Goal: Task Accomplishment & Management: Manage account settings

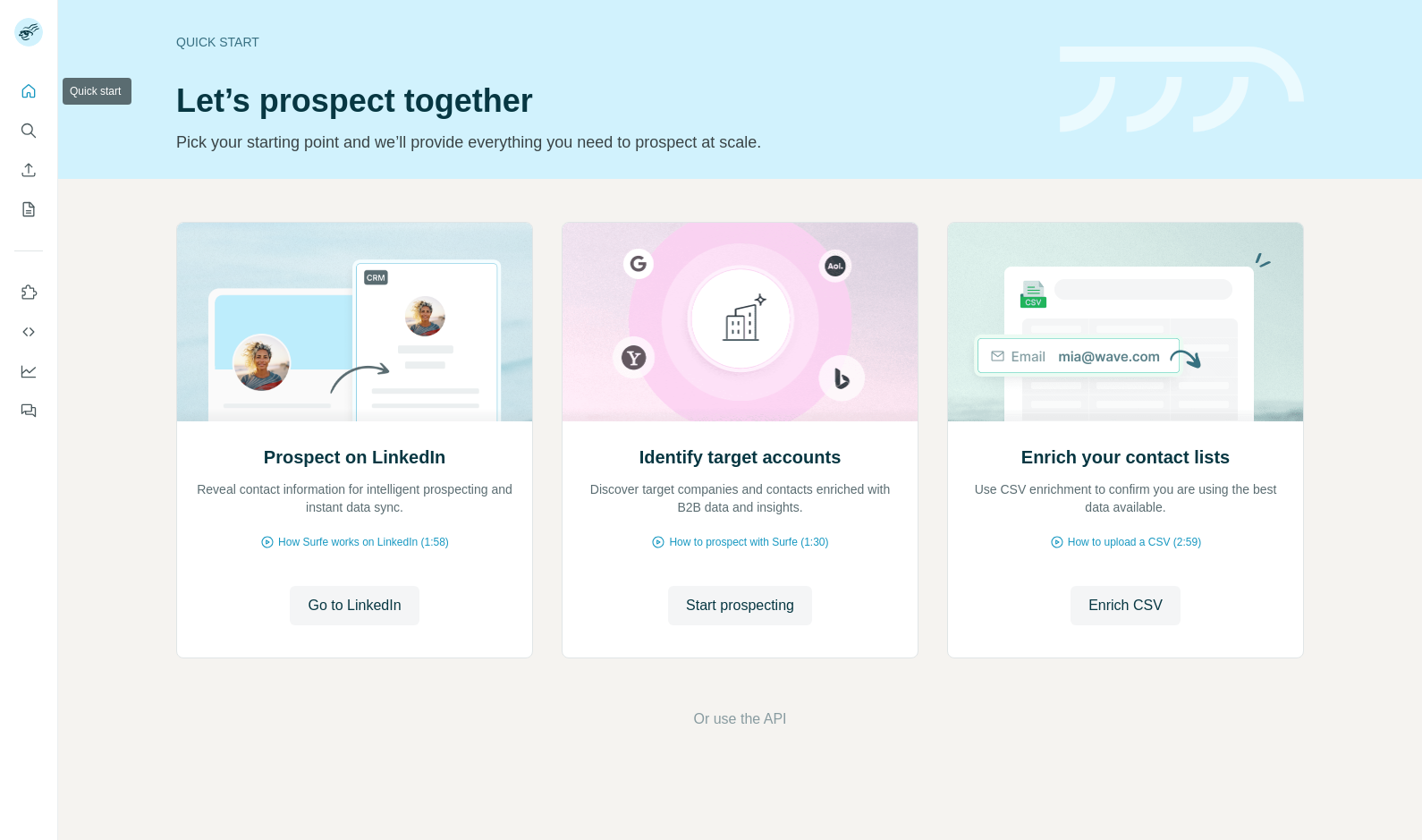
click at [34, 92] on icon "Quick start" at bounding box center [28, 90] width 13 height 13
click at [29, 129] on icon "Search" at bounding box center [29, 131] width 18 height 18
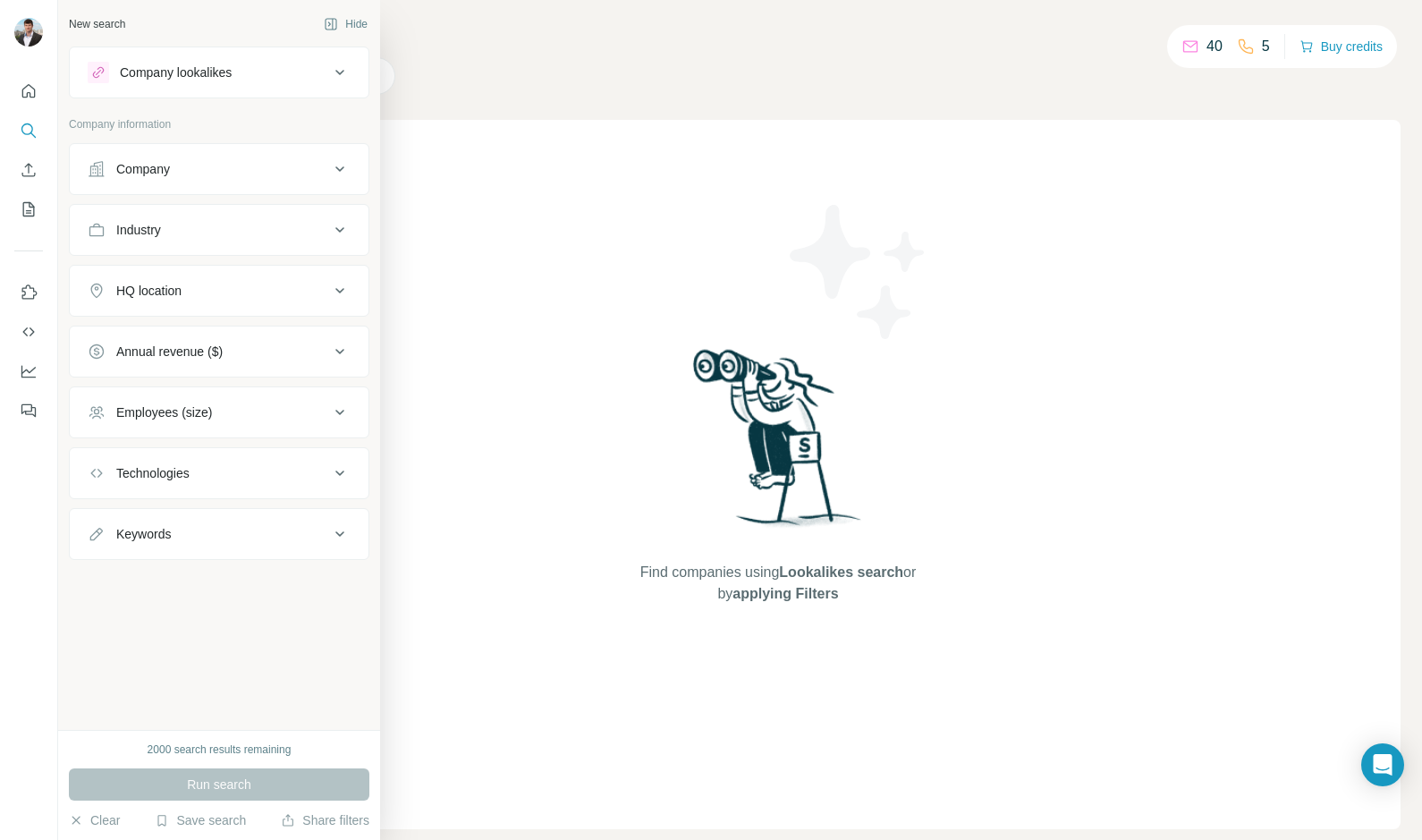
click at [137, 168] on div "Company" at bounding box center [143, 169] width 54 height 18
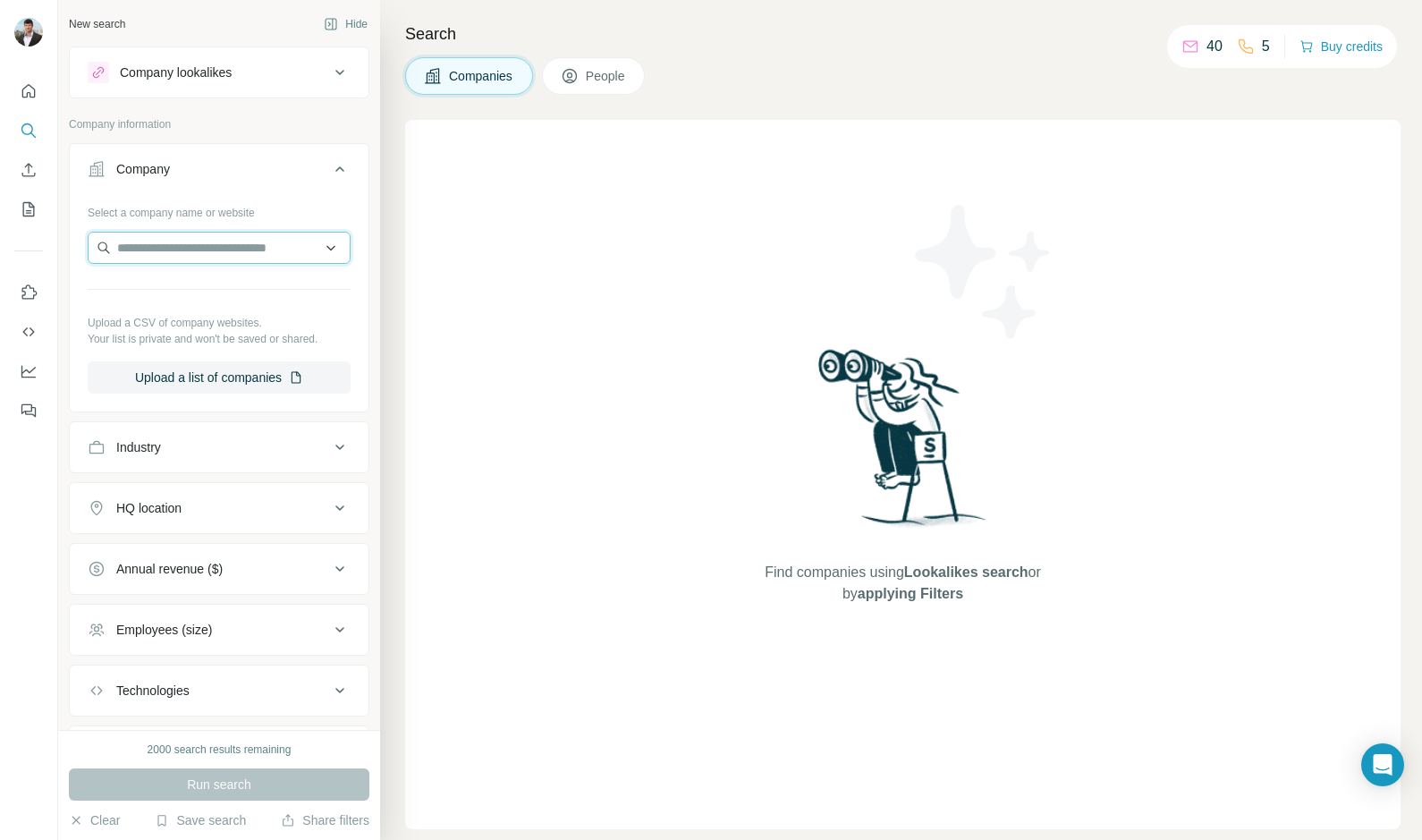
click at [170, 252] on input "text" at bounding box center [219, 247] width 263 height 32
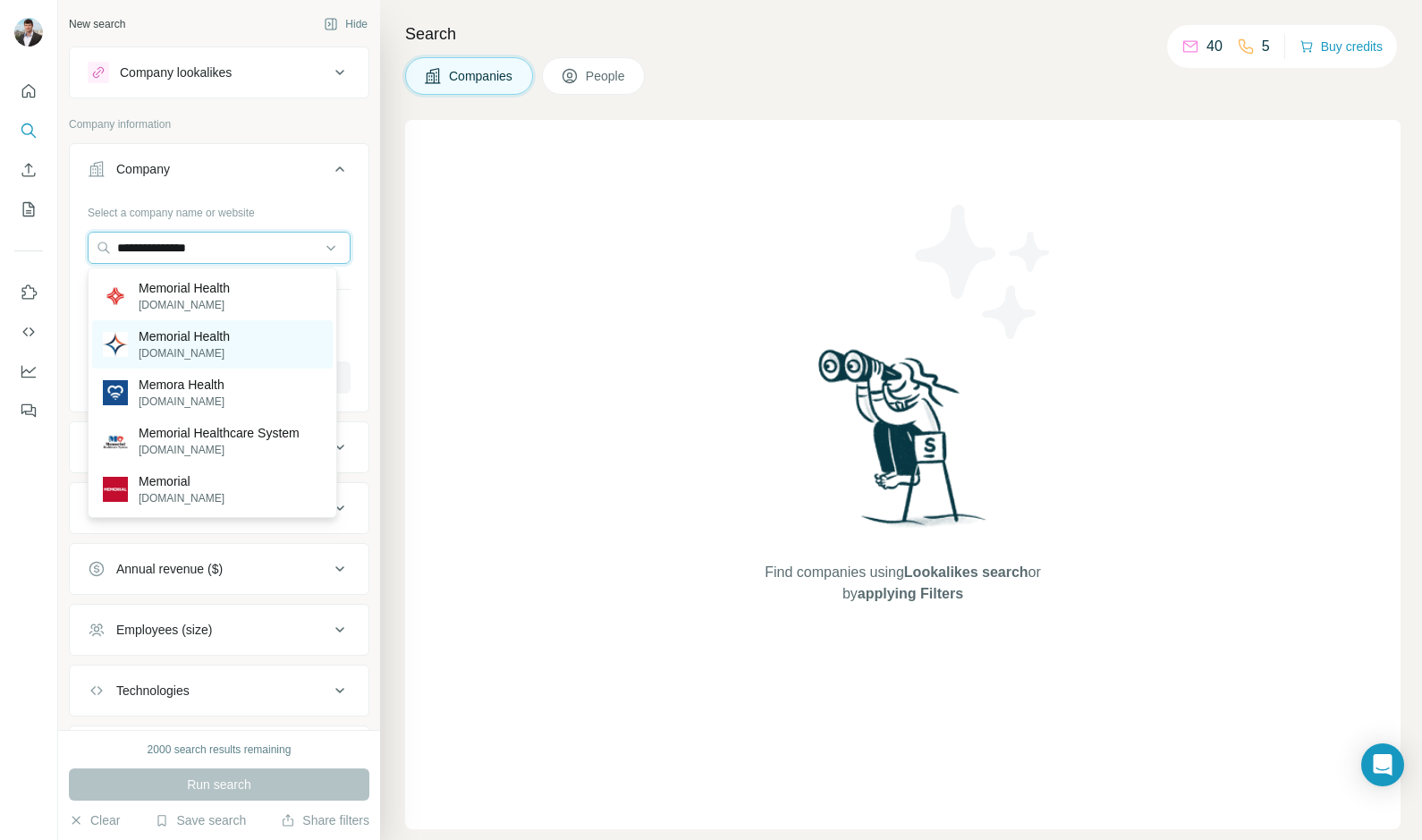
type input "**********"
click at [149, 342] on p "Memorial Health" at bounding box center [184, 337] width 92 height 18
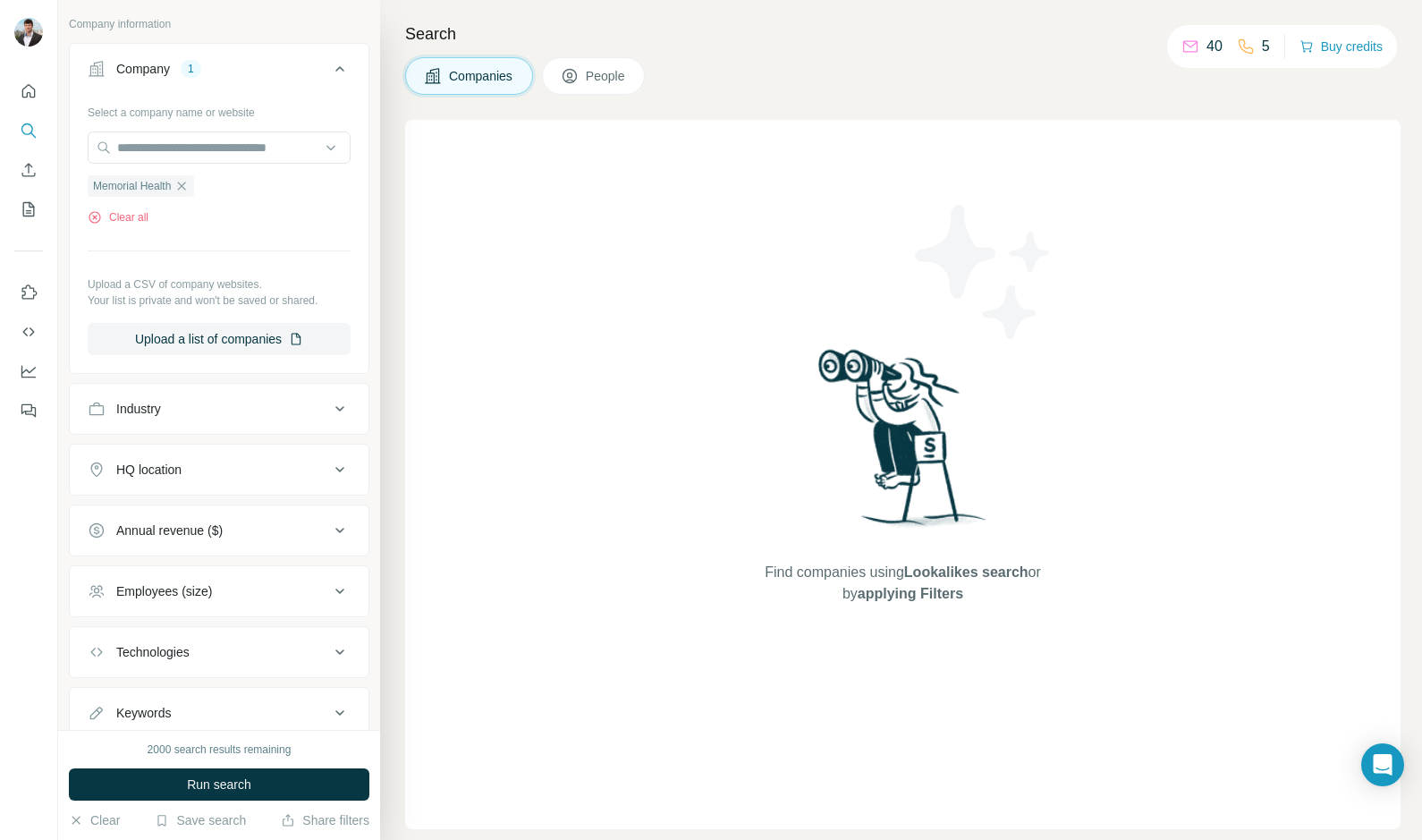
scroll to position [159, 0]
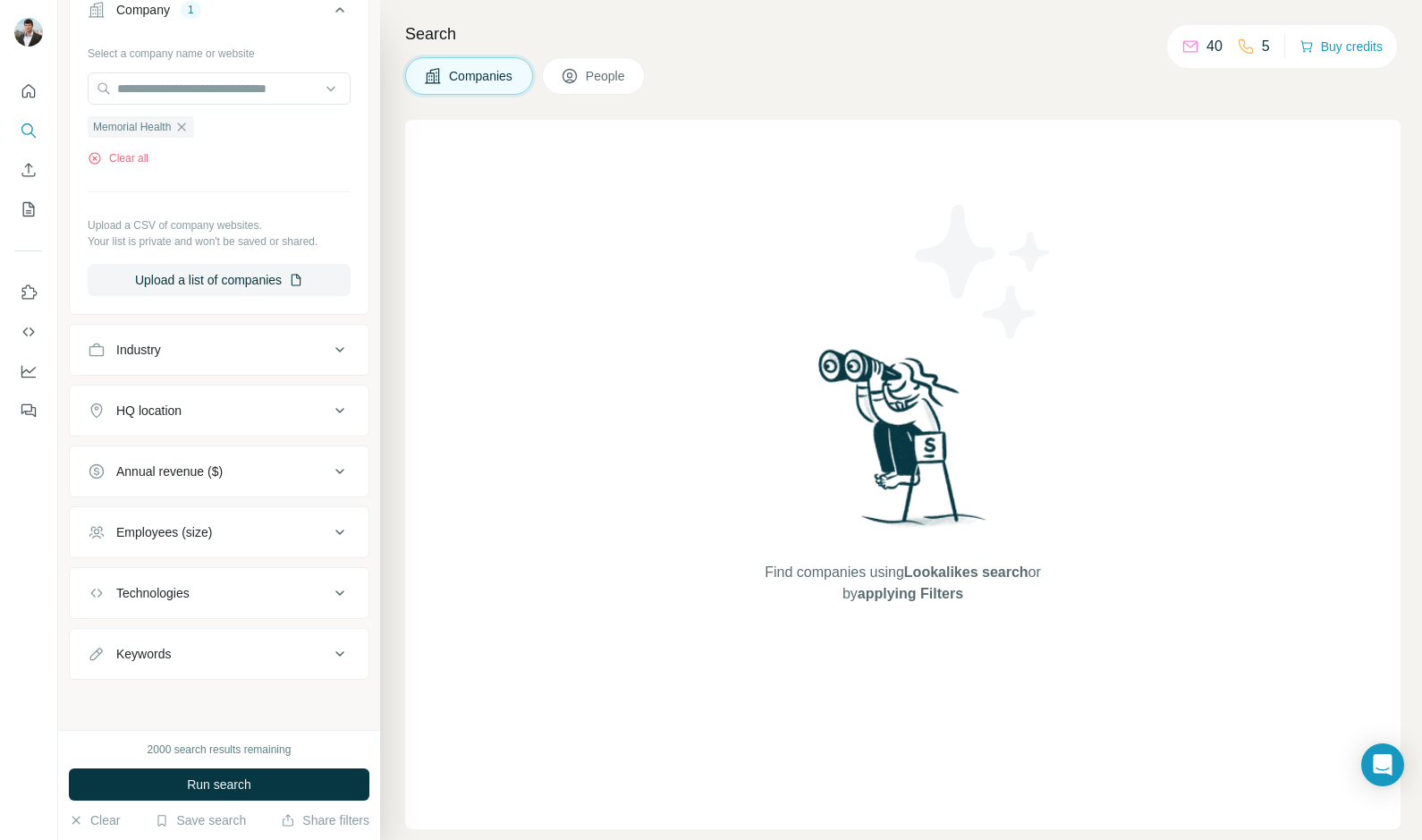
click at [187, 521] on button "Employees (size)" at bounding box center [219, 532] width 299 height 43
click at [187, 521] on button "Employees (size)" at bounding box center [219, 536] width 299 height 50
click at [161, 348] on div "Industry" at bounding box center [139, 350] width 45 height 18
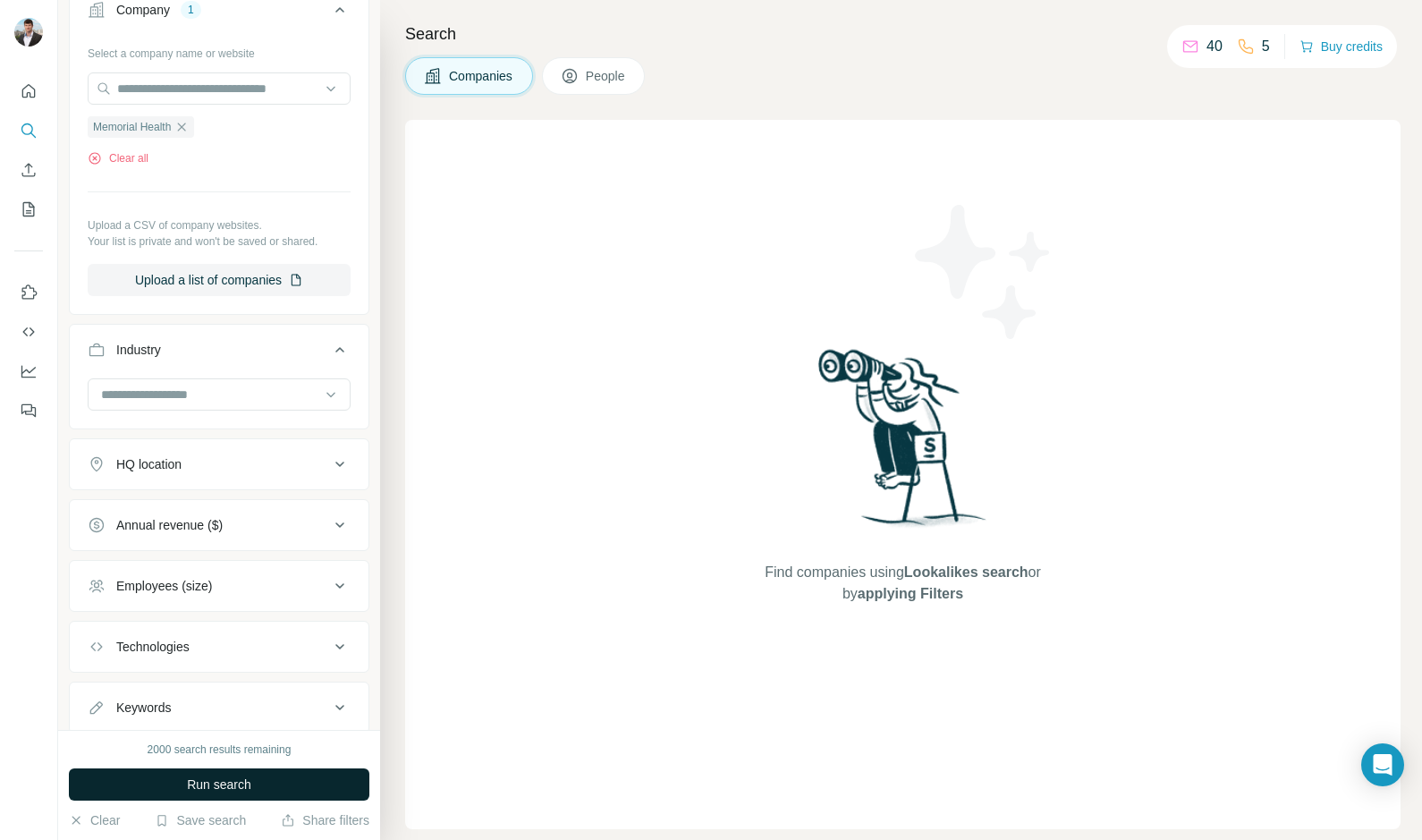
click at [170, 779] on button "Run search" at bounding box center [219, 784] width 301 height 32
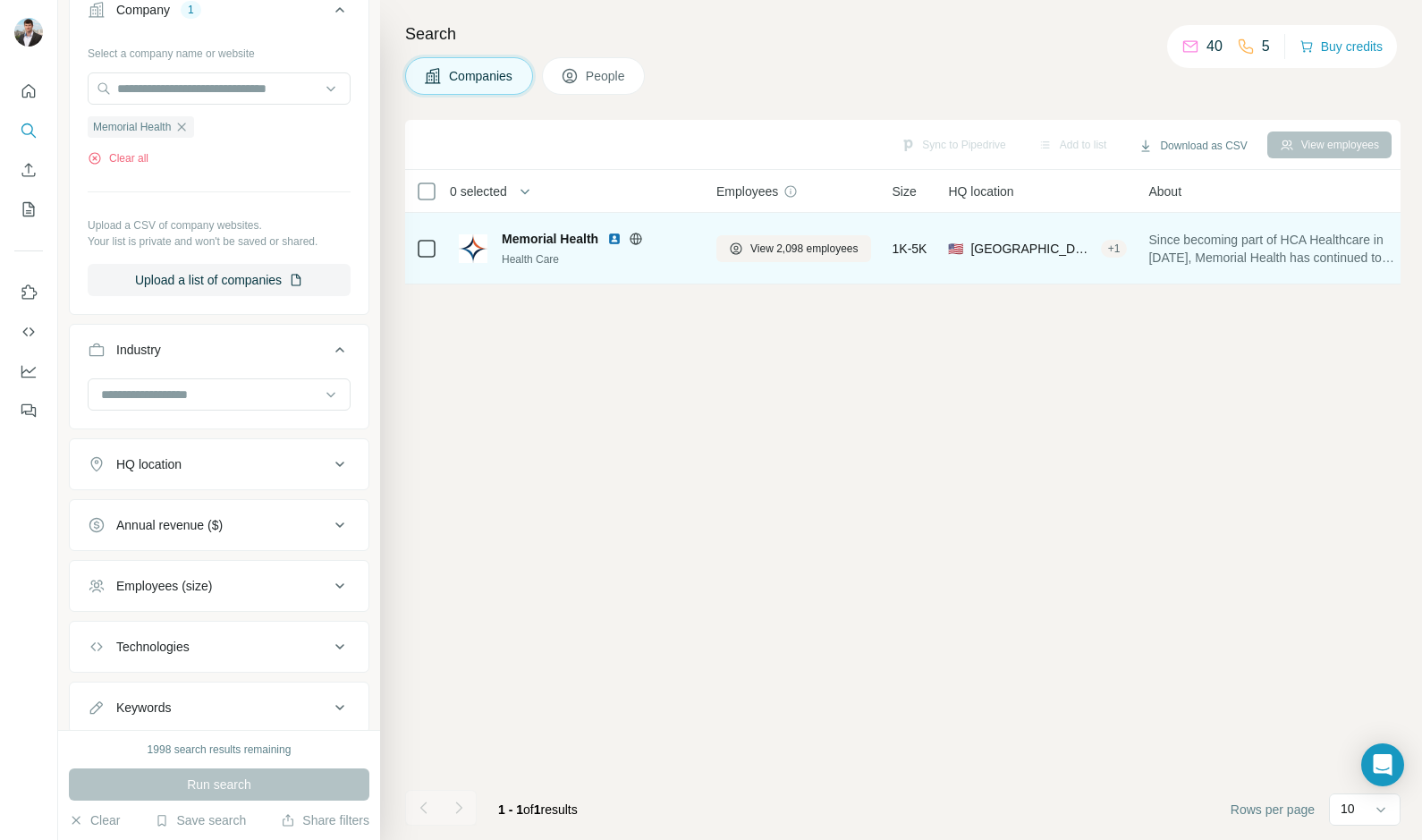
click at [553, 241] on span "Memorial Health" at bounding box center [550, 239] width 97 height 18
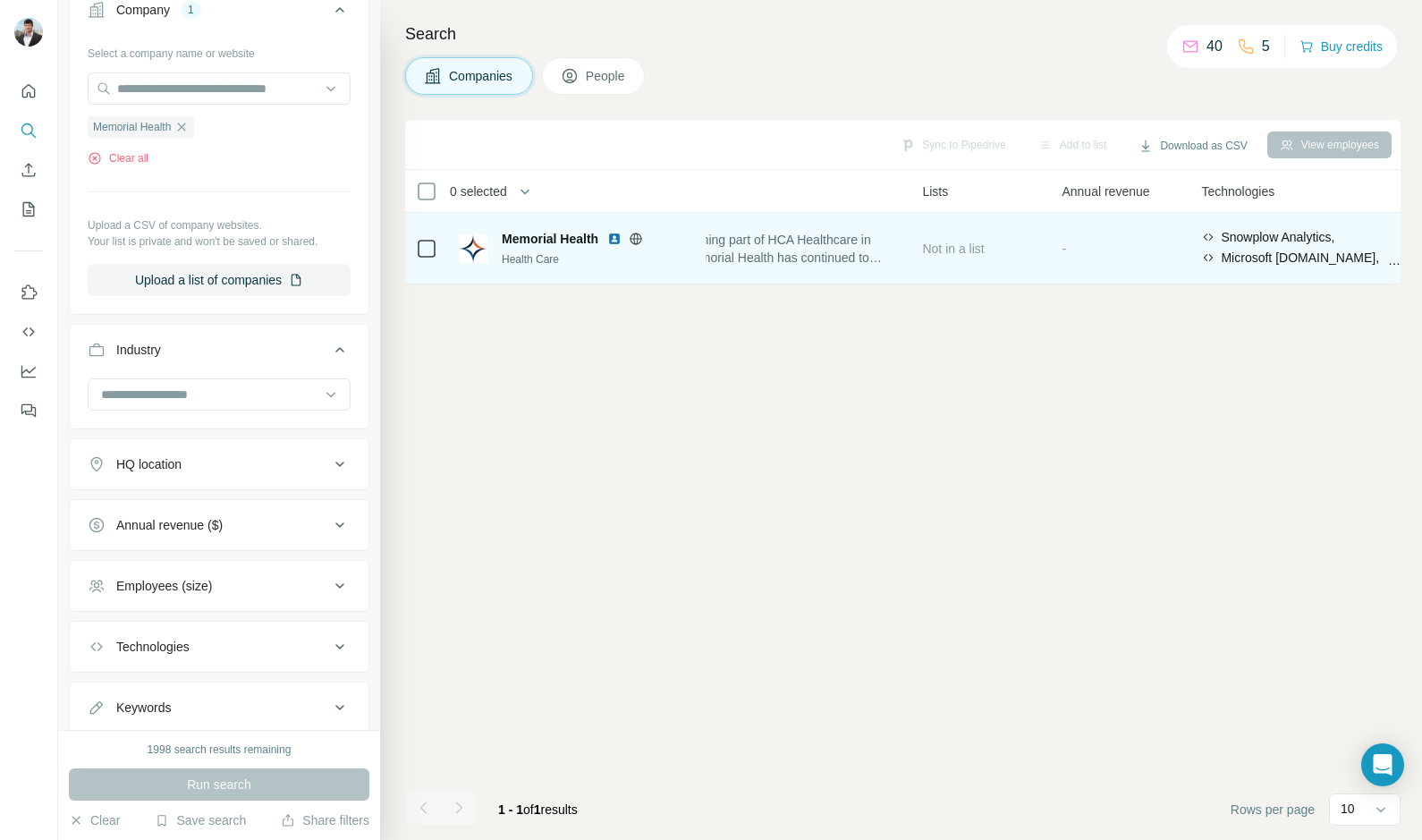
scroll to position [0, 490]
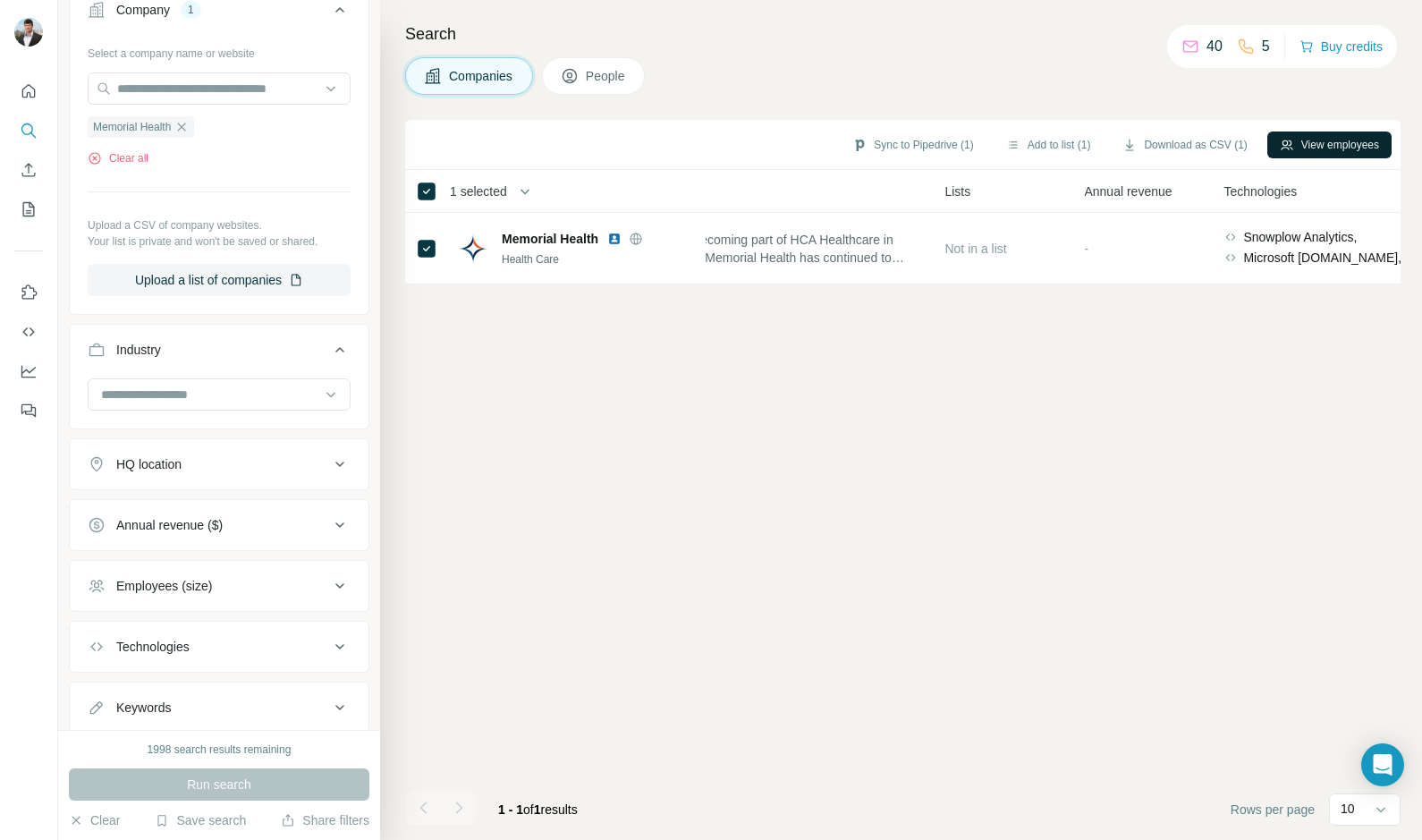
click at [1307, 147] on button "View employees" at bounding box center [1329, 144] width 125 height 27
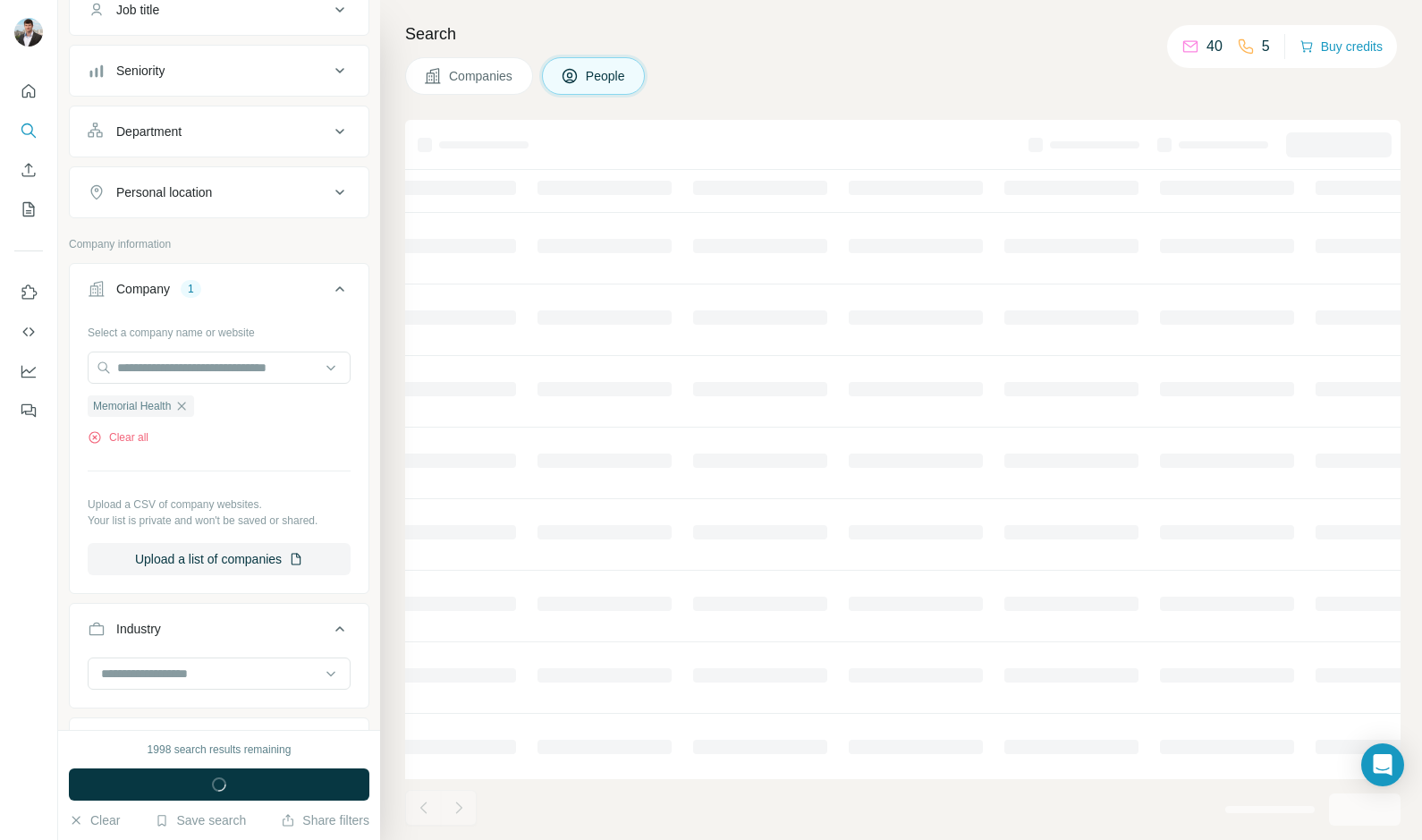
scroll to position [438, 0]
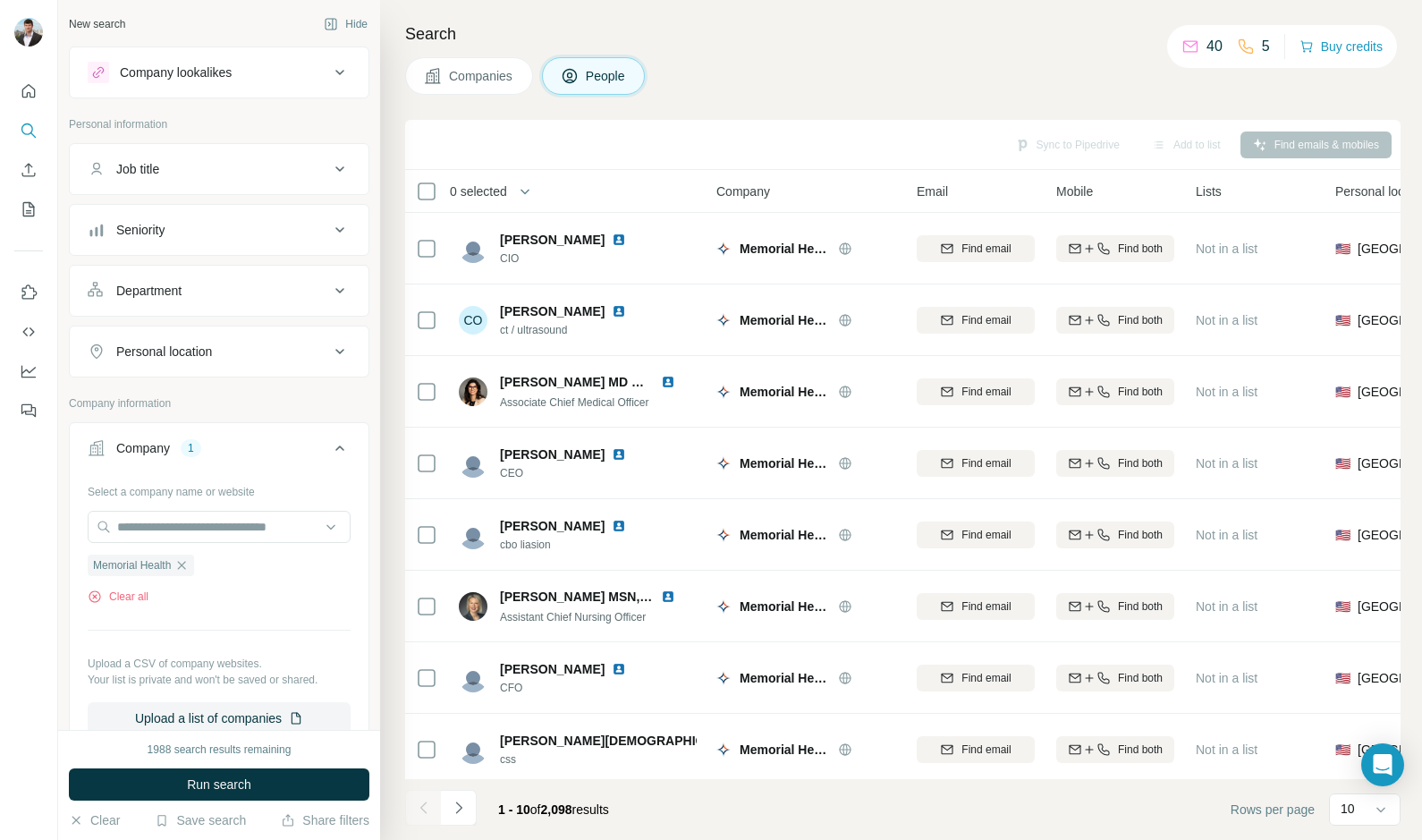
click at [281, 222] on div "Seniority" at bounding box center [208, 230] width 241 height 18
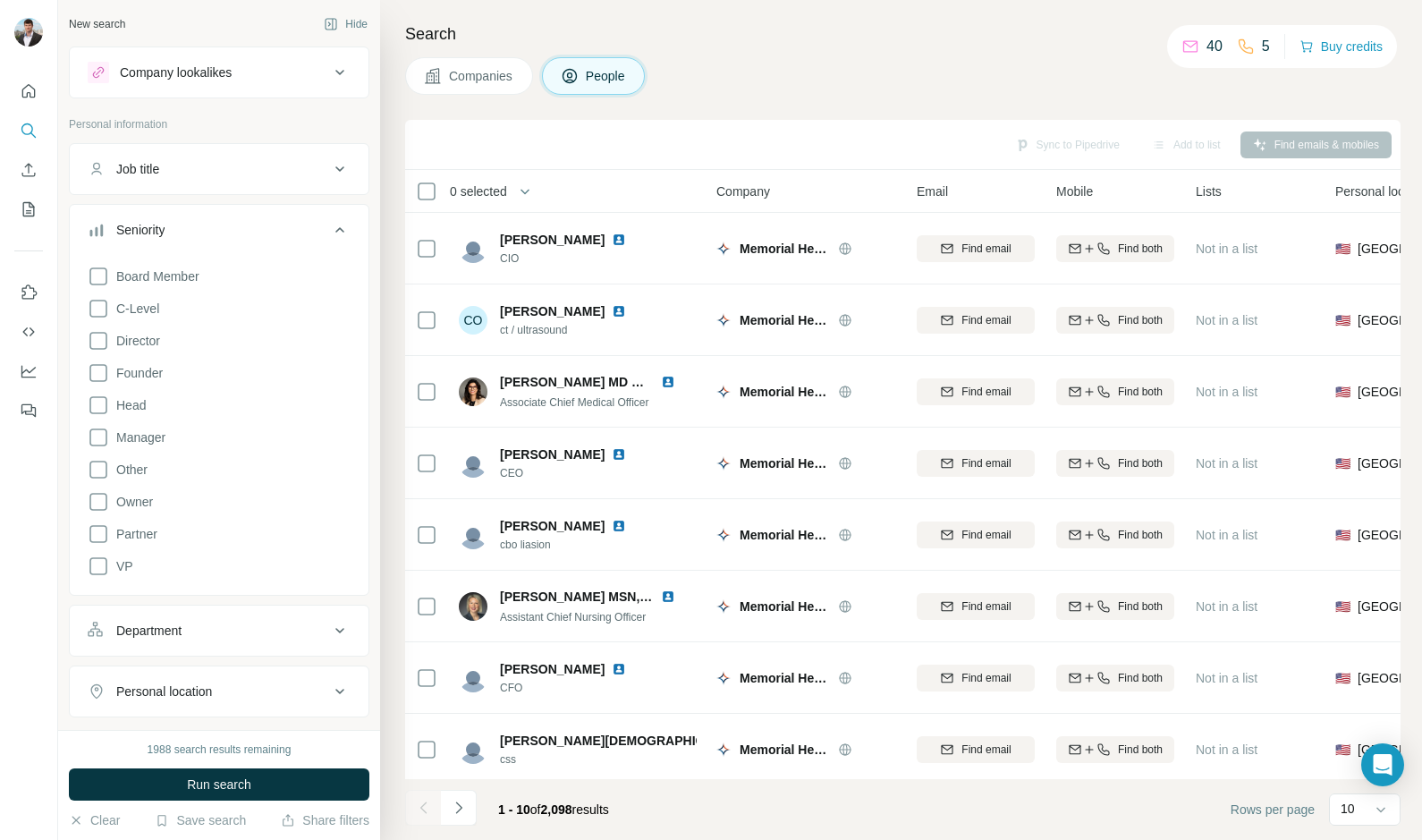
click at [294, 185] on button "Job title" at bounding box center [219, 168] width 299 height 43
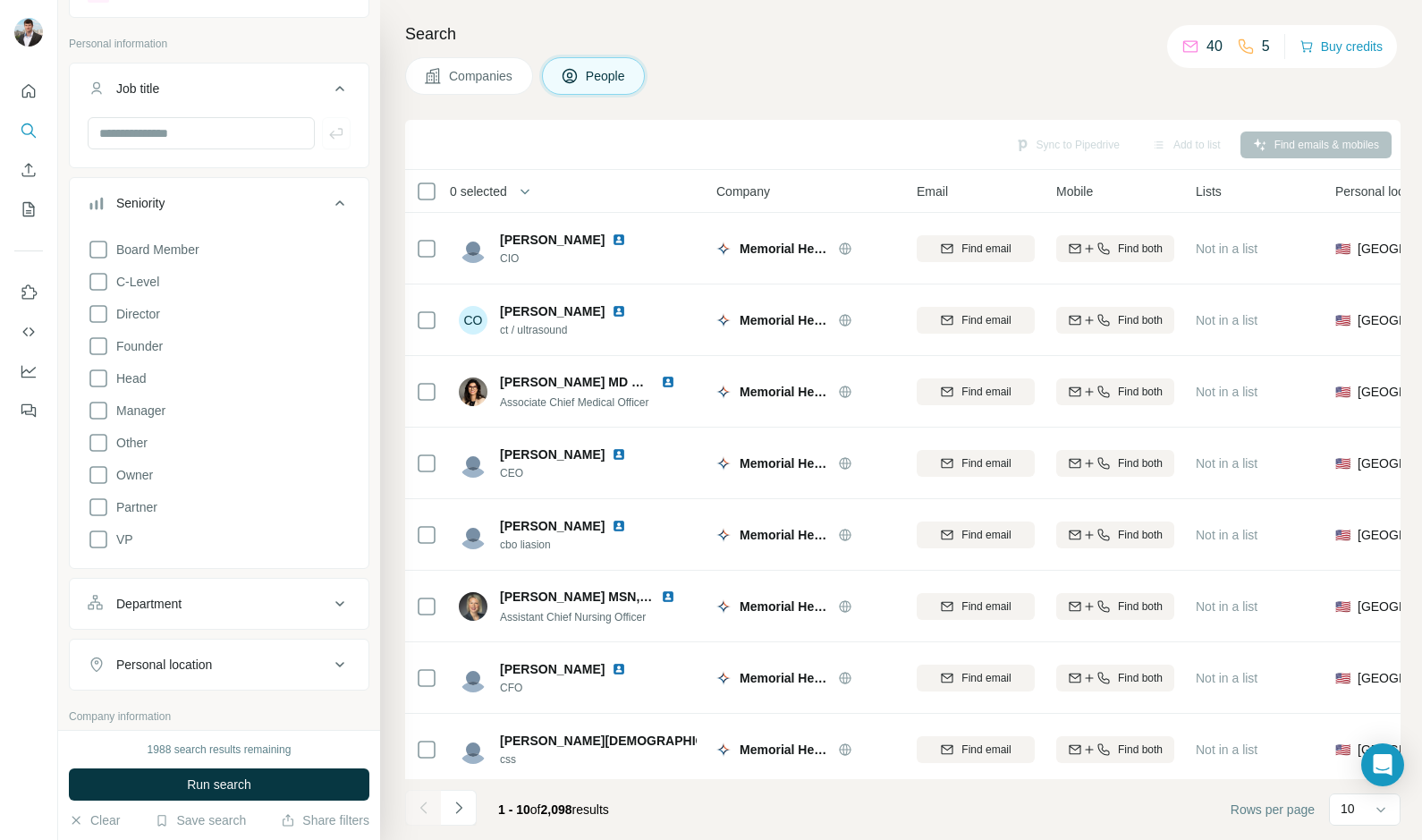
scroll to position [84, 0]
click at [92, 406] on icon at bounding box center [99, 408] width 22 height 22
click at [93, 499] on icon at bounding box center [99, 504] width 22 height 22
click at [92, 284] on icon at bounding box center [99, 278] width 22 height 22
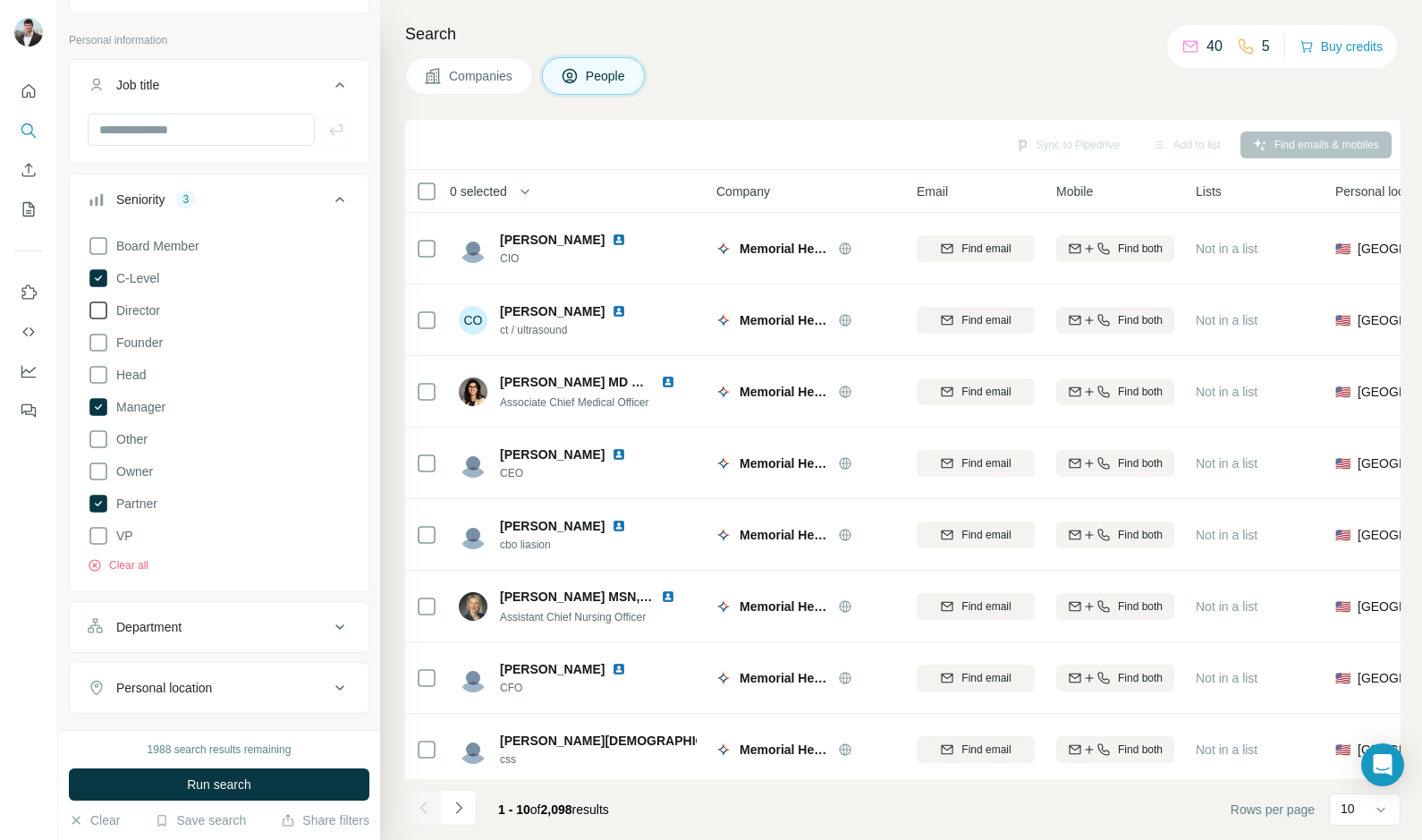
click at [96, 309] on icon at bounding box center [99, 311] width 22 height 22
click at [94, 371] on icon at bounding box center [99, 375] width 22 height 22
click at [171, 776] on button "Run search" at bounding box center [219, 784] width 301 height 32
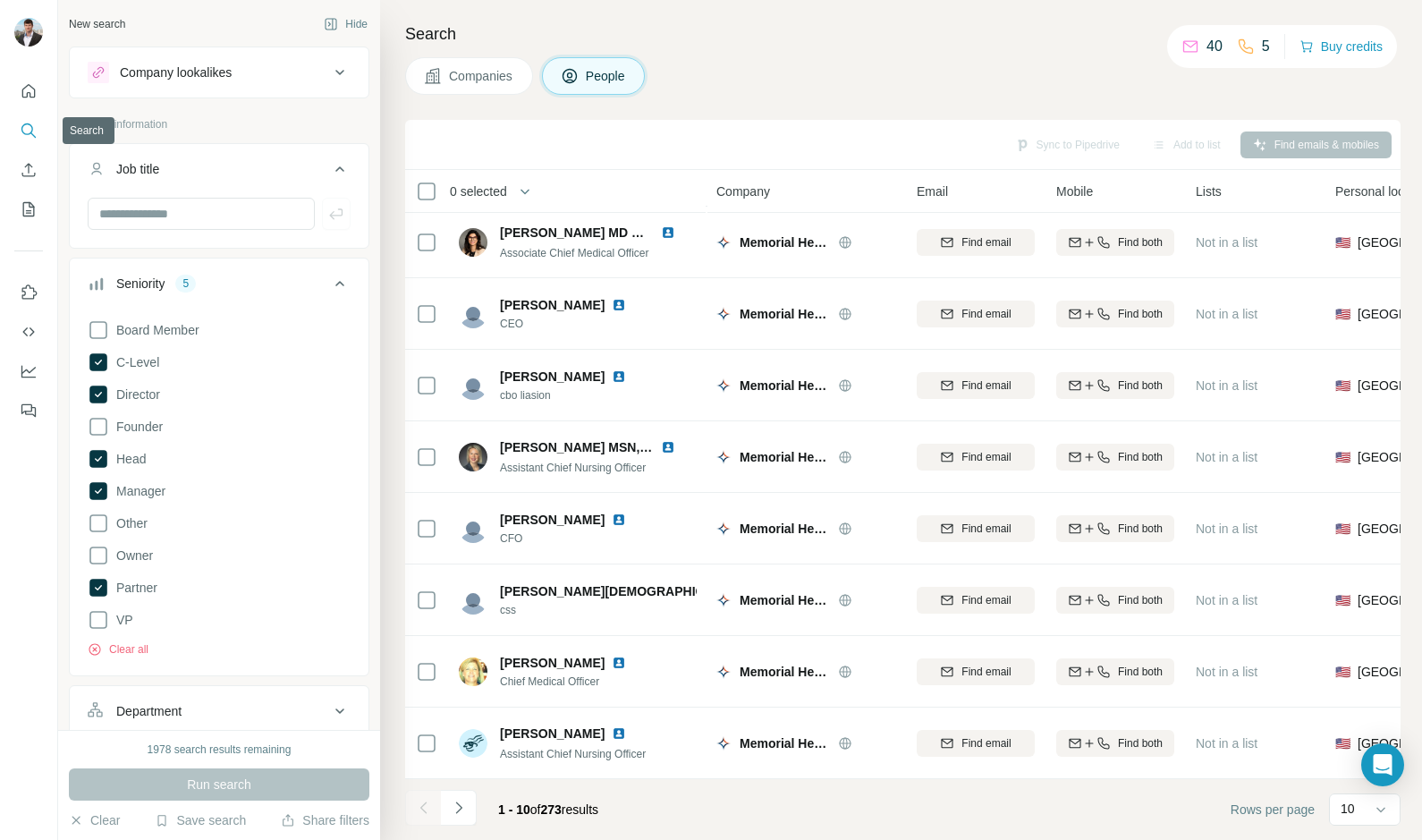
click at [32, 123] on icon "Search" at bounding box center [29, 131] width 18 height 18
click at [30, 92] on icon "Quick start" at bounding box center [29, 92] width 18 height 18
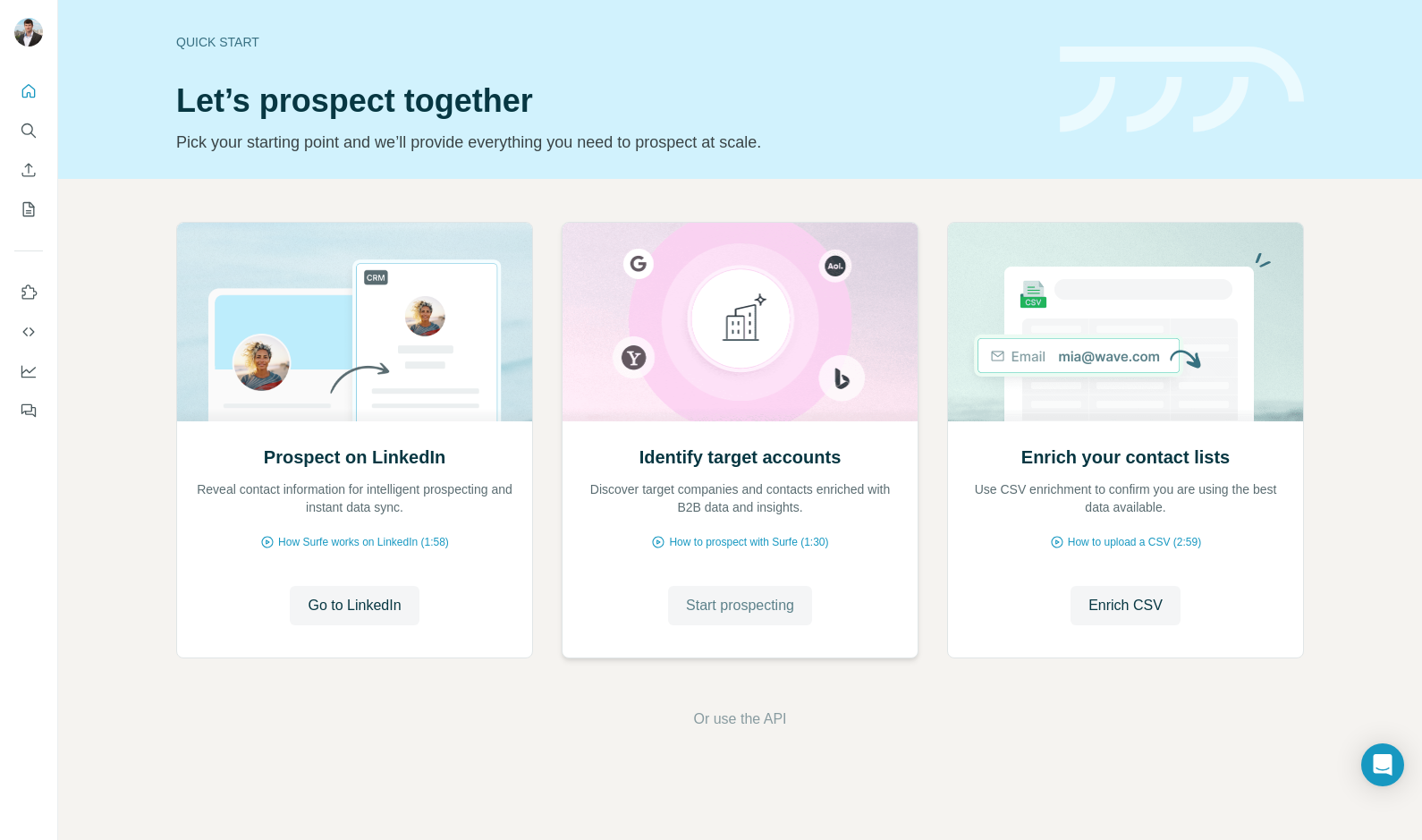
click at [720, 604] on span "Start prospecting" at bounding box center [739, 606] width 109 height 22
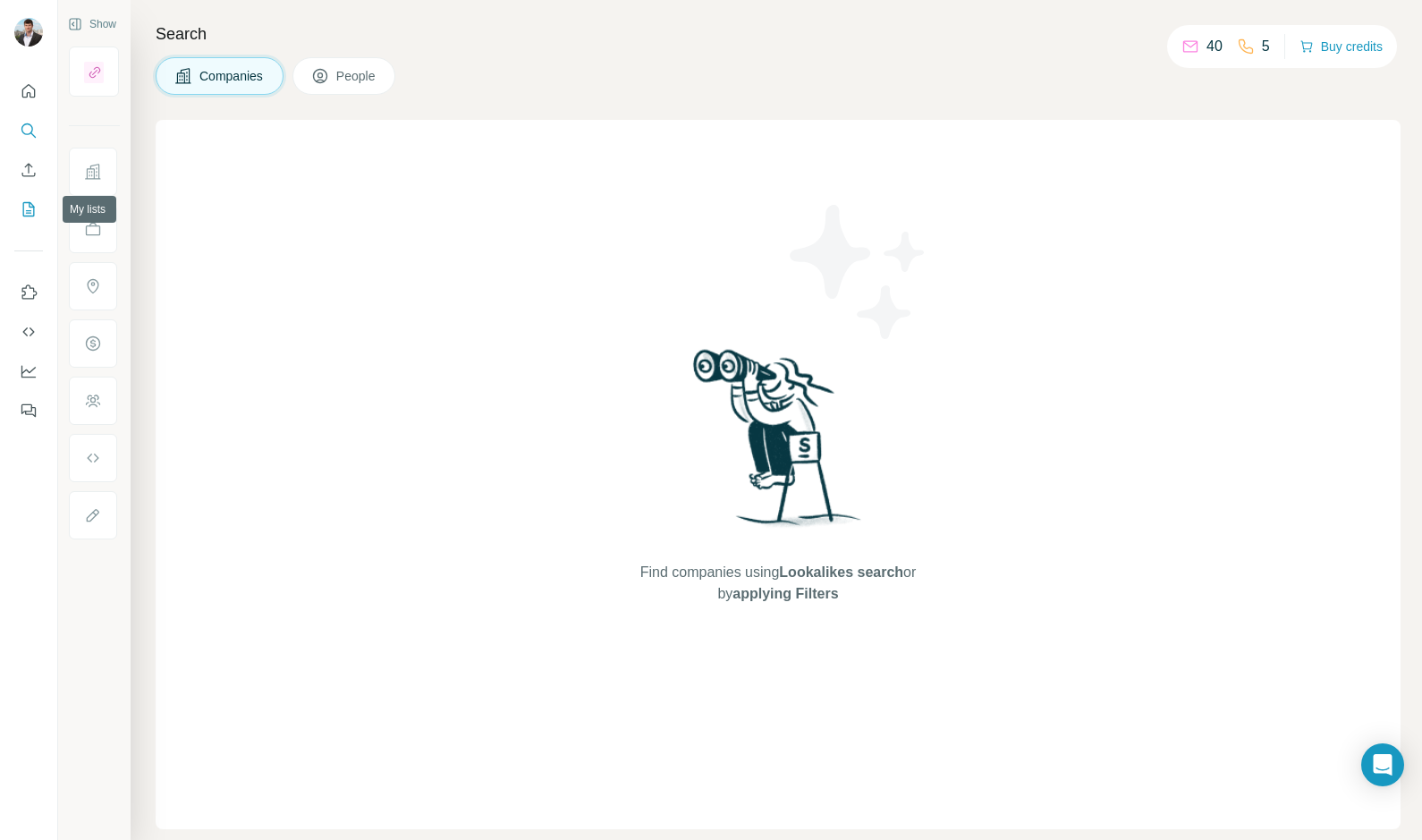
click at [30, 214] on icon "My lists" at bounding box center [29, 209] width 18 height 18
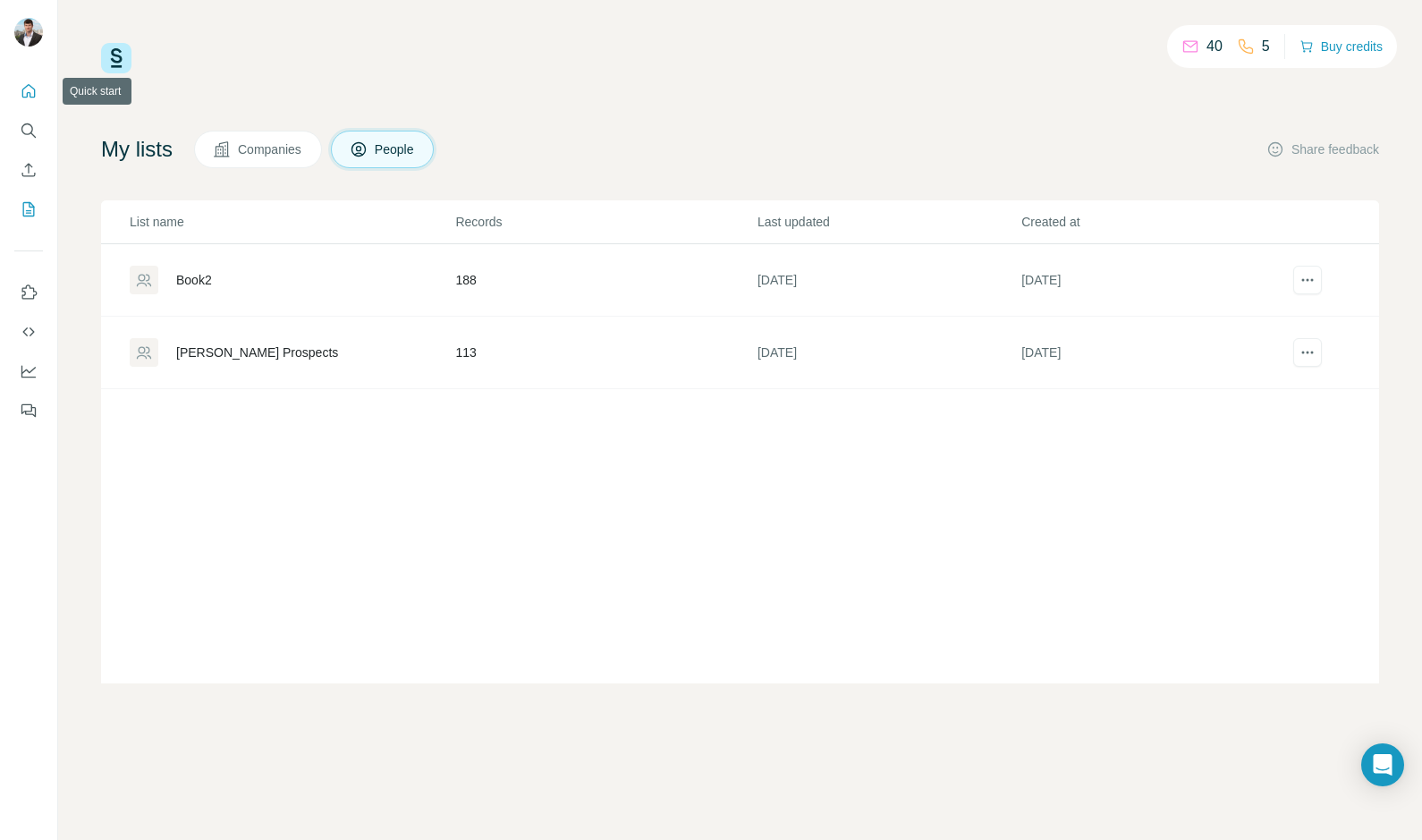
click at [40, 94] on button "Quick start" at bounding box center [28, 91] width 29 height 32
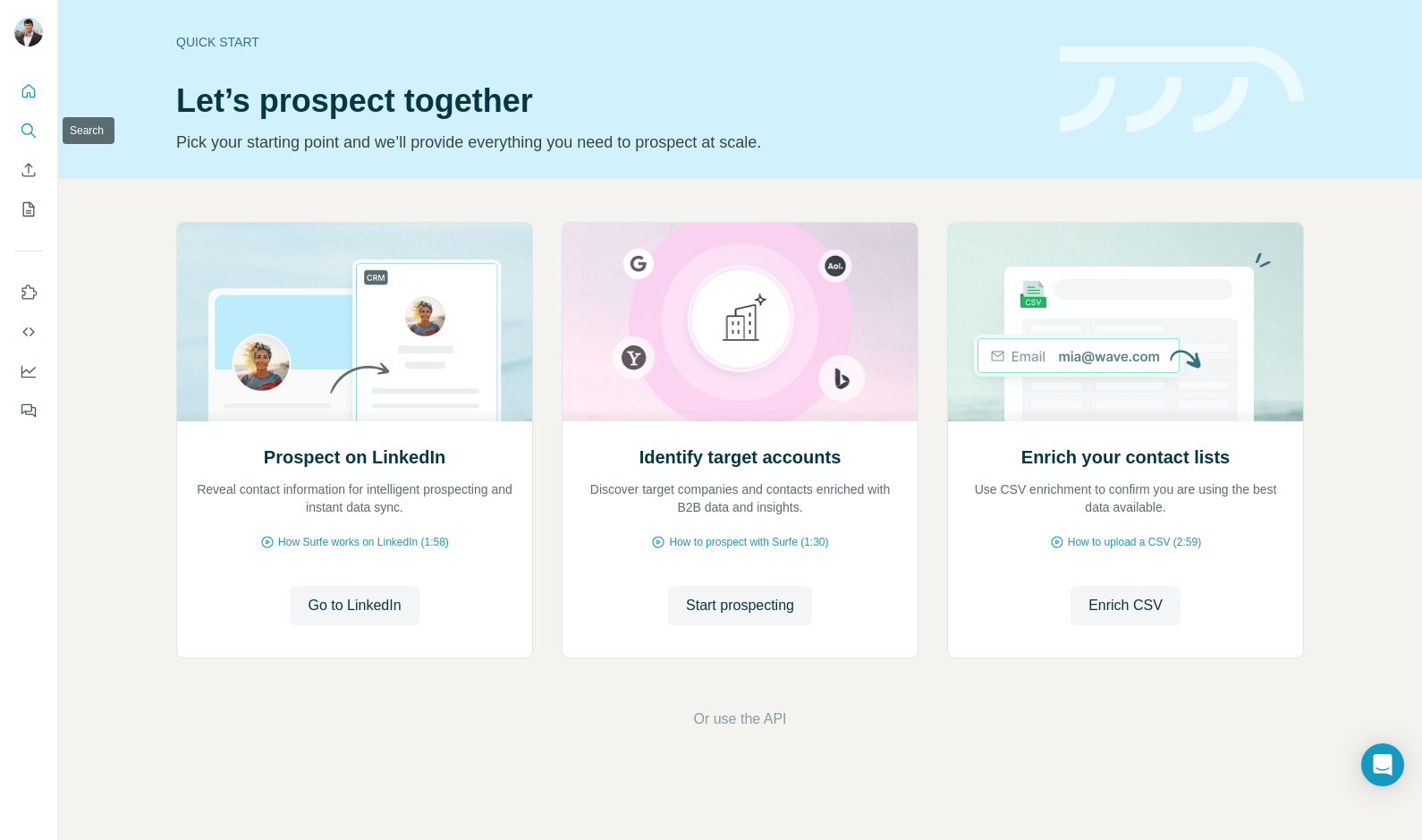
click at [18, 128] on button "Search" at bounding box center [28, 131] width 29 height 32
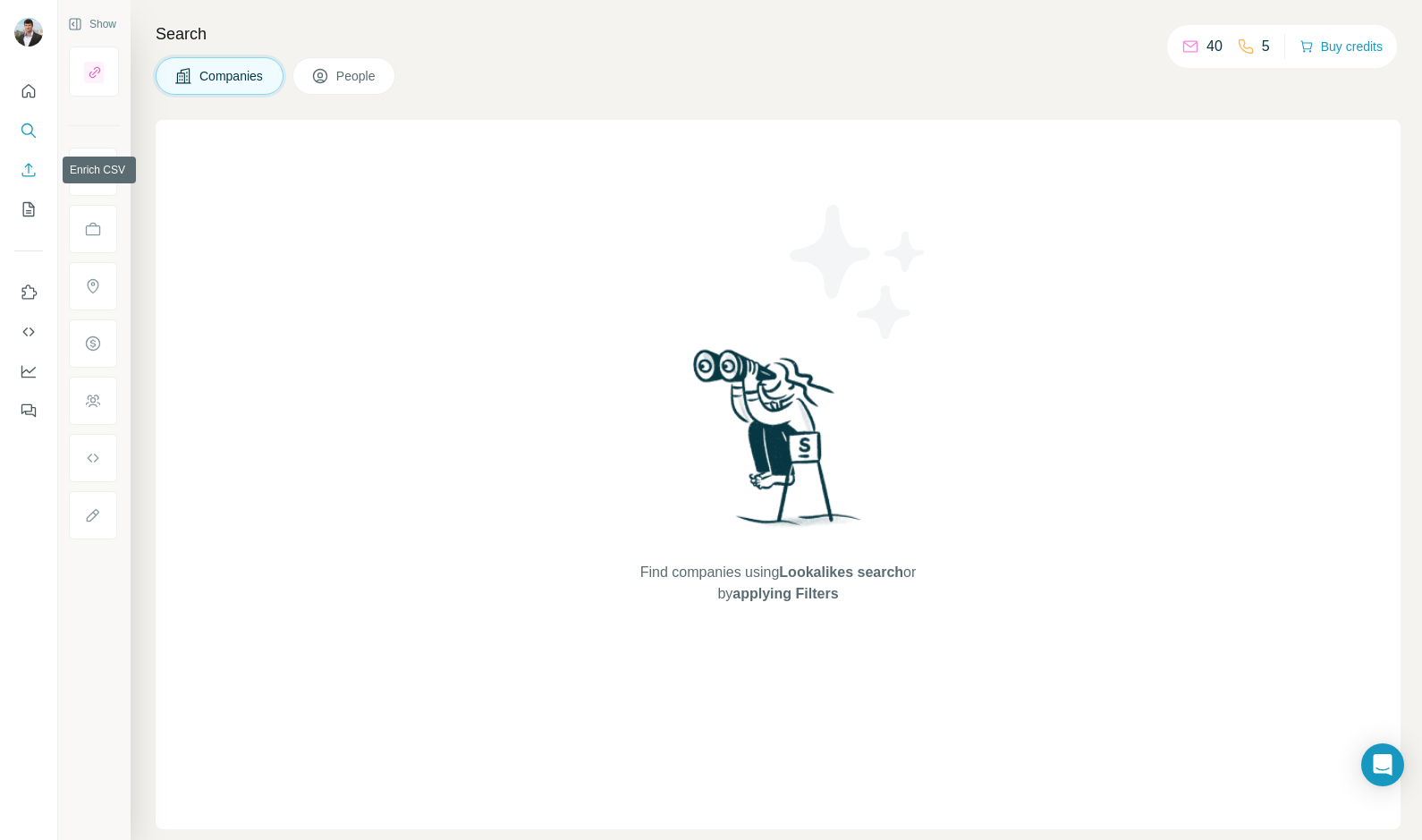
click at [25, 160] on button "Enrich CSV" at bounding box center [28, 169] width 29 height 32
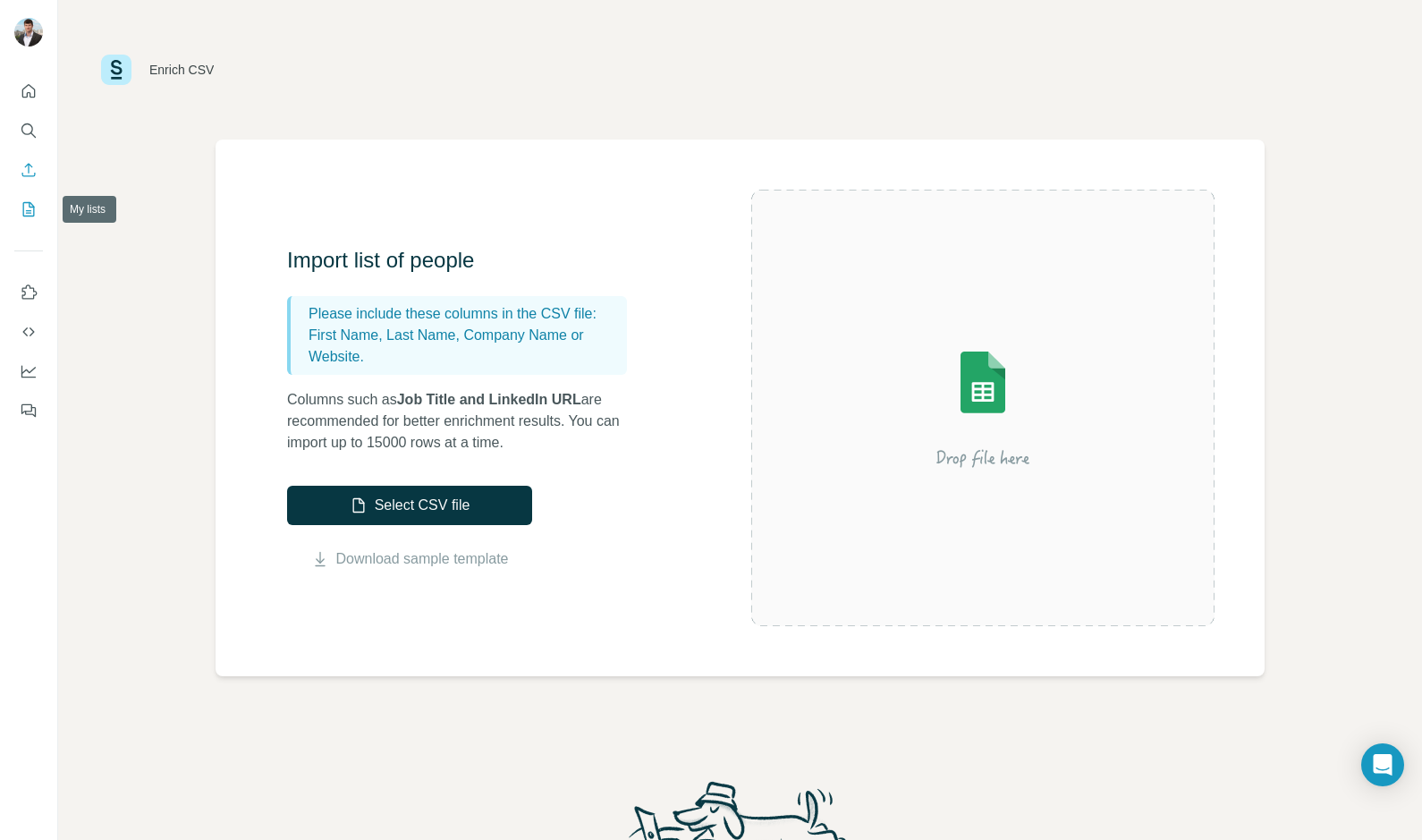
click at [27, 210] on icon "My lists" at bounding box center [30, 208] width 9 height 12
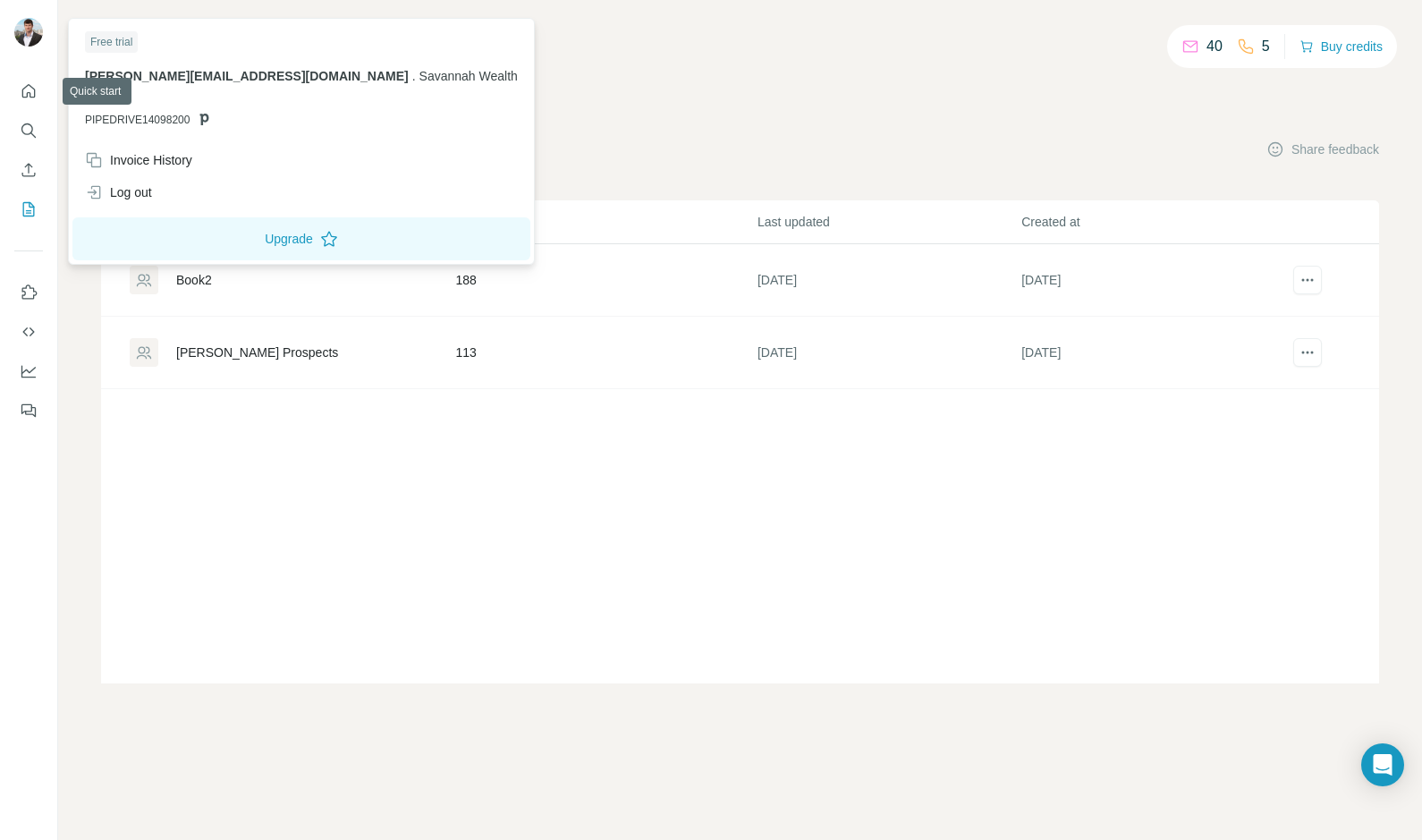
click at [29, 52] on div at bounding box center [31, 34] width 52 height 59
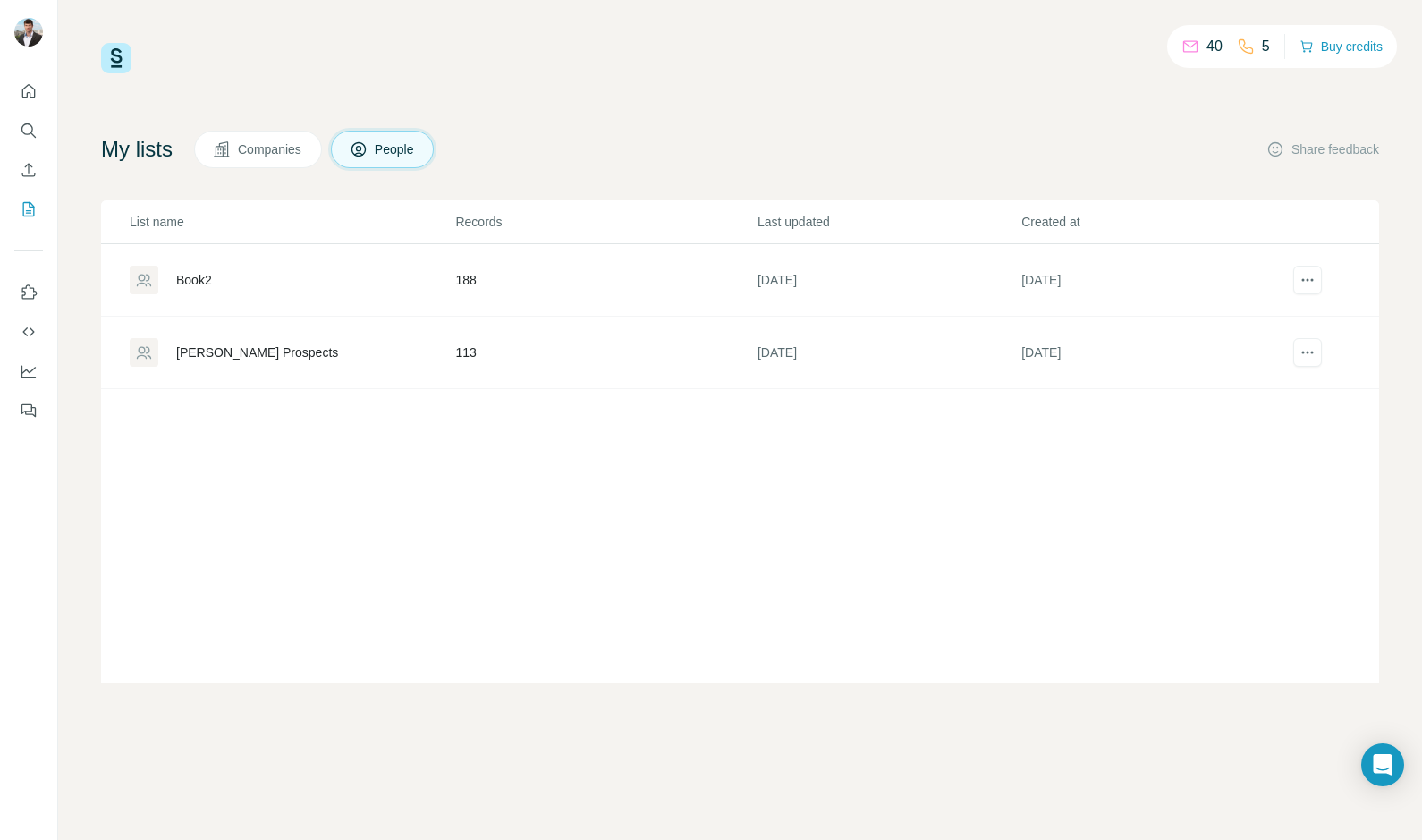
click at [23, 28] on img at bounding box center [28, 32] width 29 height 29
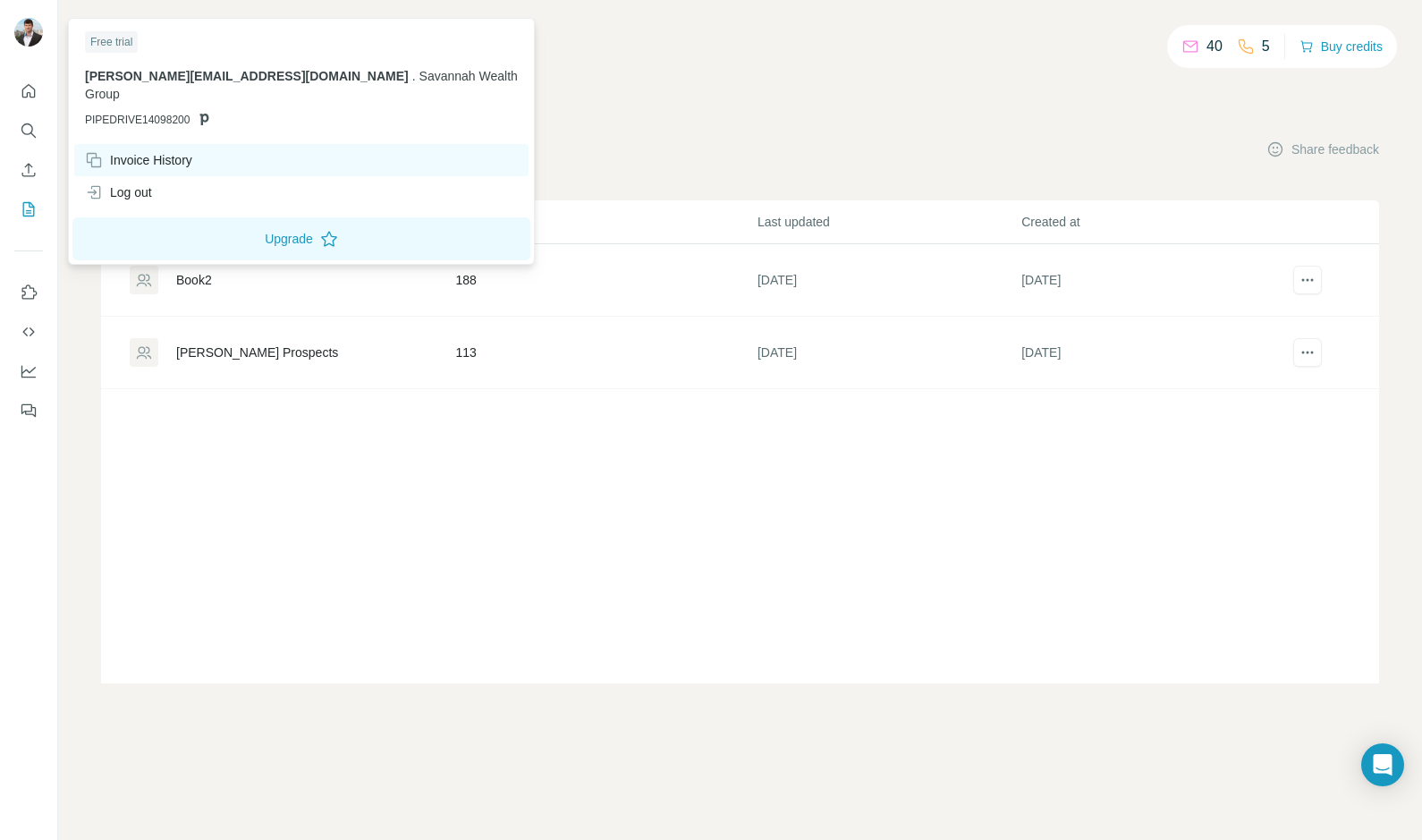
click at [155, 151] on div "Invoice History" at bounding box center [139, 160] width 108 height 18
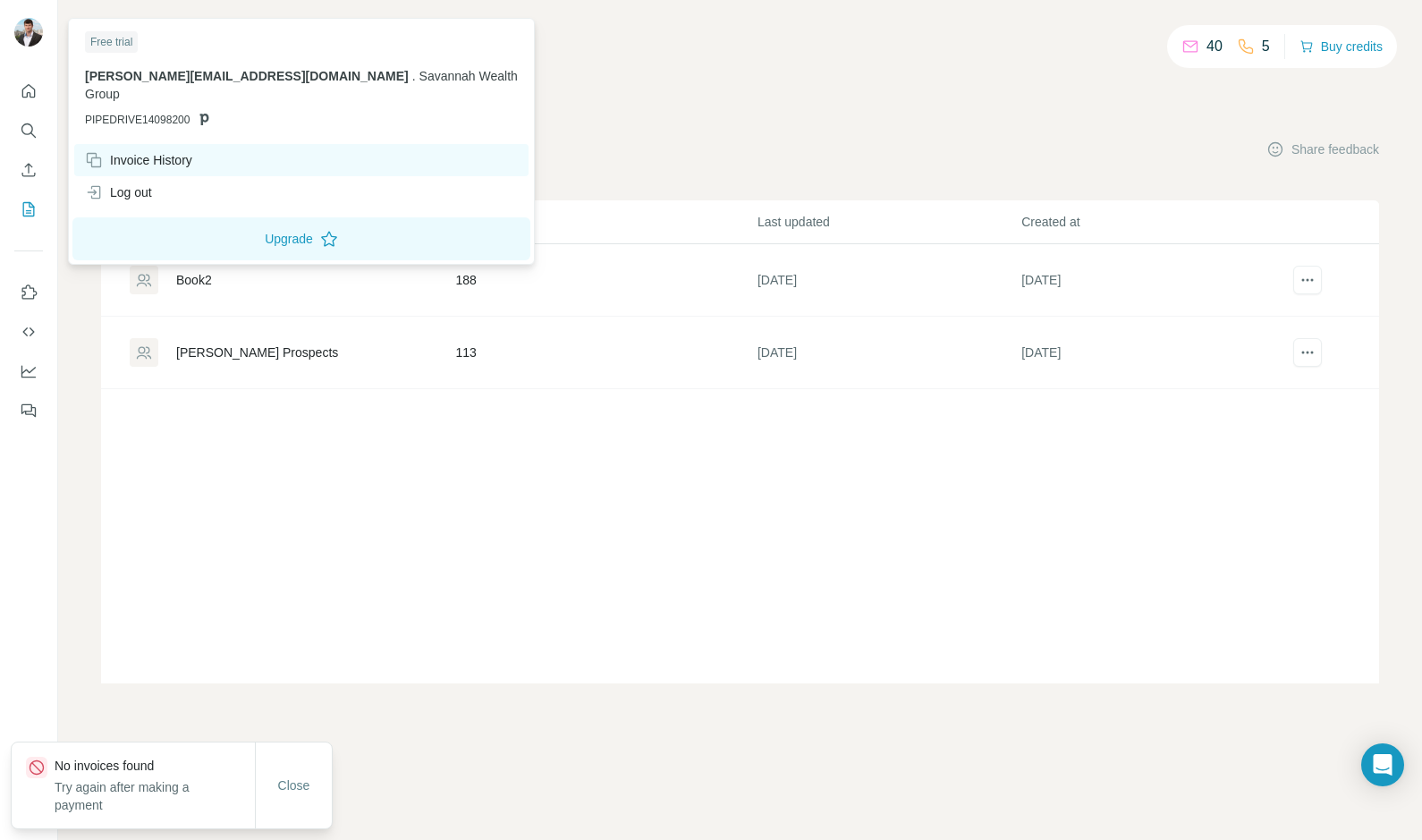
click at [159, 151] on div "Invoice History" at bounding box center [139, 160] width 108 height 18
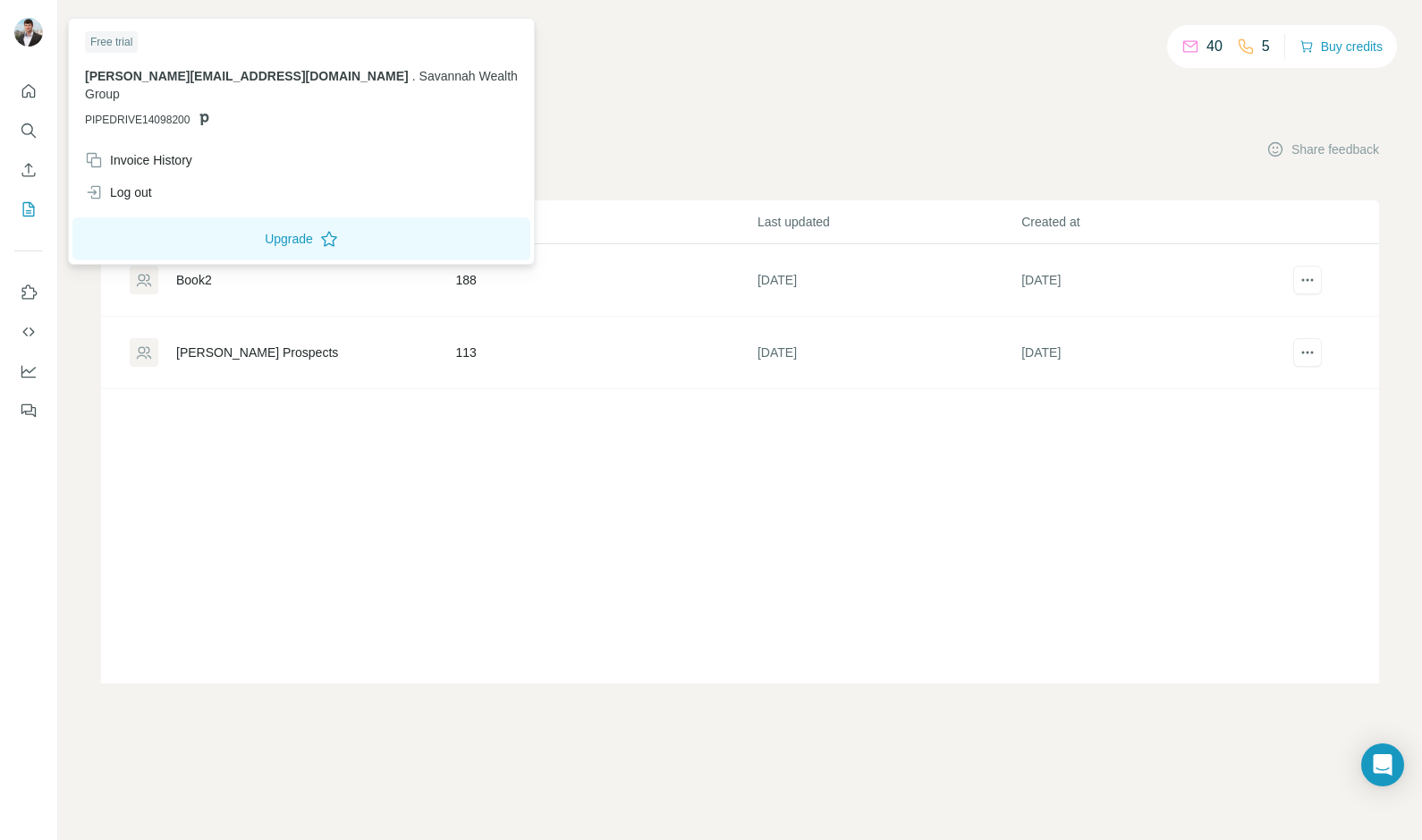
click at [329, 573] on div "List name Records Last updated Created at Book2 188 2 days ago 2 days ago Bryan…" at bounding box center [739, 441] width 1279 height 483
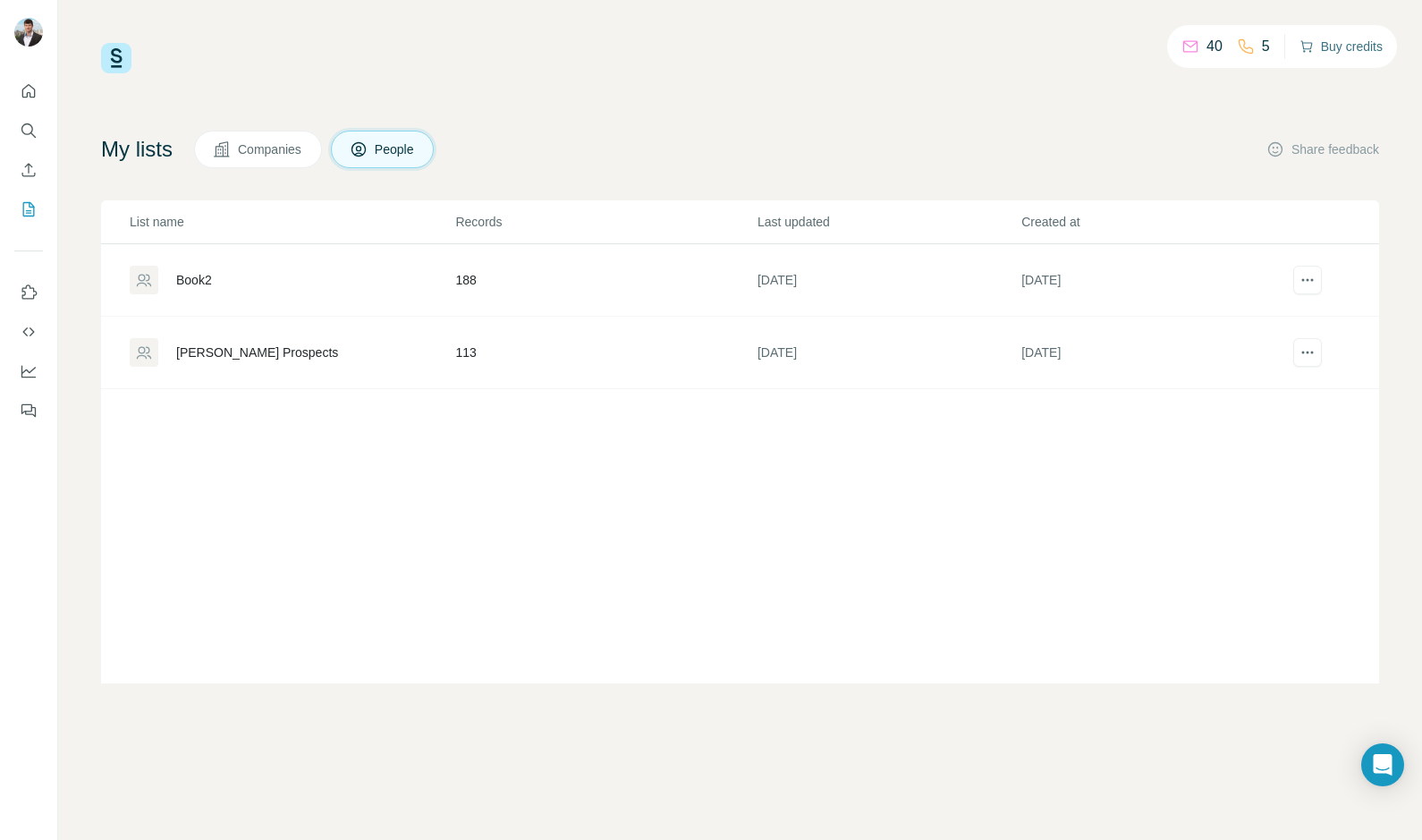
click at [1340, 41] on button "Buy credits" at bounding box center [1340, 46] width 83 height 25
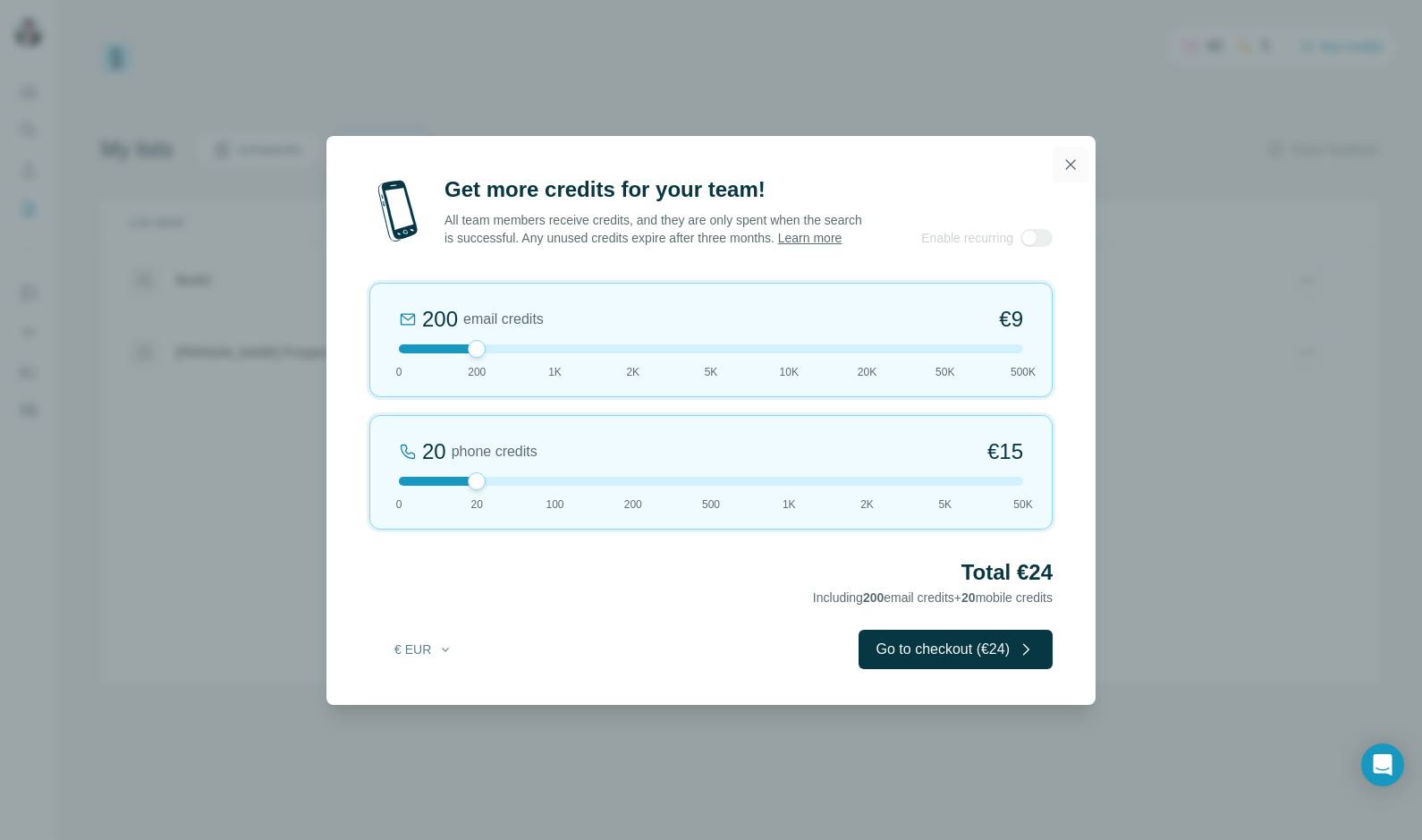
click at [1072, 160] on icon "button" at bounding box center [1070, 164] width 18 height 18
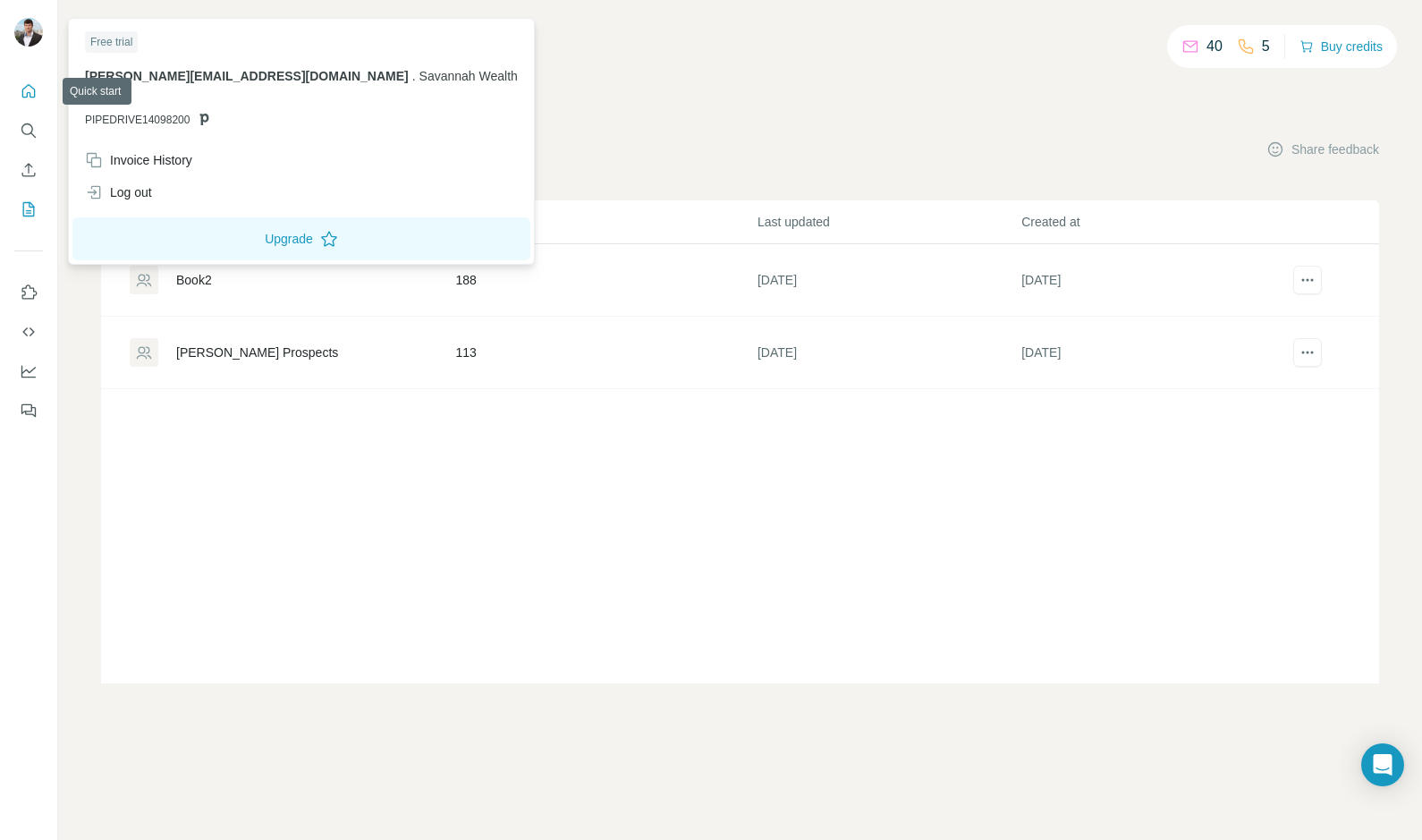
click at [26, 83] on icon "Quick start" at bounding box center [29, 92] width 18 height 18
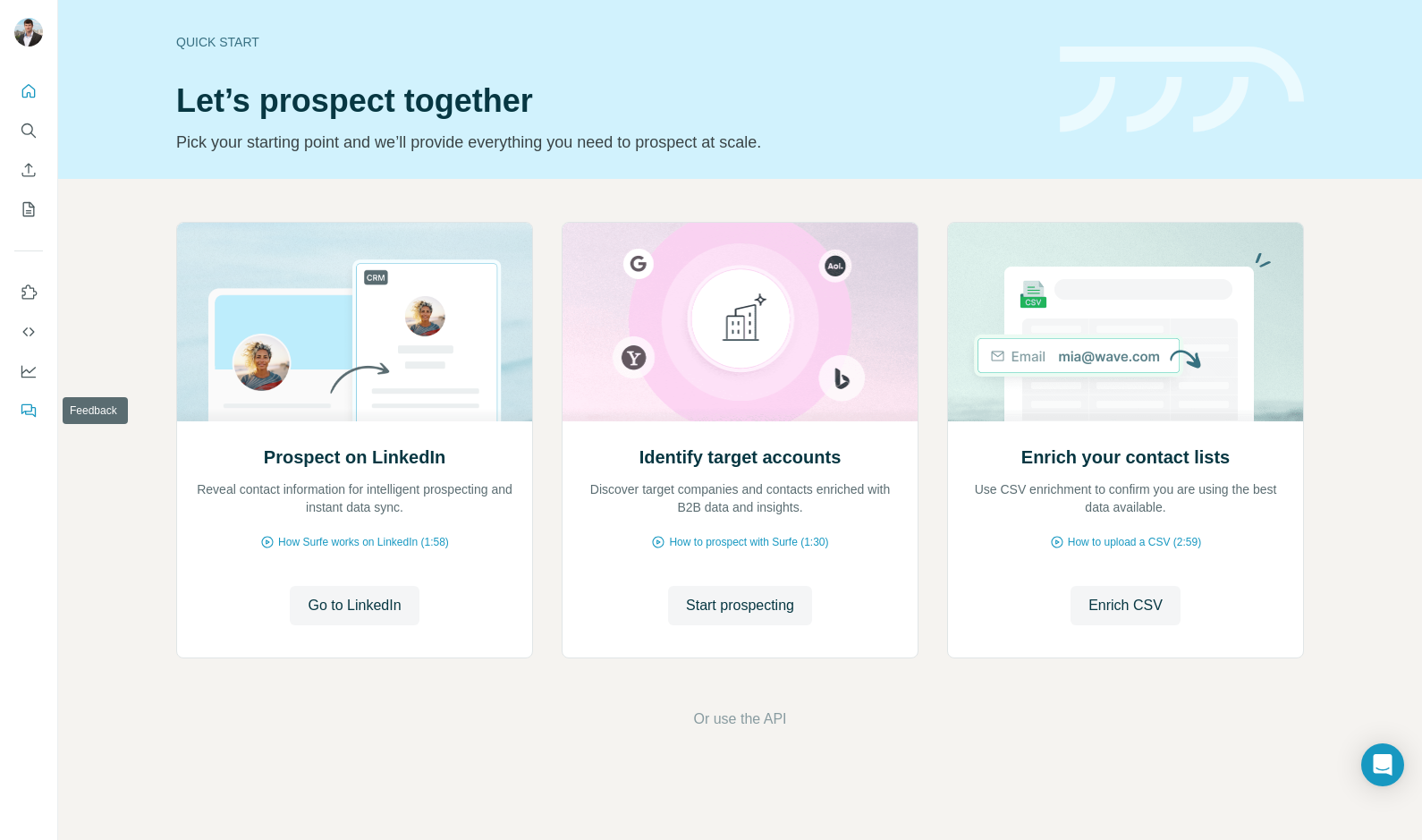
click at [24, 413] on icon "Feedback" at bounding box center [29, 411] width 18 height 18
click at [31, 132] on icon "Search" at bounding box center [29, 131] width 18 height 18
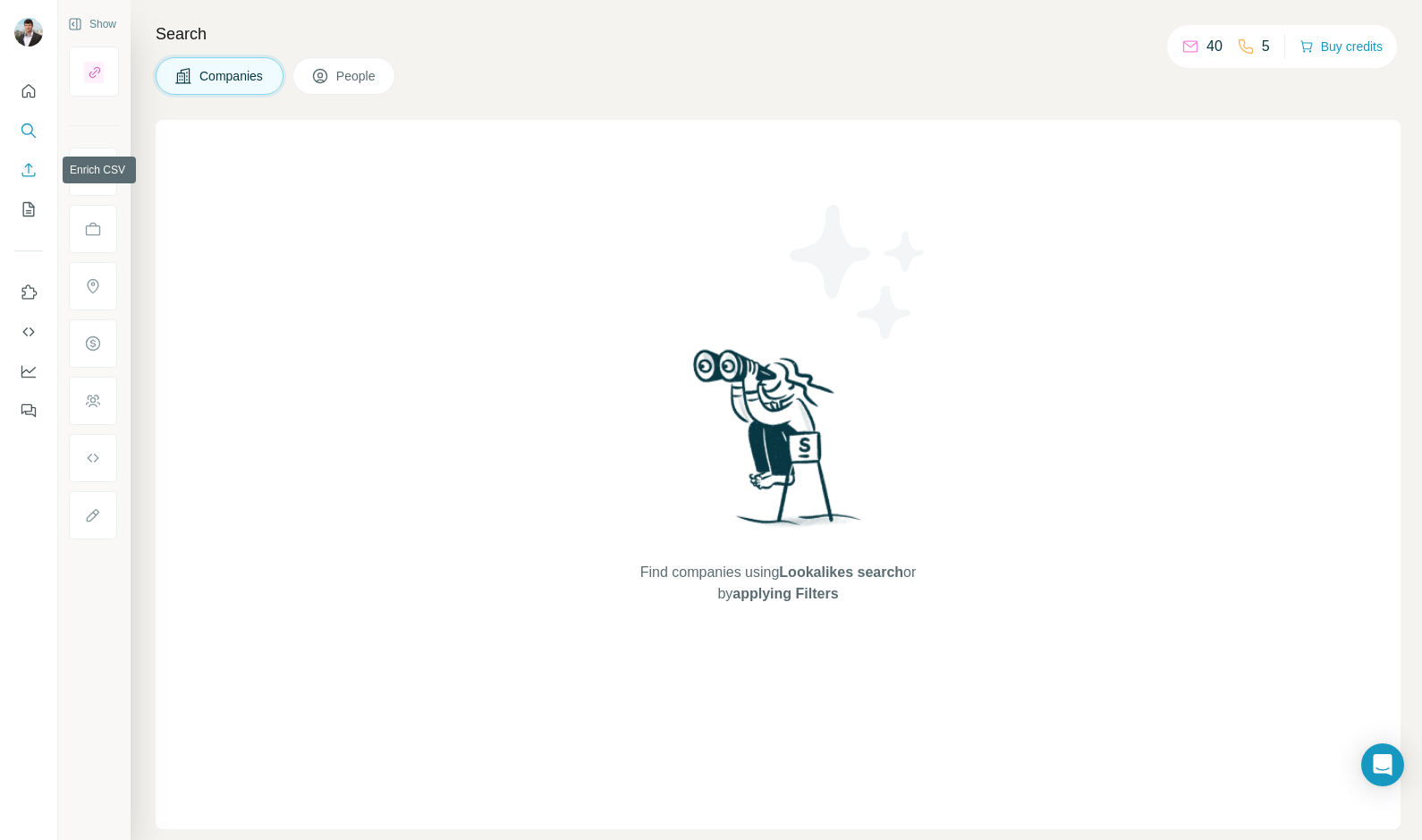
click at [22, 168] on icon "Enrich CSV" at bounding box center [29, 170] width 18 height 18
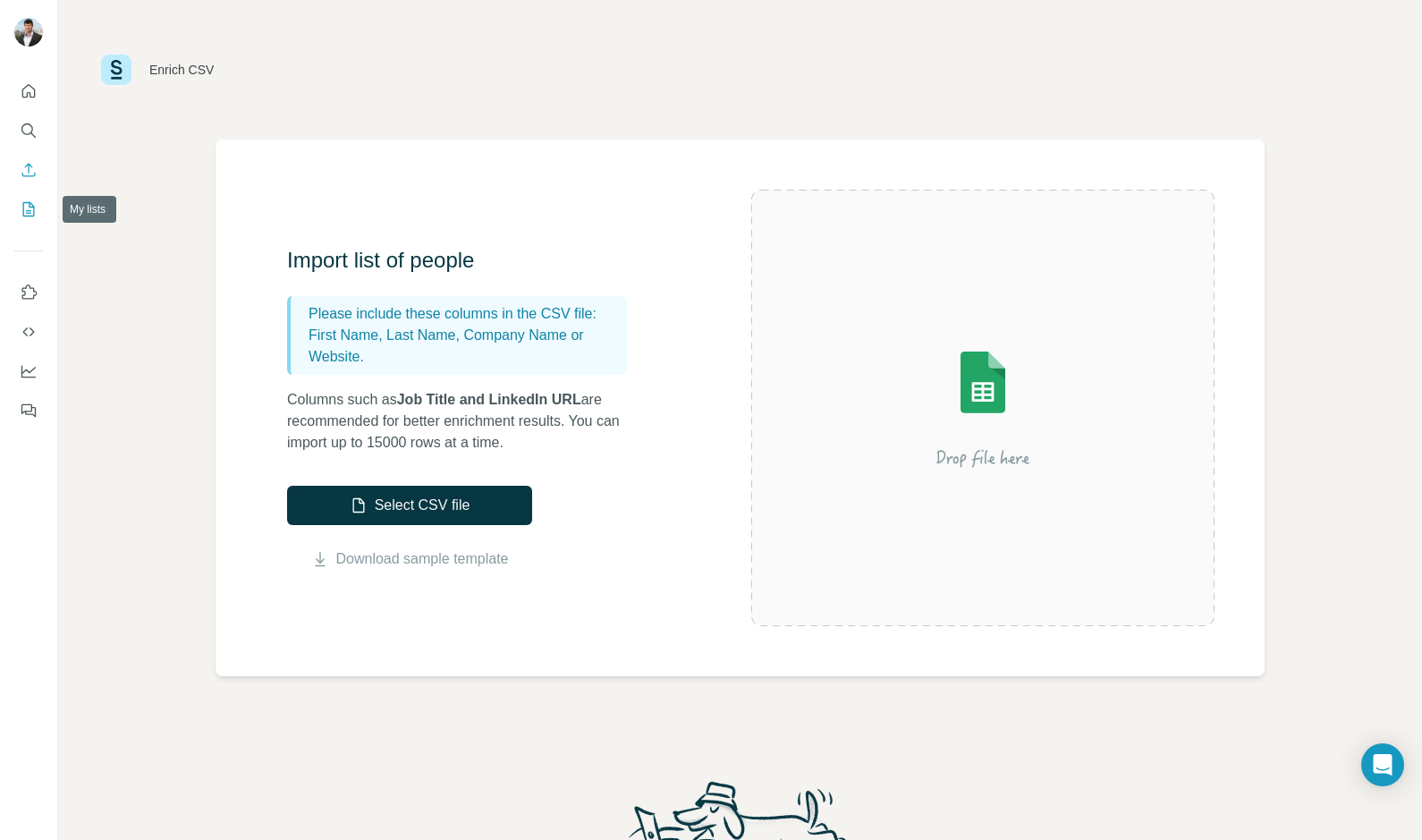
click at [23, 211] on icon "My lists" at bounding box center [29, 209] width 12 height 14
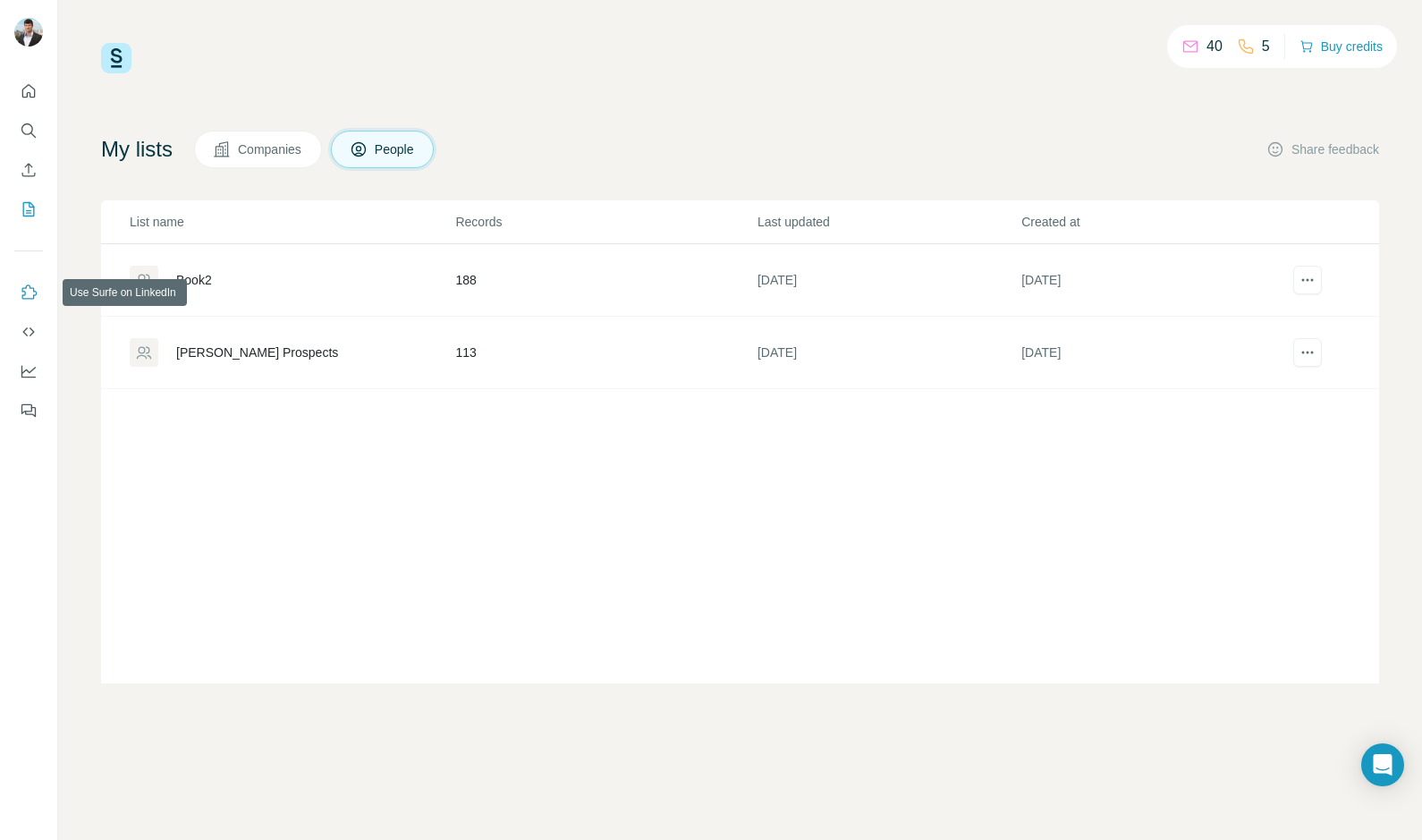
click at [26, 288] on icon "Use Surfe on LinkedIn" at bounding box center [29, 291] width 15 height 14
click at [31, 92] on icon "Quick start" at bounding box center [29, 92] width 18 height 18
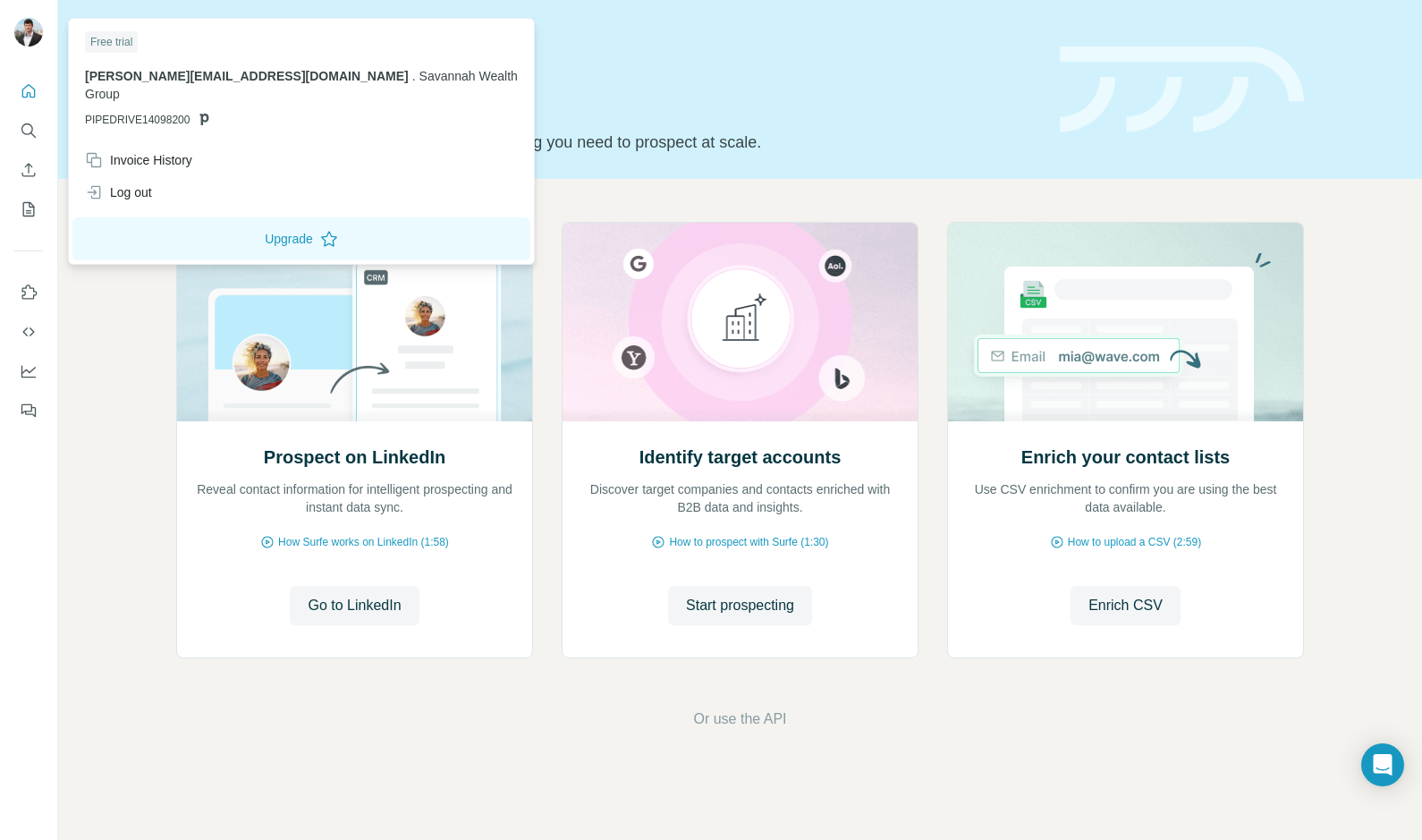
click at [33, 33] on img at bounding box center [28, 32] width 29 height 29
click at [152, 151] on div "Invoice History" at bounding box center [139, 160] width 108 height 18
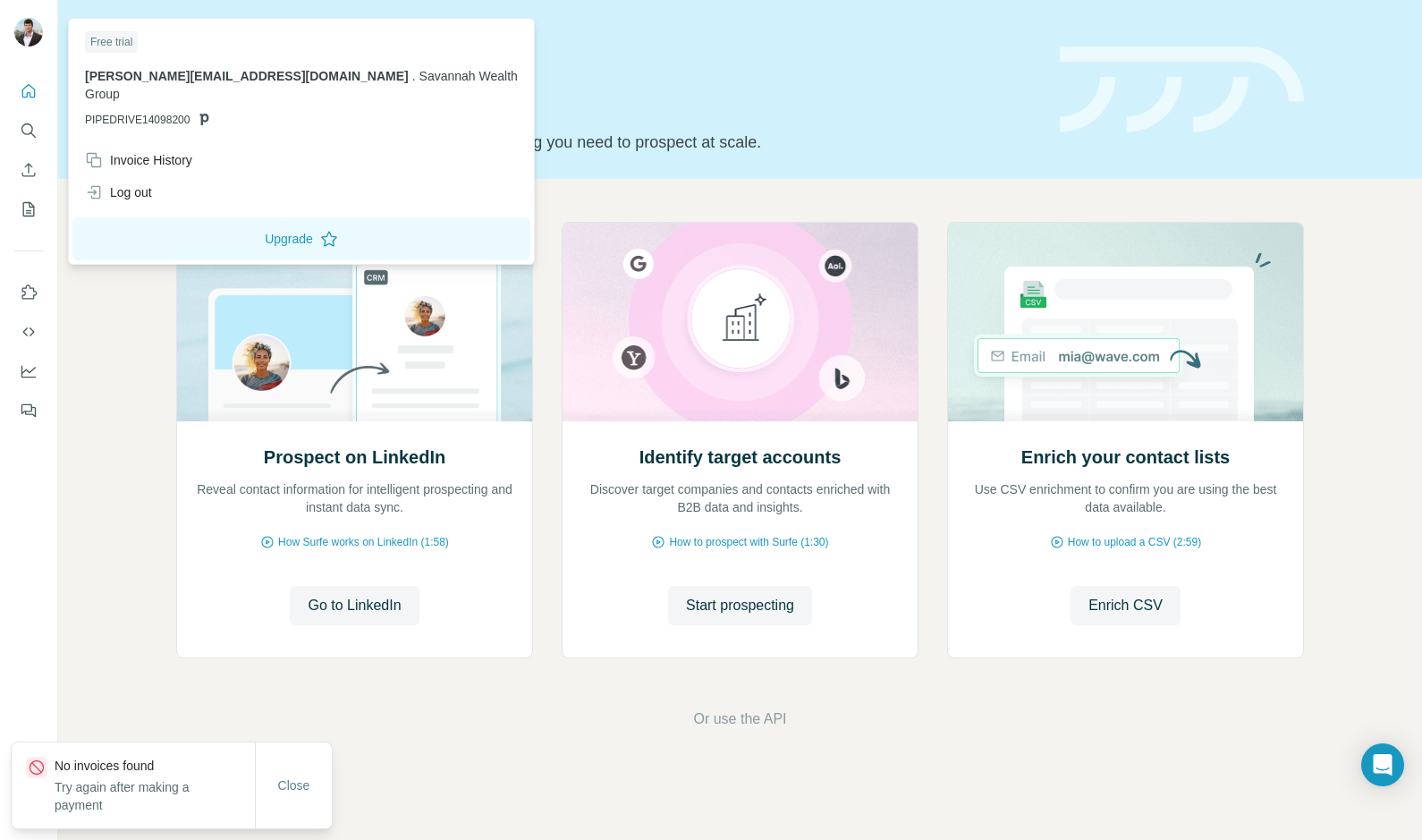
click at [816, 76] on div "Quick start Let’s prospect together Pick your starting point and we’ll provide …" at bounding box center [607, 89] width 862 height 131
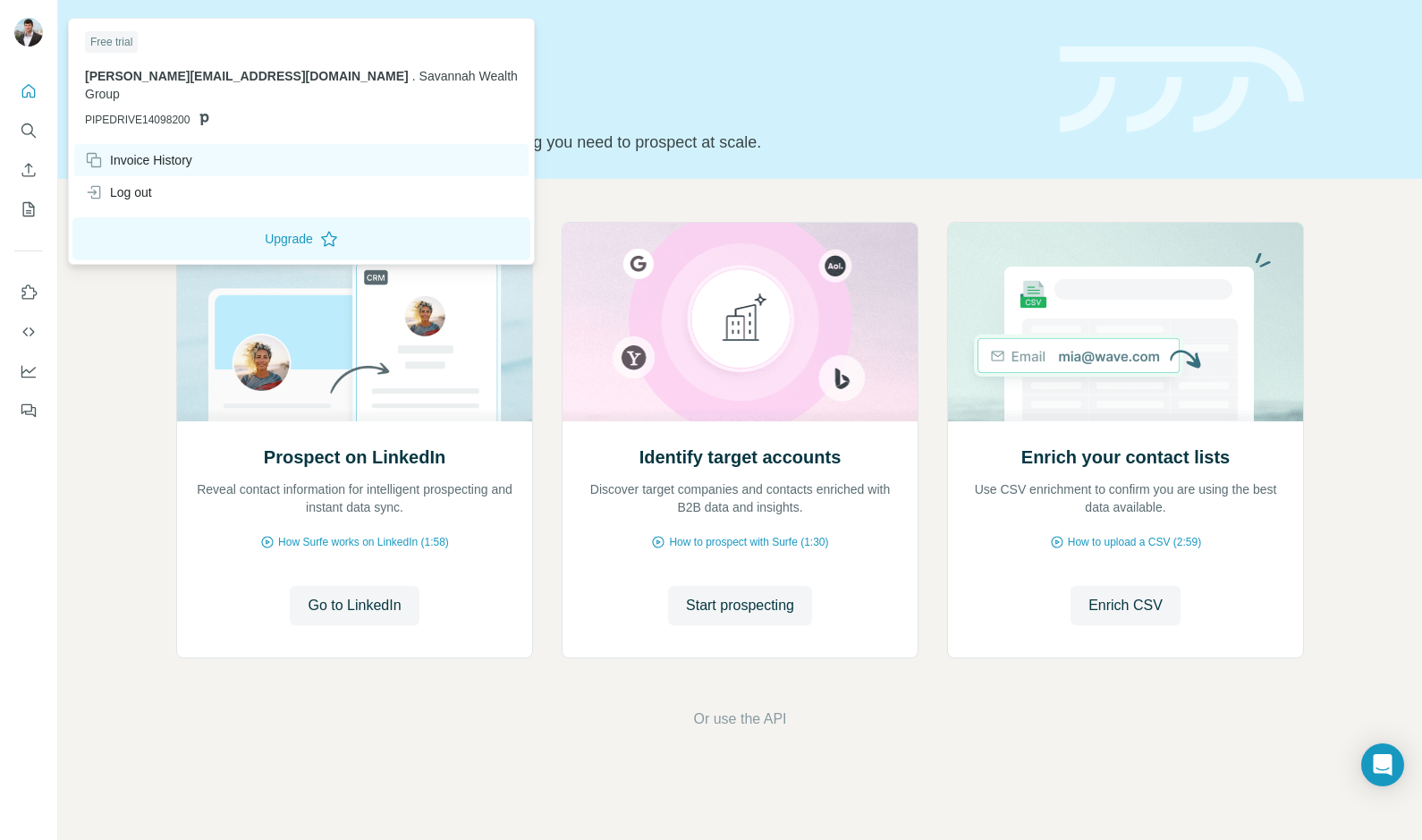
click at [142, 151] on div "Invoice History" at bounding box center [139, 160] width 108 height 18
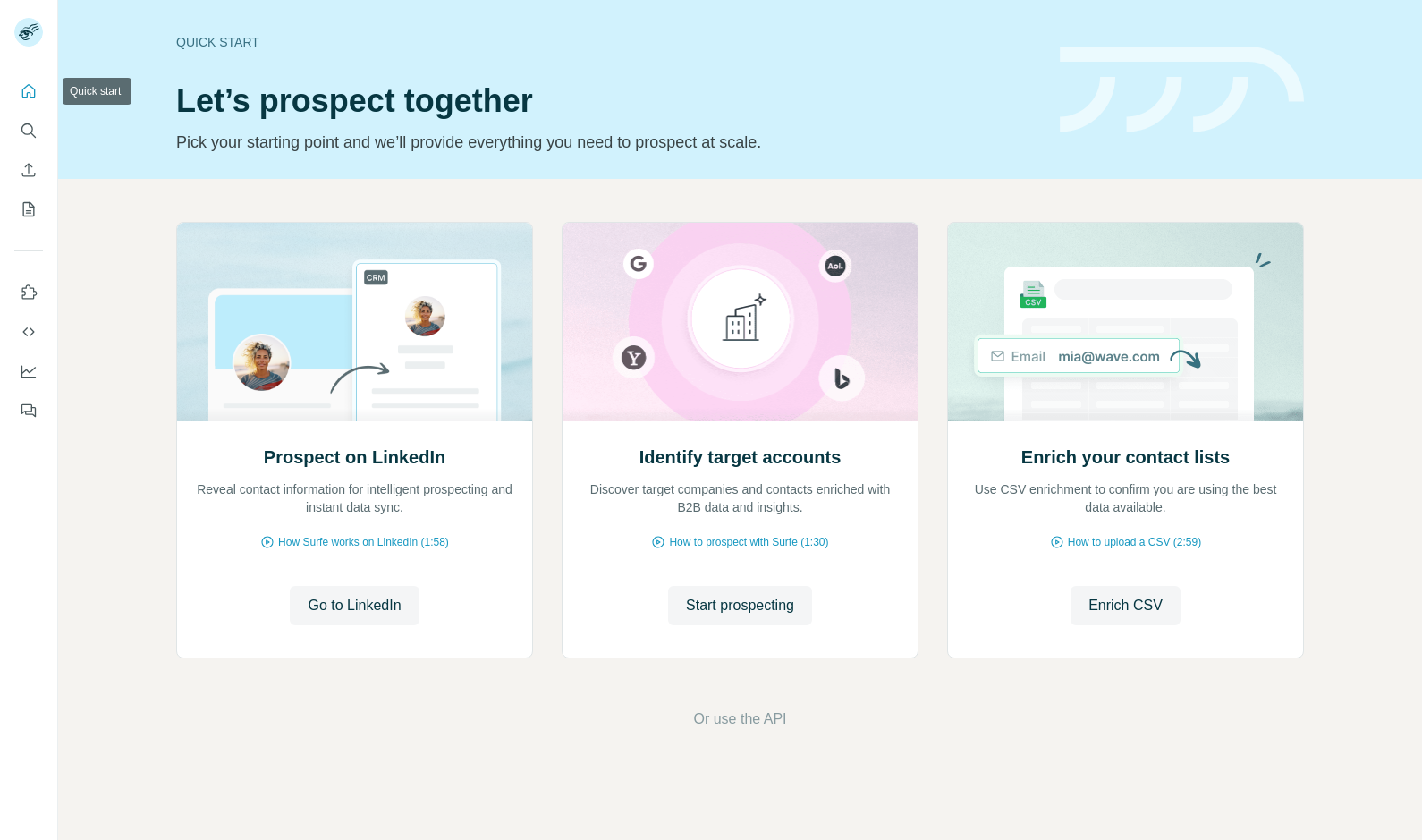
click at [22, 80] on button "Quick start" at bounding box center [28, 91] width 29 height 32
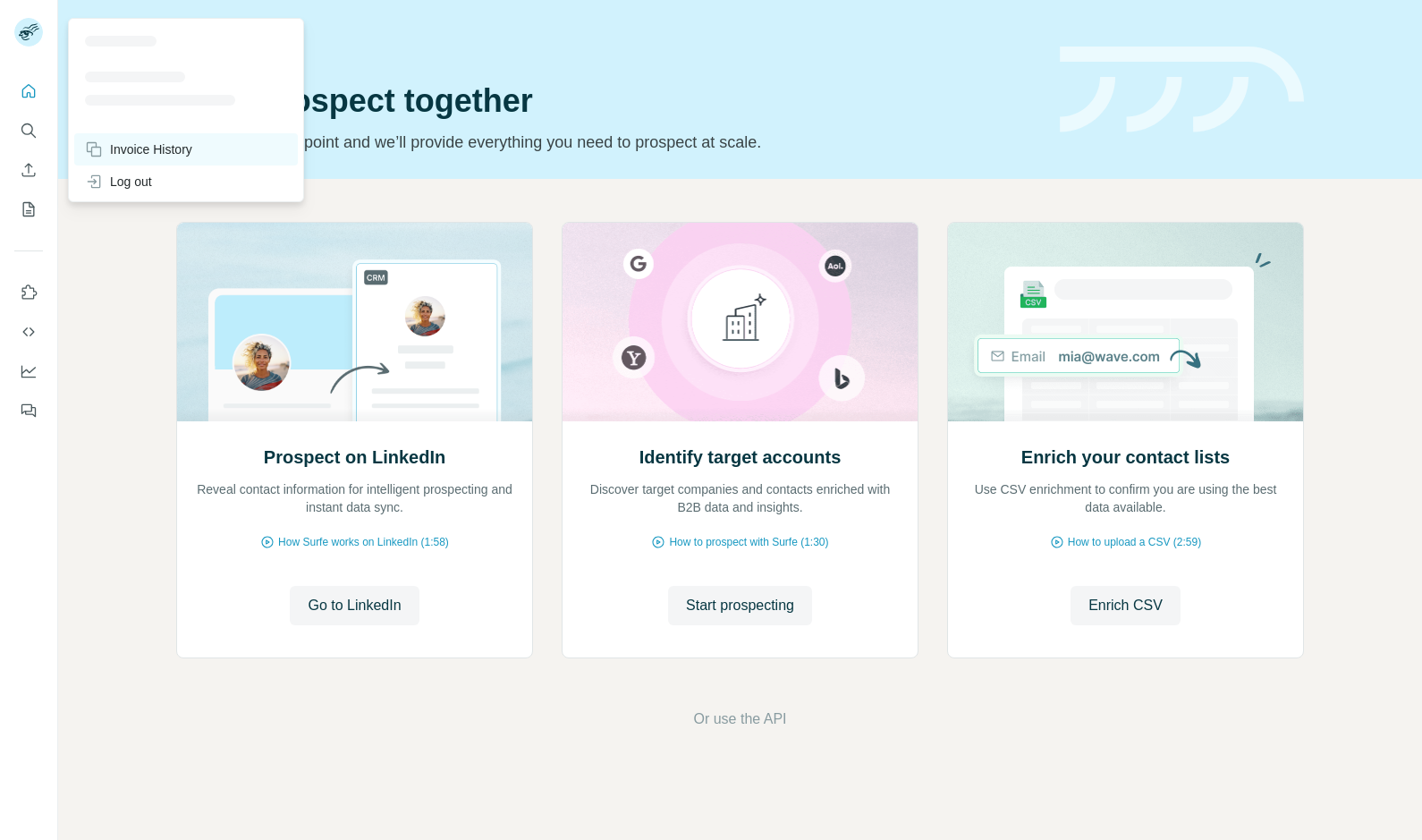
click at [137, 148] on div "Invoice History" at bounding box center [139, 149] width 108 height 18
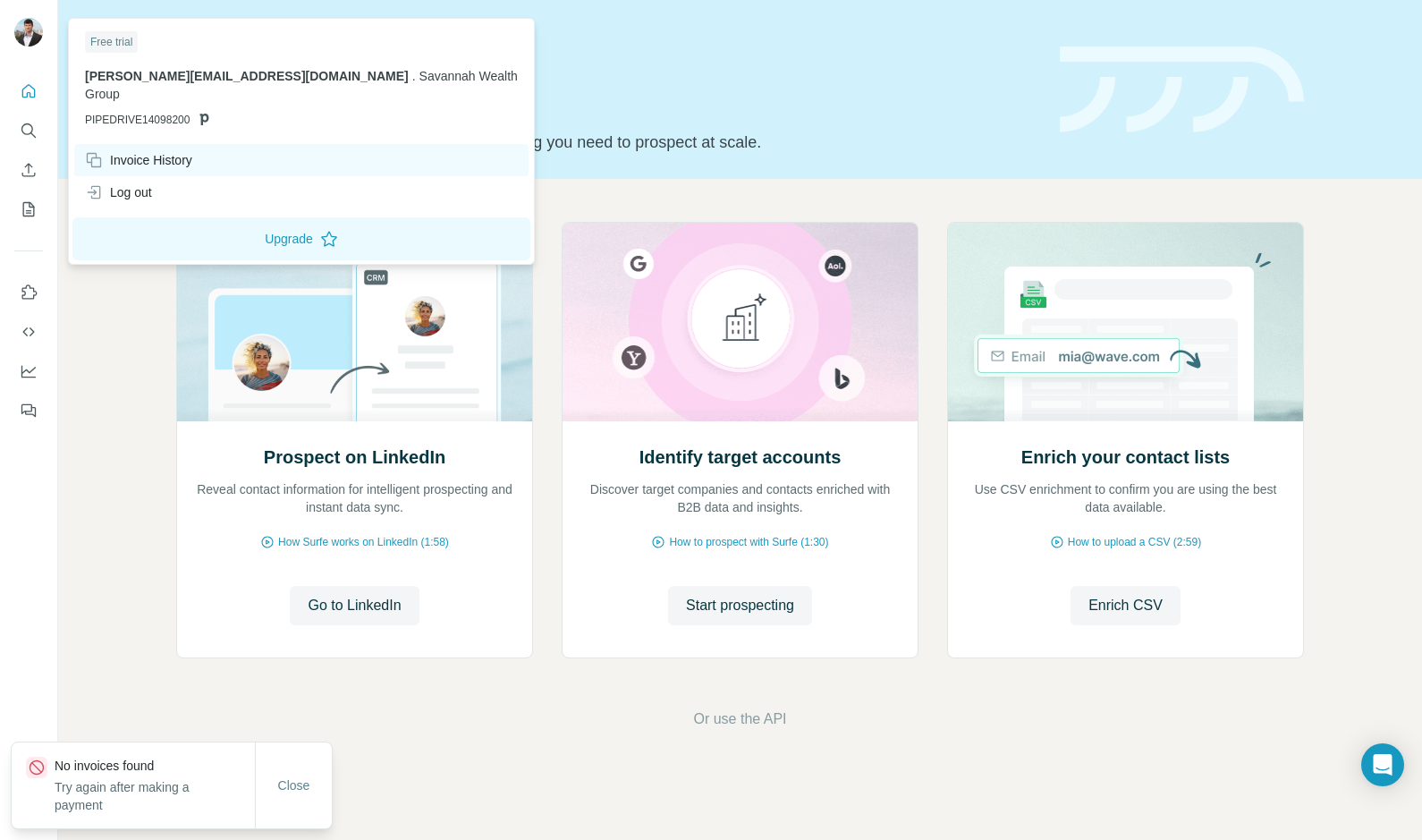
click at [161, 151] on div "Invoice History" at bounding box center [139, 160] width 108 height 18
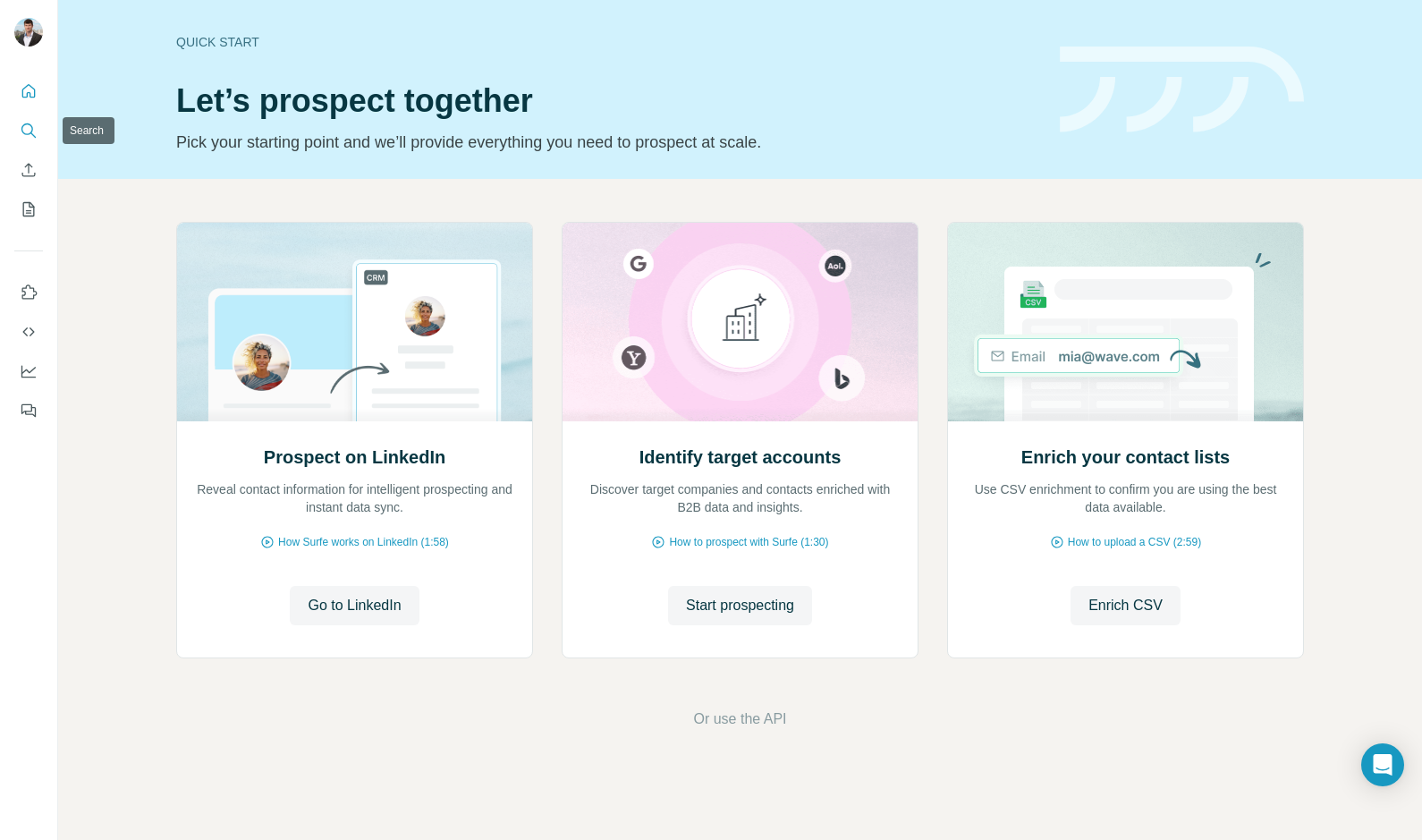
click at [22, 122] on icon "Search" at bounding box center [29, 131] width 18 height 18
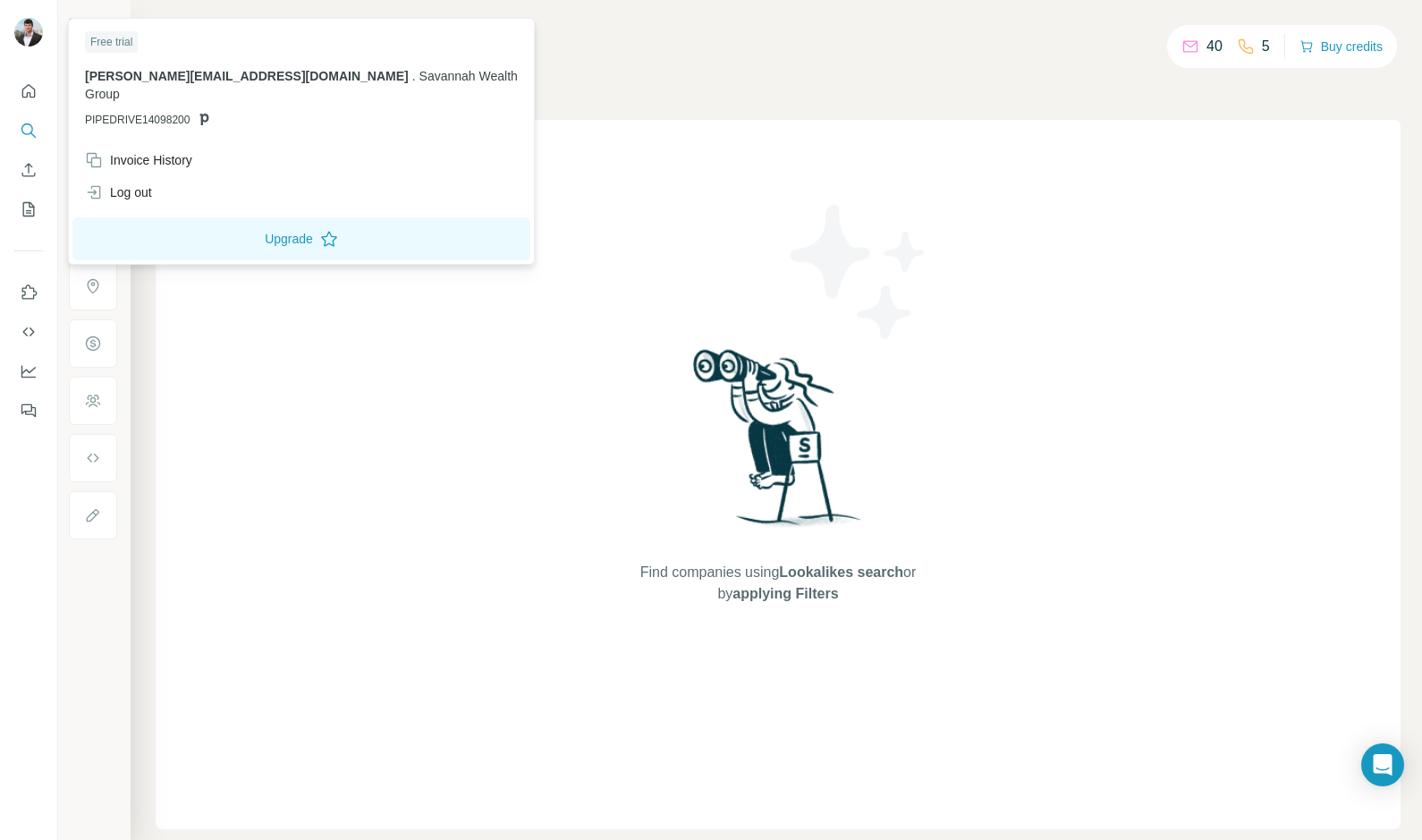
click at [14, 34] on img at bounding box center [28, 32] width 29 height 29
click at [192, 395] on div "Find companies using Lookalikes search or by applying Filters" at bounding box center [777, 474] width 1245 height 709
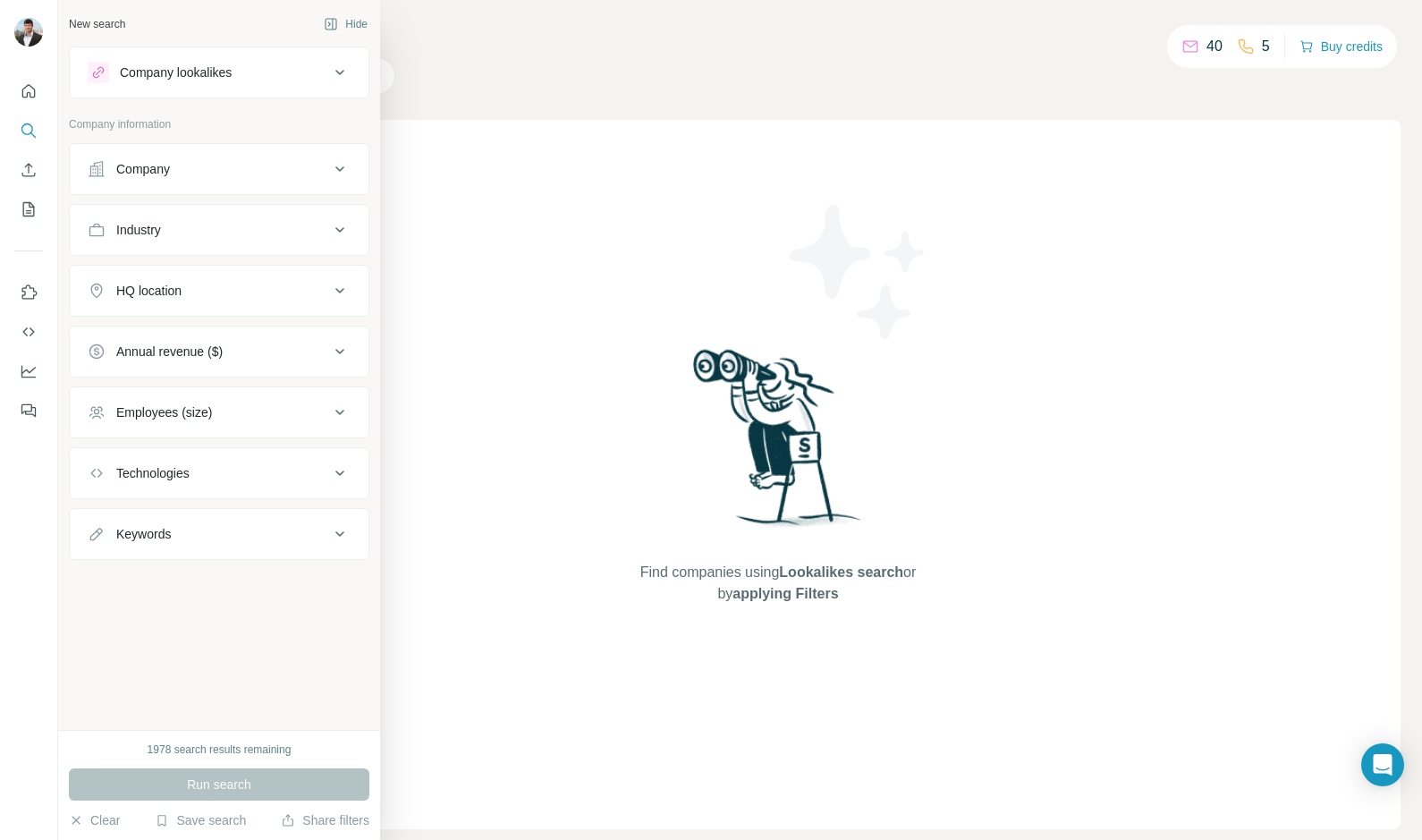
click at [118, 164] on div "Company" at bounding box center [143, 169] width 54 height 18
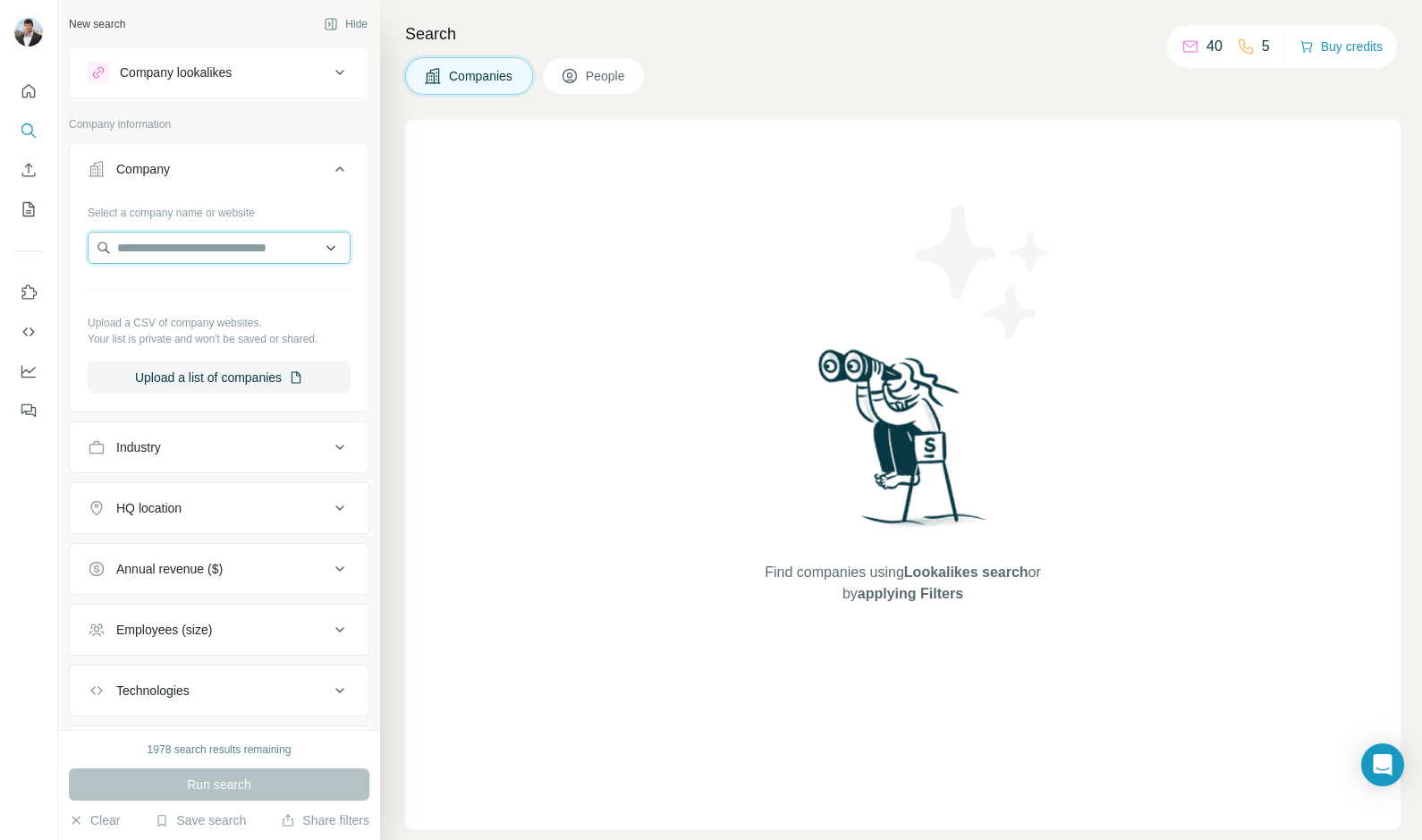
click at [182, 240] on input "text" at bounding box center [219, 247] width 263 height 32
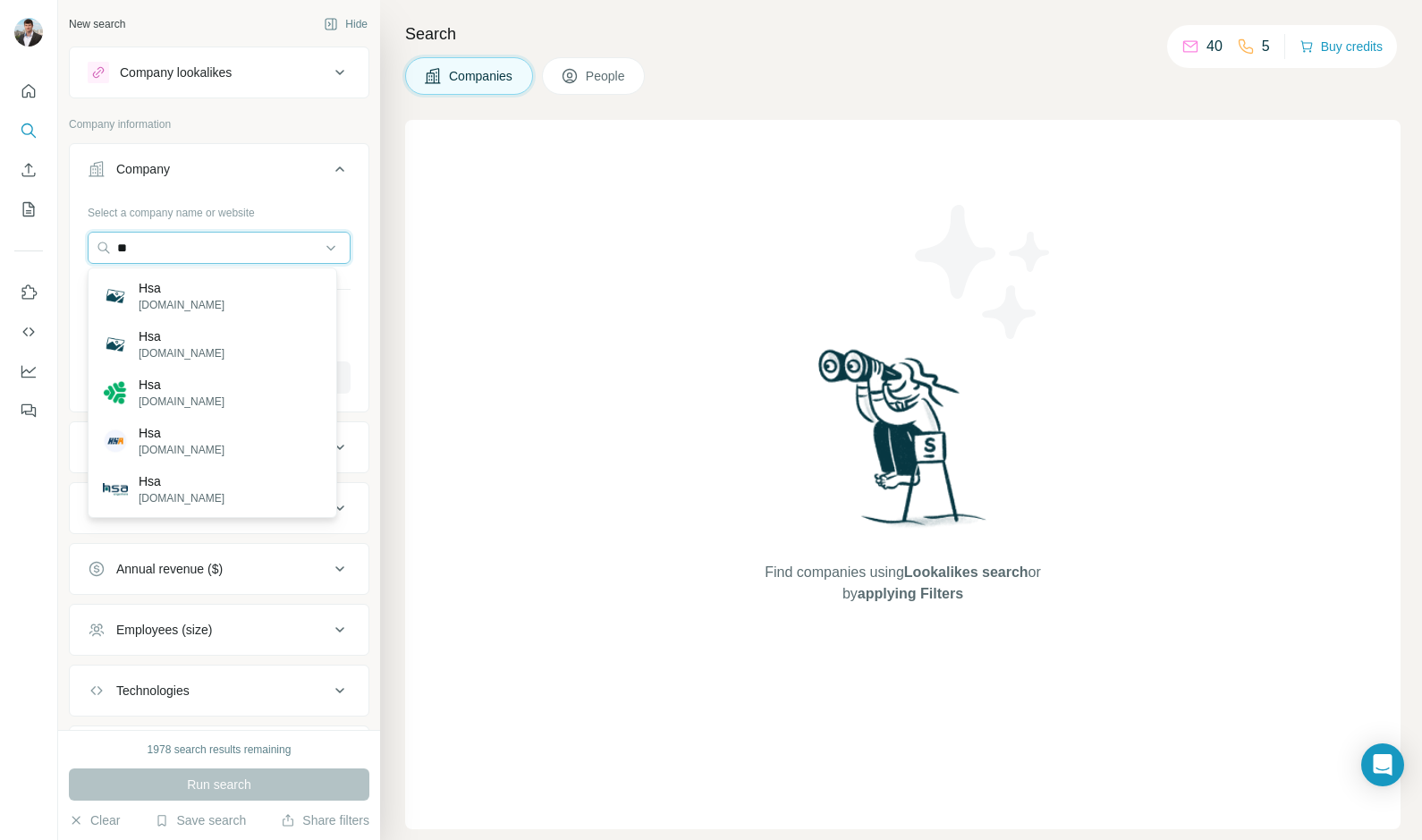
type input "*"
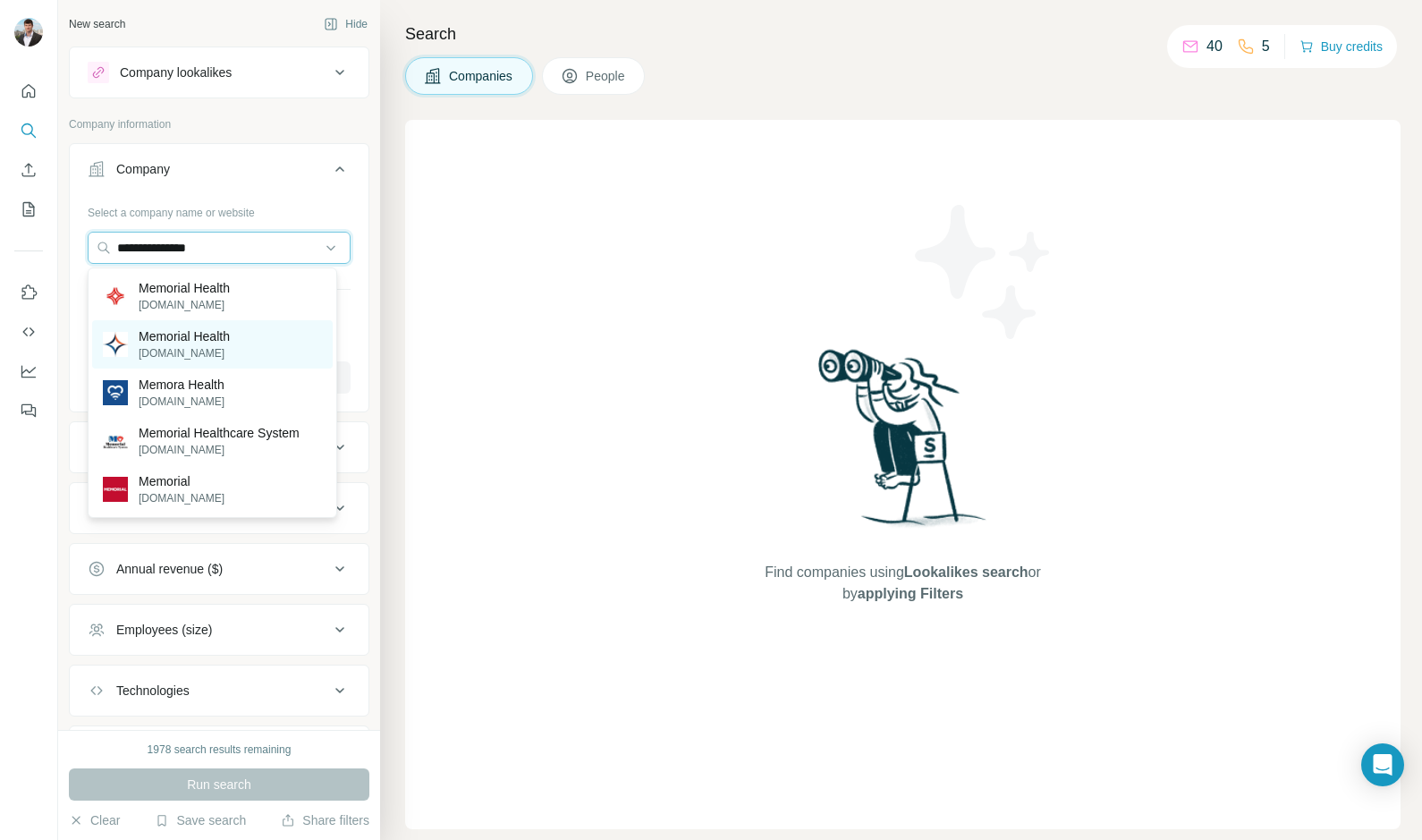
type input "**********"
click at [230, 334] on p "Memorial Health" at bounding box center [184, 337] width 92 height 18
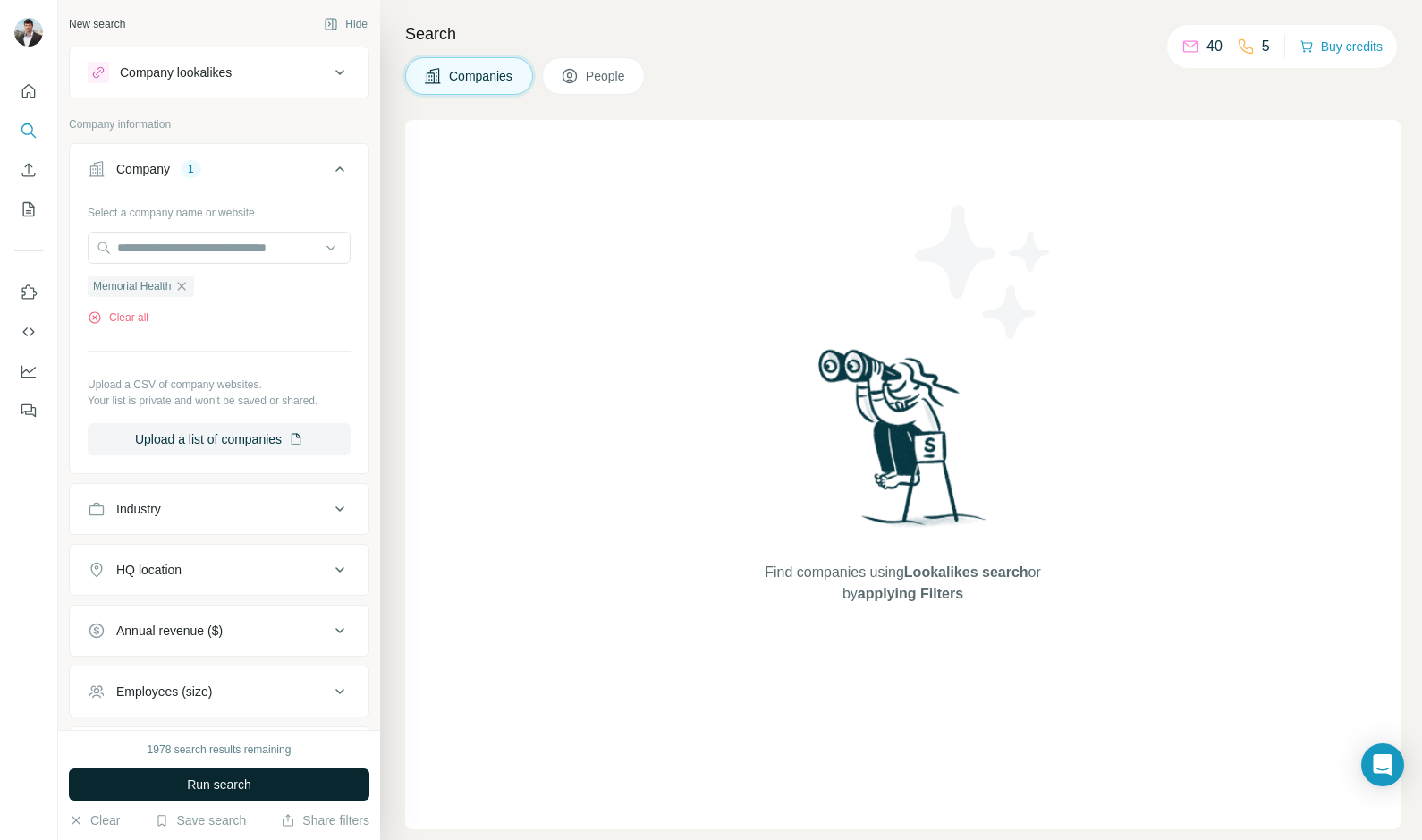
click at [194, 788] on span "Run search" at bounding box center [219, 784] width 65 height 18
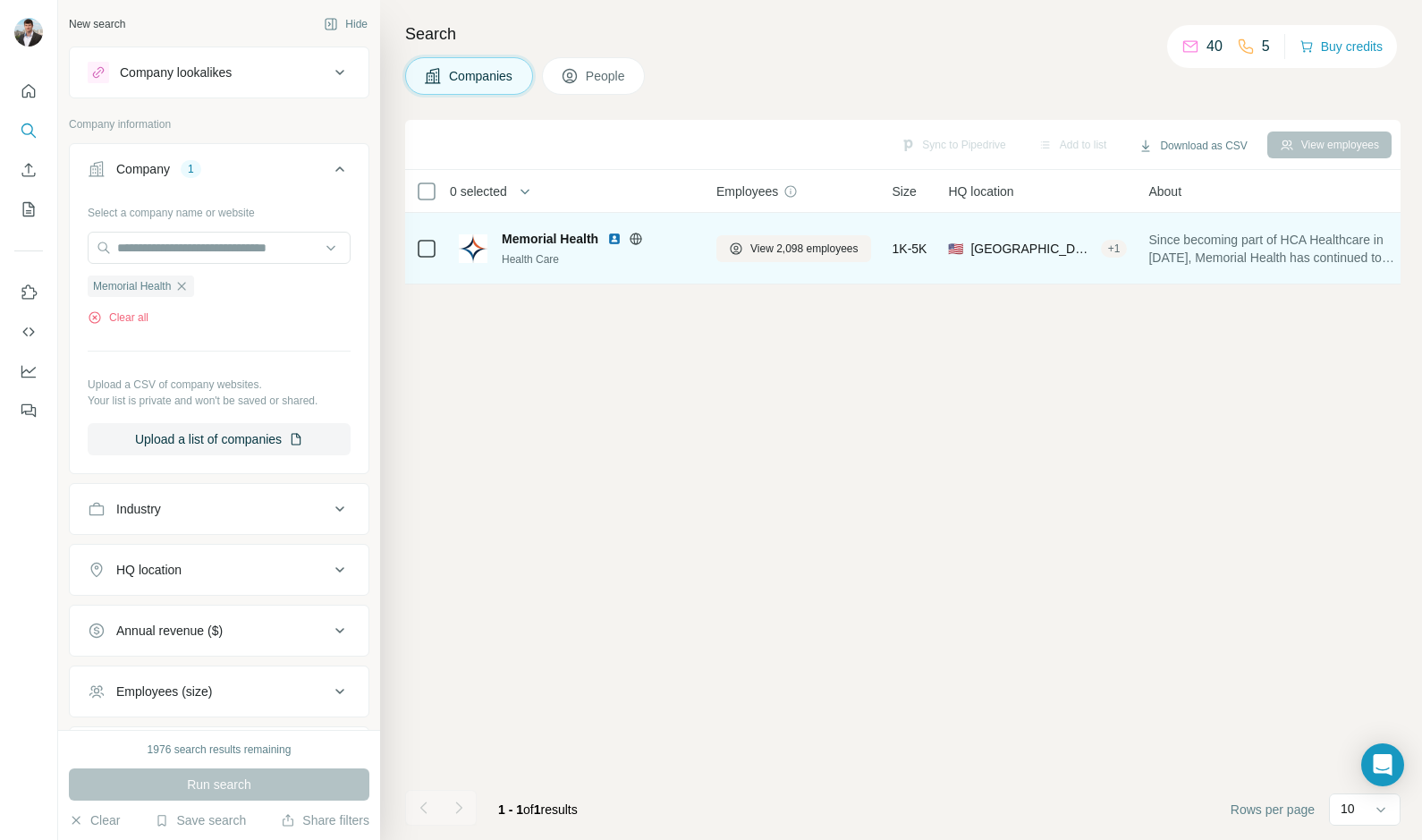
click at [586, 240] on span "Memorial Health" at bounding box center [550, 239] width 97 height 18
click at [545, 234] on span "Memorial Health" at bounding box center [550, 239] width 97 height 18
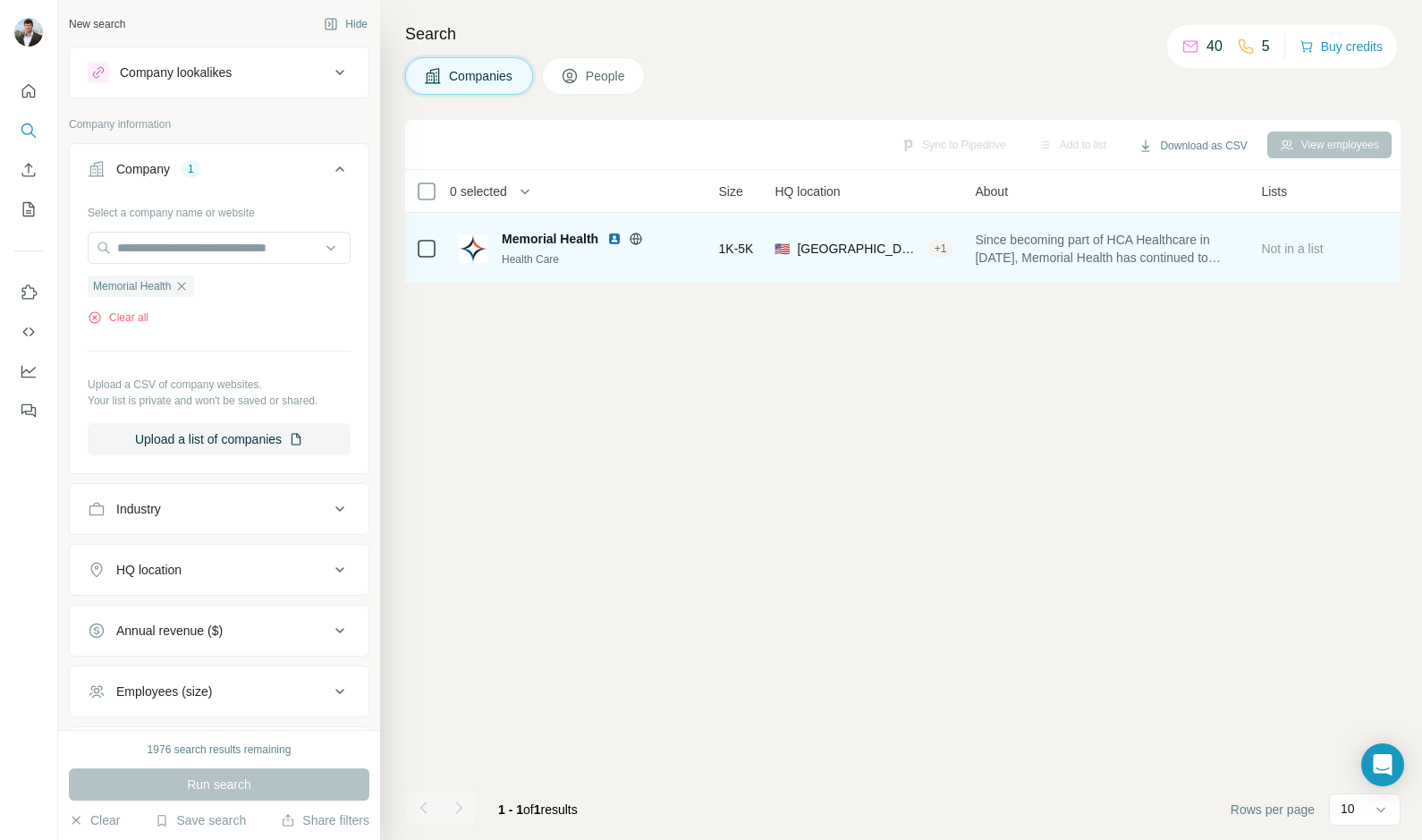
scroll to position [0, 427]
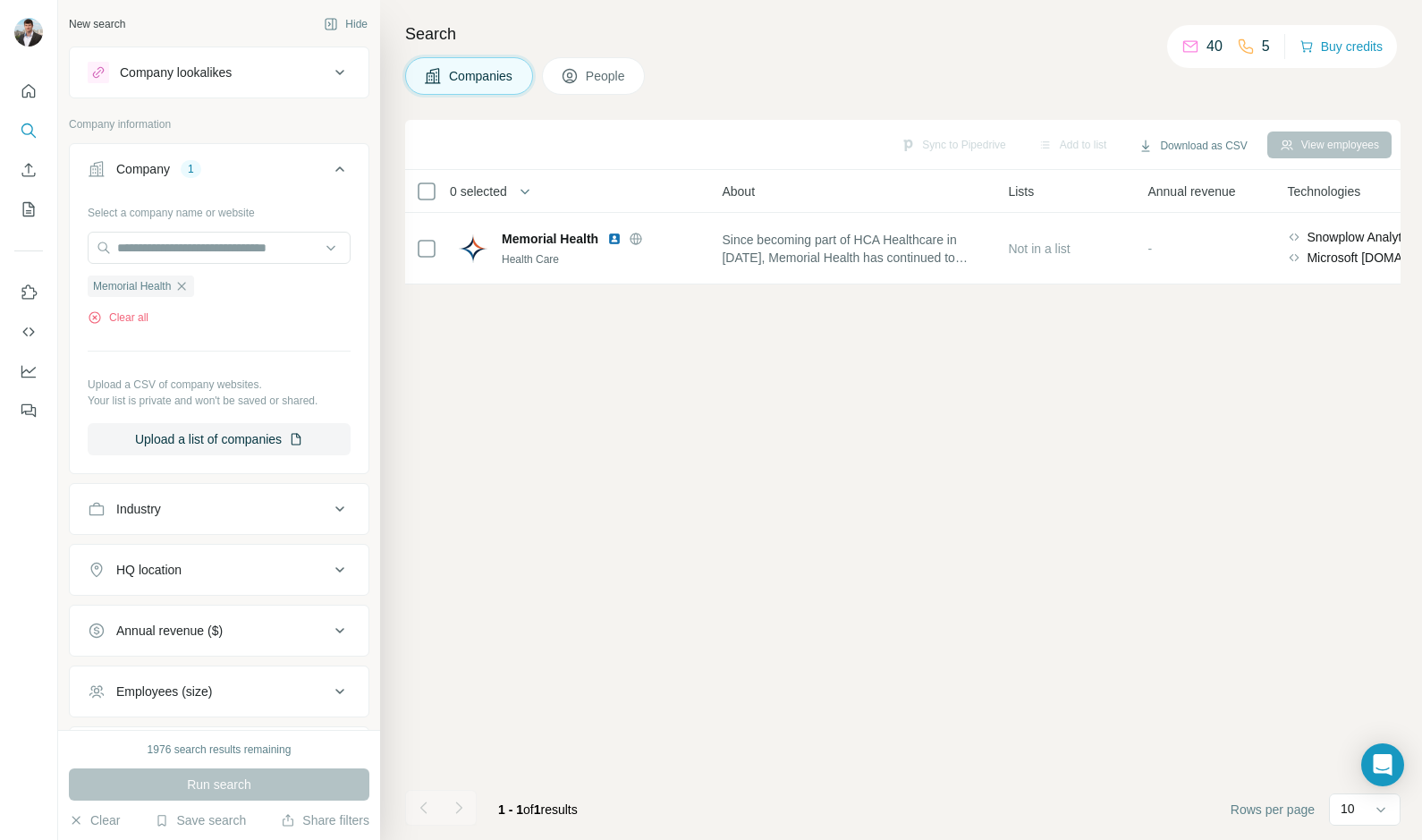
click at [1299, 142] on div "View employees" at bounding box center [1329, 144] width 125 height 27
click at [877, 493] on div "Sync to Pipedrive Add to list Download as CSV View employees 0 selected Compani…" at bounding box center [903, 479] width 995 height 720
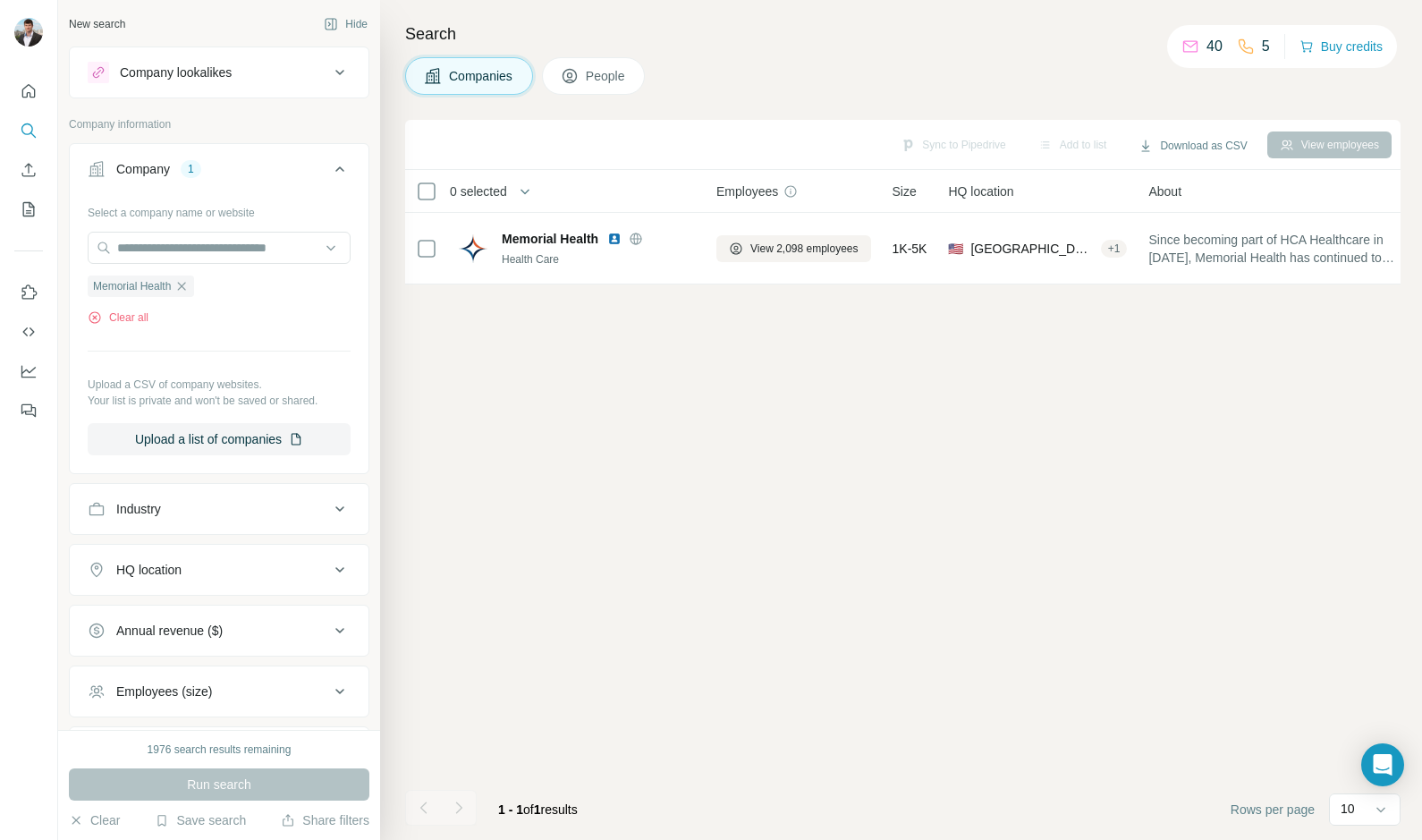
scroll to position [159, 0]
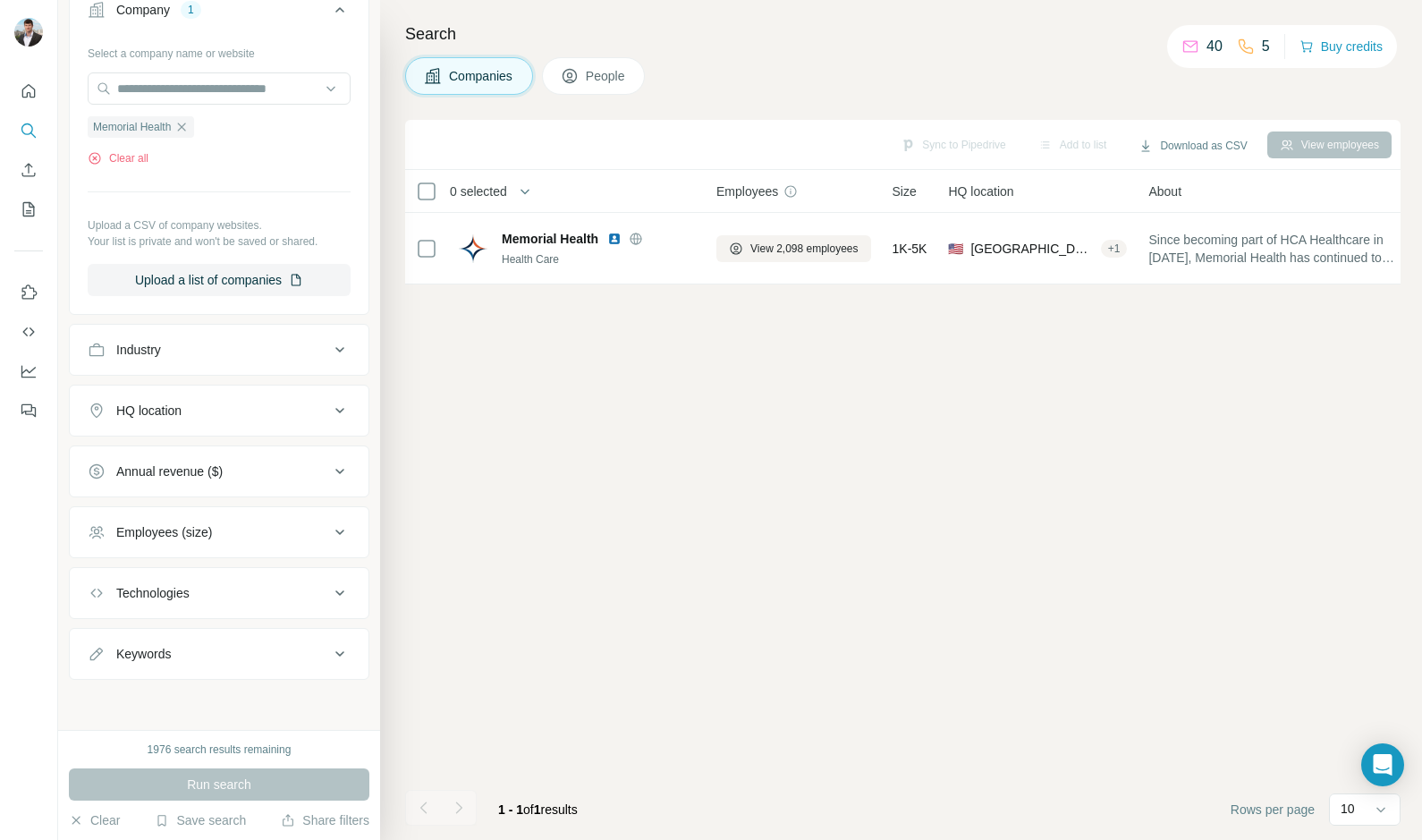
click at [176, 343] on div "Industry" at bounding box center [208, 350] width 241 height 18
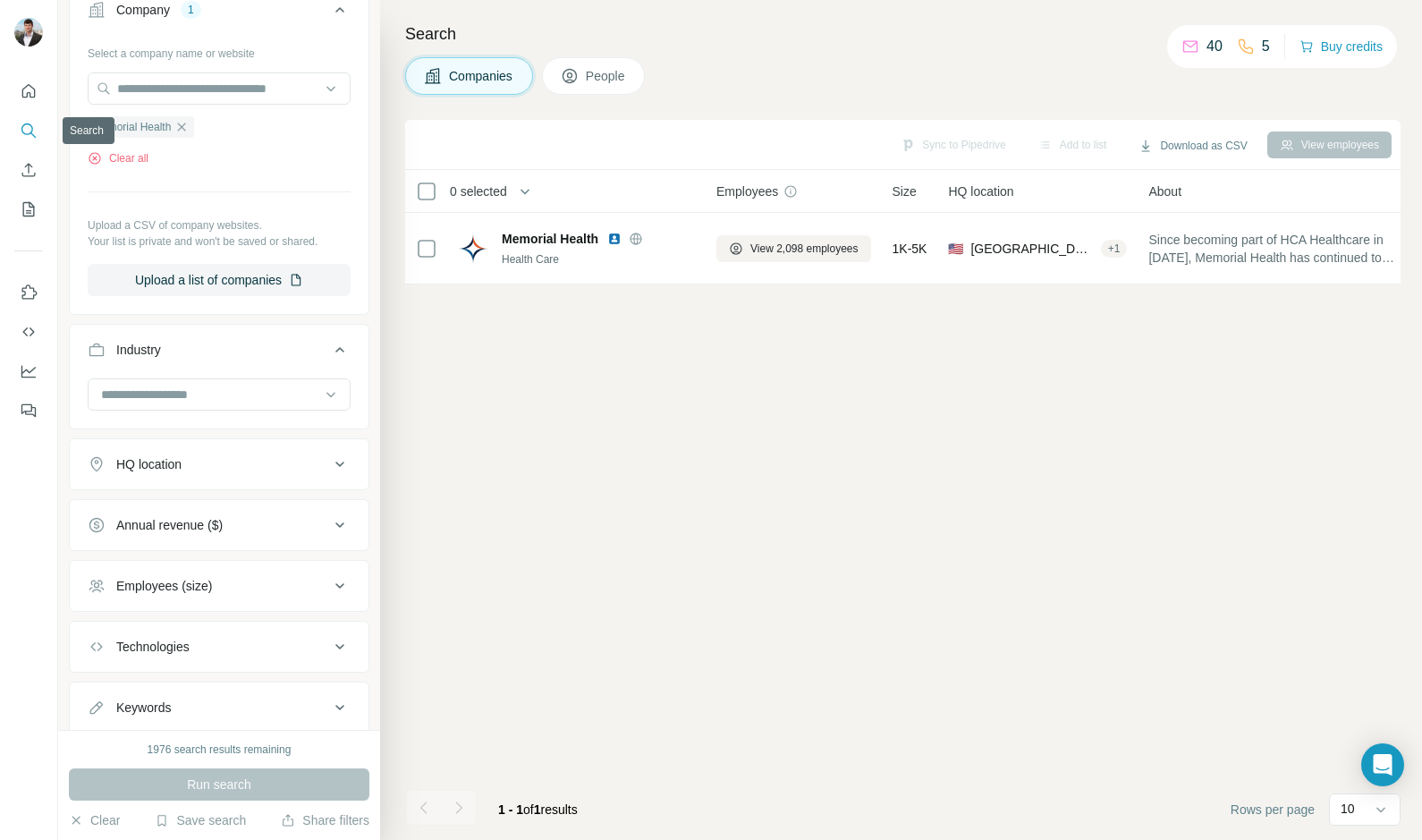
click at [27, 125] on icon "Search" at bounding box center [28, 130] width 12 height 12
click at [475, 83] on span "Companies" at bounding box center [482, 76] width 66 height 18
click at [625, 81] on span "People" at bounding box center [606, 76] width 41 height 18
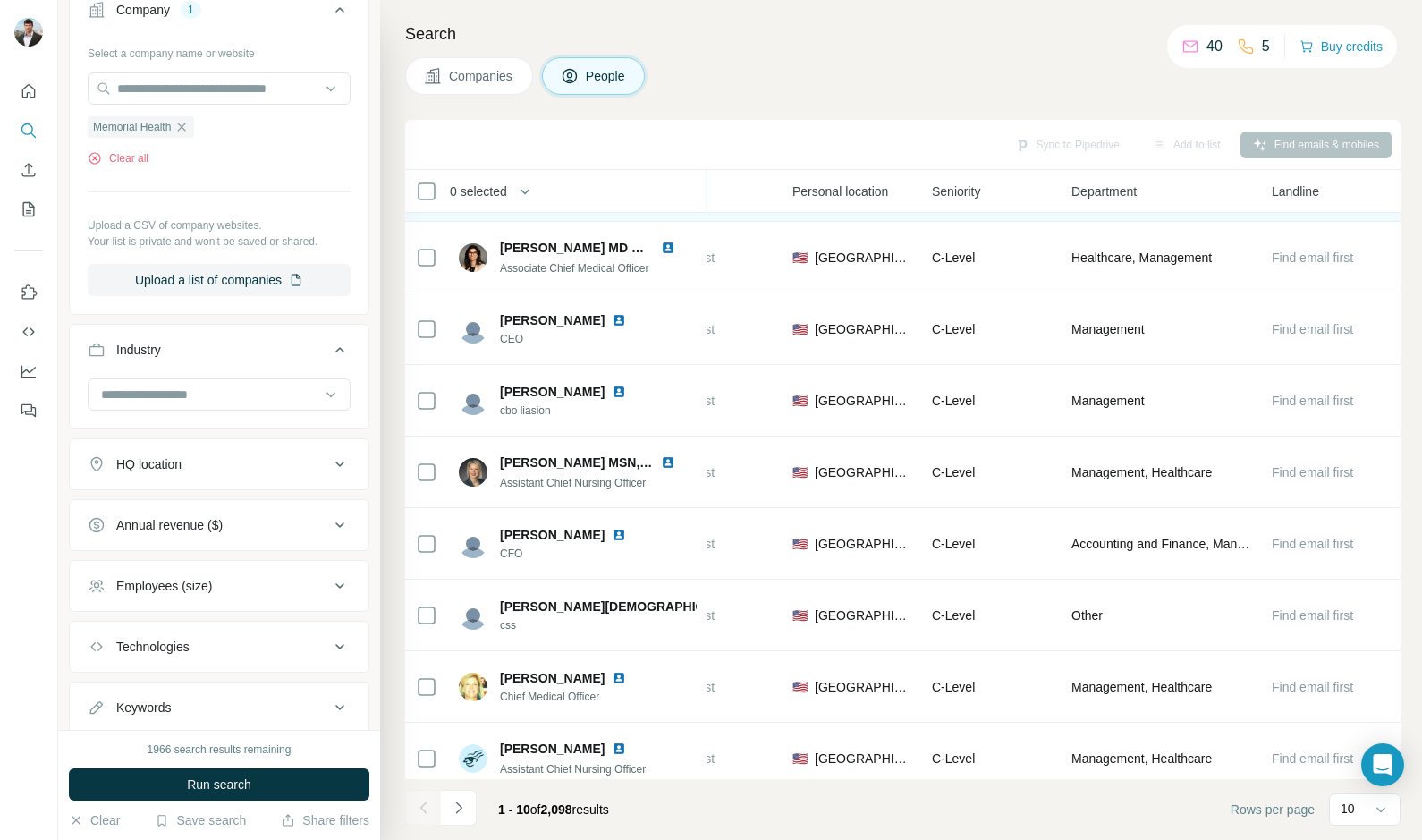
scroll to position [159, 553]
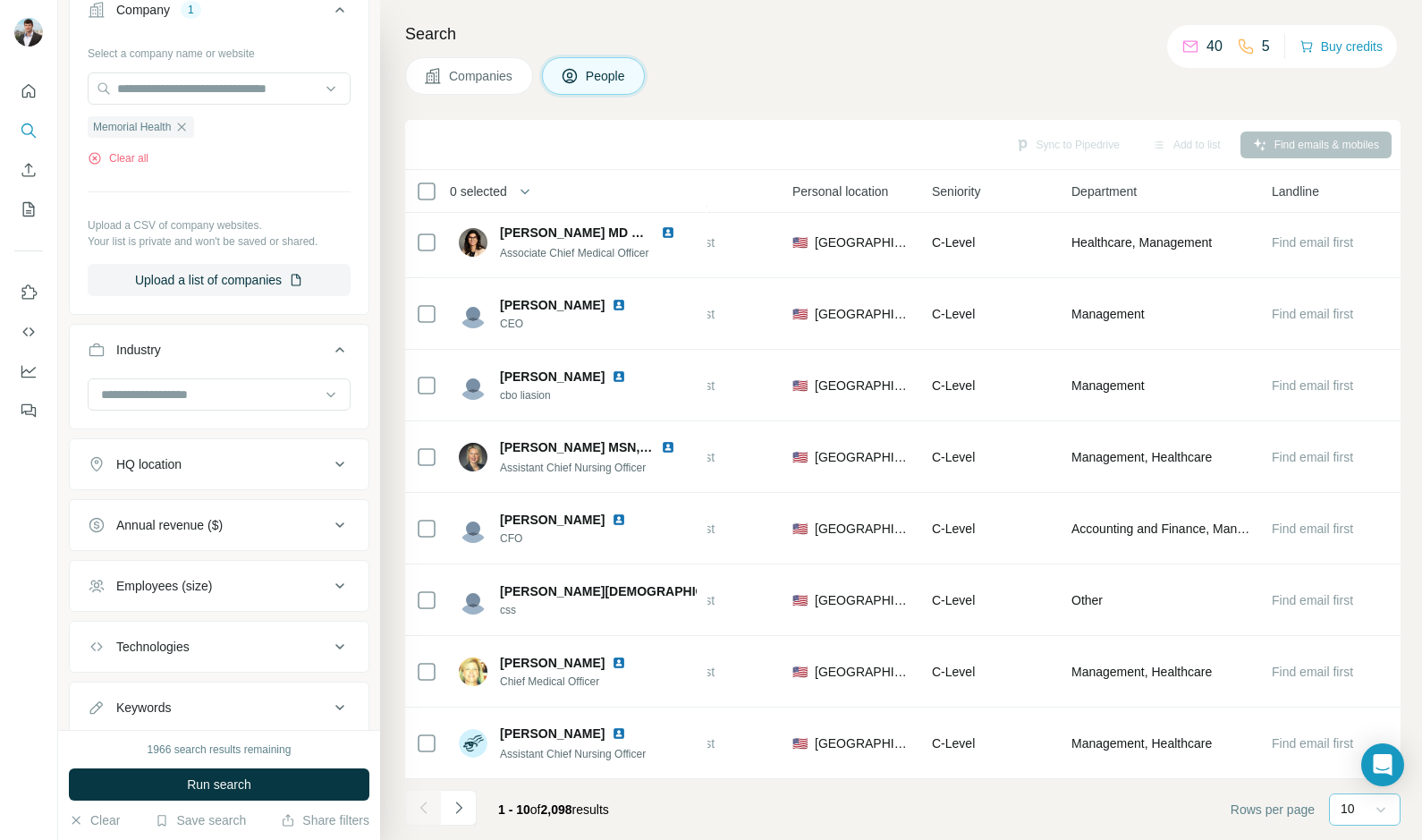
click at [1387, 807] on icon at bounding box center [1381, 809] width 18 height 18
click at [1356, 675] on p "60" at bounding box center [1351, 673] width 14 height 18
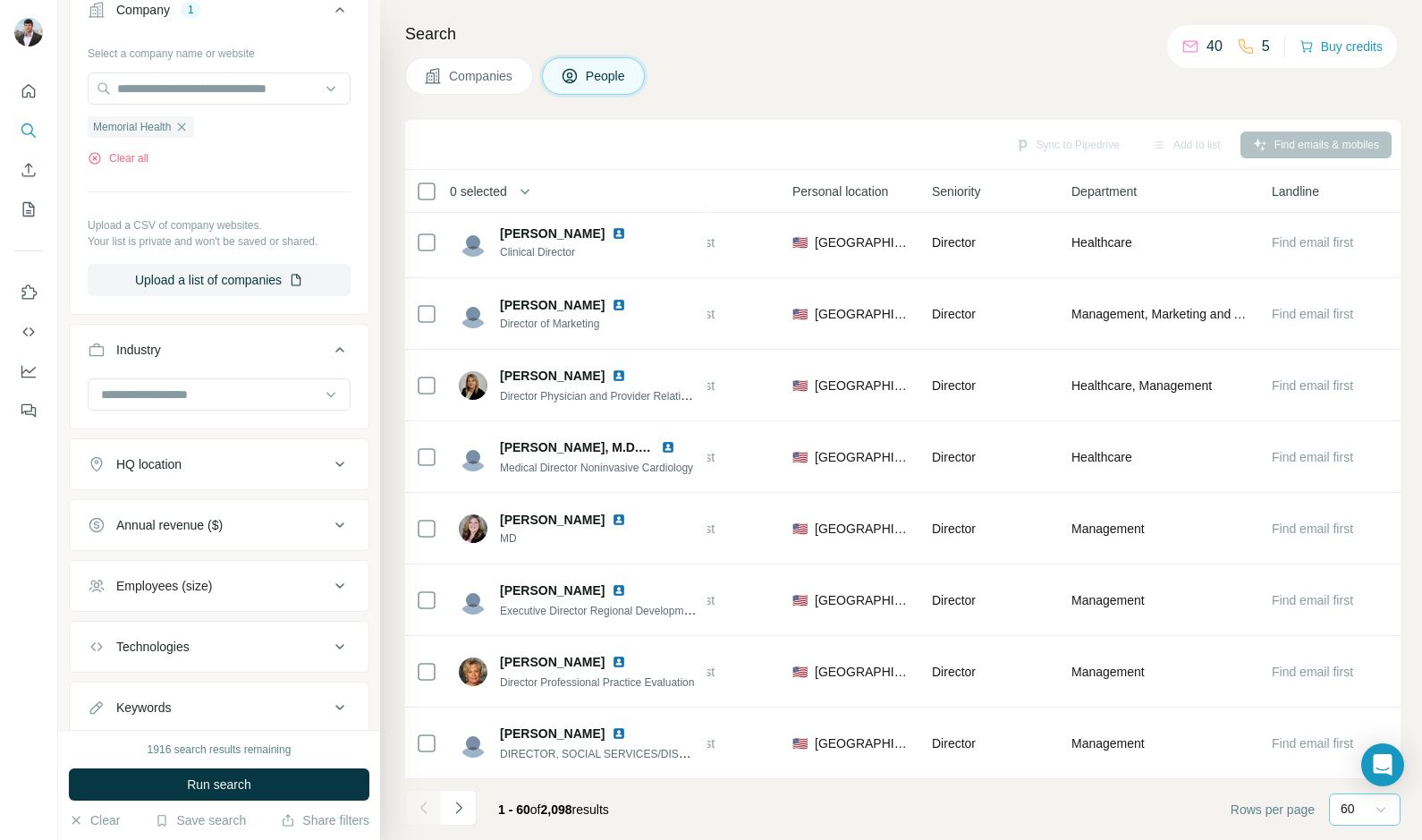
scroll to position [492, 0]
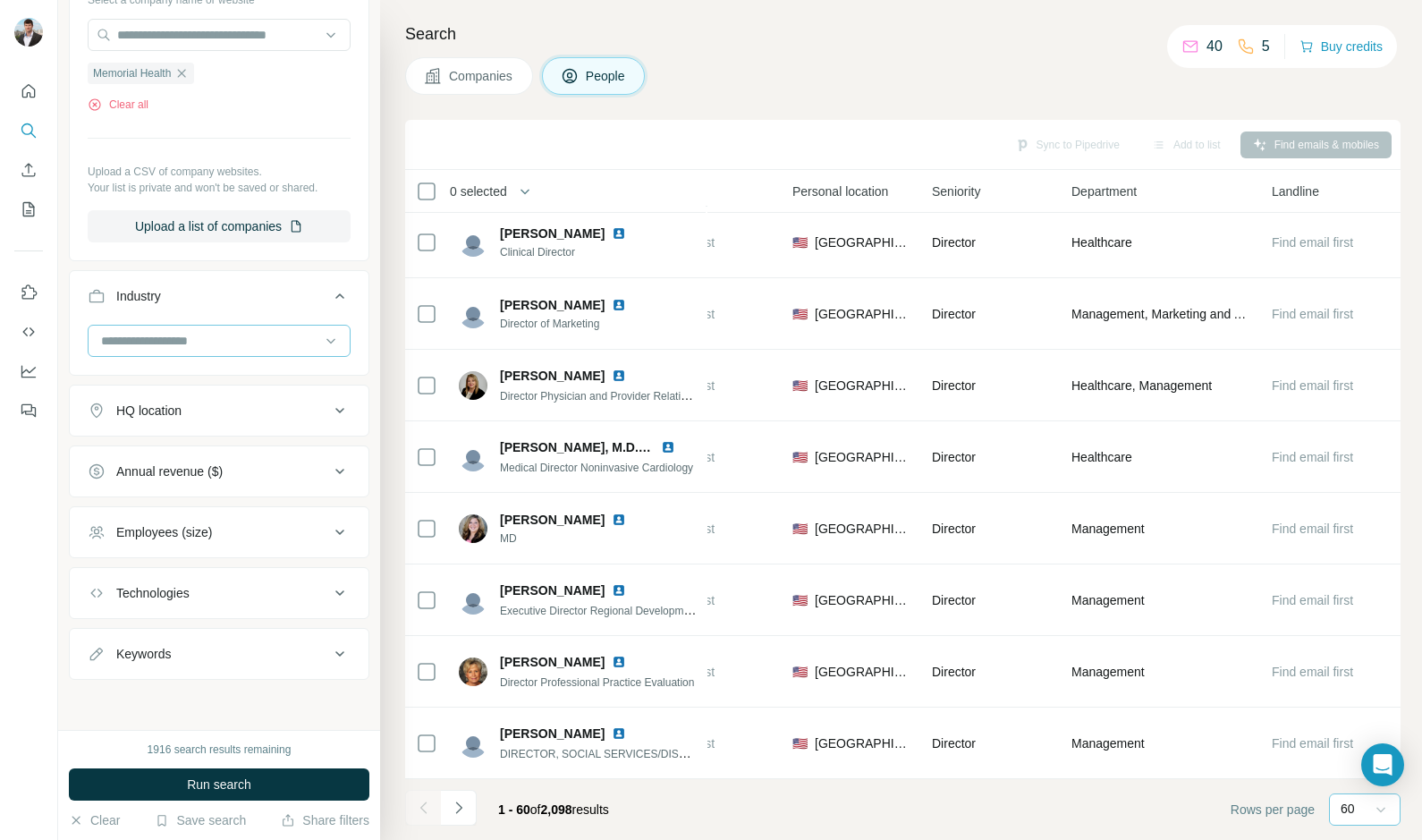
click at [196, 335] on input at bounding box center [210, 341] width 221 height 20
click at [322, 333] on icon at bounding box center [331, 341] width 18 height 18
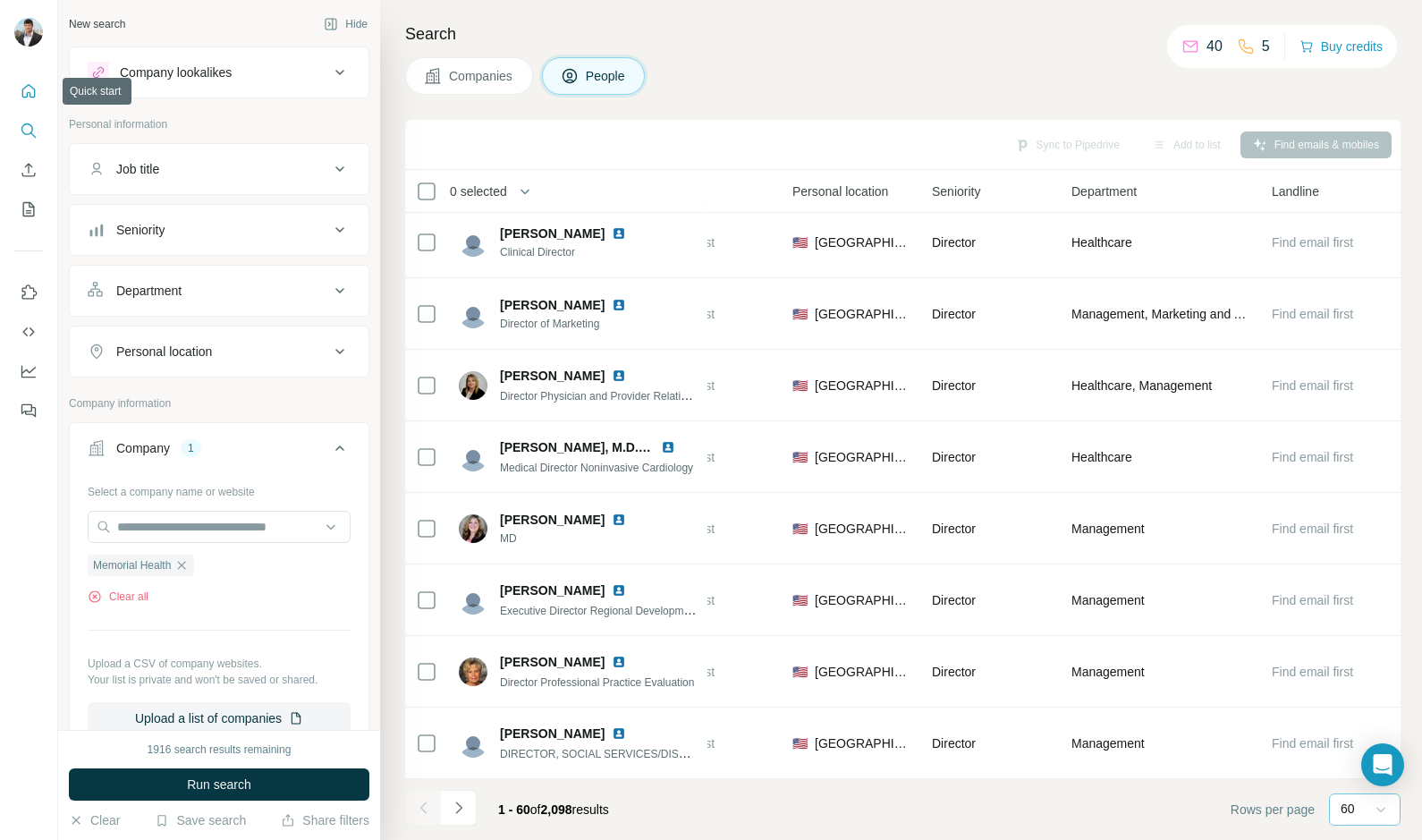
click at [30, 96] on icon "Quick start" at bounding box center [28, 90] width 13 height 13
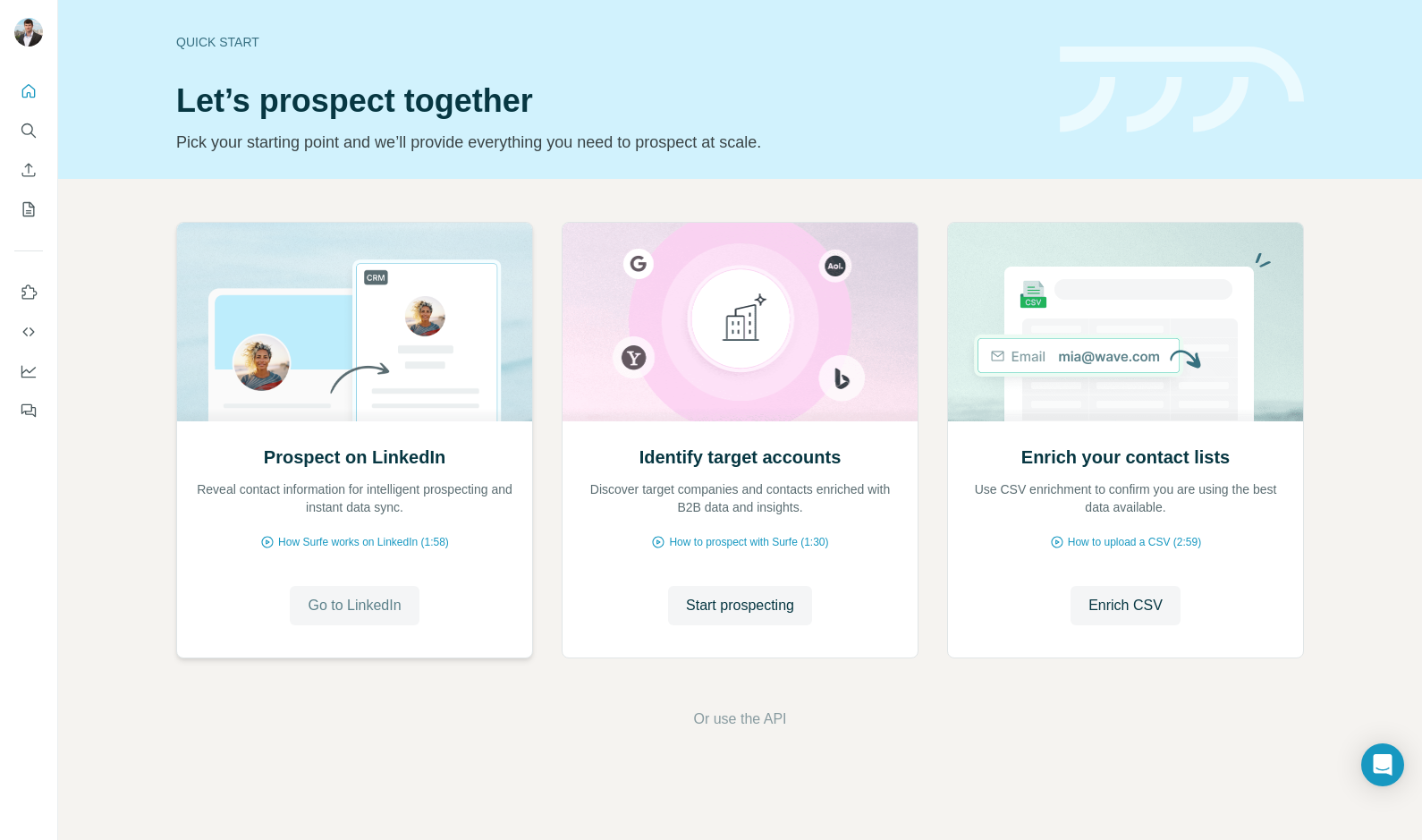
click at [319, 606] on span "Go to LinkedIn" at bounding box center [354, 606] width 93 height 22
click at [27, 204] on icon "My lists" at bounding box center [29, 209] width 18 height 18
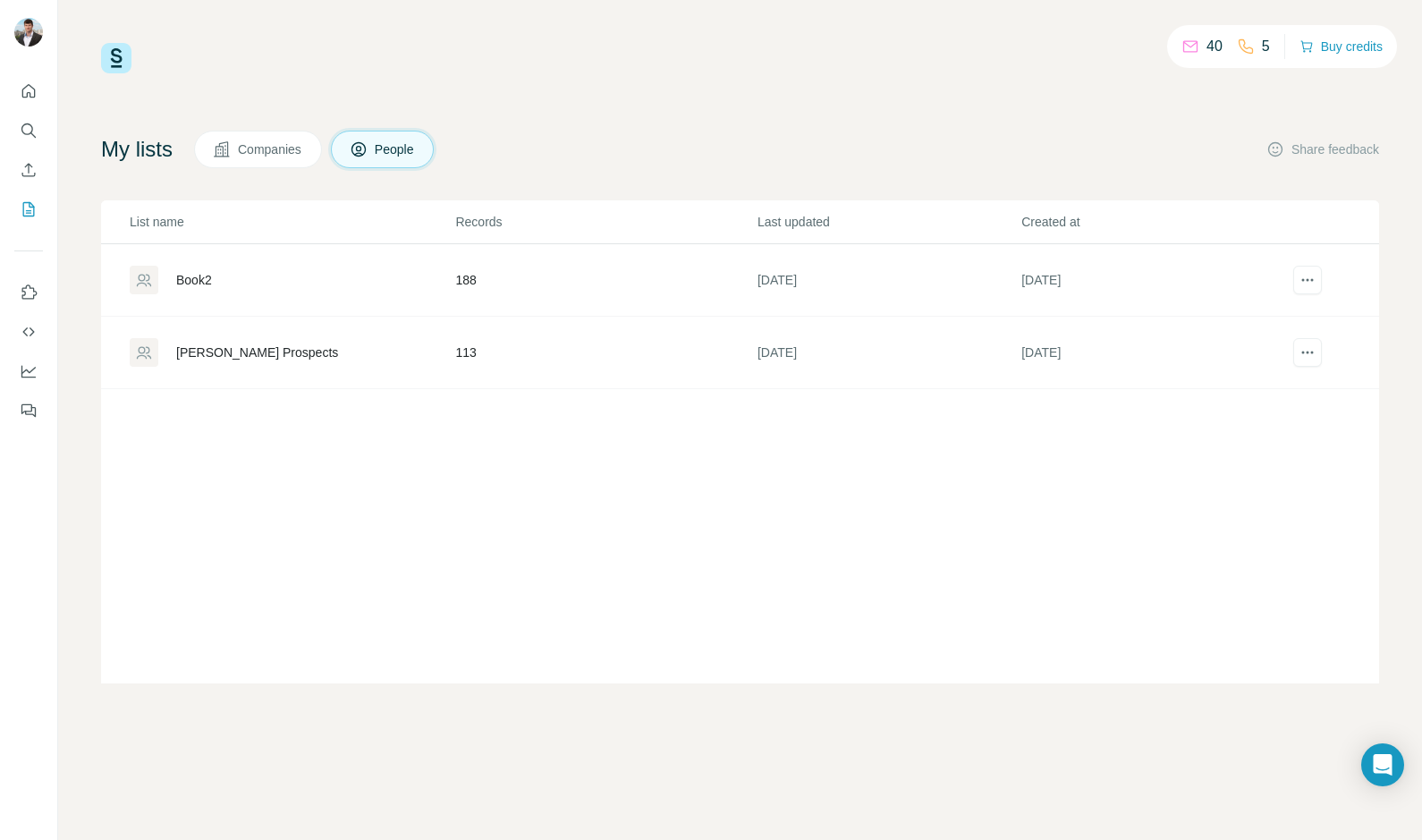
click at [240, 150] on button "Companies" at bounding box center [258, 149] width 128 height 38
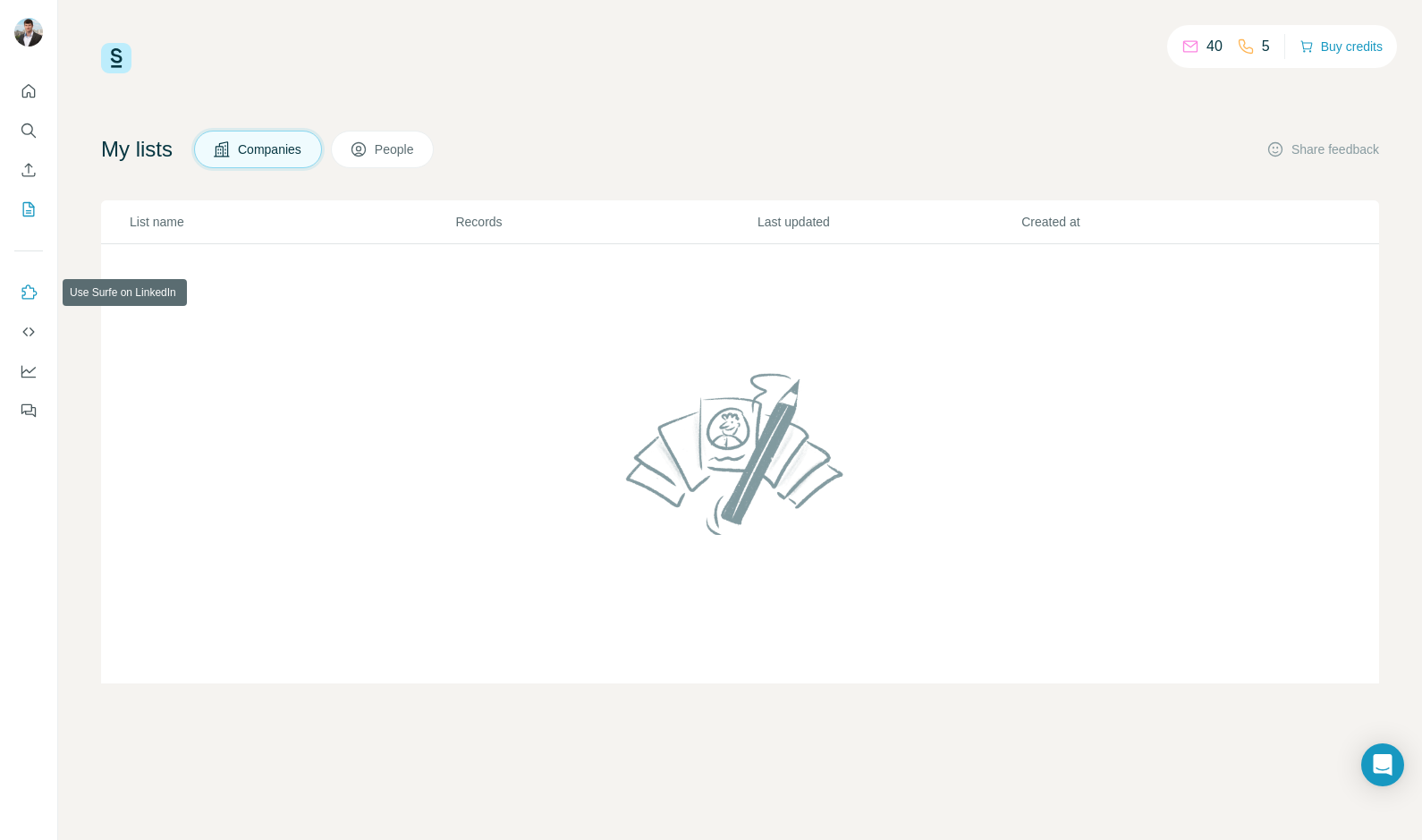
click at [30, 289] on icon "Use Surfe on LinkedIn" at bounding box center [29, 293] width 18 height 18
click at [26, 366] on icon "Dashboard" at bounding box center [29, 372] width 18 height 18
click at [30, 380] on icon "Dashboard" at bounding box center [29, 372] width 18 height 18
click at [25, 298] on icon "Use Surfe on LinkedIn" at bounding box center [29, 293] width 18 height 18
click at [31, 168] on icon "Enrich CSV" at bounding box center [29, 170] width 18 height 18
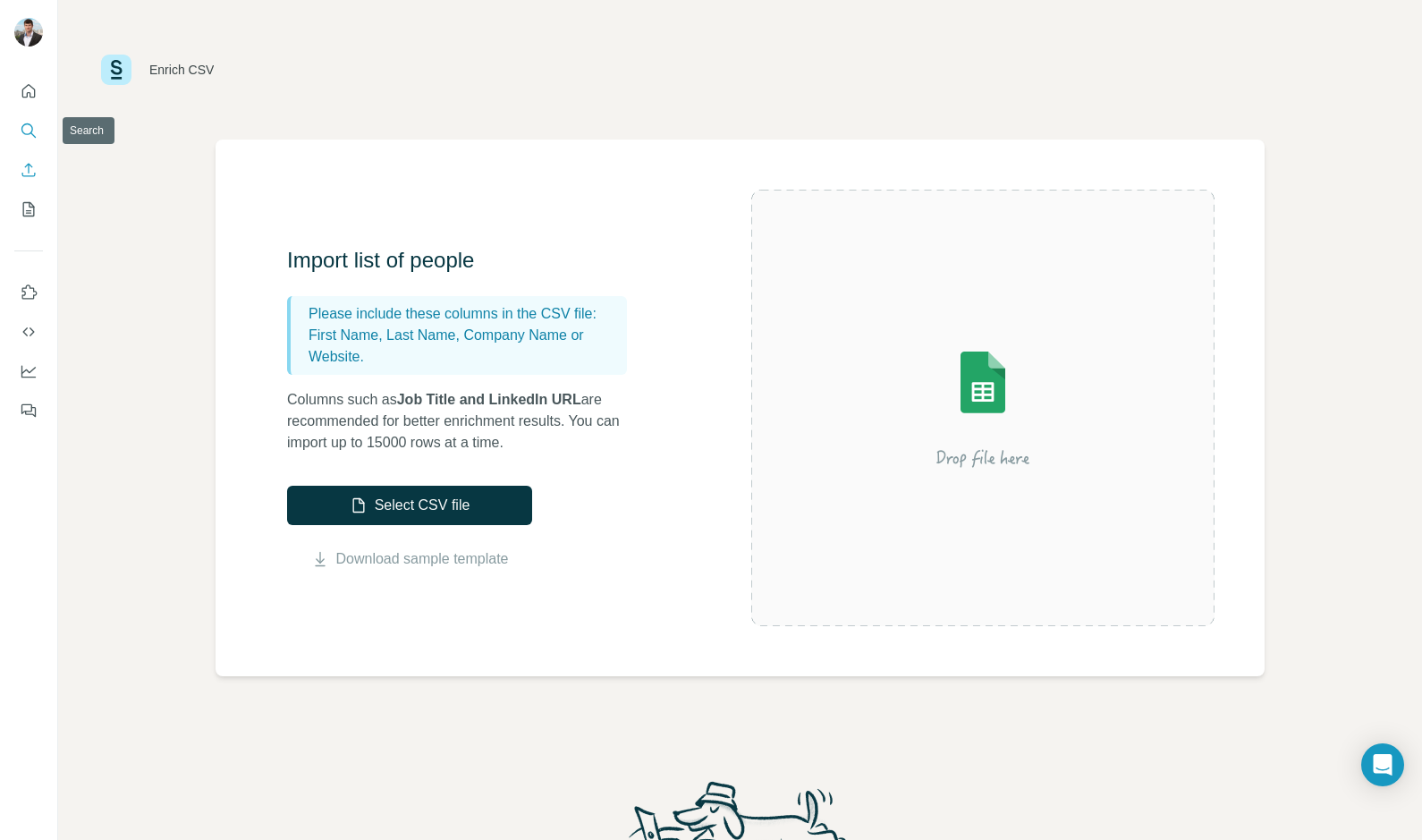
click at [26, 134] on icon "Search" at bounding box center [29, 131] width 18 height 18
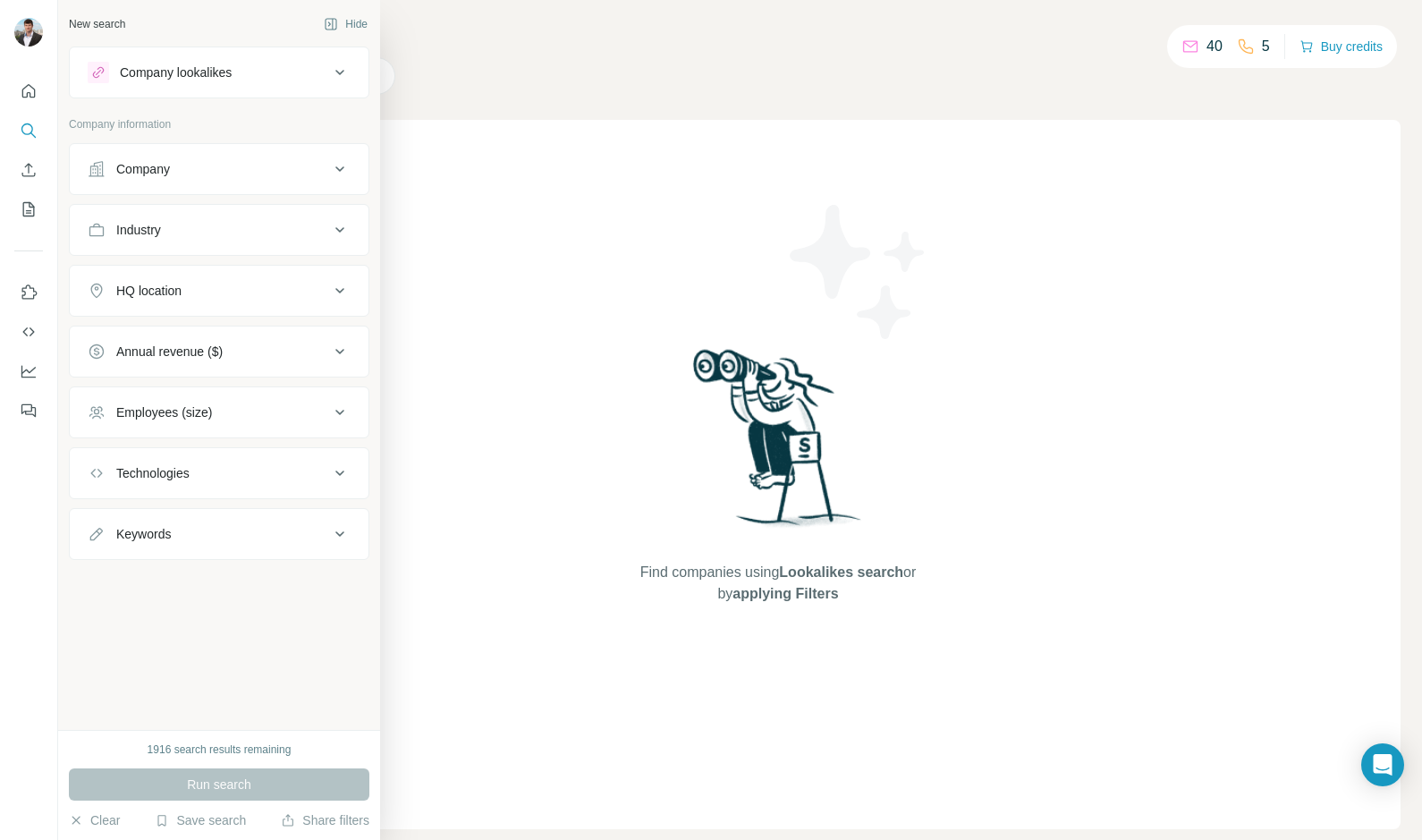
click at [177, 290] on div "HQ location" at bounding box center [149, 291] width 66 height 18
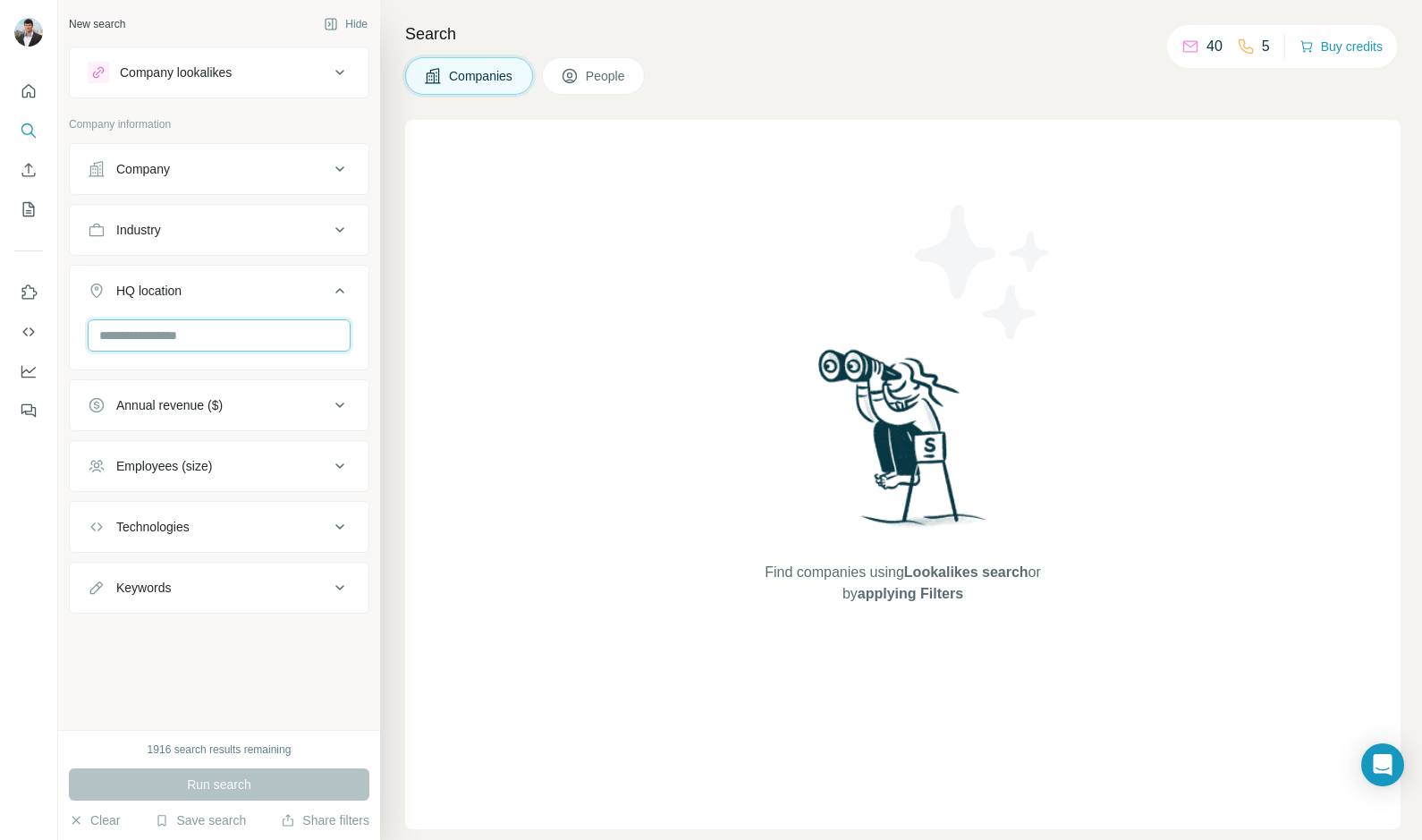
click at [182, 336] on input "text" at bounding box center [219, 335] width 263 height 32
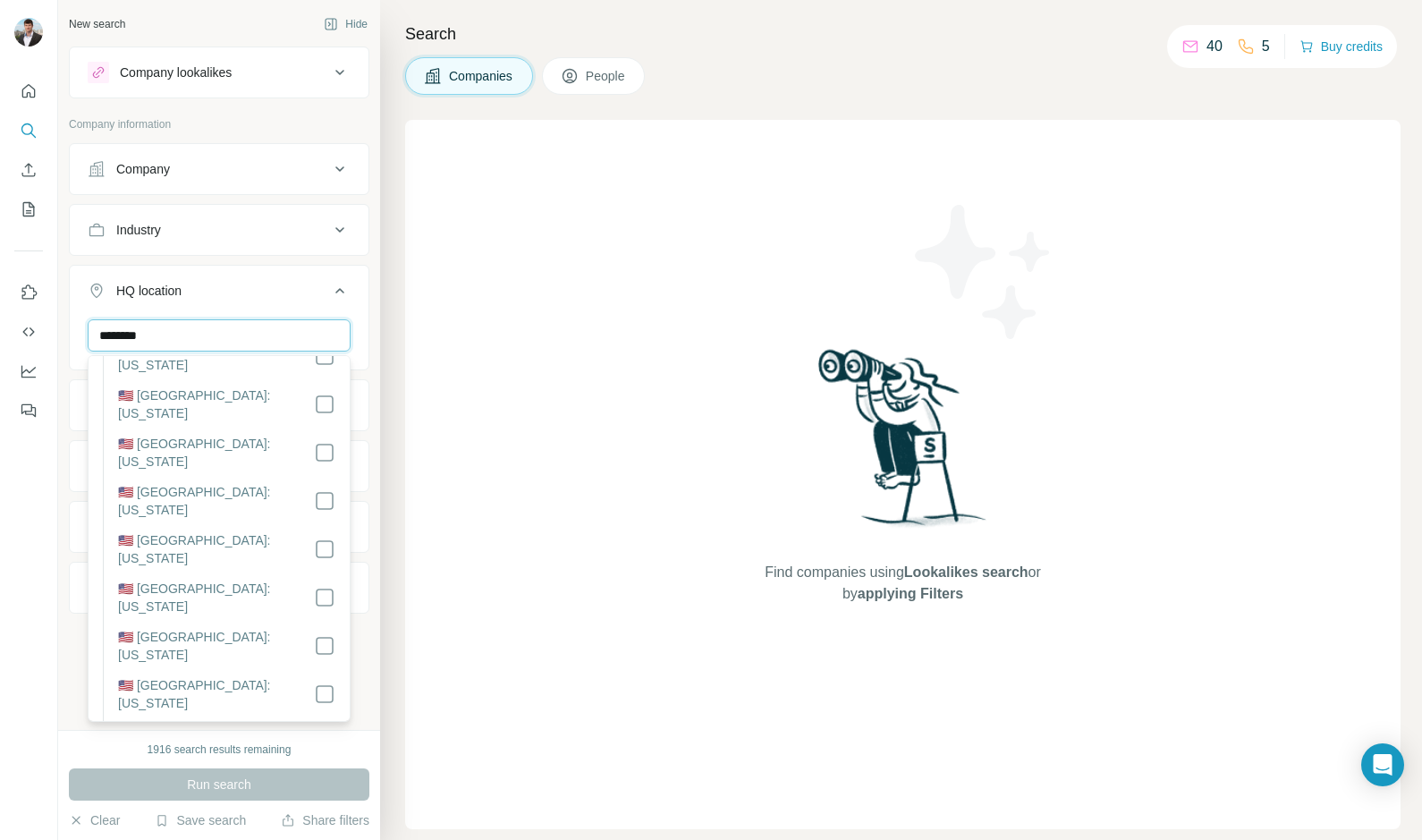
scroll to position [301, 0]
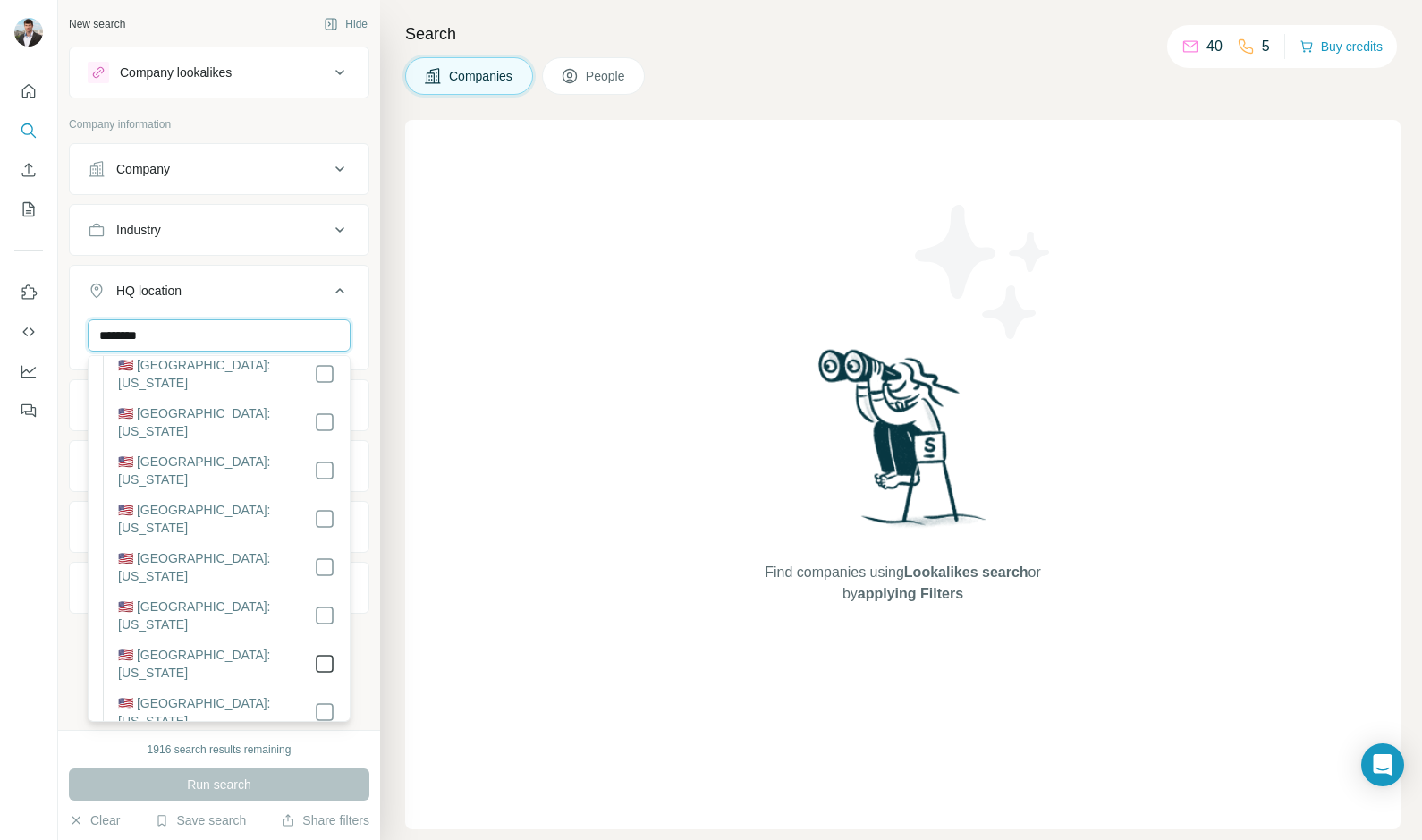
type input "********"
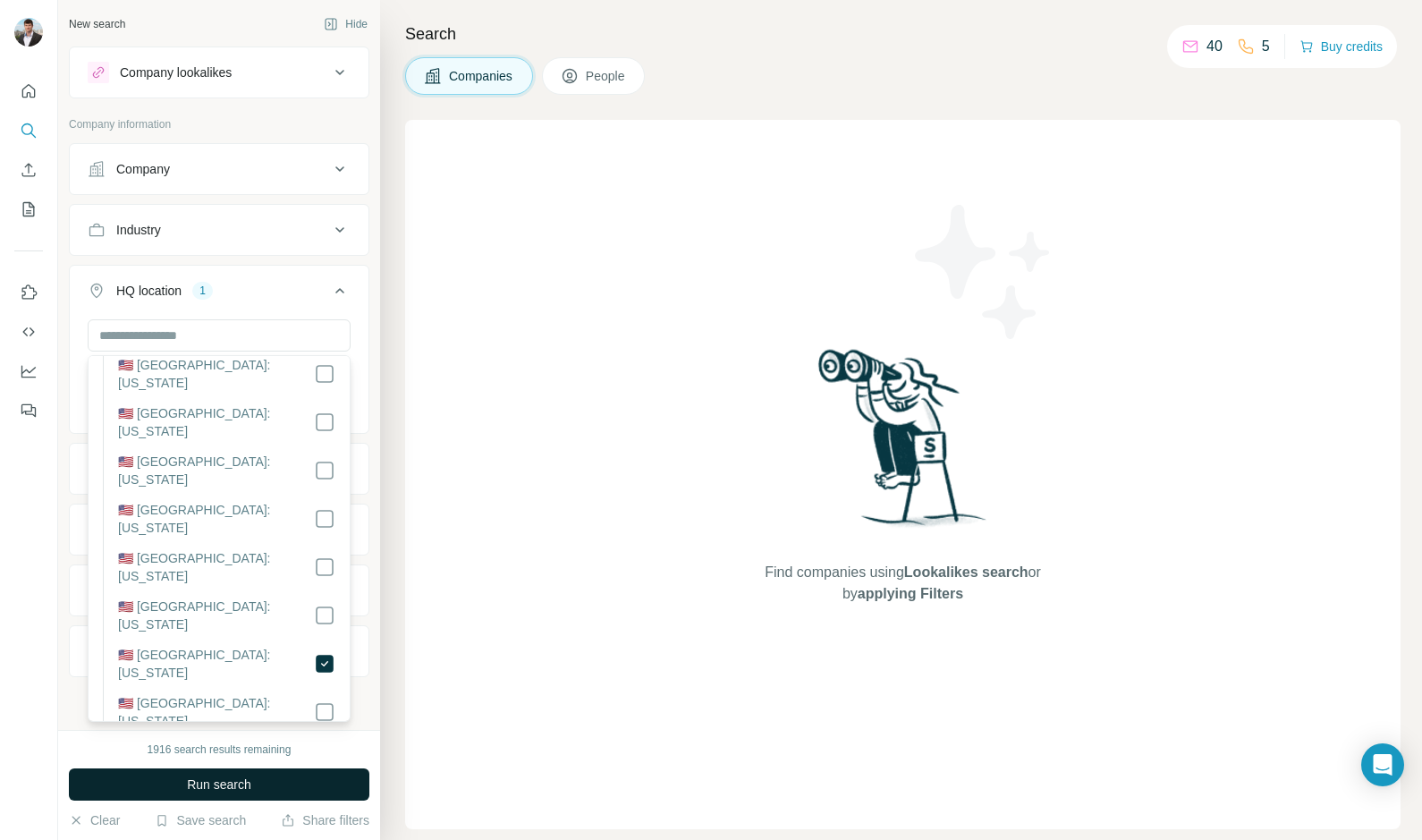
click at [244, 783] on span "Run search" at bounding box center [219, 784] width 65 height 18
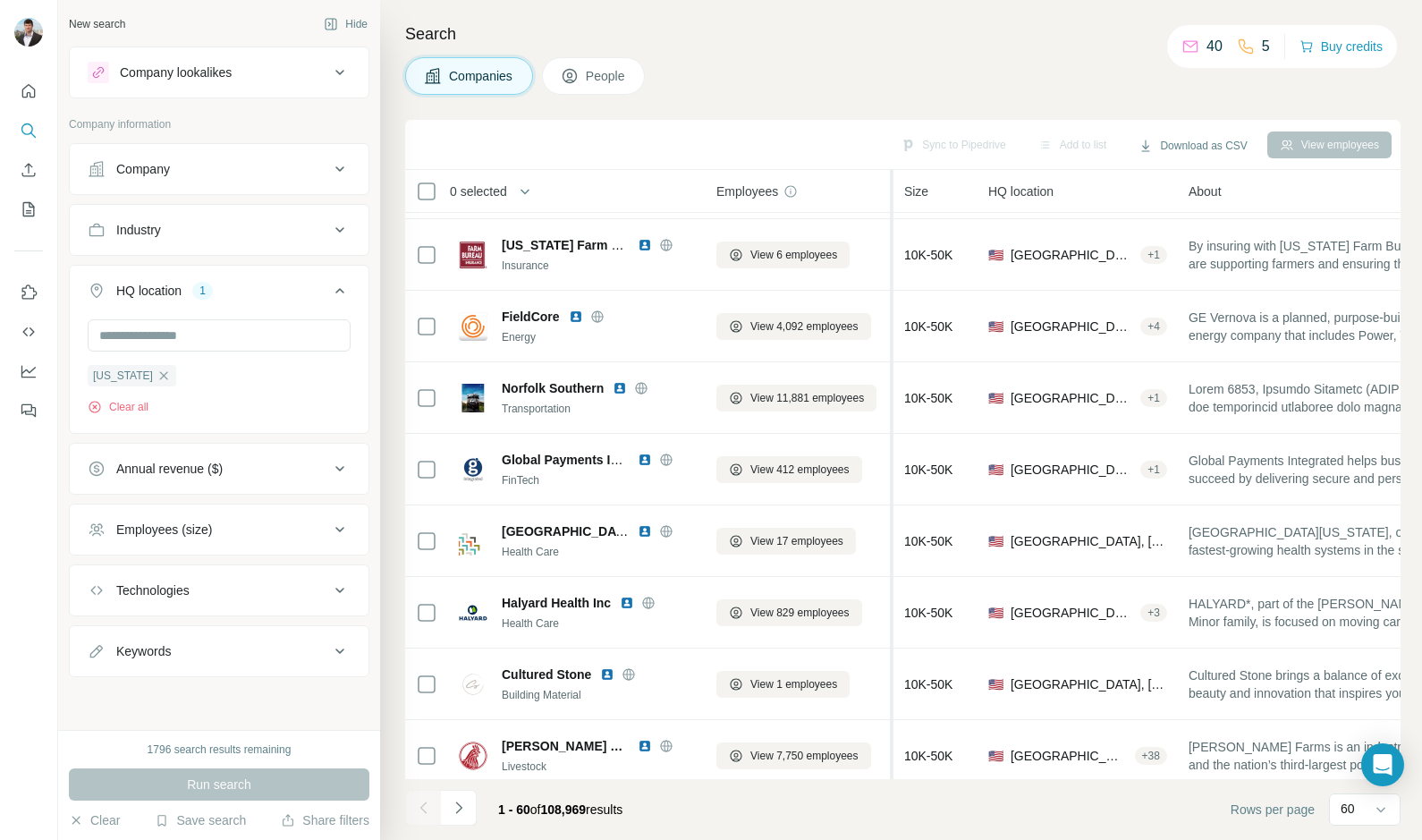
scroll to position [3737, 0]
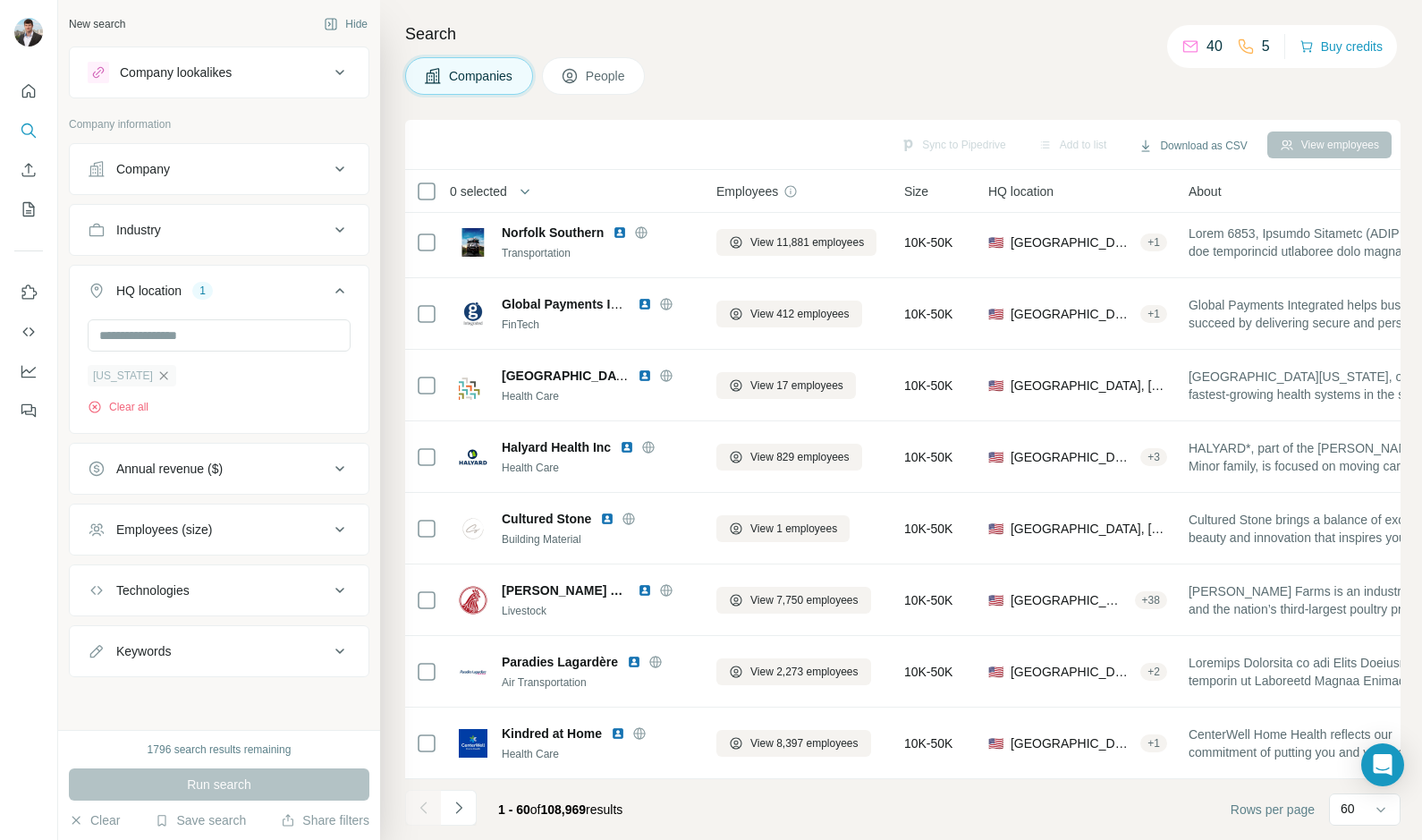
click at [156, 372] on icon "button" at bounding box center [163, 376] width 14 height 14
click at [207, 177] on div "Company" at bounding box center [208, 169] width 241 height 18
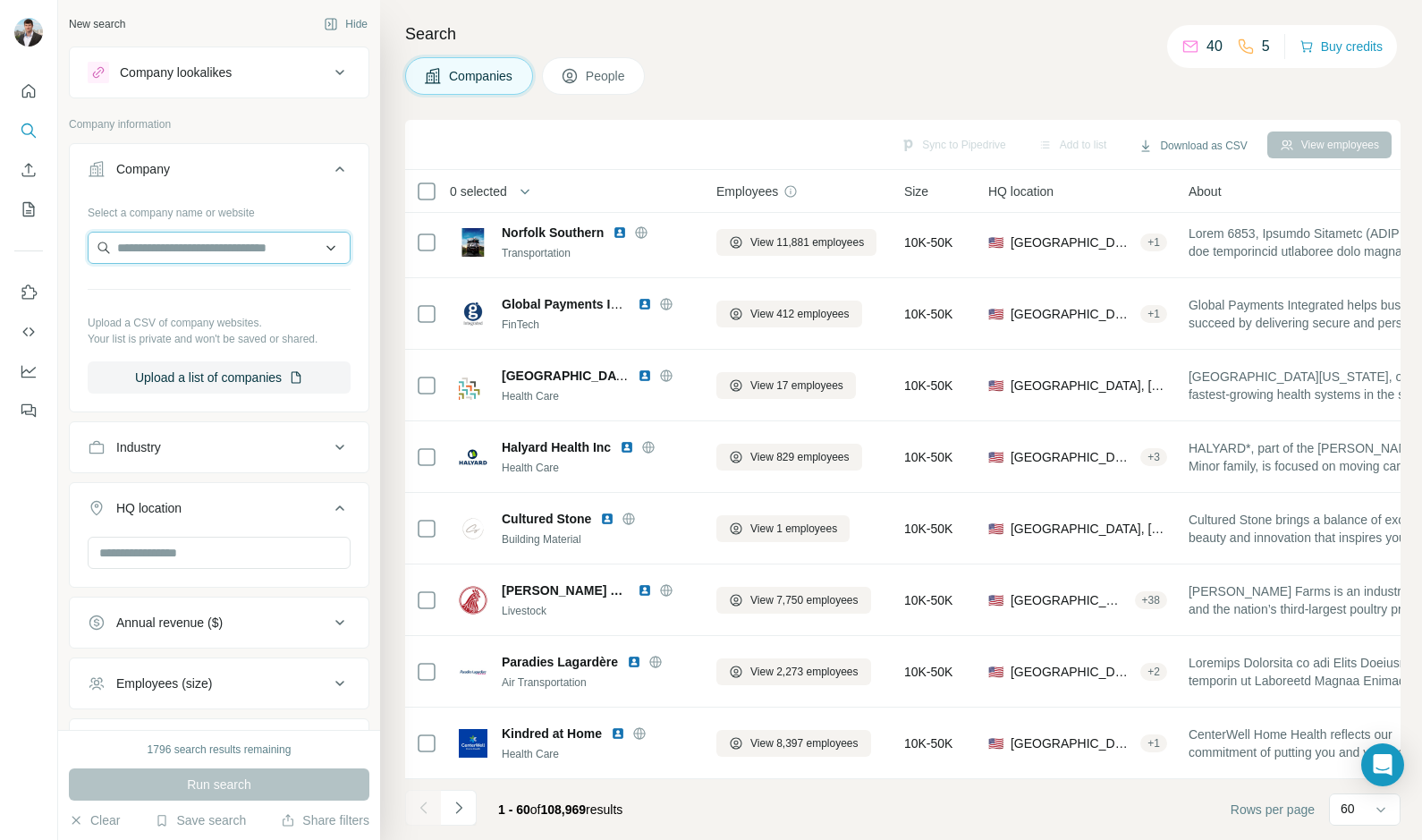
click at [208, 255] on input "text" at bounding box center [219, 247] width 263 height 32
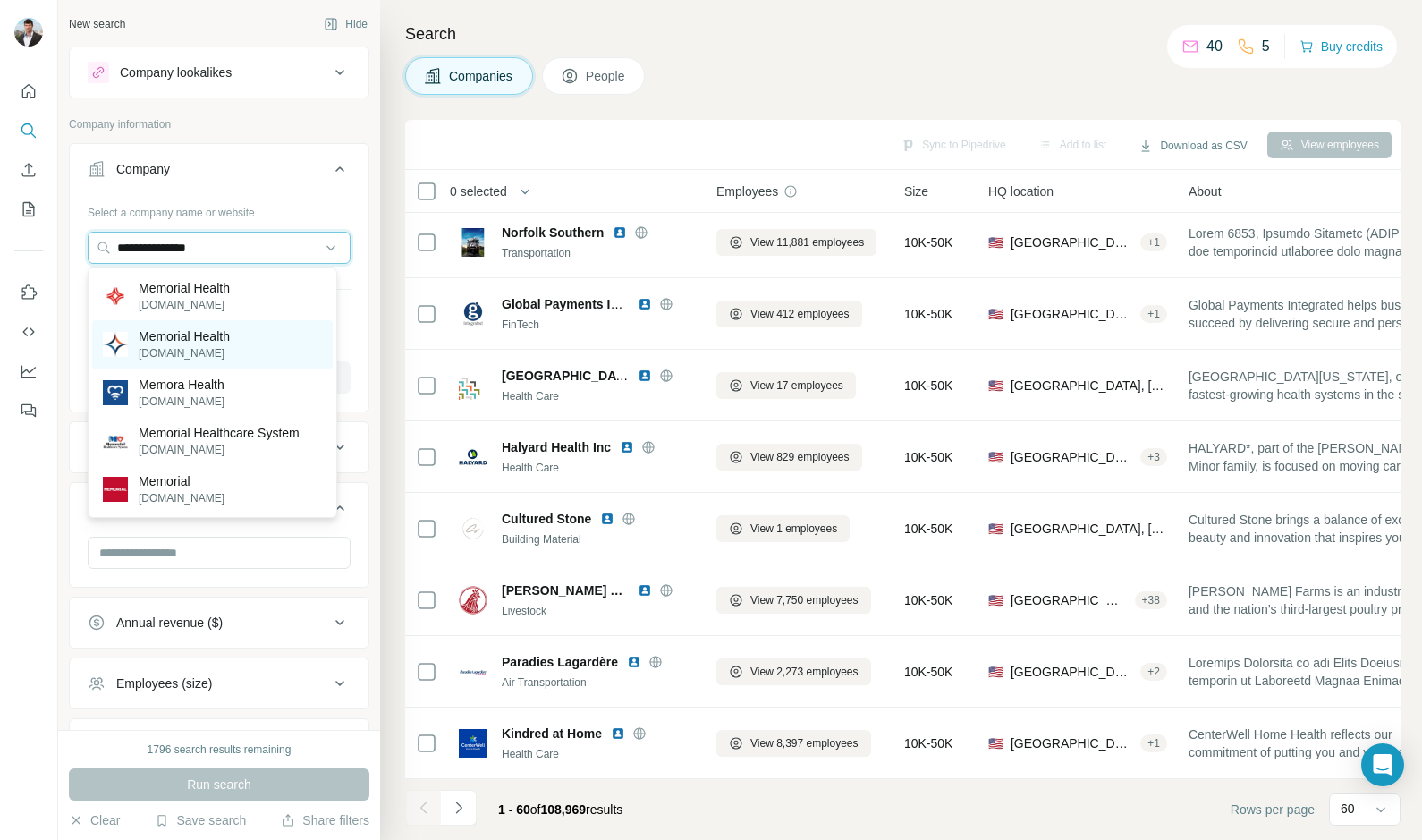
type input "**********"
click at [192, 334] on p "Memorial Health" at bounding box center [184, 337] width 92 height 18
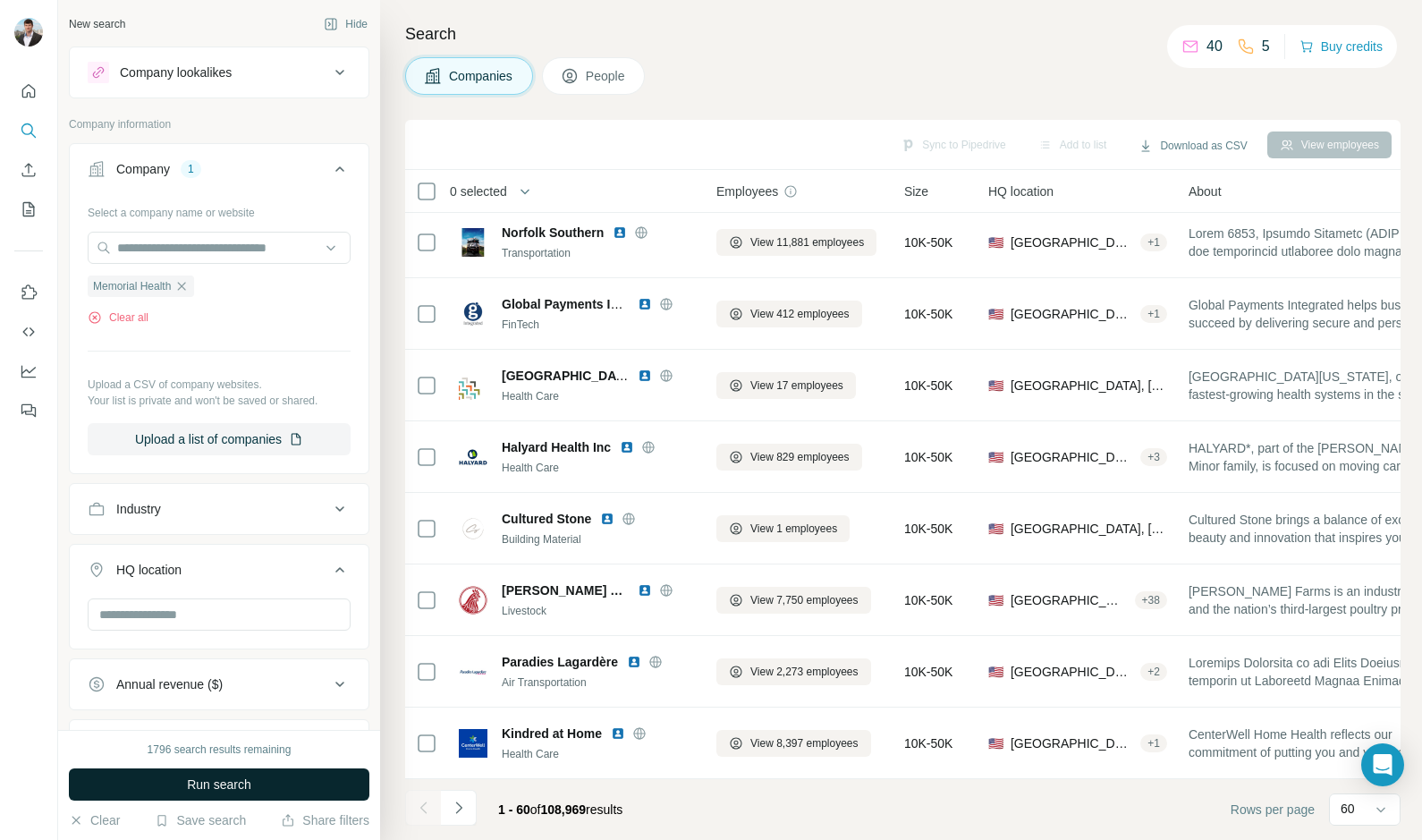
click at [193, 786] on span "Run search" at bounding box center [219, 784] width 65 height 18
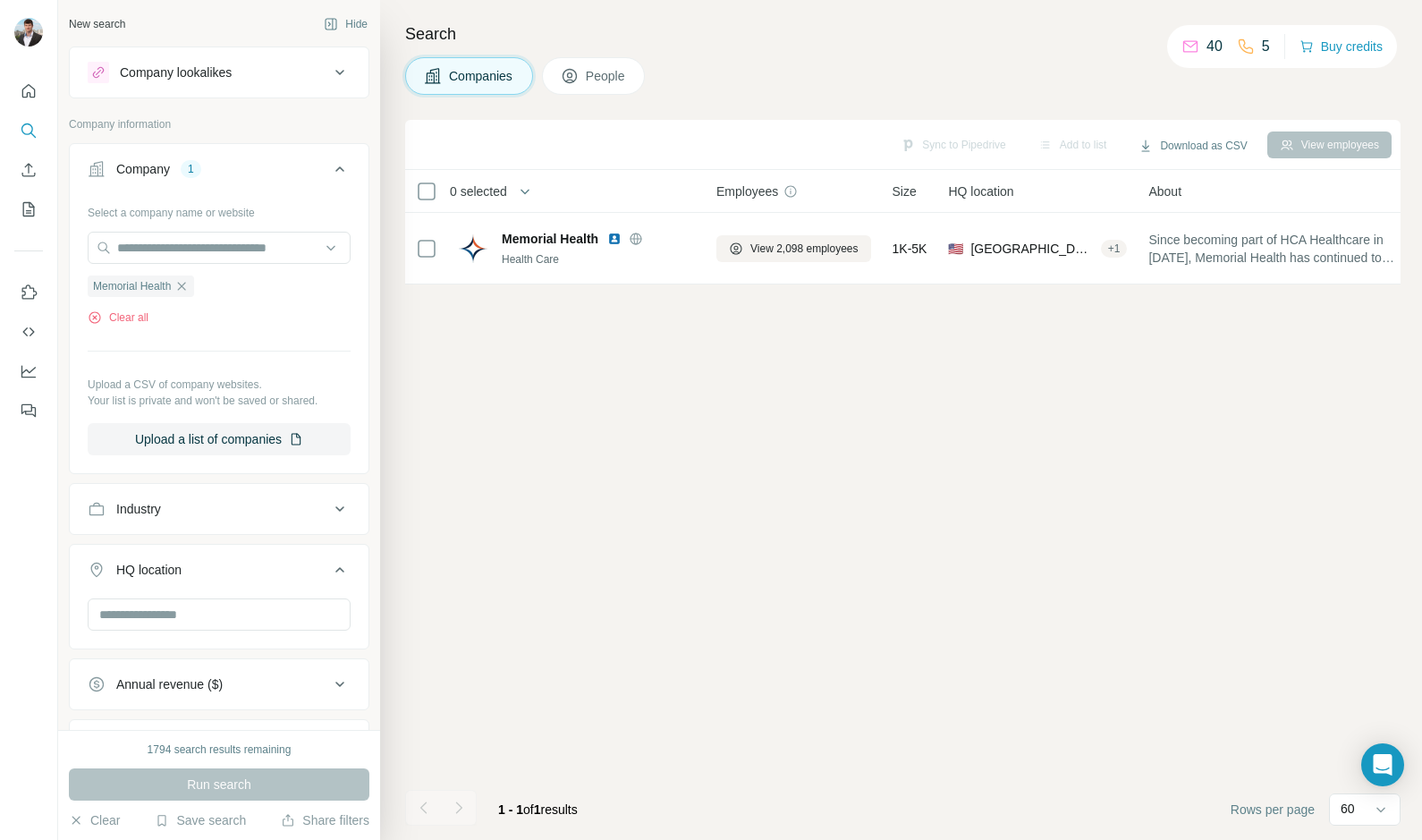
click at [595, 86] on button "People" at bounding box center [594, 76] width 104 height 38
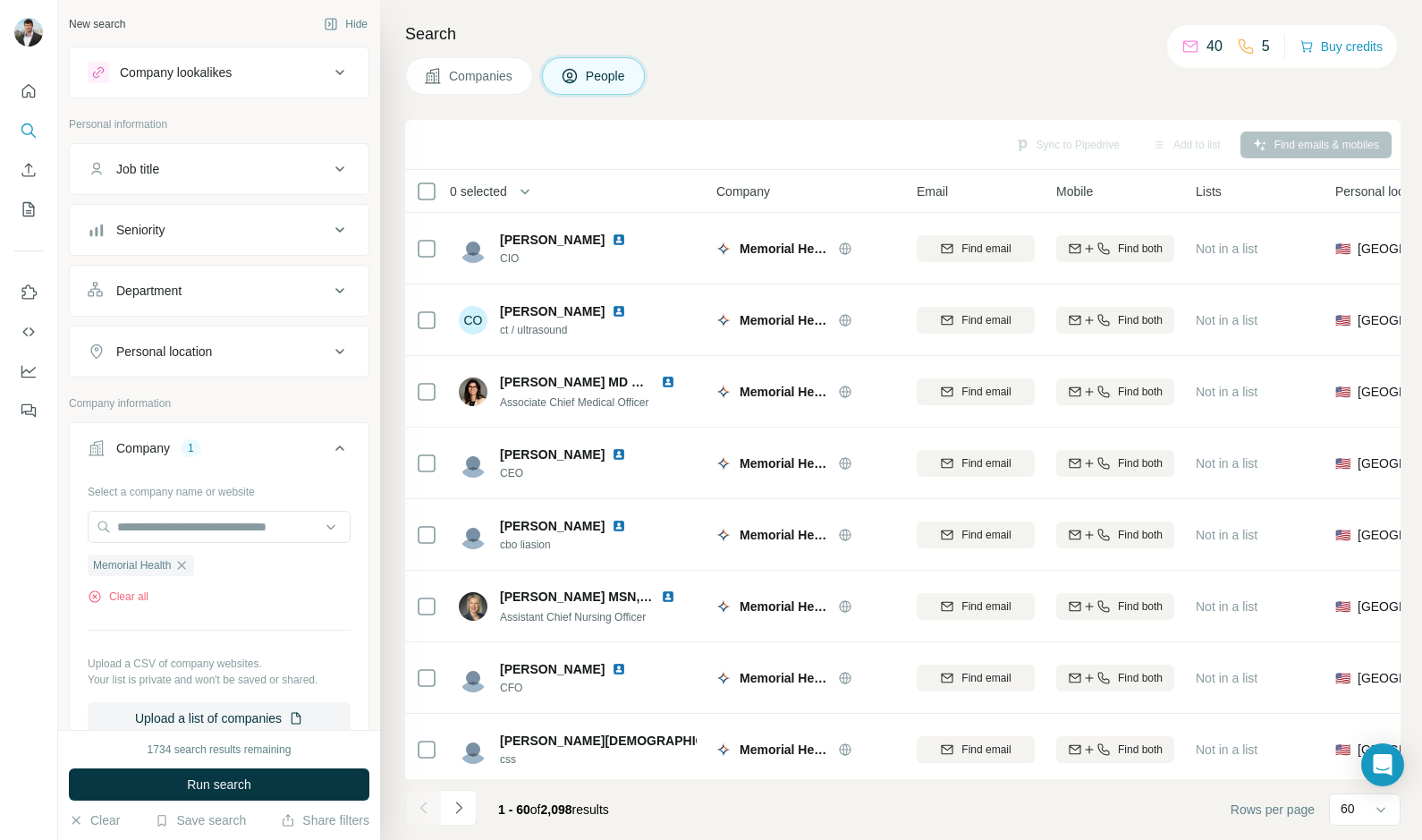
click at [273, 225] on div "Seniority" at bounding box center [208, 230] width 241 height 18
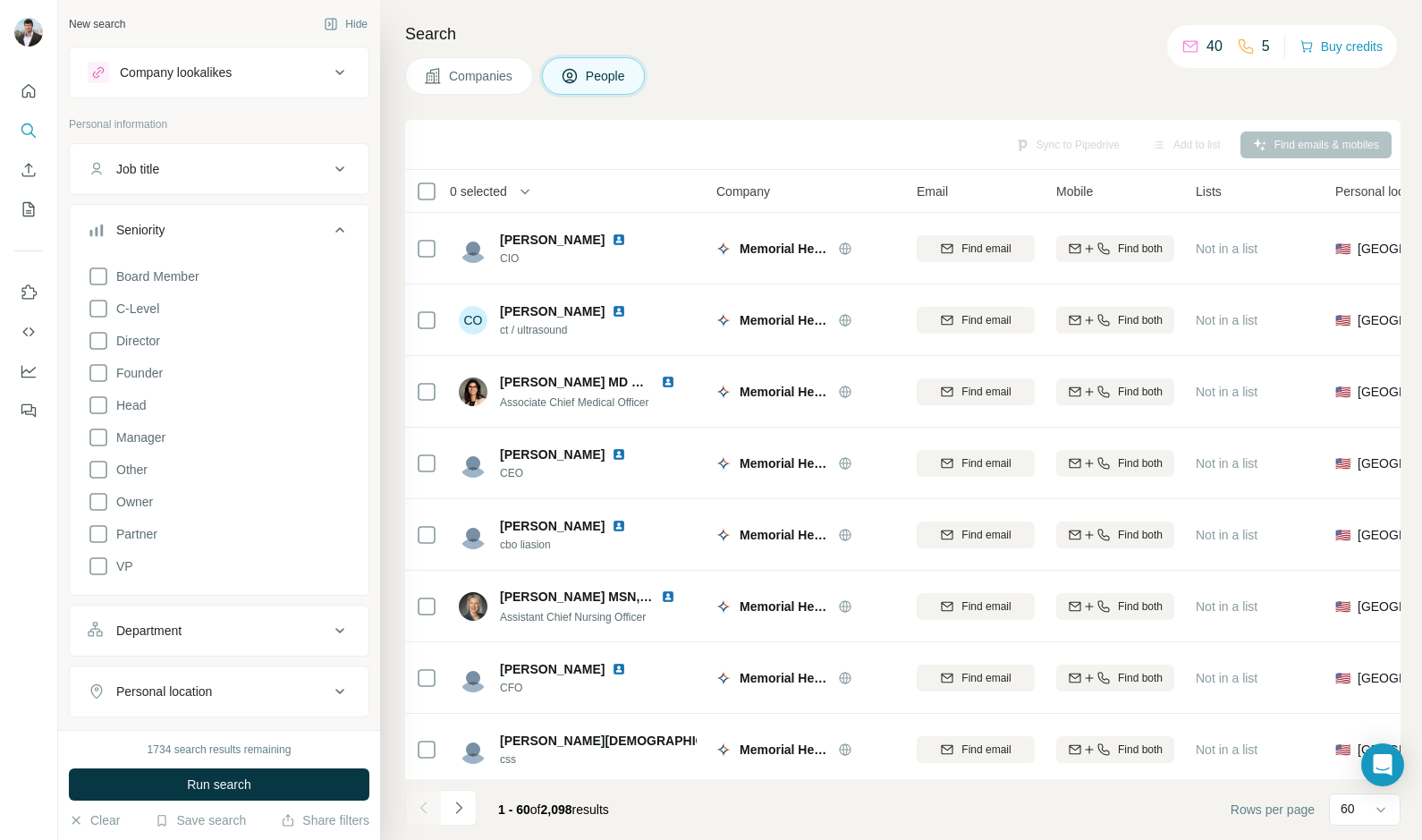
click at [273, 225] on div "Seniority" at bounding box center [208, 230] width 241 height 18
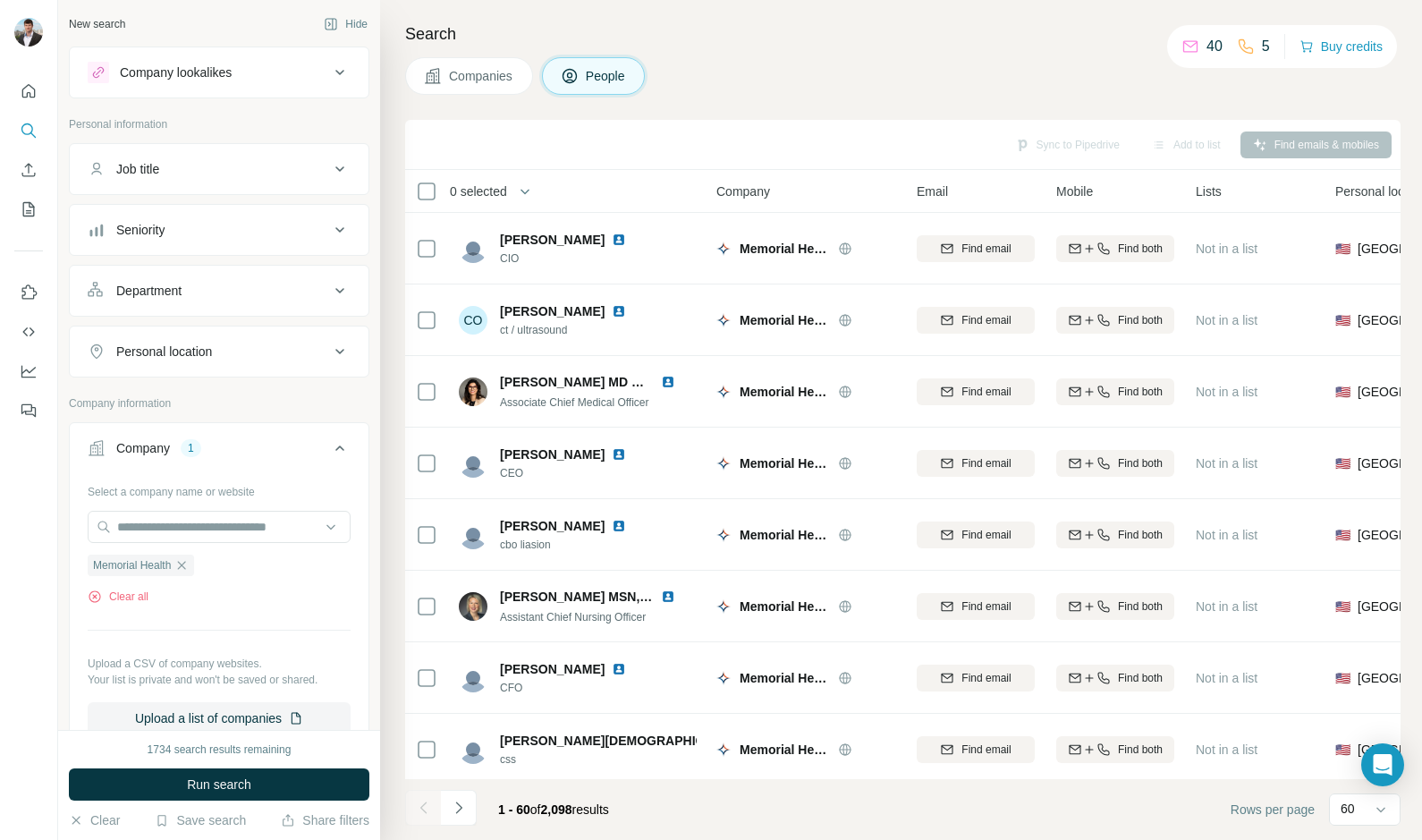
click at [248, 168] on div "Job title" at bounding box center [208, 169] width 241 height 18
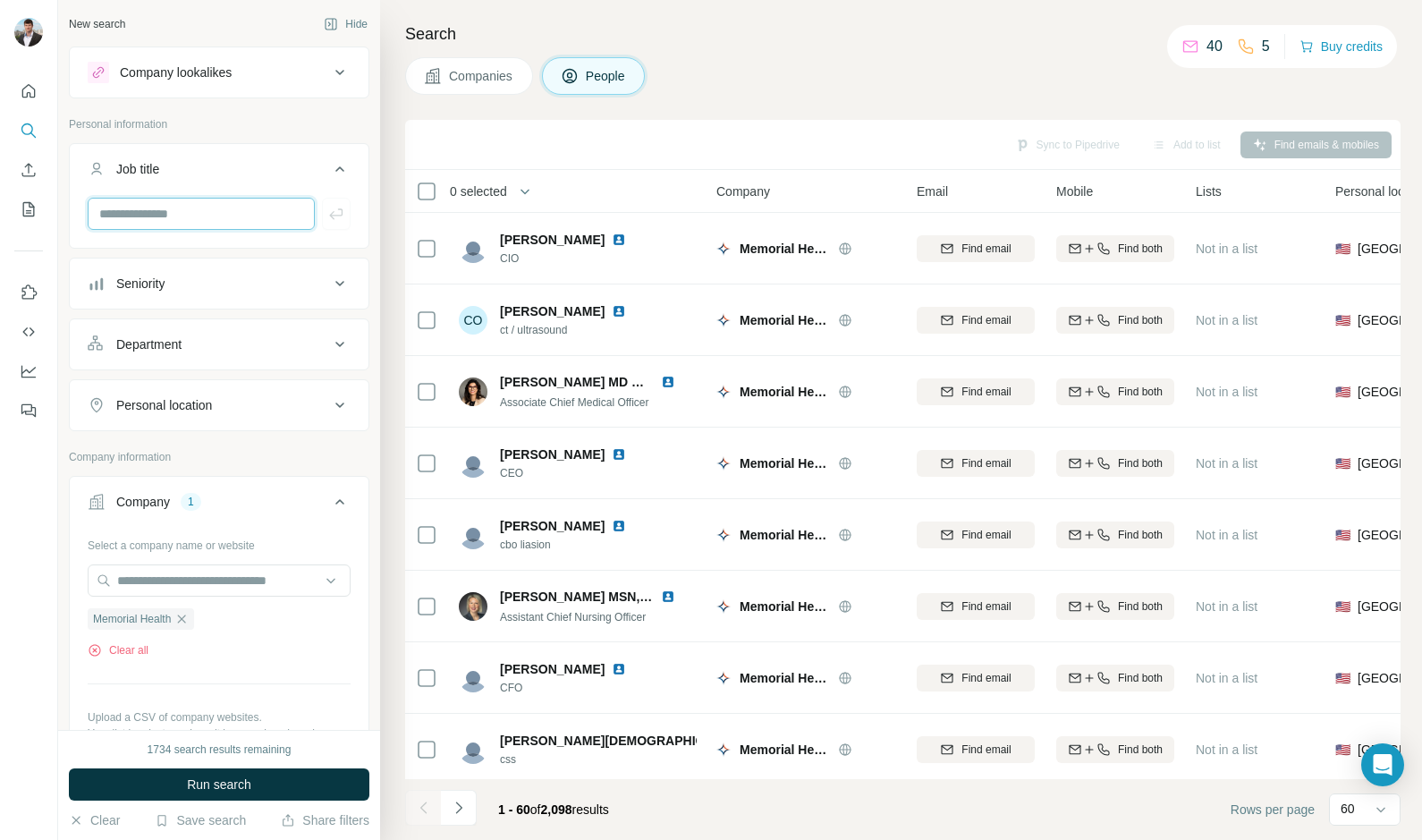
click at [226, 202] on input "text" at bounding box center [201, 213] width 227 height 32
type input "*********"
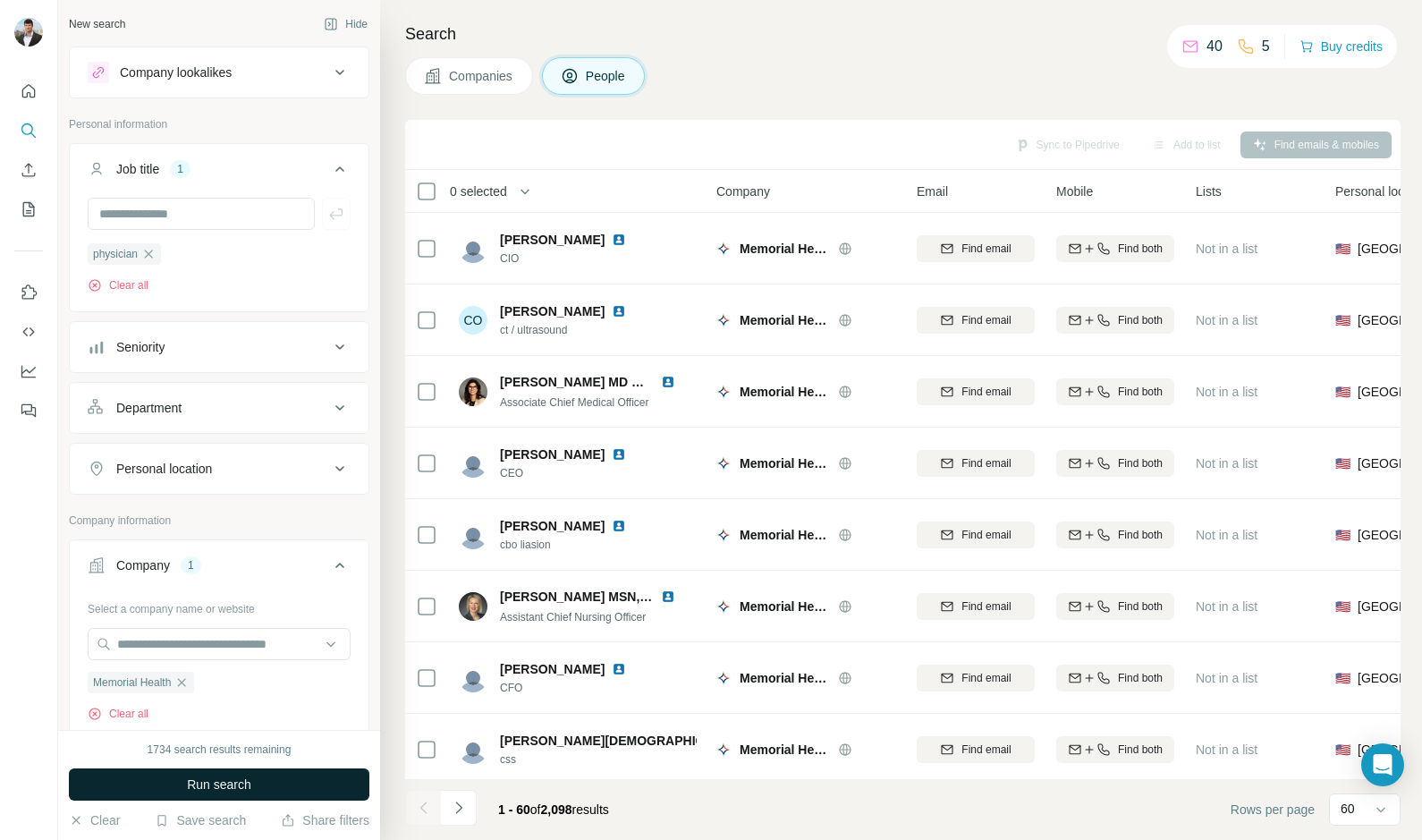
click at [175, 776] on button "Run search" at bounding box center [219, 784] width 301 height 32
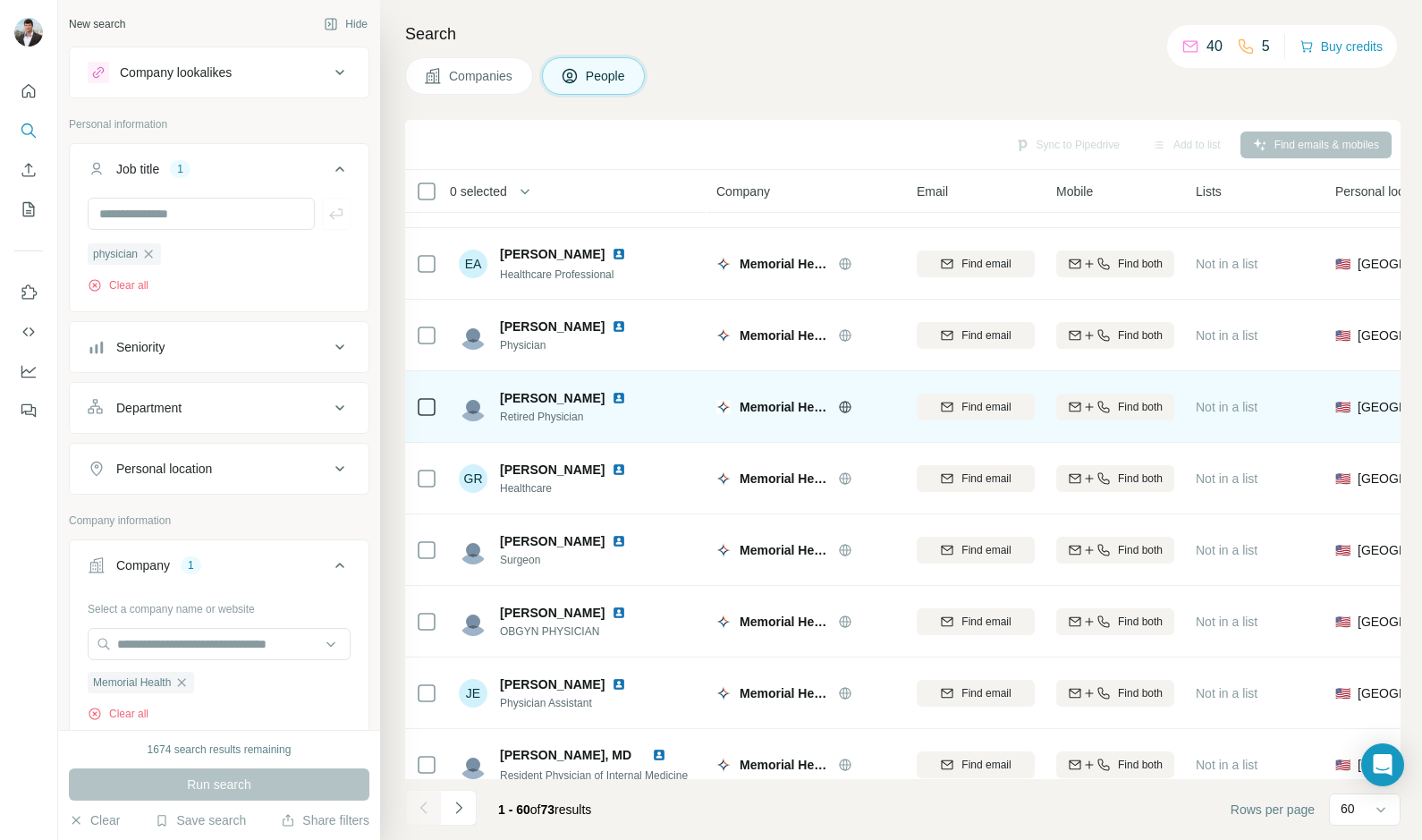
scroll to position [1488, 0]
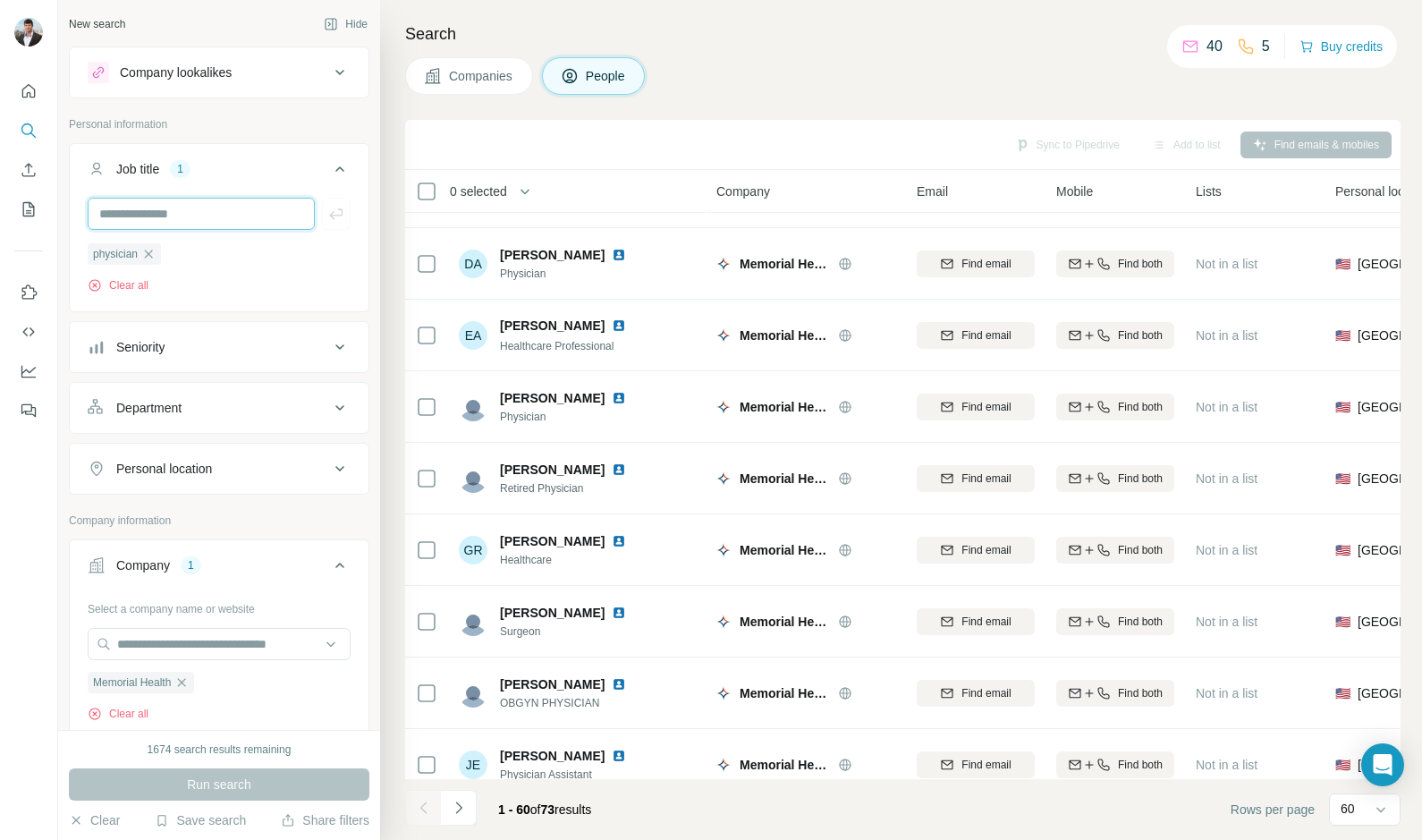
click at [182, 223] on input "text" at bounding box center [201, 213] width 227 height 32
type input "******"
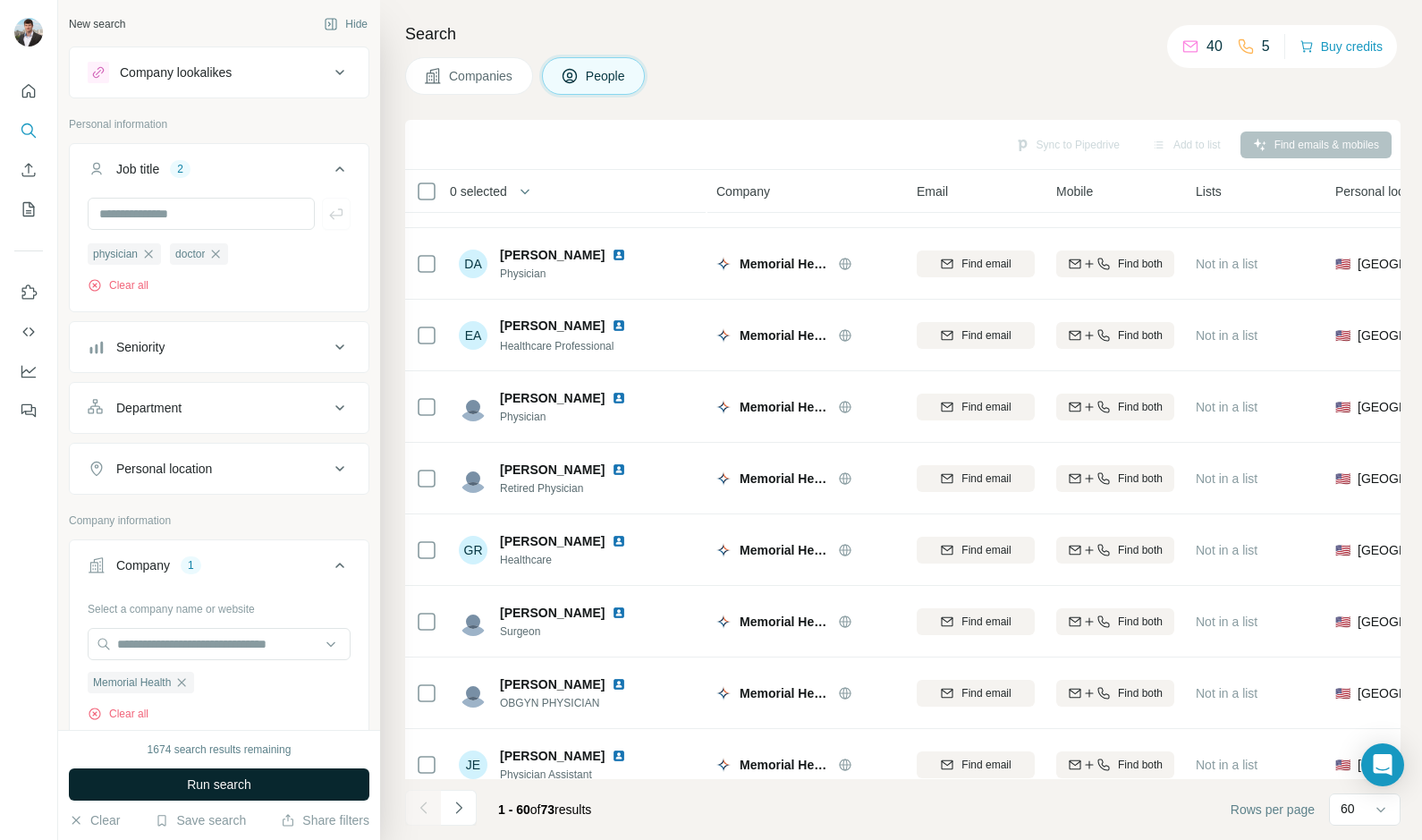
click at [196, 788] on span "Run search" at bounding box center [219, 784] width 65 height 18
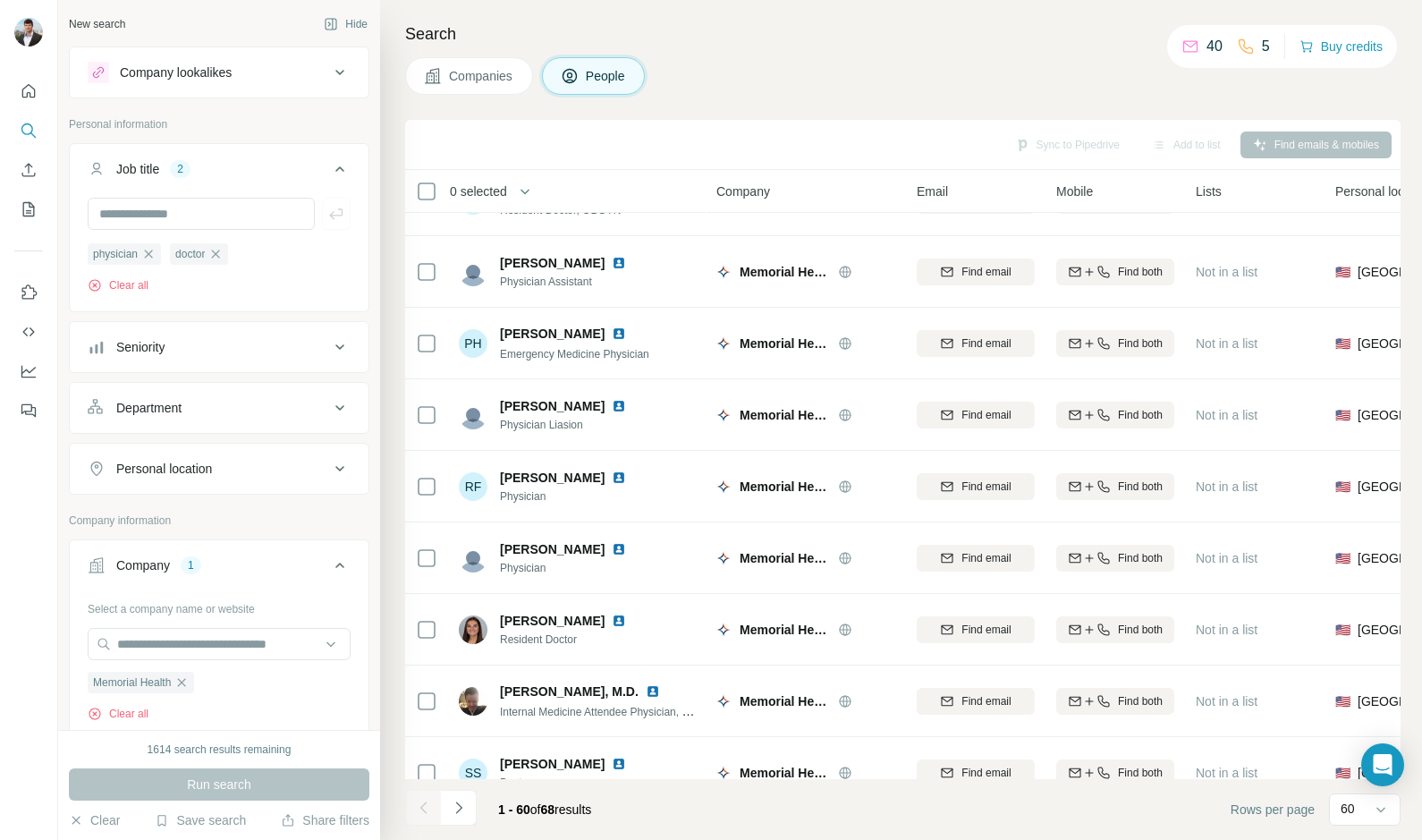
scroll to position [3250, 0]
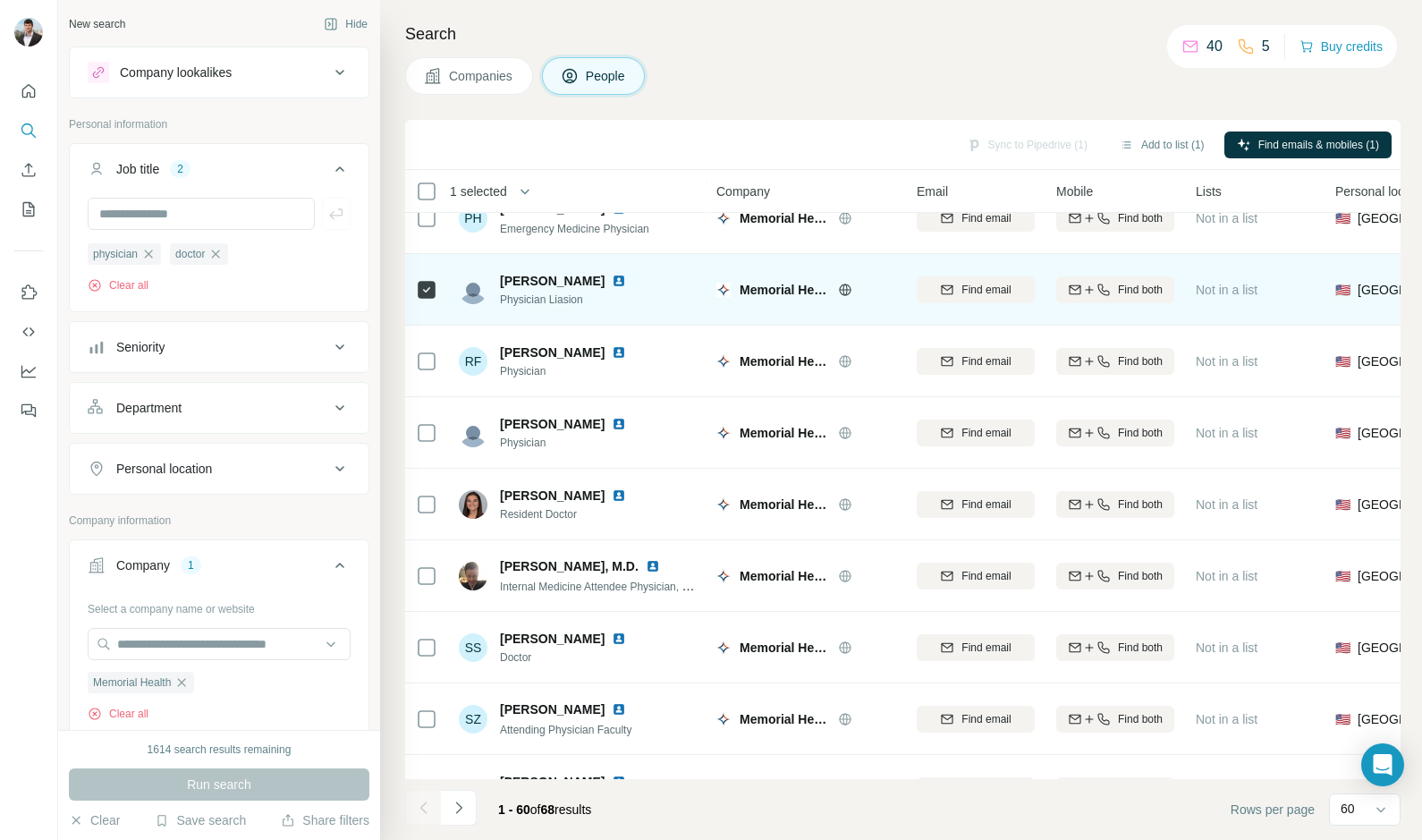
click at [423, 301] on div at bounding box center [427, 289] width 22 height 49
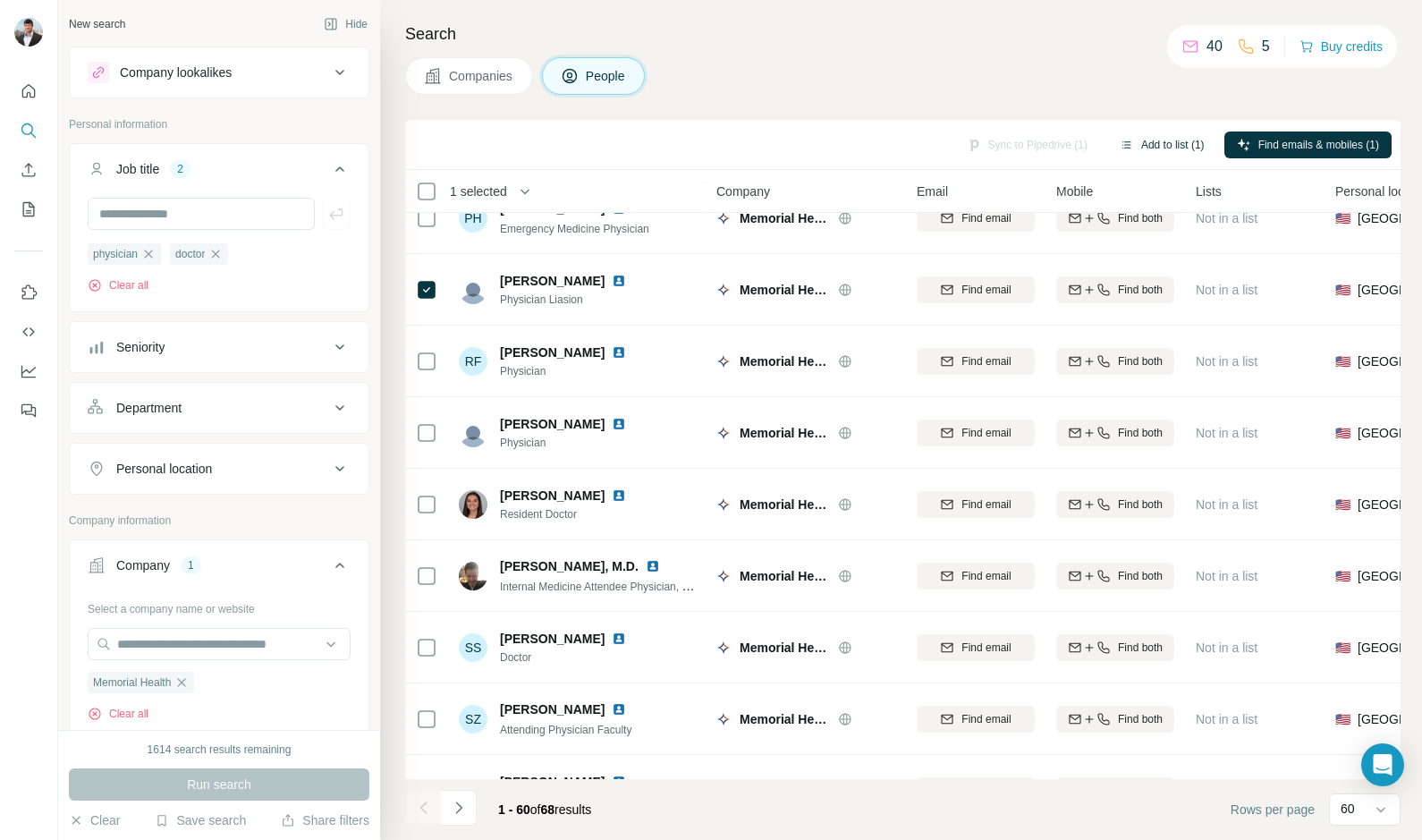
click at [1146, 140] on button "Add to list (1)" at bounding box center [1162, 144] width 110 height 27
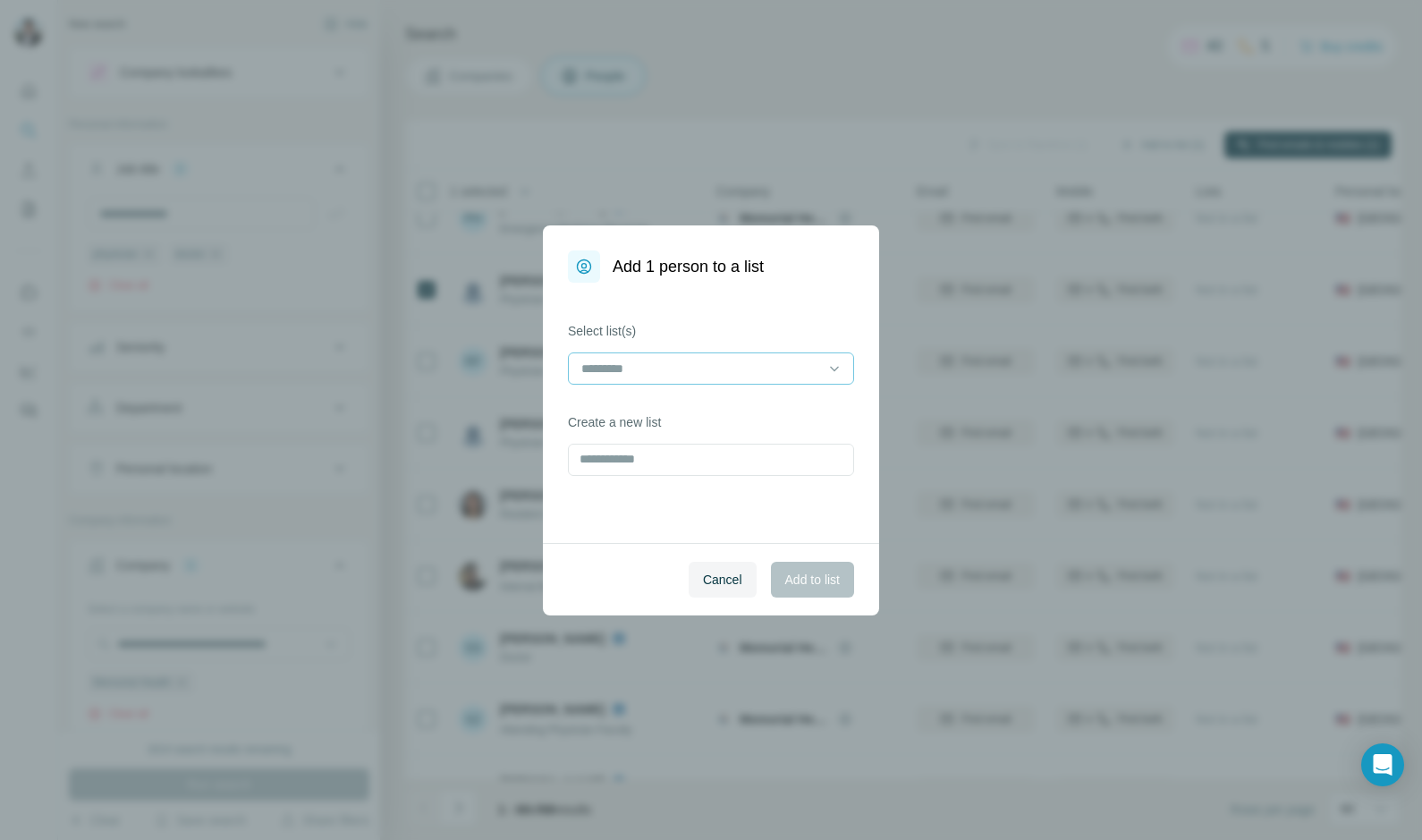
click at [783, 363] on input at bounding box center [701, 369] width 241 height 20
click at [955, 384] on div "Add 1 person to a list Select list(s) Create a new list Cancel Add to list" at bounding box center [711, 420] width 1422 height 840
click at [727, 577] on span "Cancel" at bounding box center [721, 580] width 39 height 18
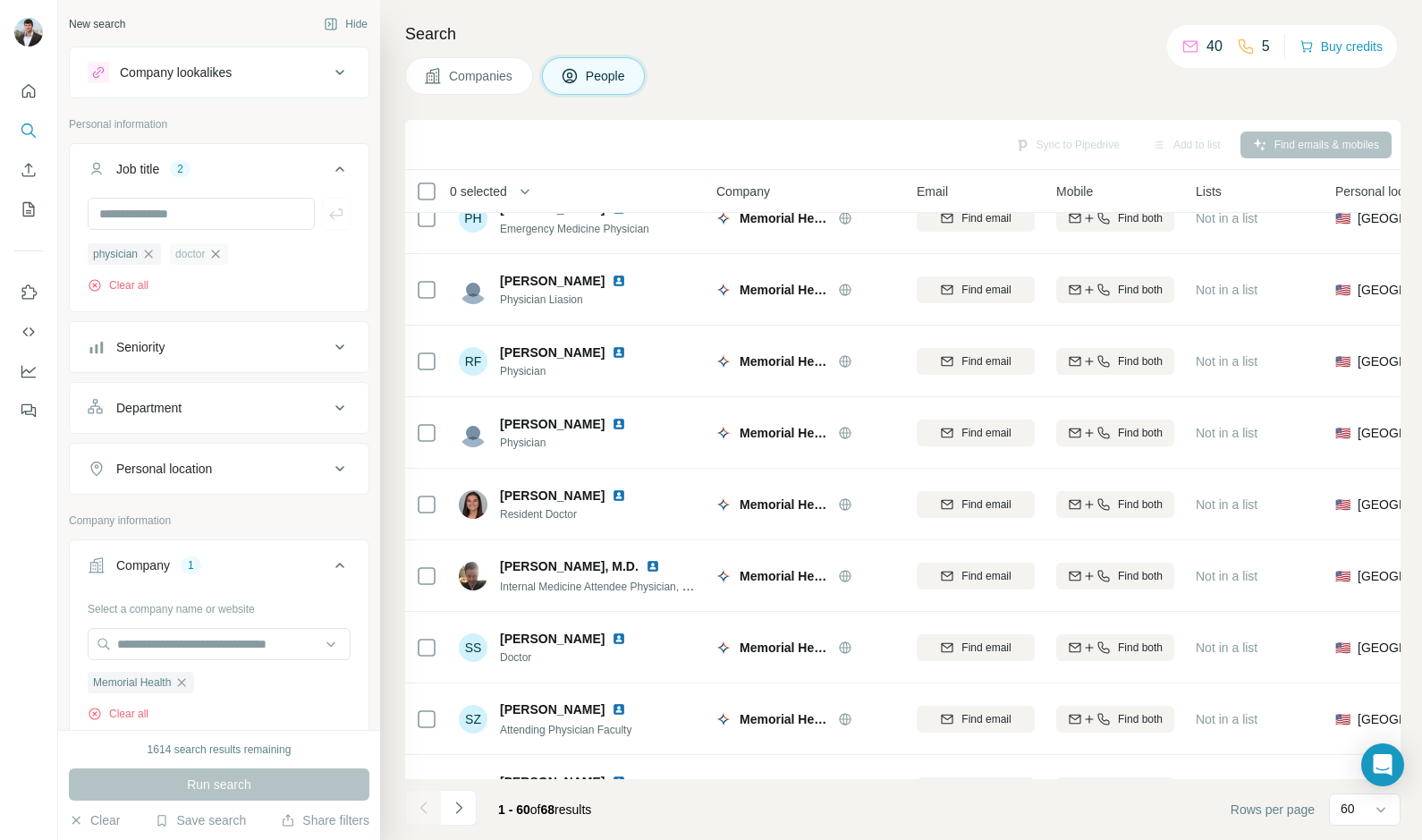
click at [219, 255] on icon "button" at bounding box center [215, 254] width 14 height 14
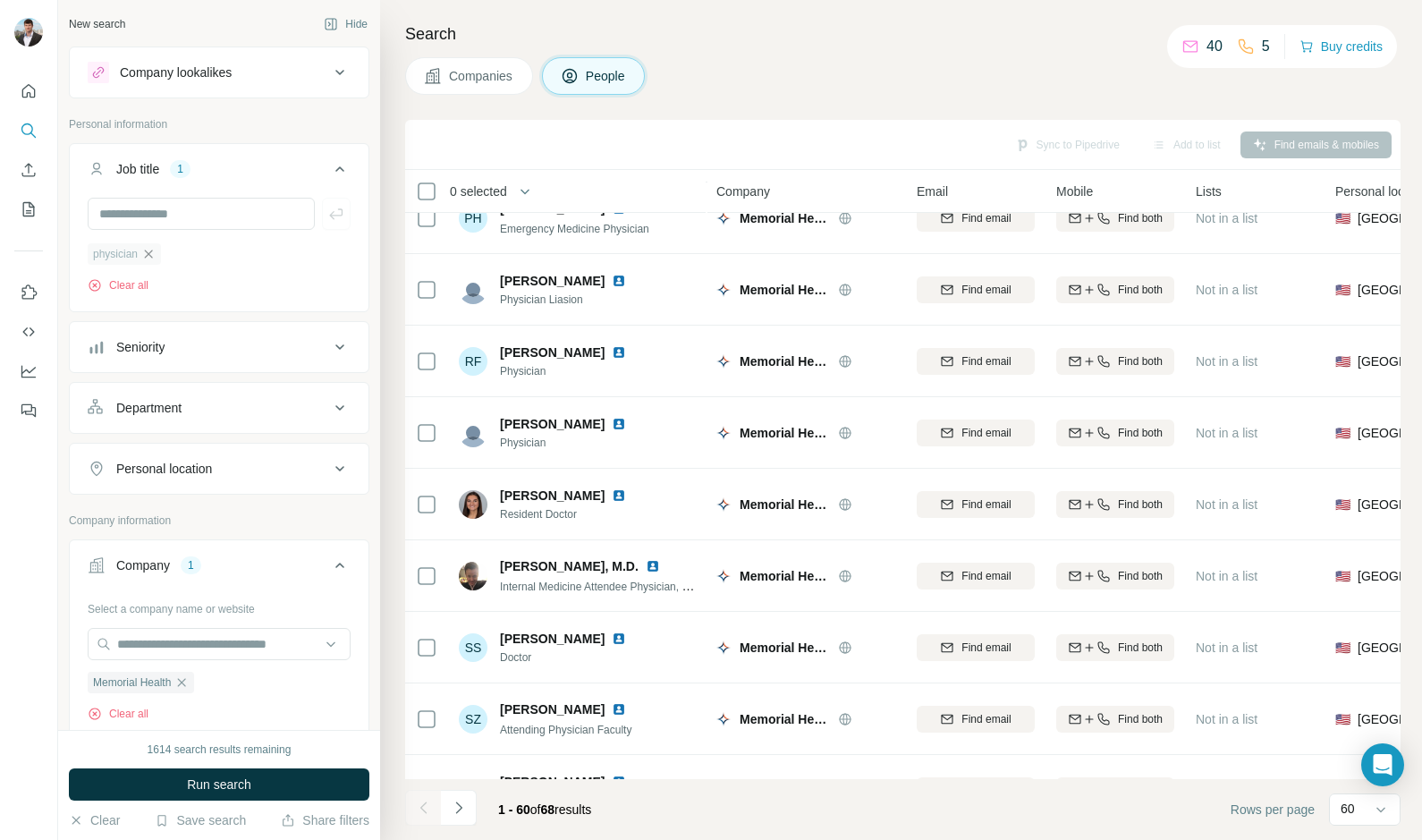
click at [147, 252] on icon "button" at bounding box center [148, 254] width 14 height 14
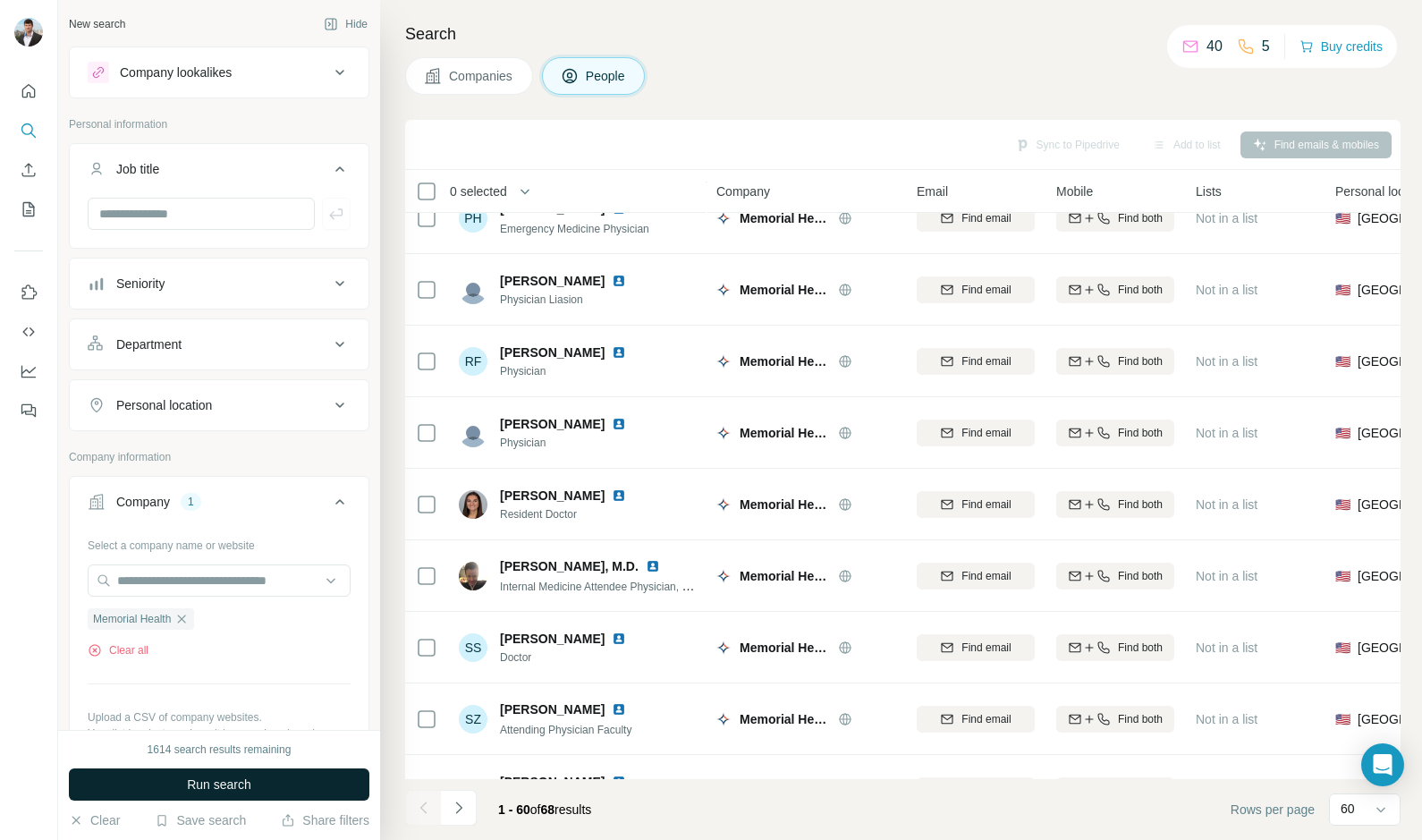
click at [189, 783] on span "Run search" at bounding box center [219, 784] width 65 height 18
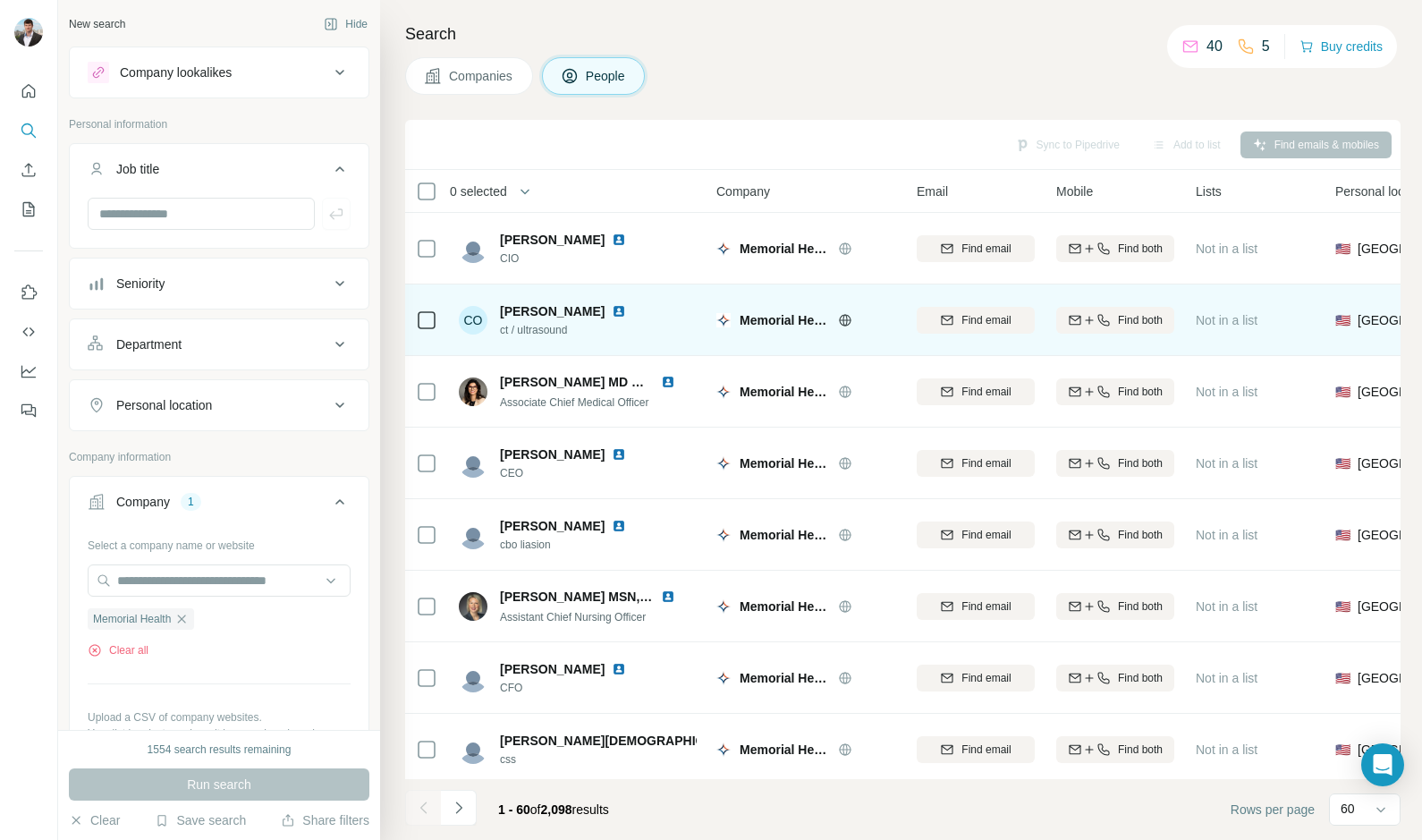
click at [0, 0] on tbody "Chuck Bondurant CIO Memorial Health Find email Find both Not in a list 🇺🇸 Unite…" at bounding box center [0, 0] width 0 height 0
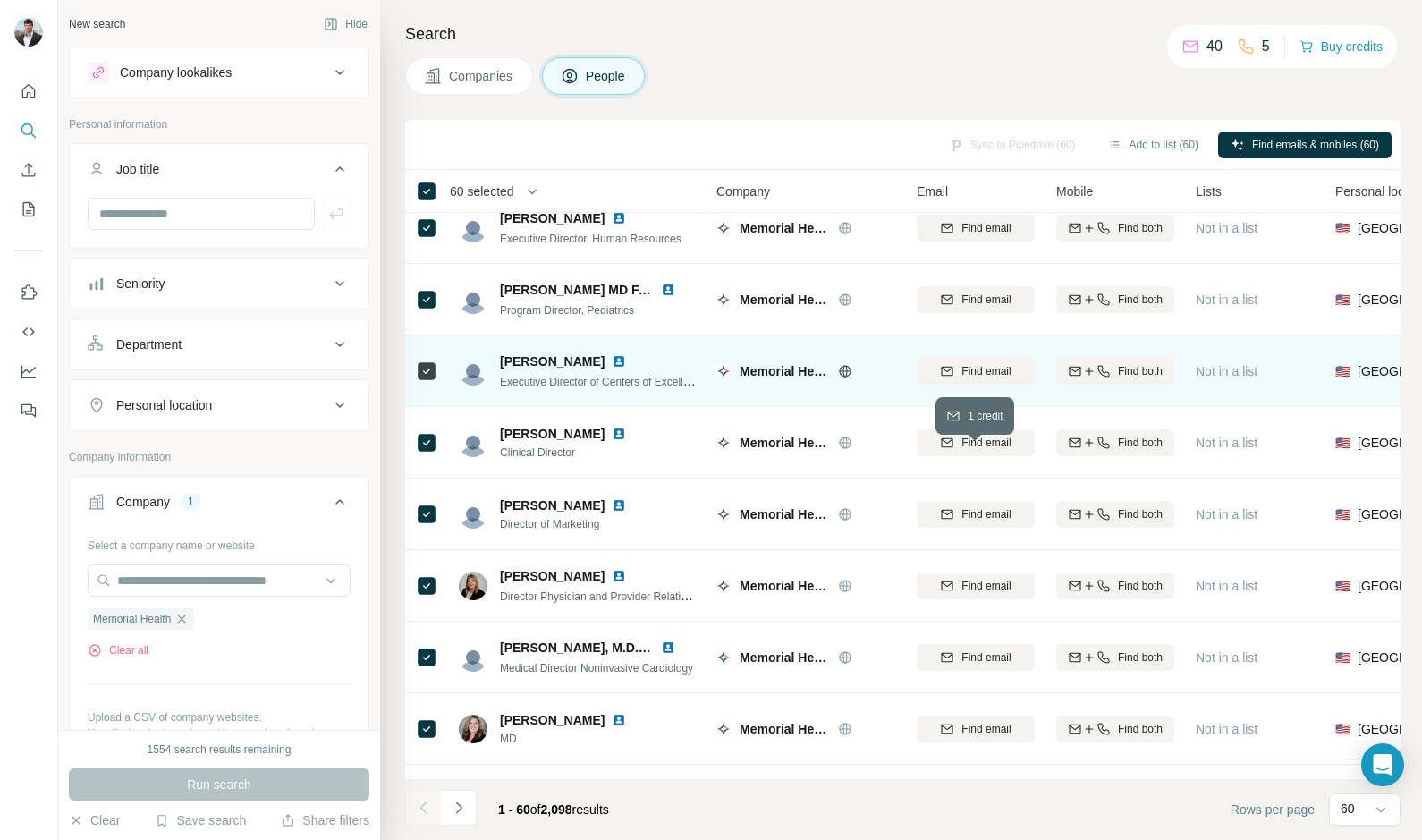
scroll to position [3737, 0]
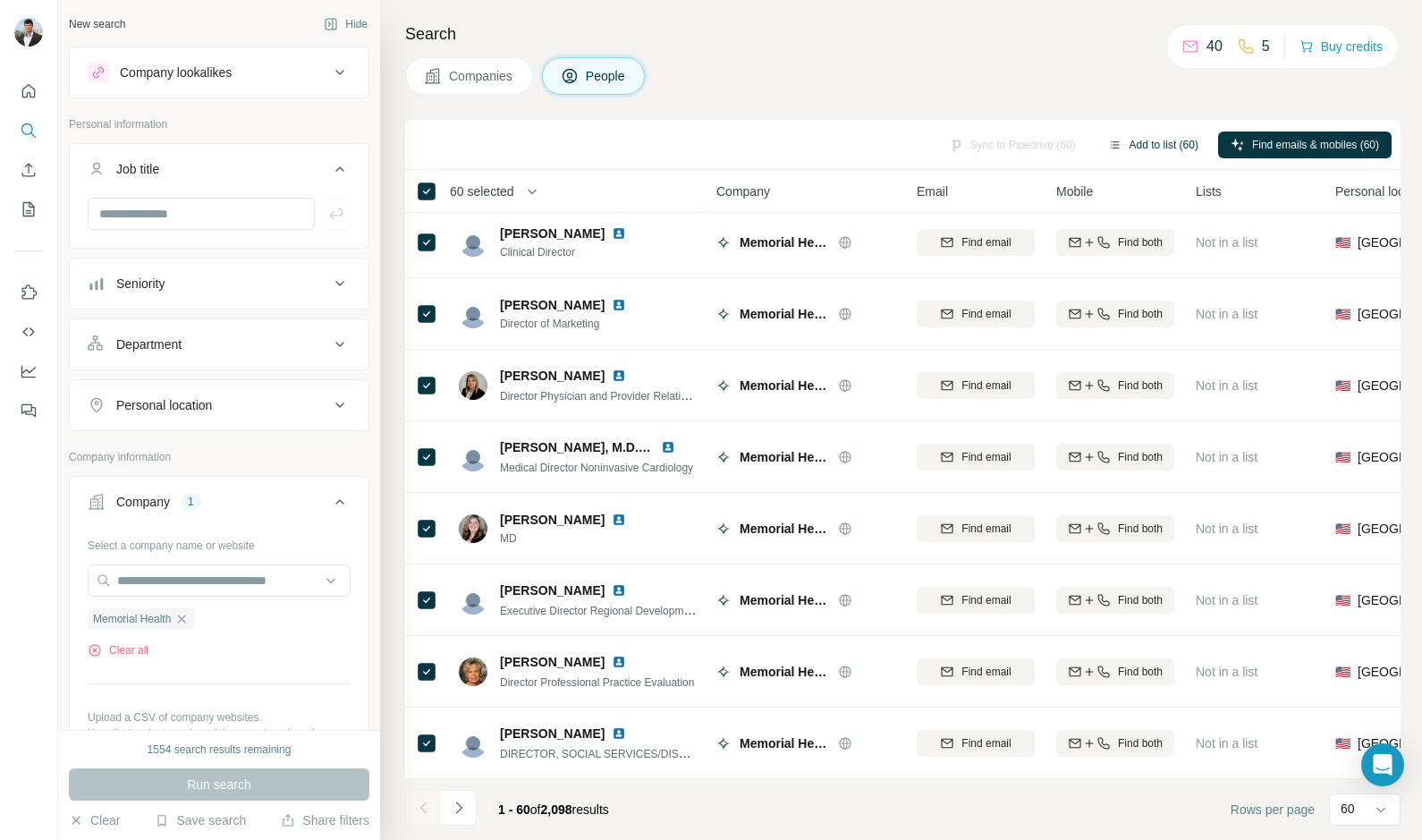
click at [1136, 136] on button "Add to list (60)" at bounding box center [1154, 144] width 116 height 27
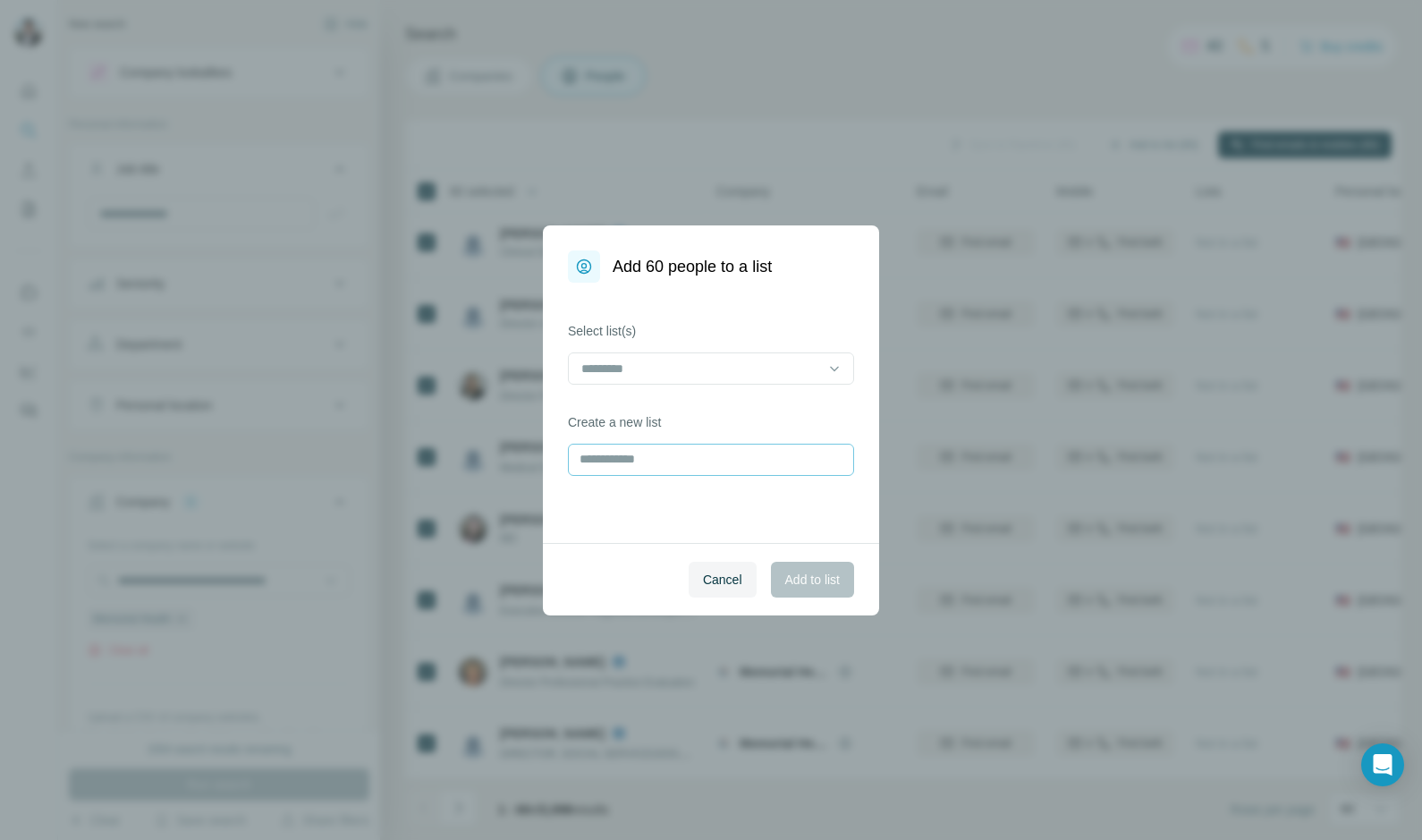
drag, startPoint x: 750, startPoint y: 441, endPoint x: 740, endPoint y: 459, distance: 20.6
click at [747, 440] on div "Create a new list" at bounding box center [711, 444] width 286 height 63
click at [735, 449] on input "text" at bounding box center [711, 459] width 286 height 32
type input "********"
click at [818, 580] on span "Add to list" at bounding box center [812, 580] width 55 height 18
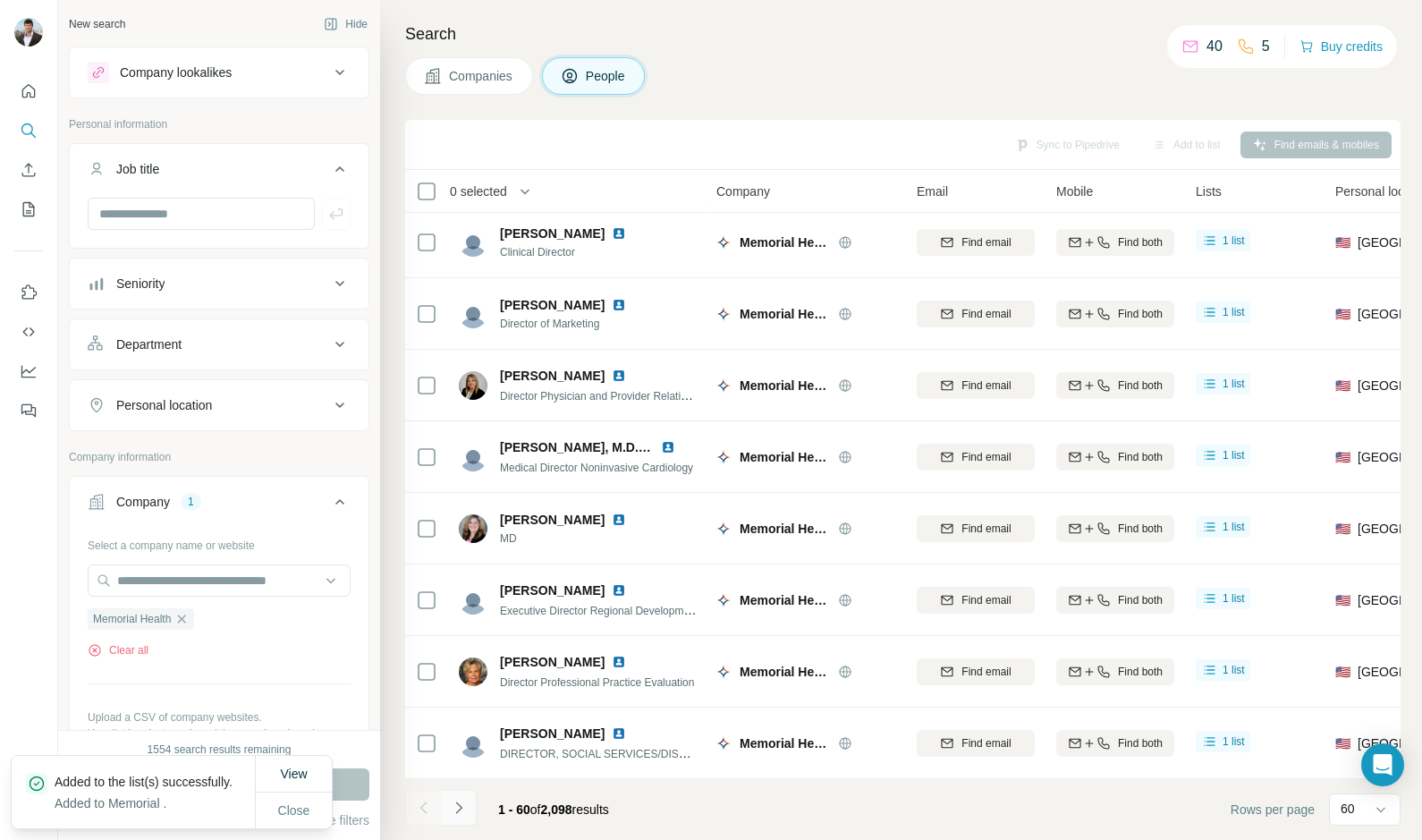
click at [457, 805] on icon "Navigate to next page" at bounding box center [458, 808] width 18 height 18
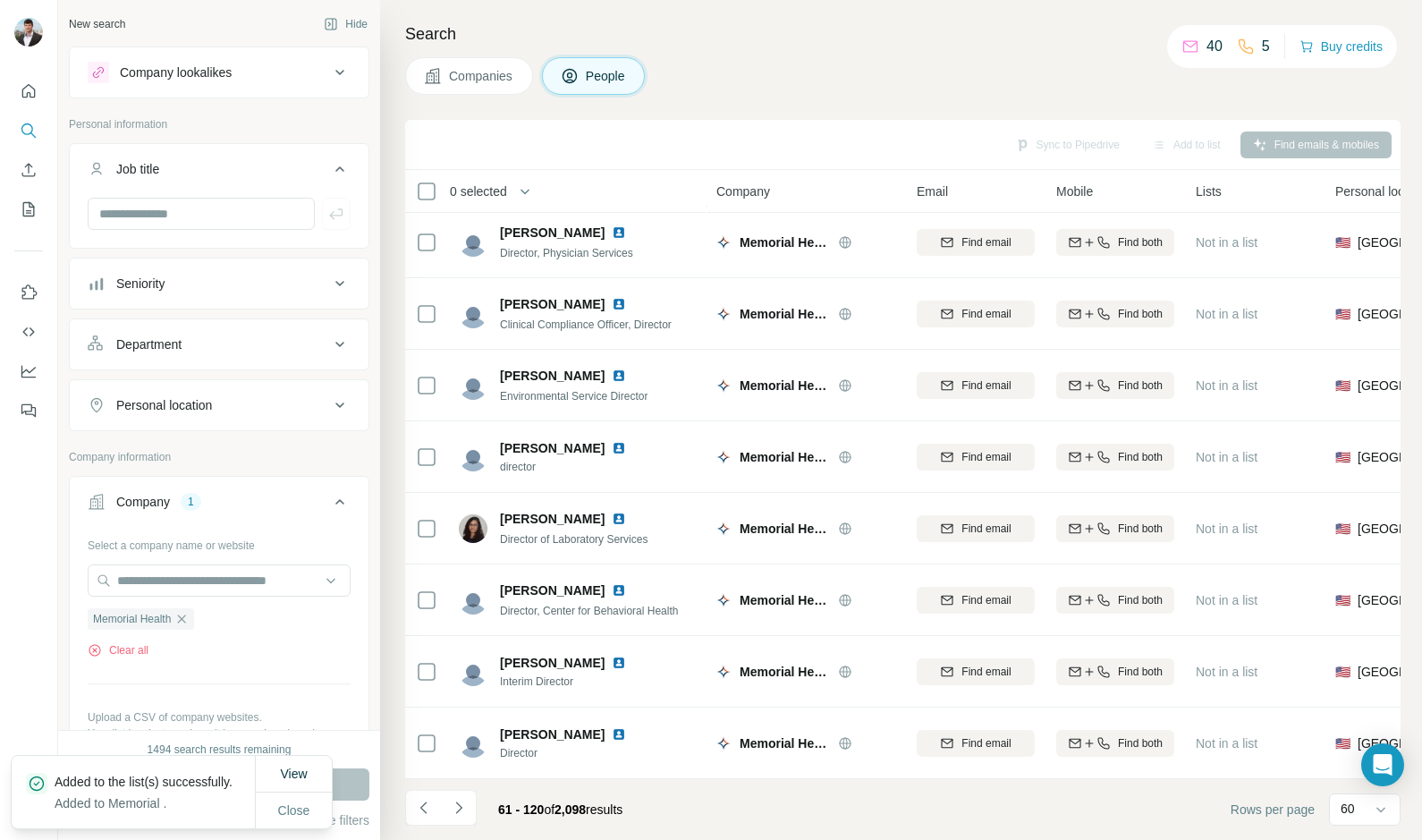
click at [439, 194] on div "0 selected" at bounding box center [472, 191] width 70 height 18
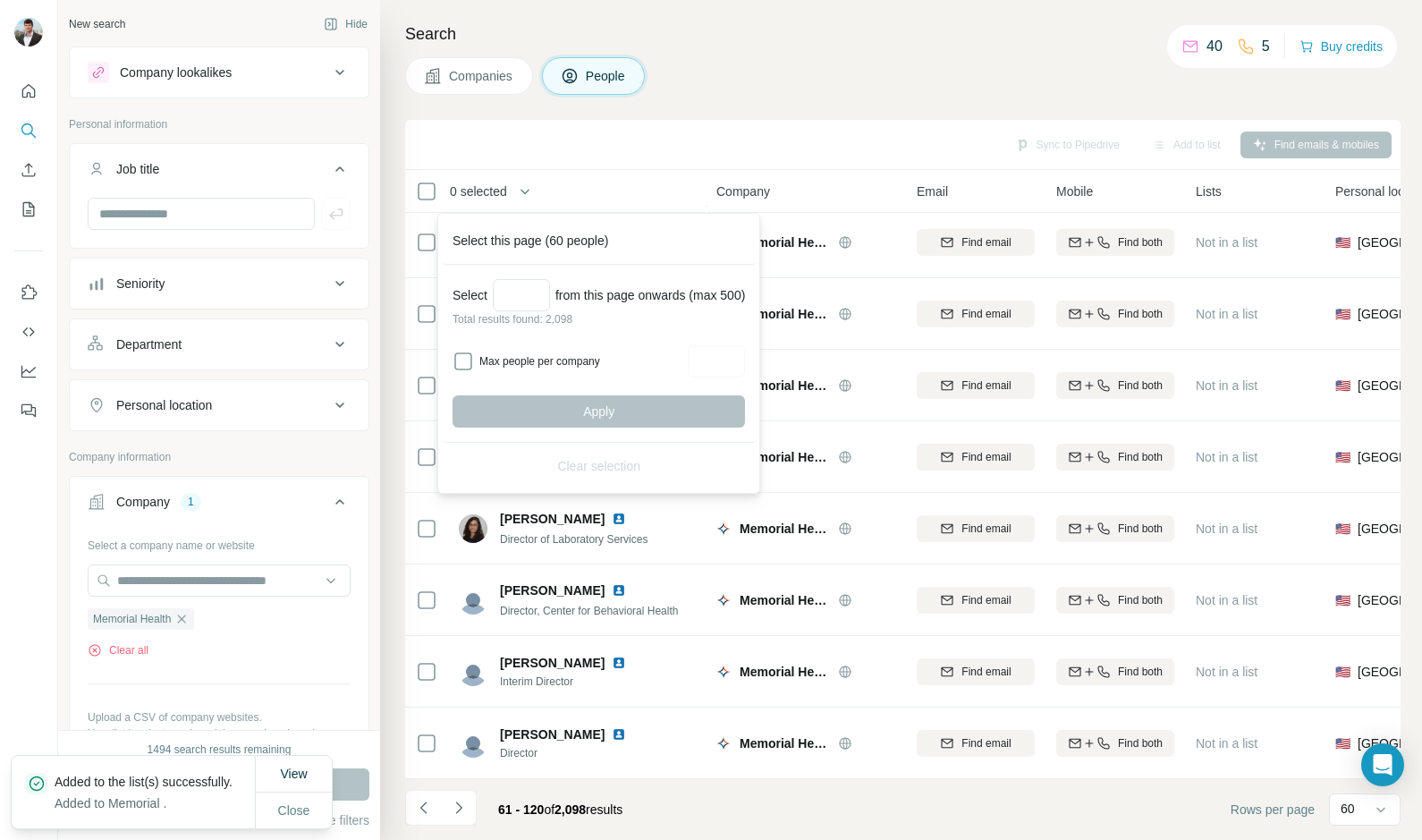
click at [479, 170] on th "0 selected" at bounding box center [548, 191] width 286 height 43
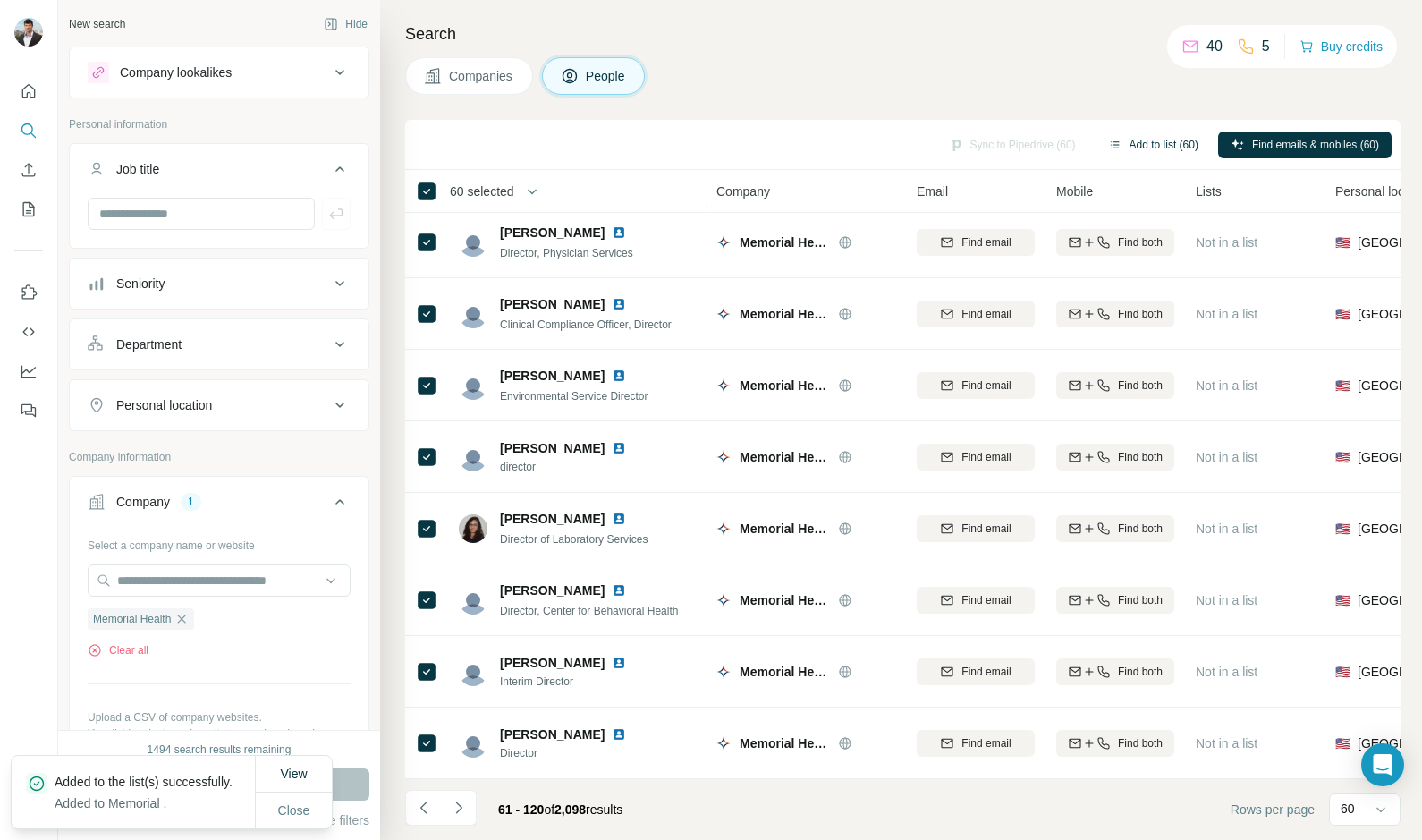
click at [1147, 144] on button "Add to list (60)" at bounding box center [1154, 144] width 116 height 27
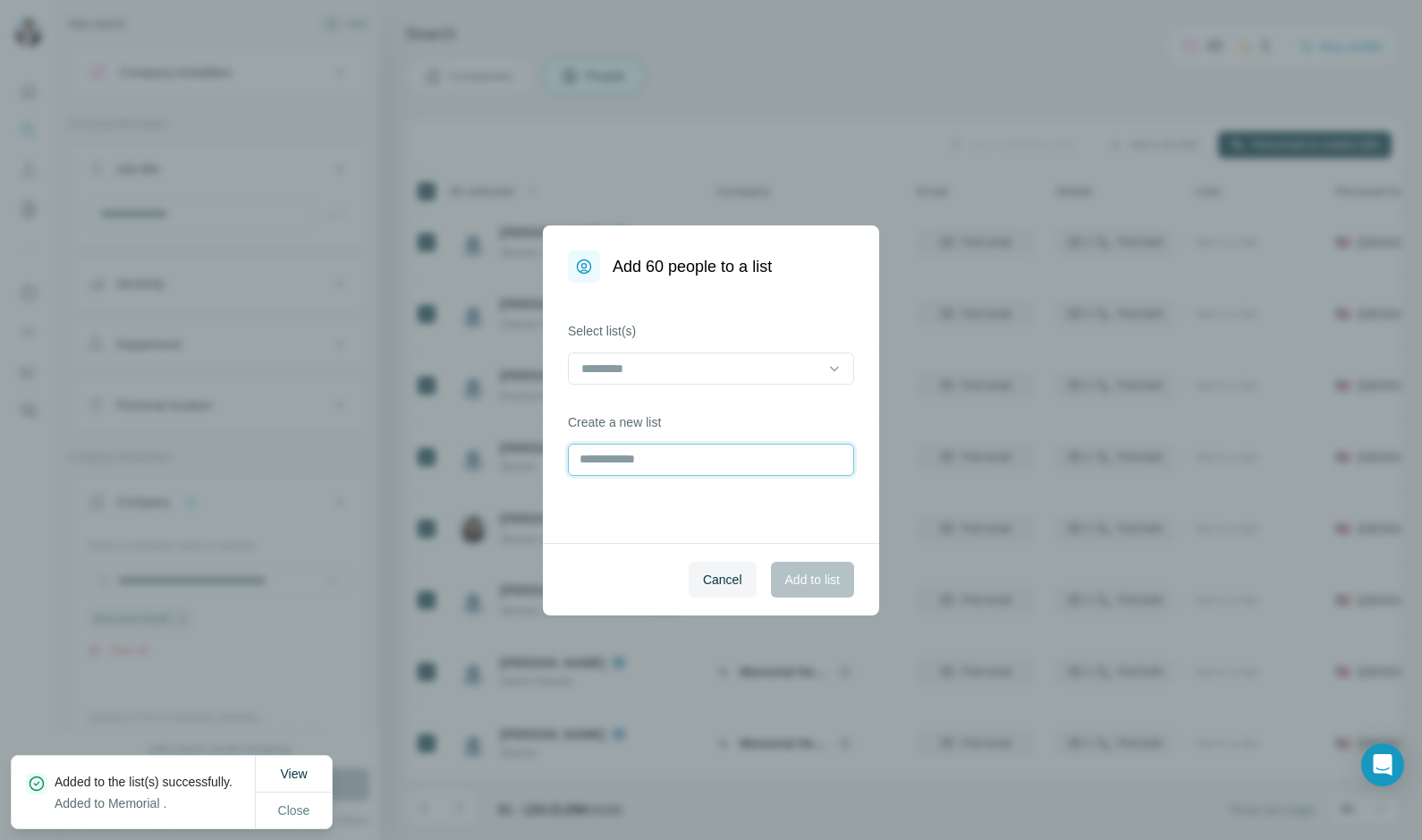
click at [720, 456] on input "text" at bounding box center [711, 459] width 286 height 32
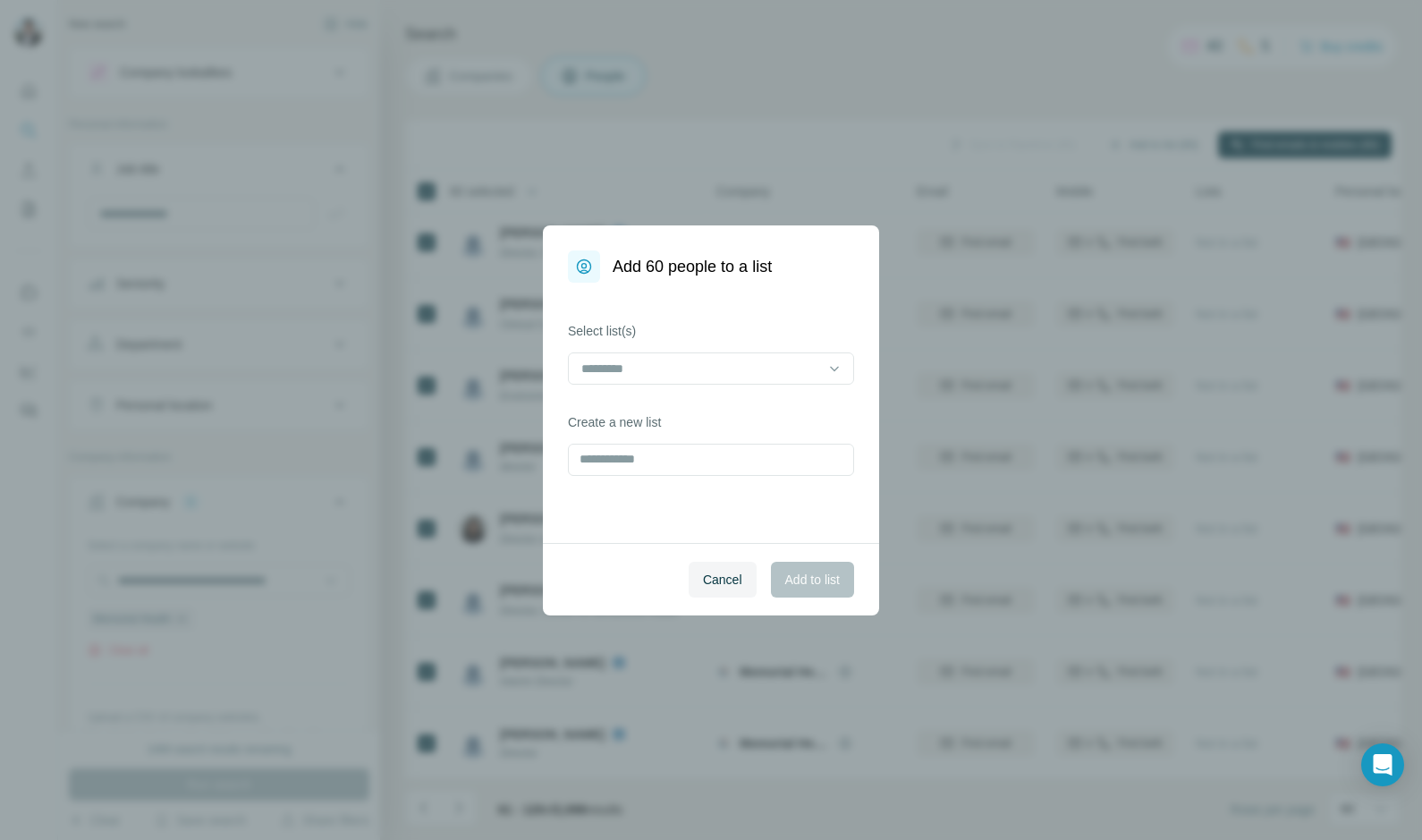
click at [711, 389] on div "Select list(s) Create a new list" at bounding box center [711, 413] width 336 height 260
click at [720, 372] on input at bounding box center [701, 369] width 241 height 20
click at [713, 362] on input at bounding box center [701, 369] width 241 height 20
click at [760, 263] on h1 "Add 60 people to a list" at bounding box center [693, 266] width 159 height 25
click at [703, 581] on span "Cancel" at bounding box center [721, 580] width 39 height 18
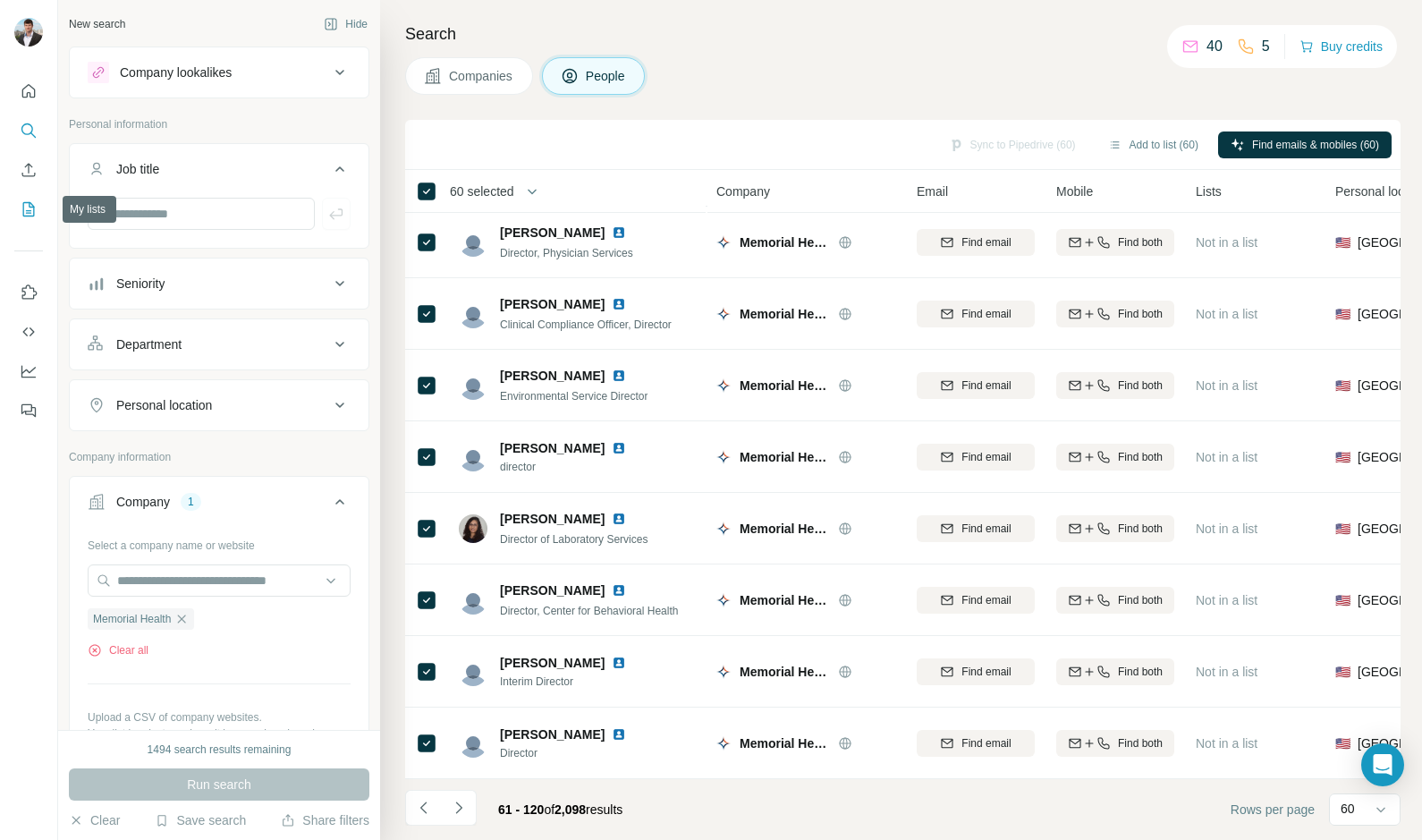
click at [26, 206] on icon "My lists" at bounding box center [29, 209] width 18 height 18
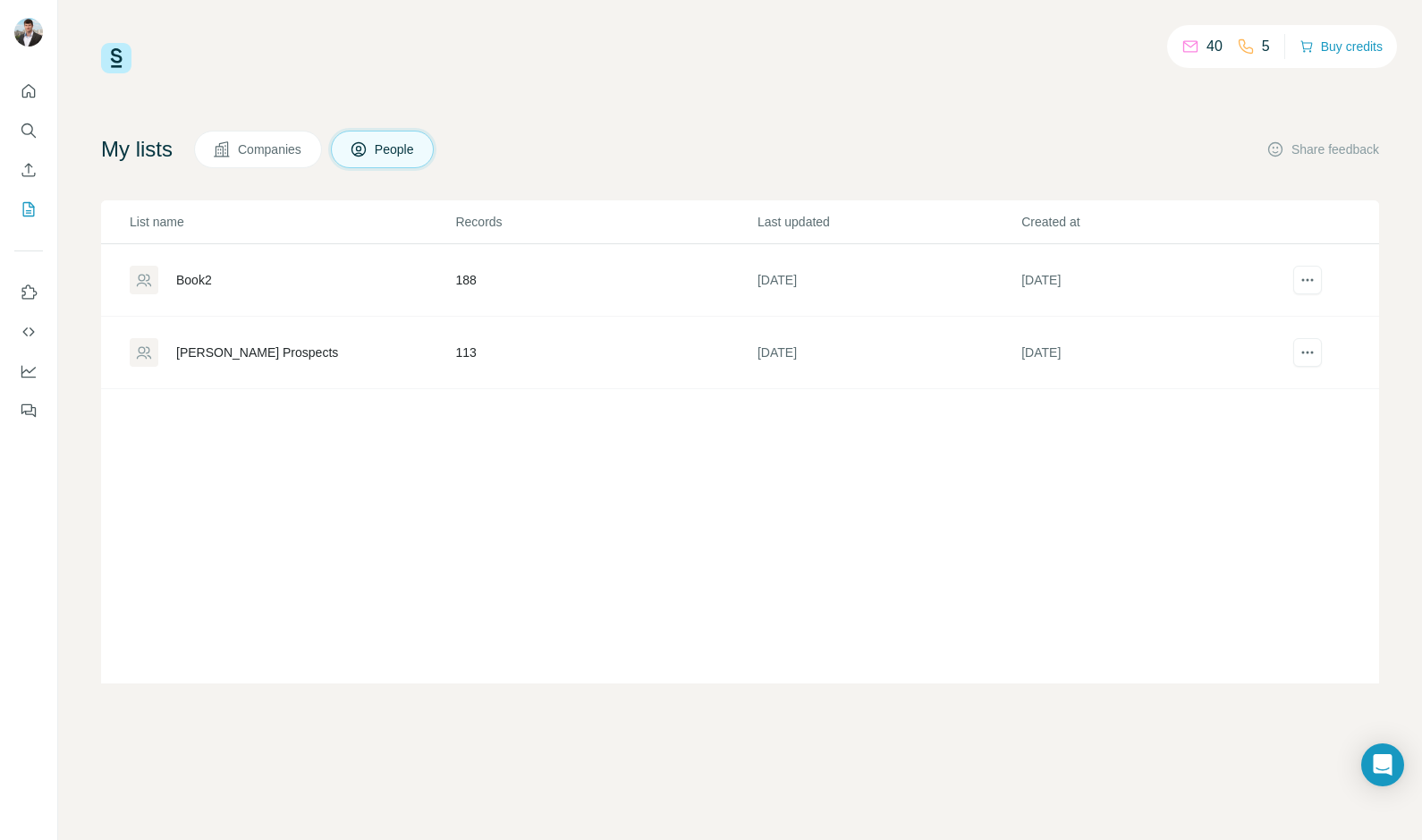
click at [322, 386] on td "[PERSON_NAME] Prospects" at bounding box center [277, 353] width 354 height 73
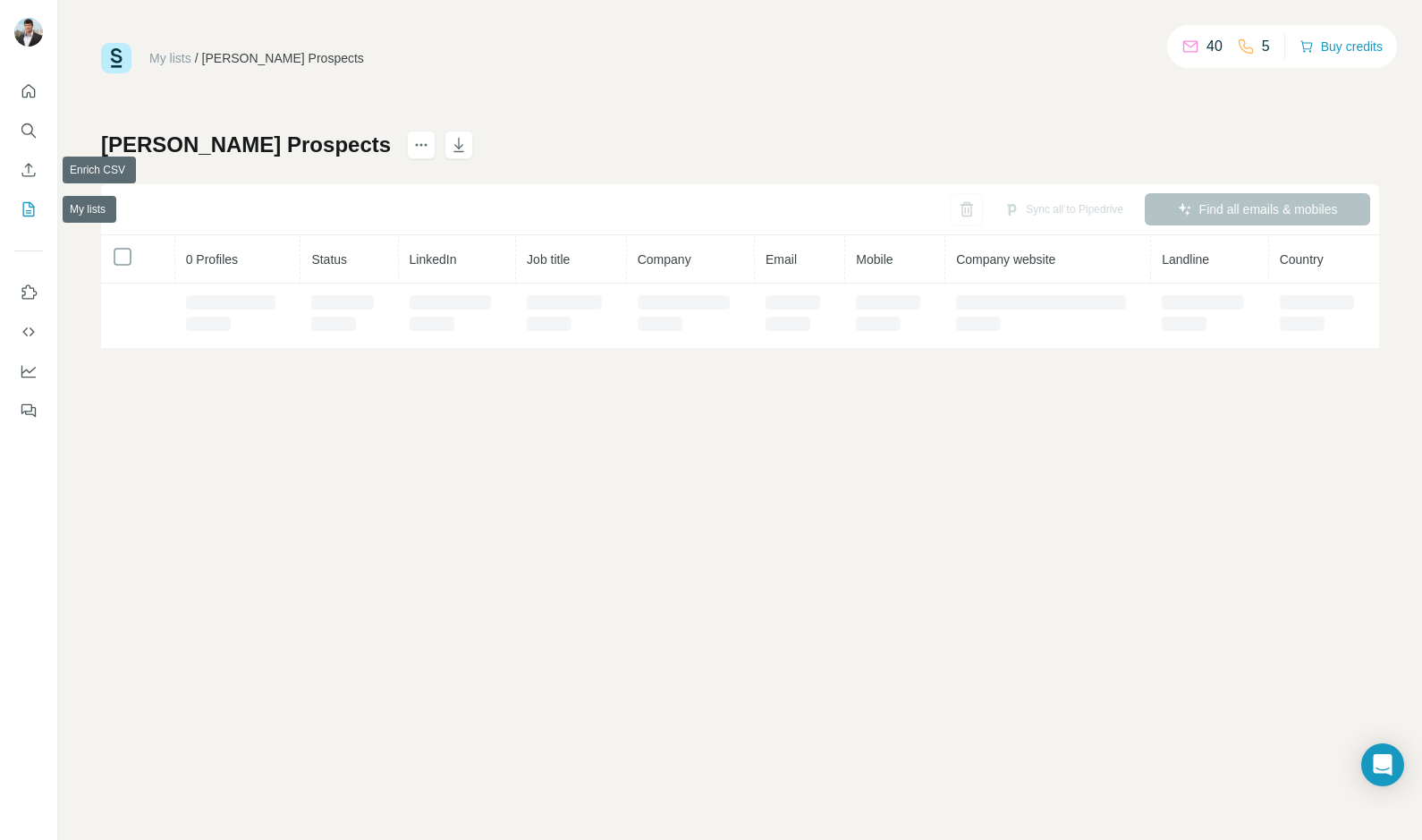
click at [31, 196] on button "My lists" at bounding box center [28, 209] width 29 height 32
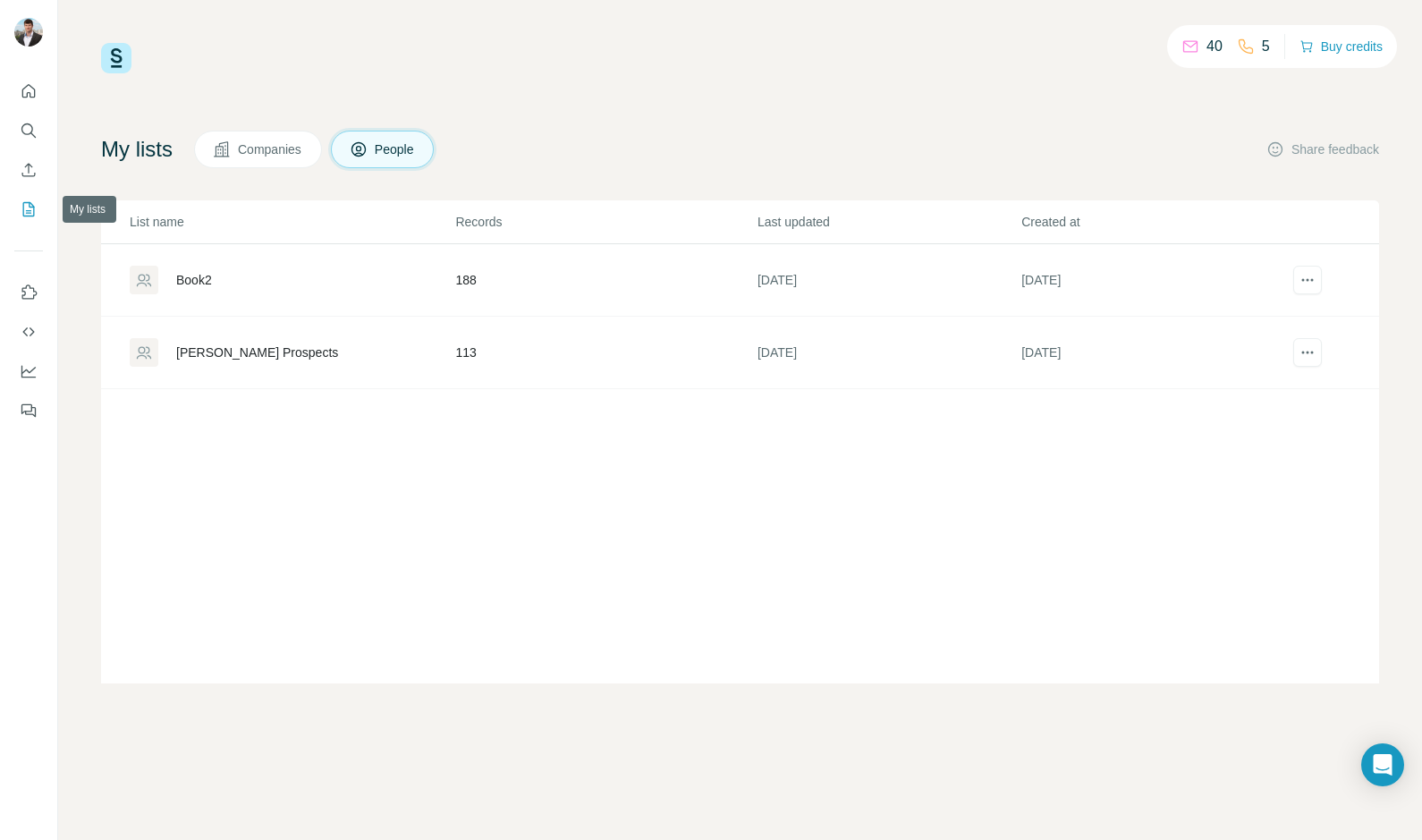
click at [31, 196] on button "My lists" at bounding box center [28, 209] width 29 height 32
click at [252, 139] on button "Companies" at bounding box center [258, 149] width 128 height 38
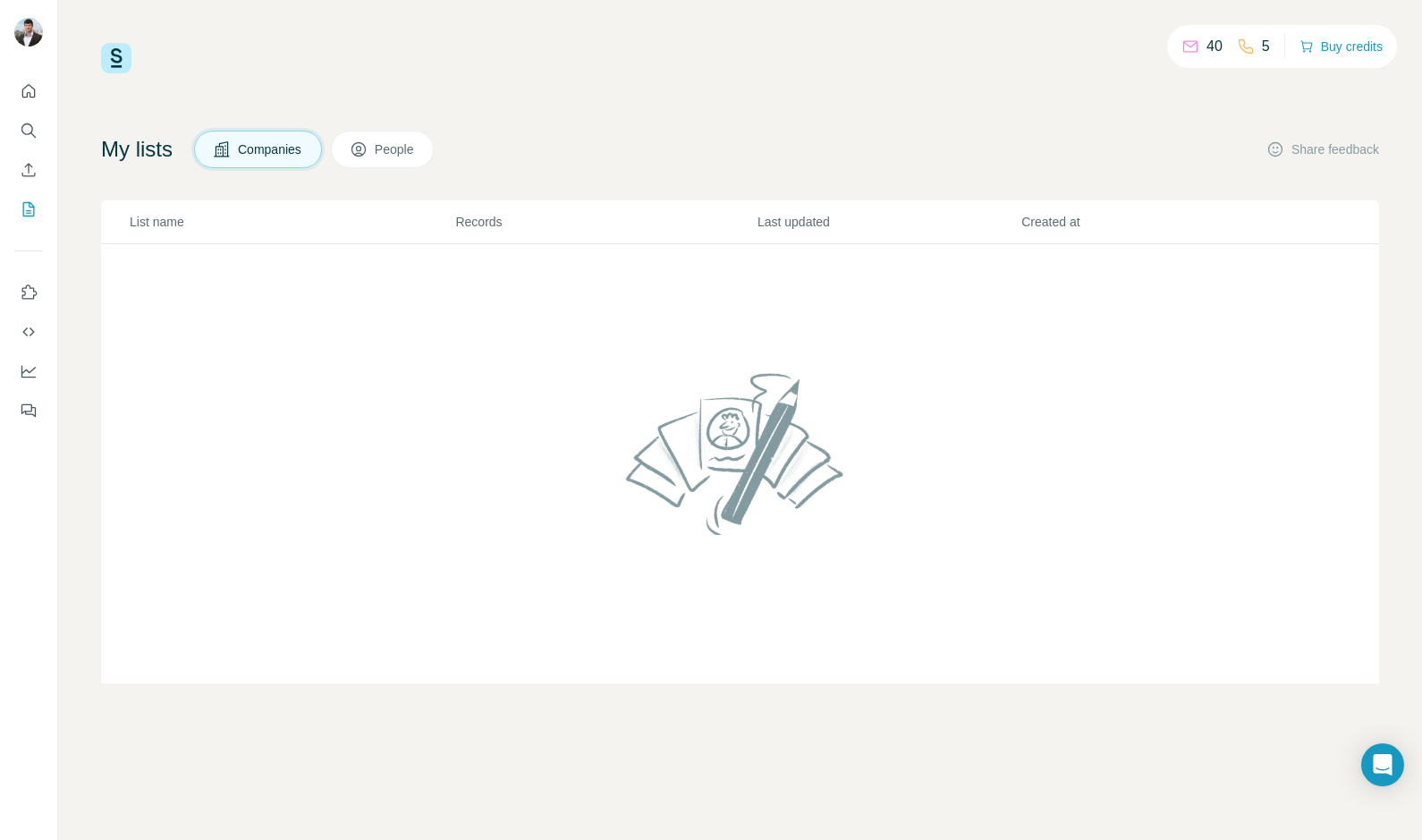
click at [401, 127] on div "40 5 Buy credits My lists Companies People Share feedback List name Records Las…" at bounding box center [739, 363] width 1279 height 641
click at [401, 140] on span "People" at bounding box center [395, 149] width 41 height 18
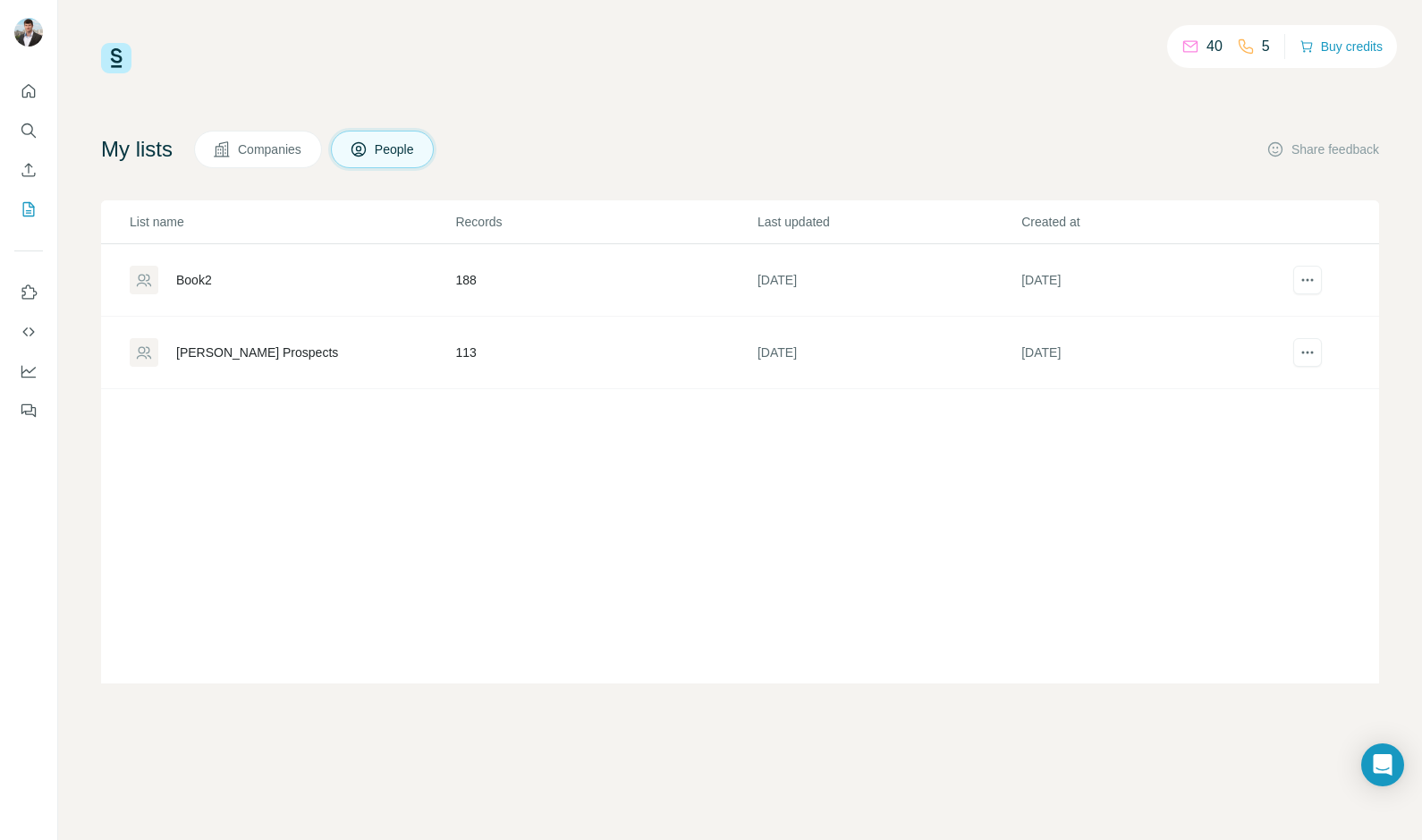
click at [286, 144] on span "Companies" at bounding box center [271, 149] width 66 height 18
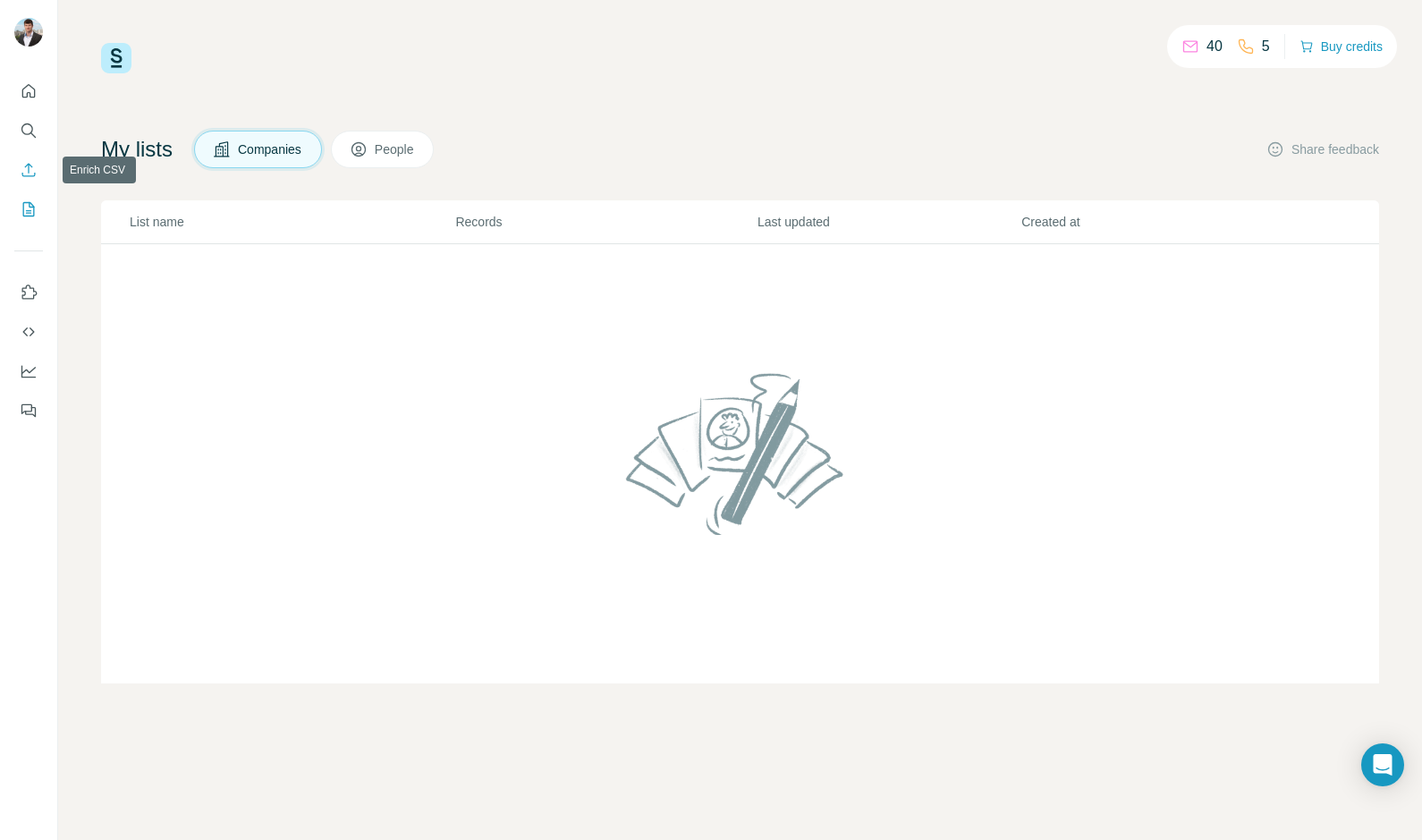
click at [18, 158] on button "Enrich CSV" at bounding box center [28, 169] width 29 height 32
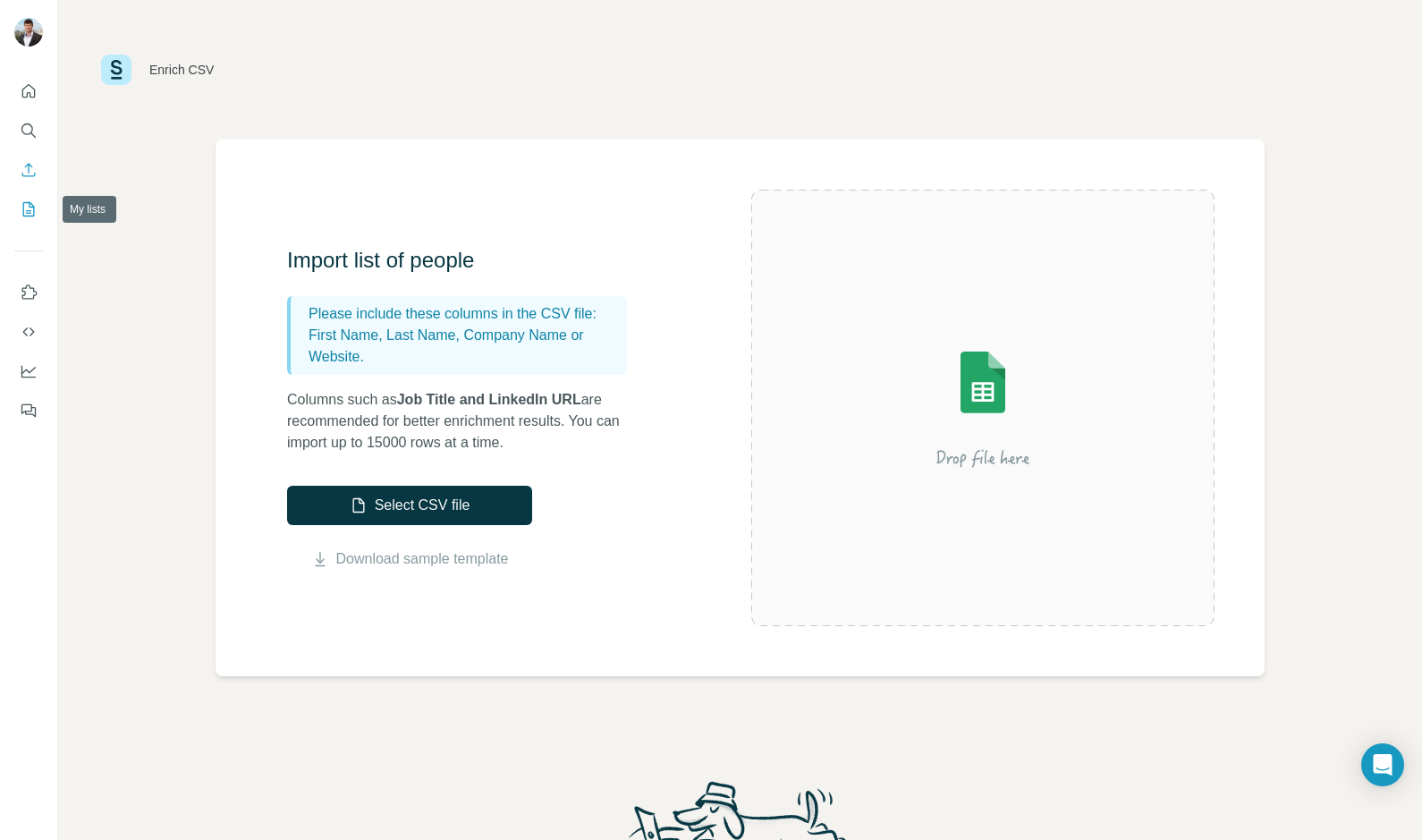
click at [35, 218] on button "My lists" at bounding box center [28, 209] width 29 height 32
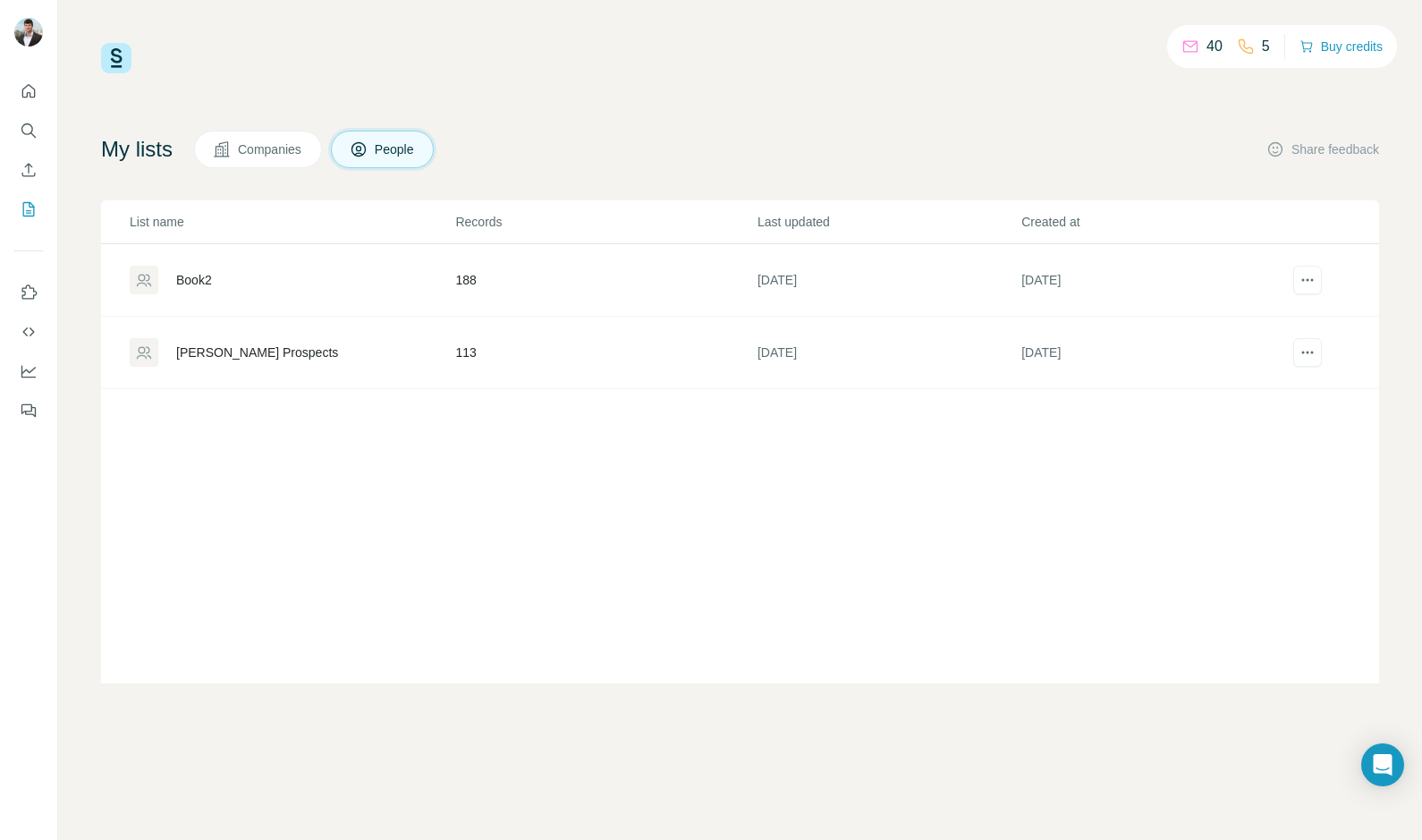
click at [184, 272] on div "Book2" at bounding box center [194, 280] width 36 height 18
click at [28, 90] on icon "Quick start" at bounding box center [29, 92] width 18 height 18
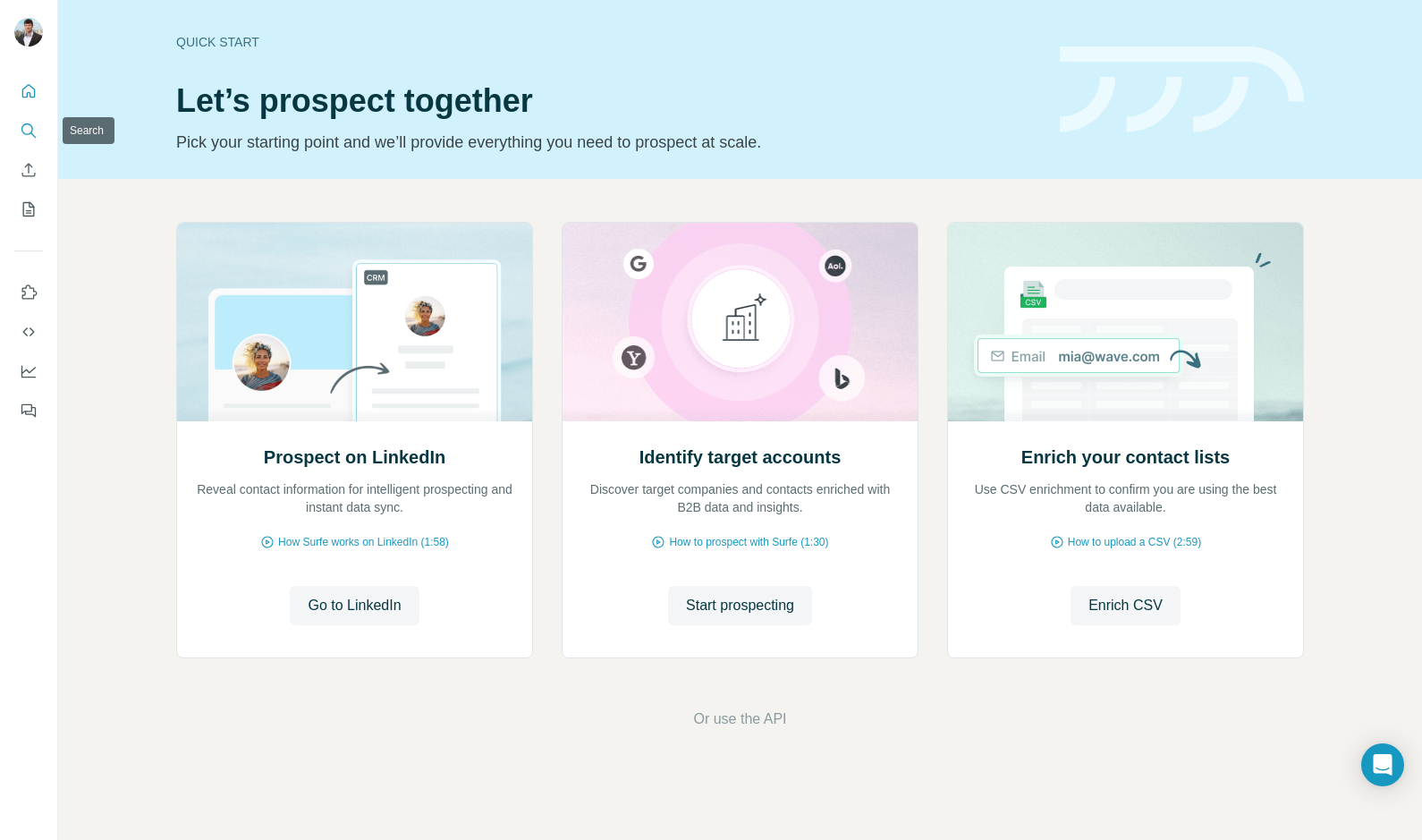
click at [29, 125] on icon "Search" at bounding box center [29, 131] width 18 height 18
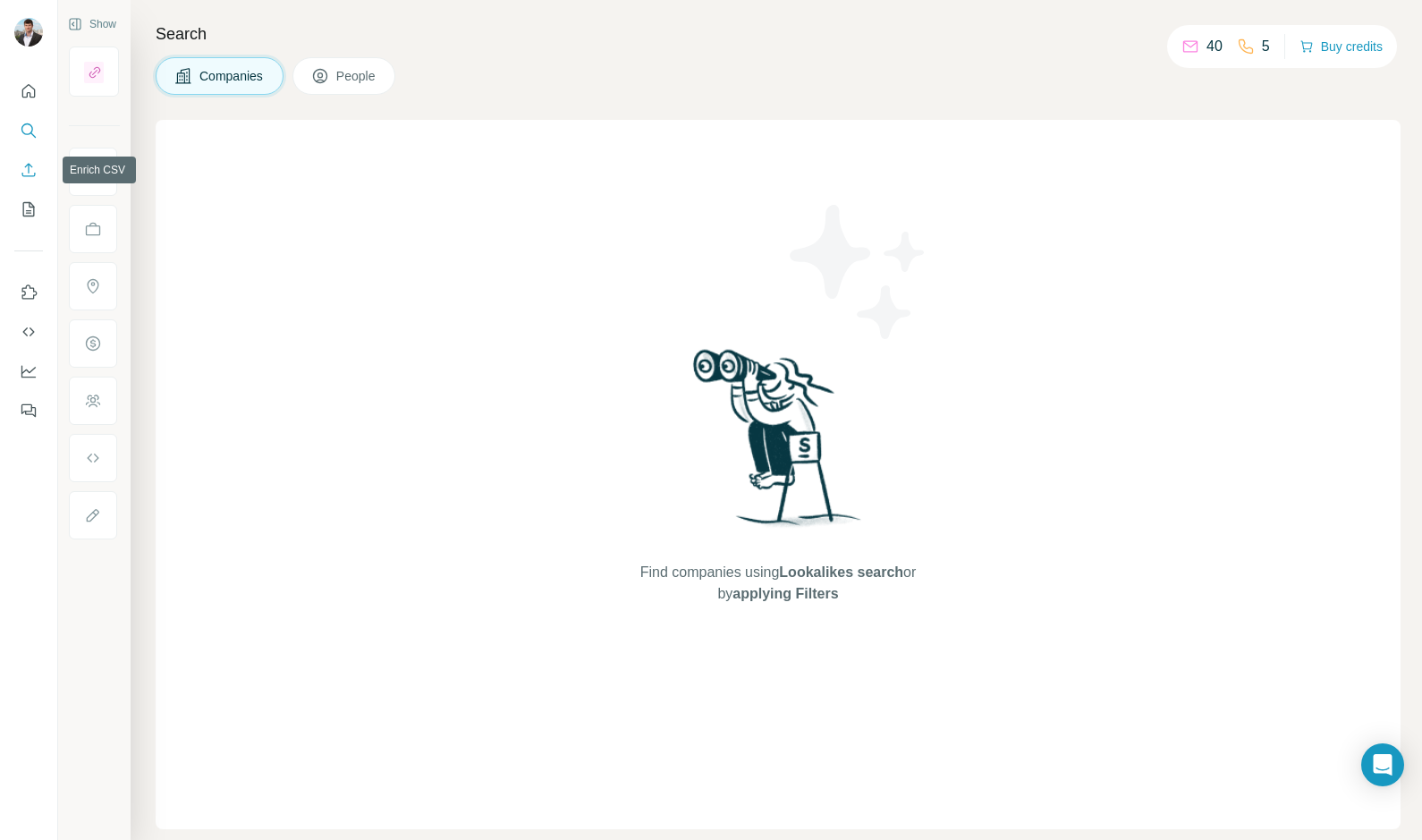
click at [26, 164] on icon "Enrich CSV" at bounding box center [29, 170] width 18 height 18
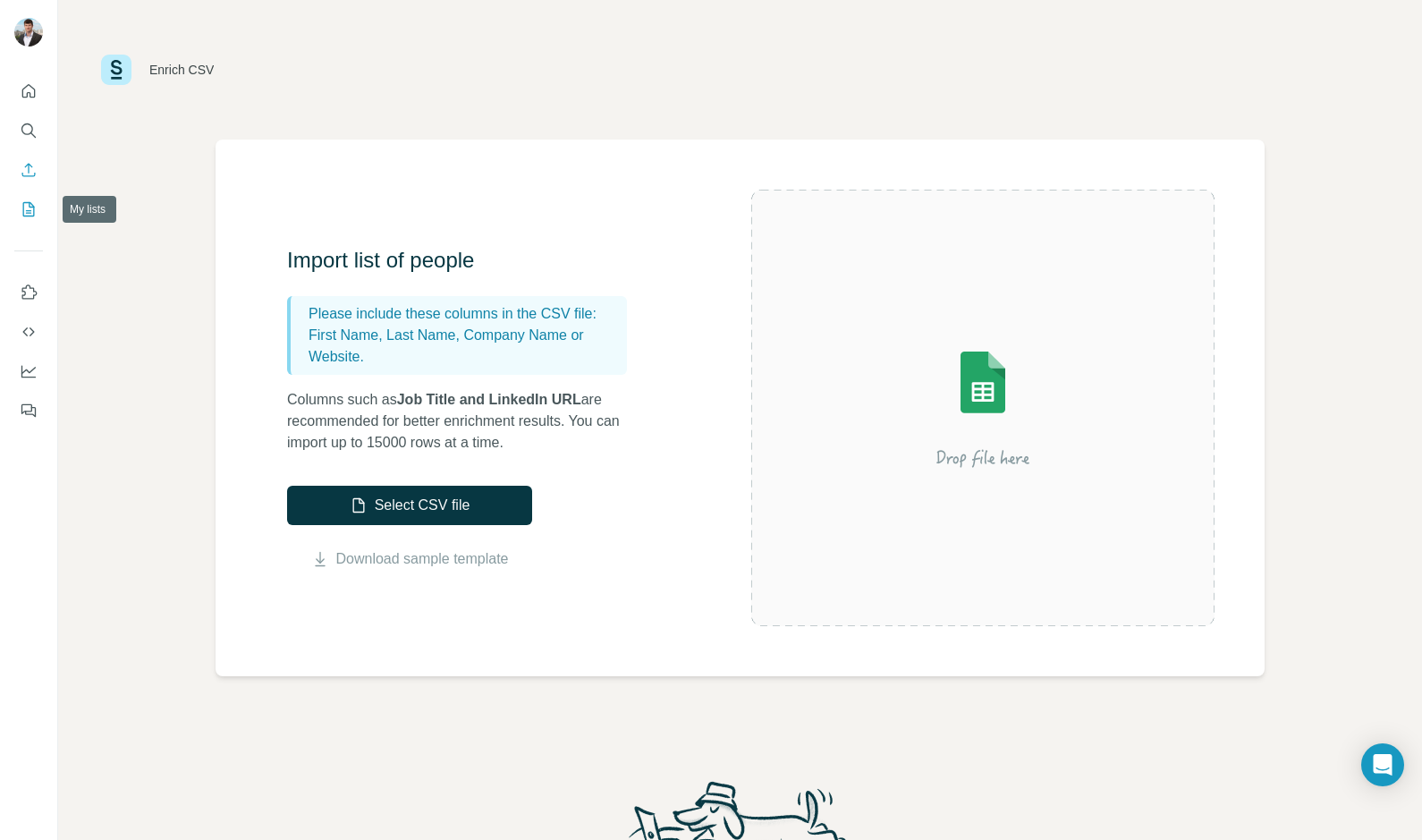
click at [29, 208] on icon "My lists" at bounding box center [29, 209] width 18 height 18
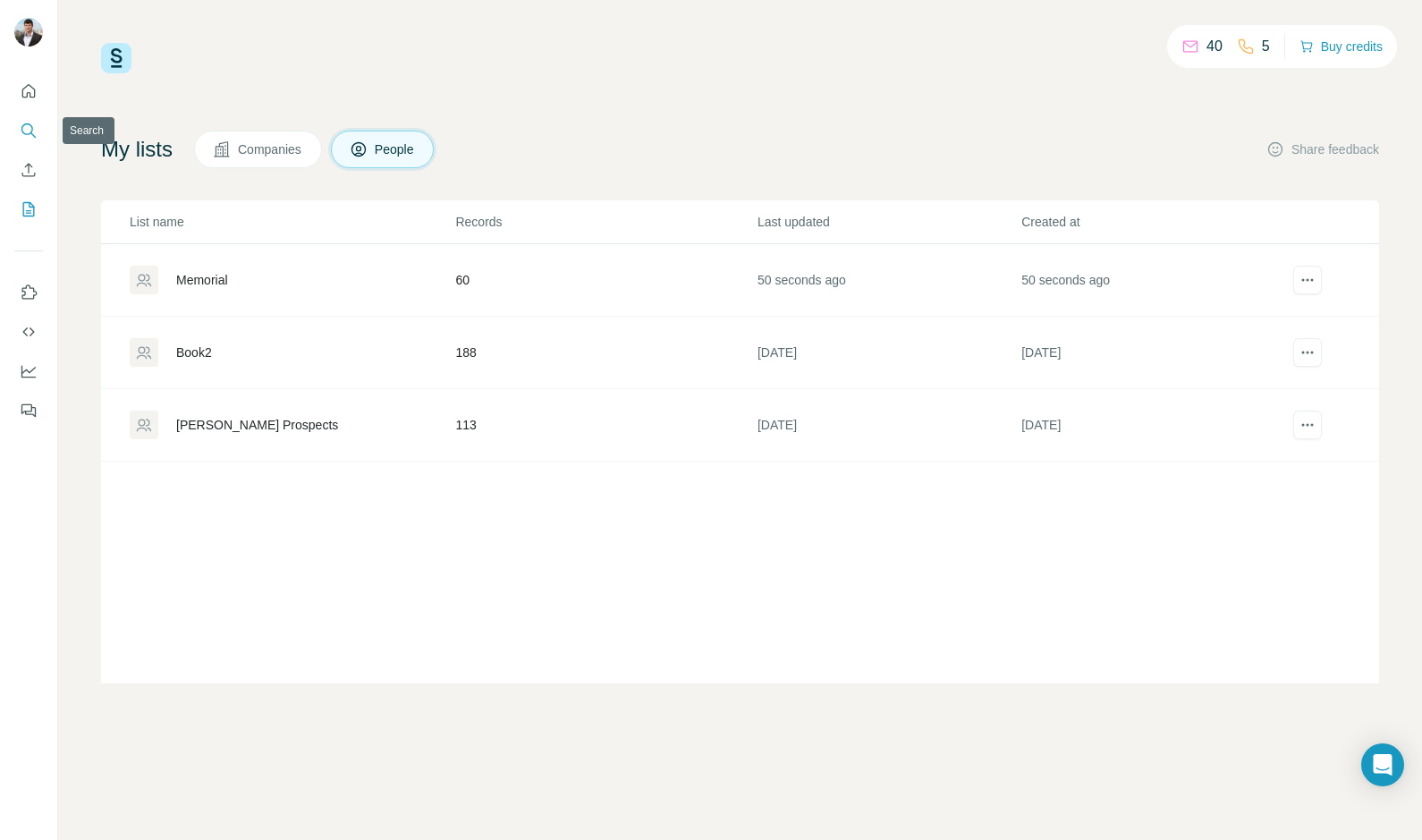
click at [27, 129] on icon "Search" at bounding box center [29, 131] width 18 height 18
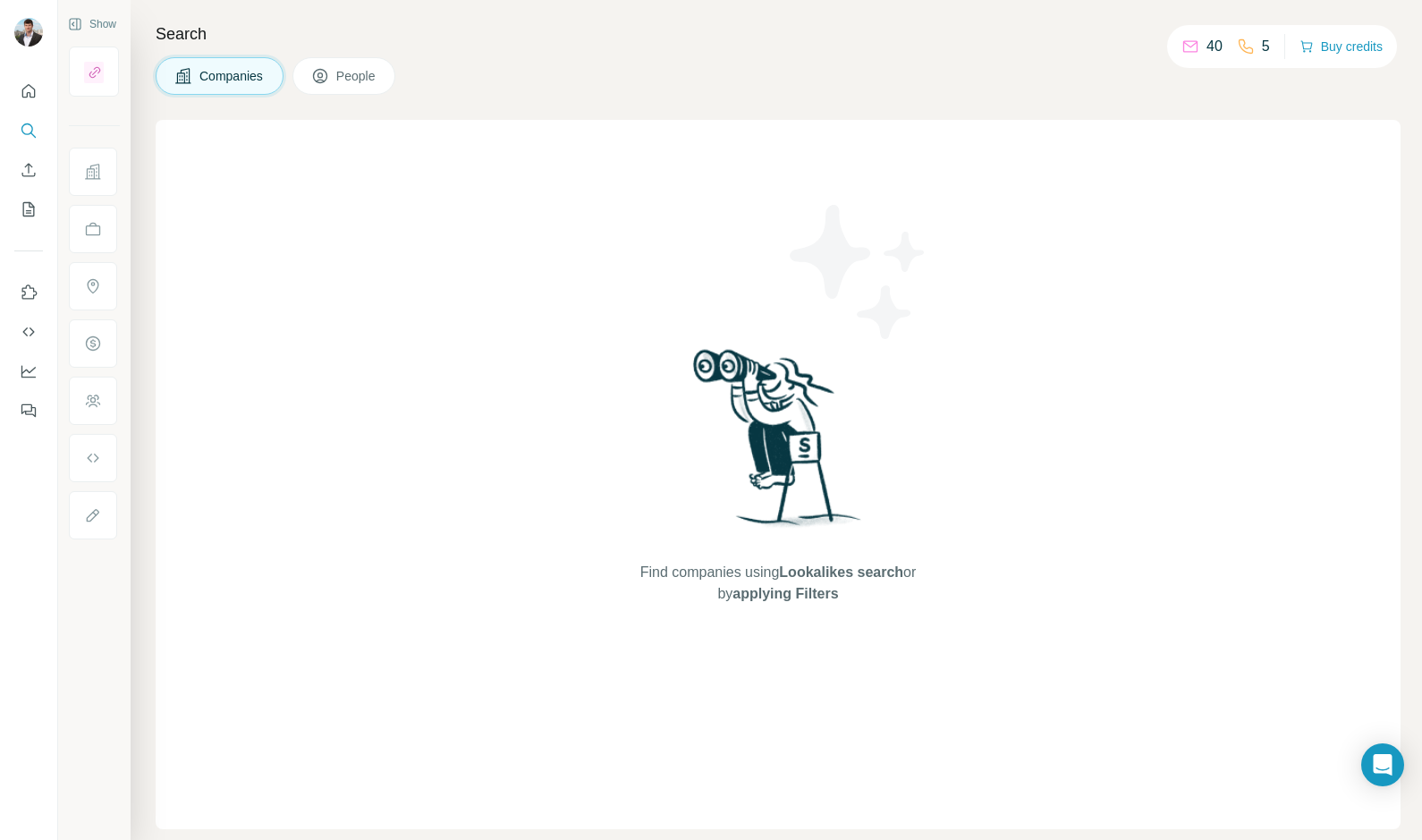
click at [205, 68] on span "Companies" at bounding box center [232, 76] width 66 height 18
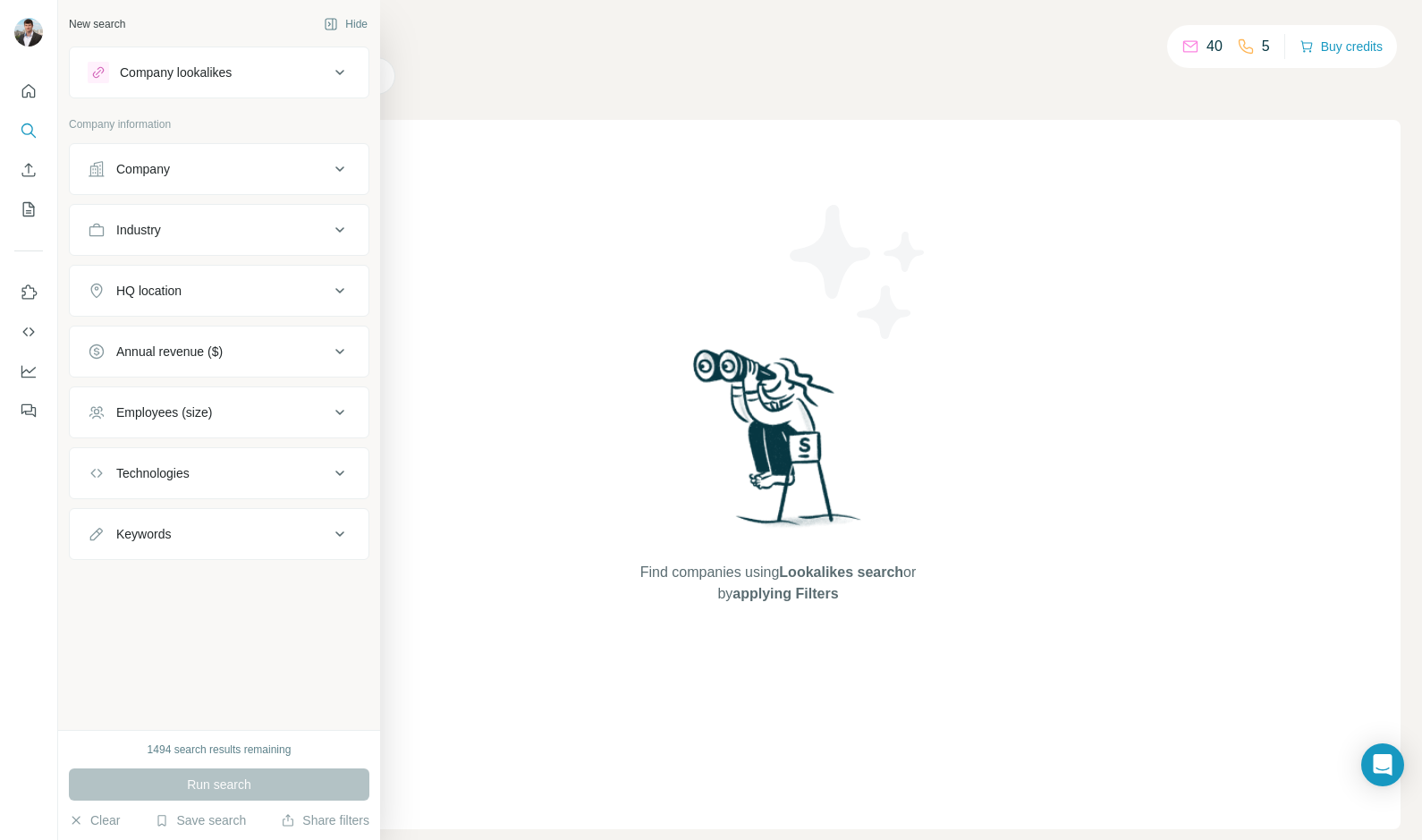
click at [149, 174] on div "Company" at bounding box center [143, 169] width 54 height 18
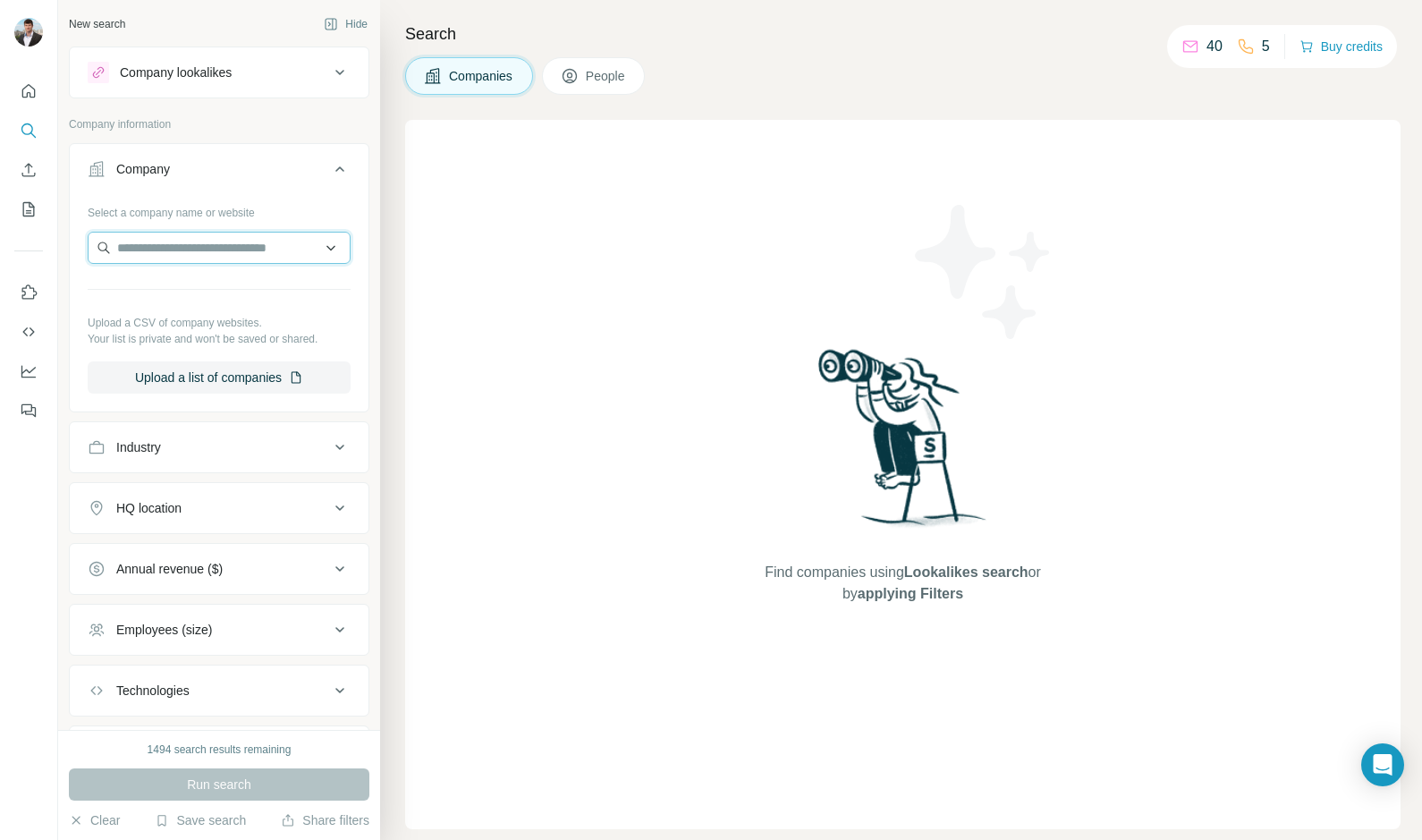
click at [164, 262] on input "text" at bounding box center [219, 247] width 263 height 32
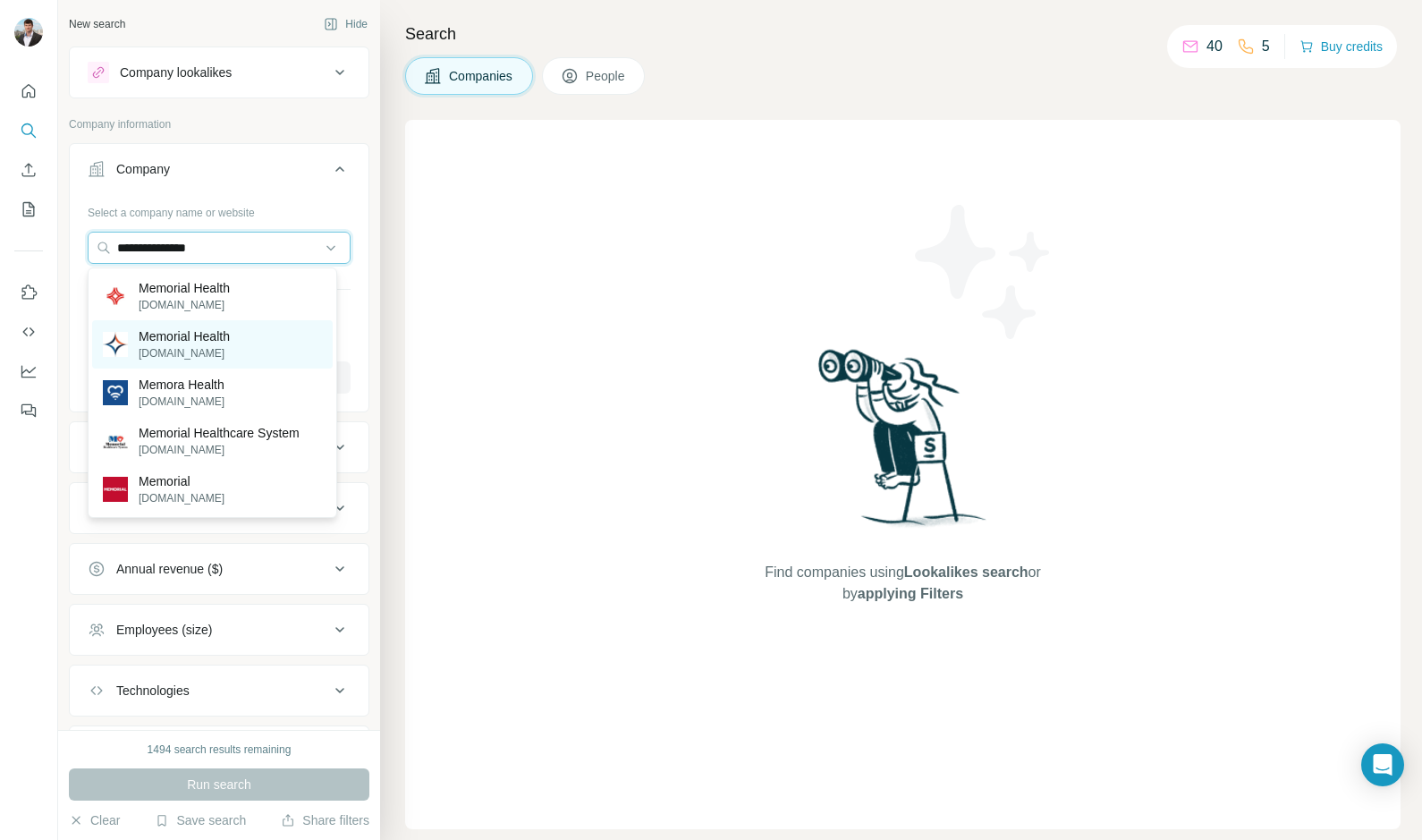
type input "**********"
click at [215, 348] on p "[DOMAIN_NAME]" at bounding box center [184, 353] width 92 height 16
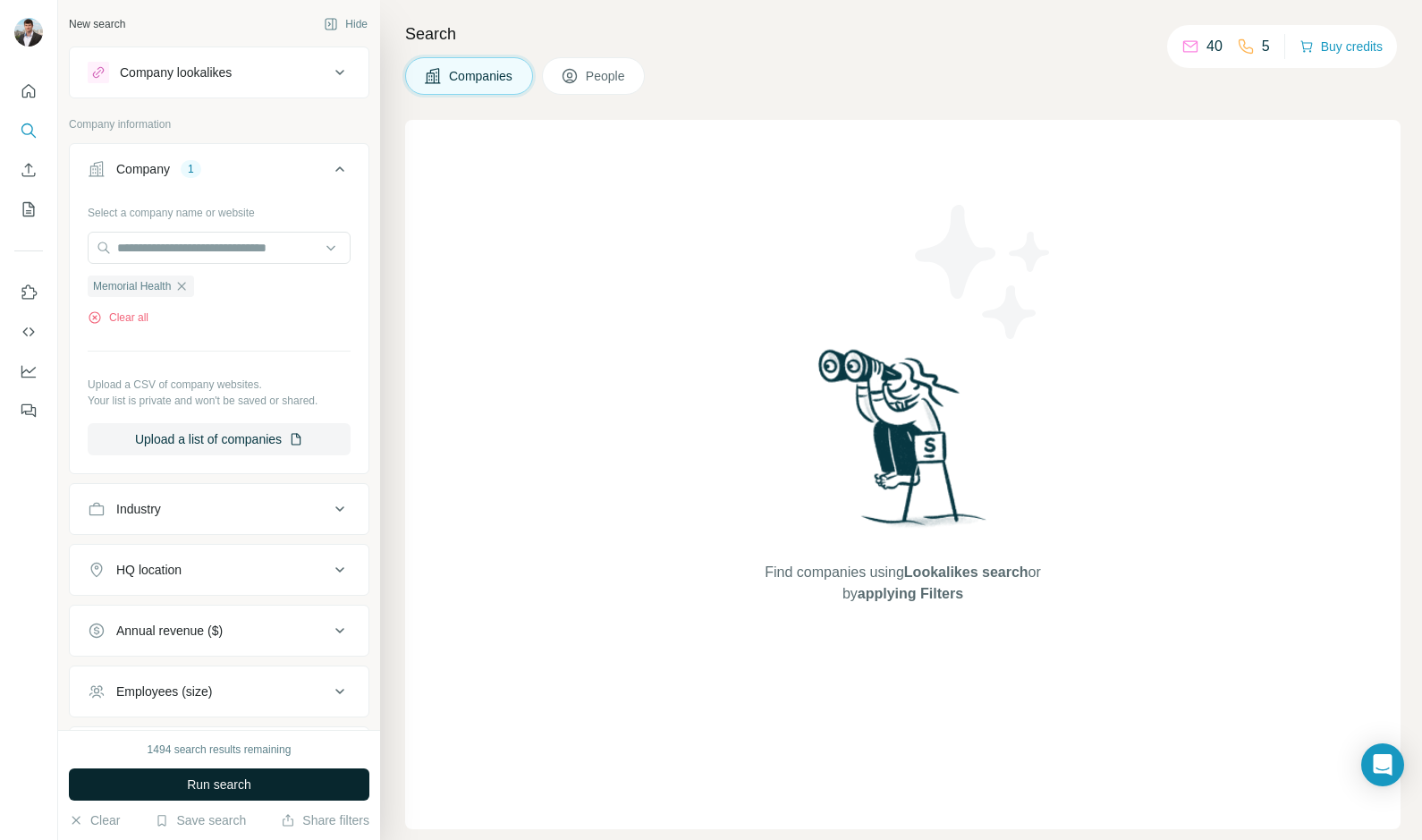
click at [260, 774] on button "Run search" at bounding box center [219, 784] width 301 height 32
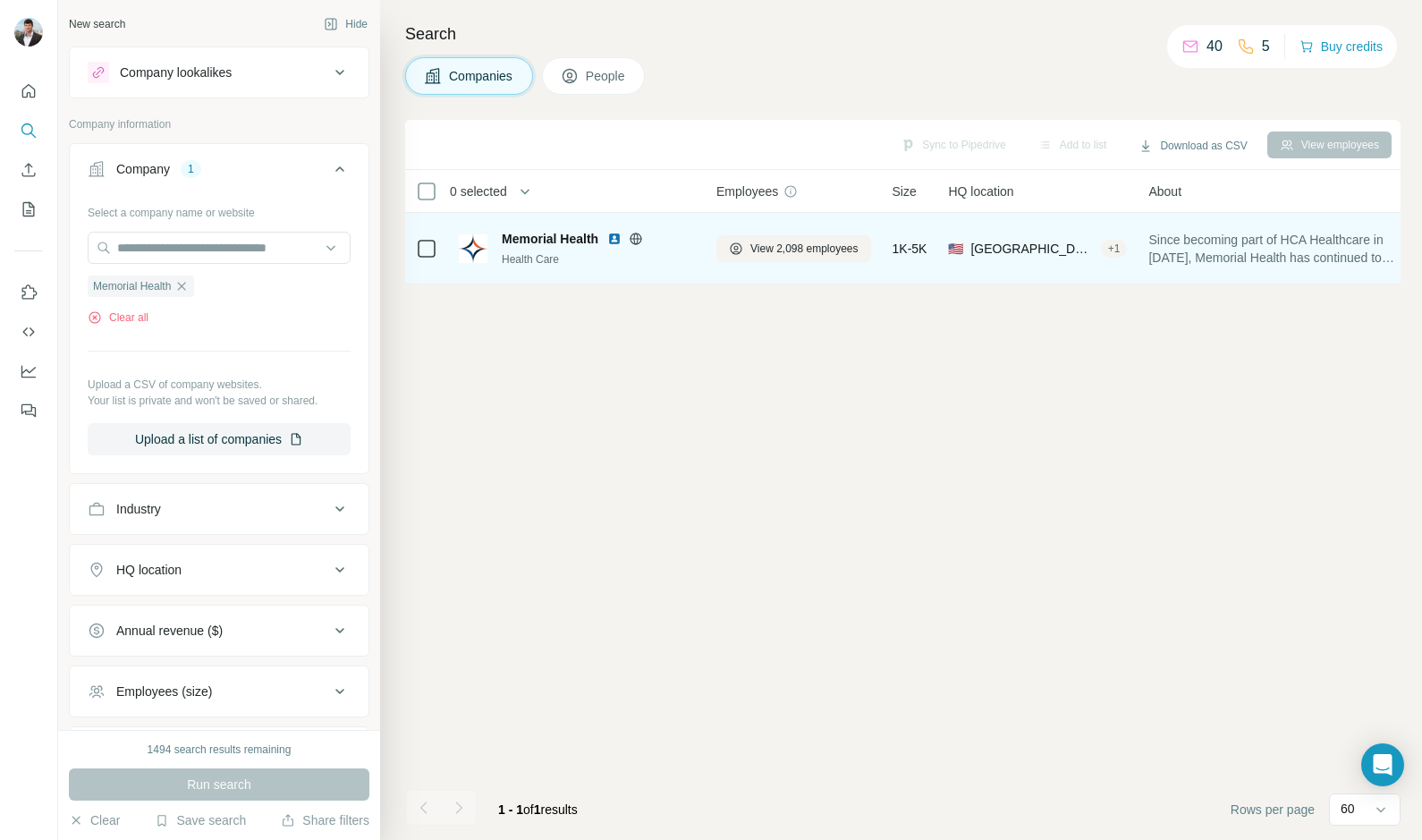
click at [547, 256] on div "Health Care" at bounding box center [599, 259] width 193 height 16
click at [561, 244] on span "Memorial Health" at bounding box center [550, 239] width 97 height 18
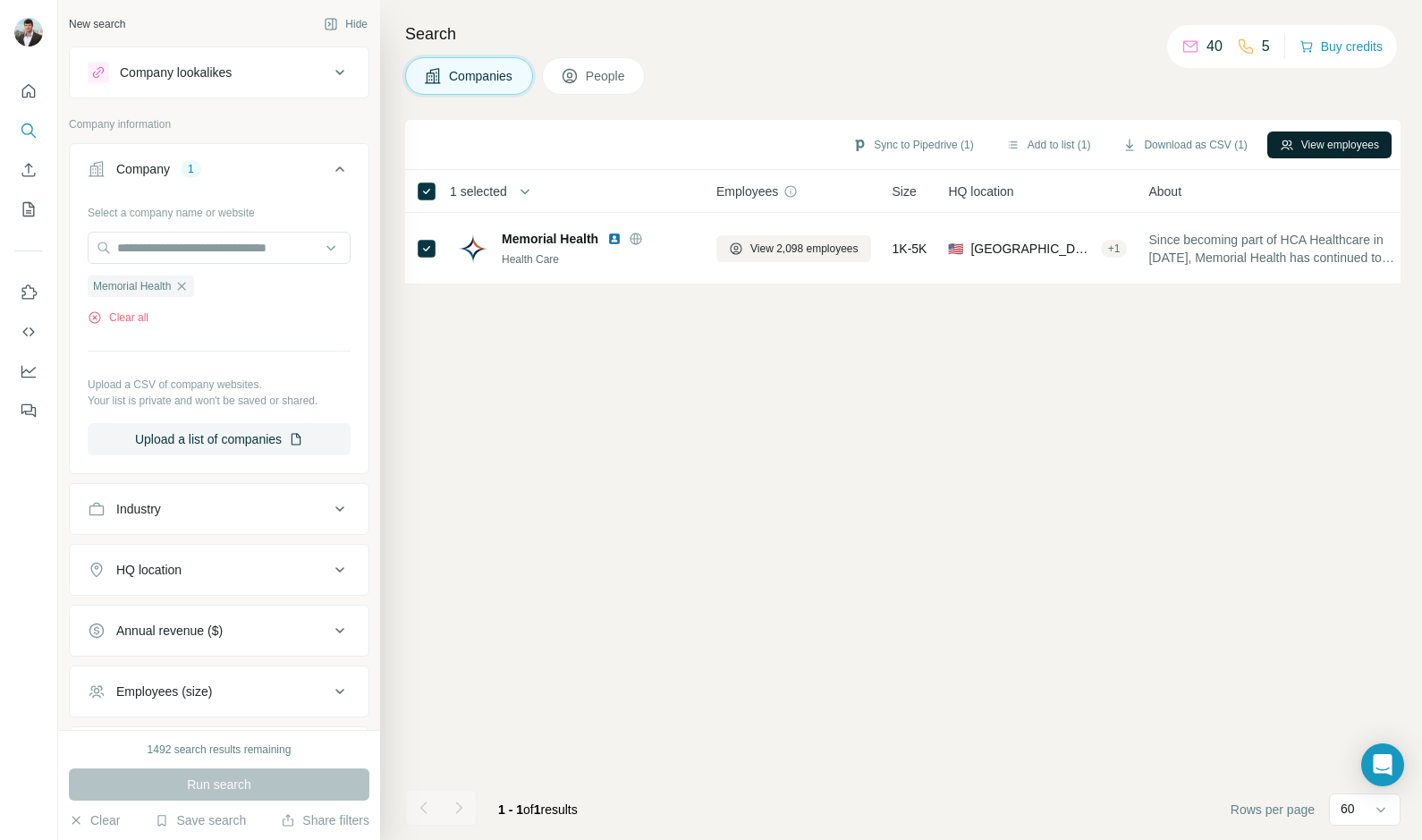
click at [1331, 144] on button "View employees" at bounding box center [1329, 144] width 125 height 27
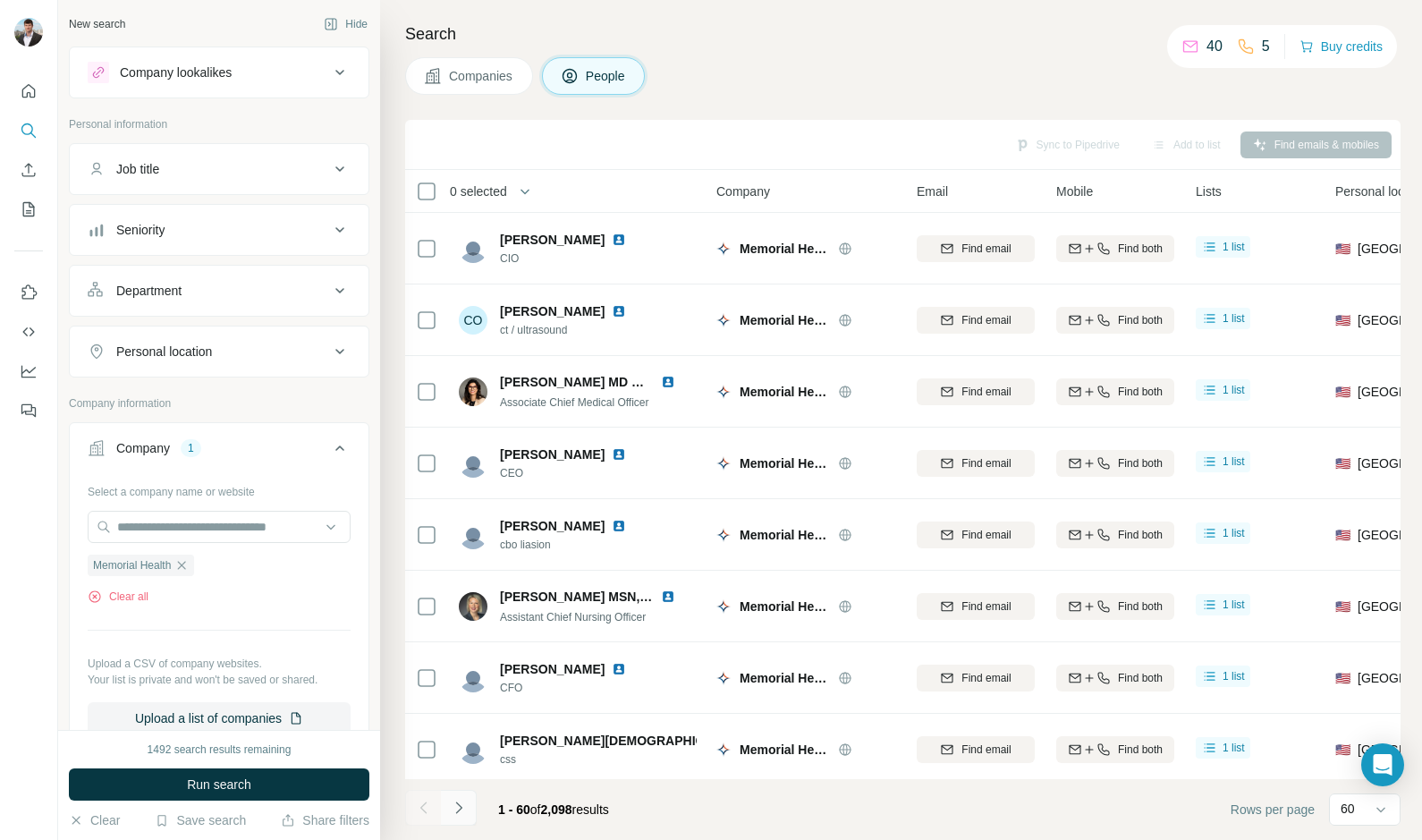
click at [458, 805] on icon "Navigate to next page" at bounding box center [458, 807] width 6 height 12
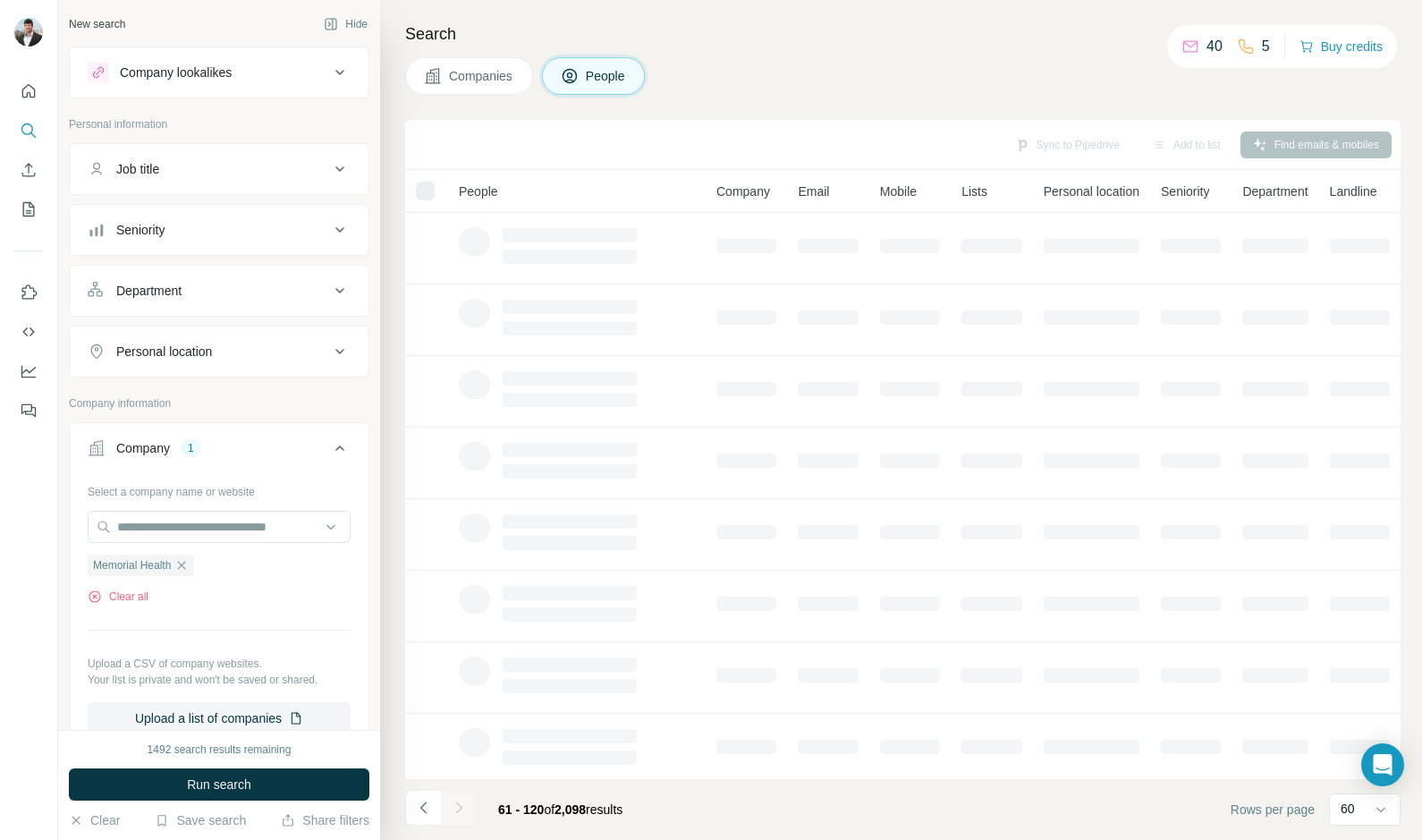
scroll to position [159, 0]
click at [426, 808] on icon "Navigate to previous page" at bounding box center [424, 808] width 18 height 18
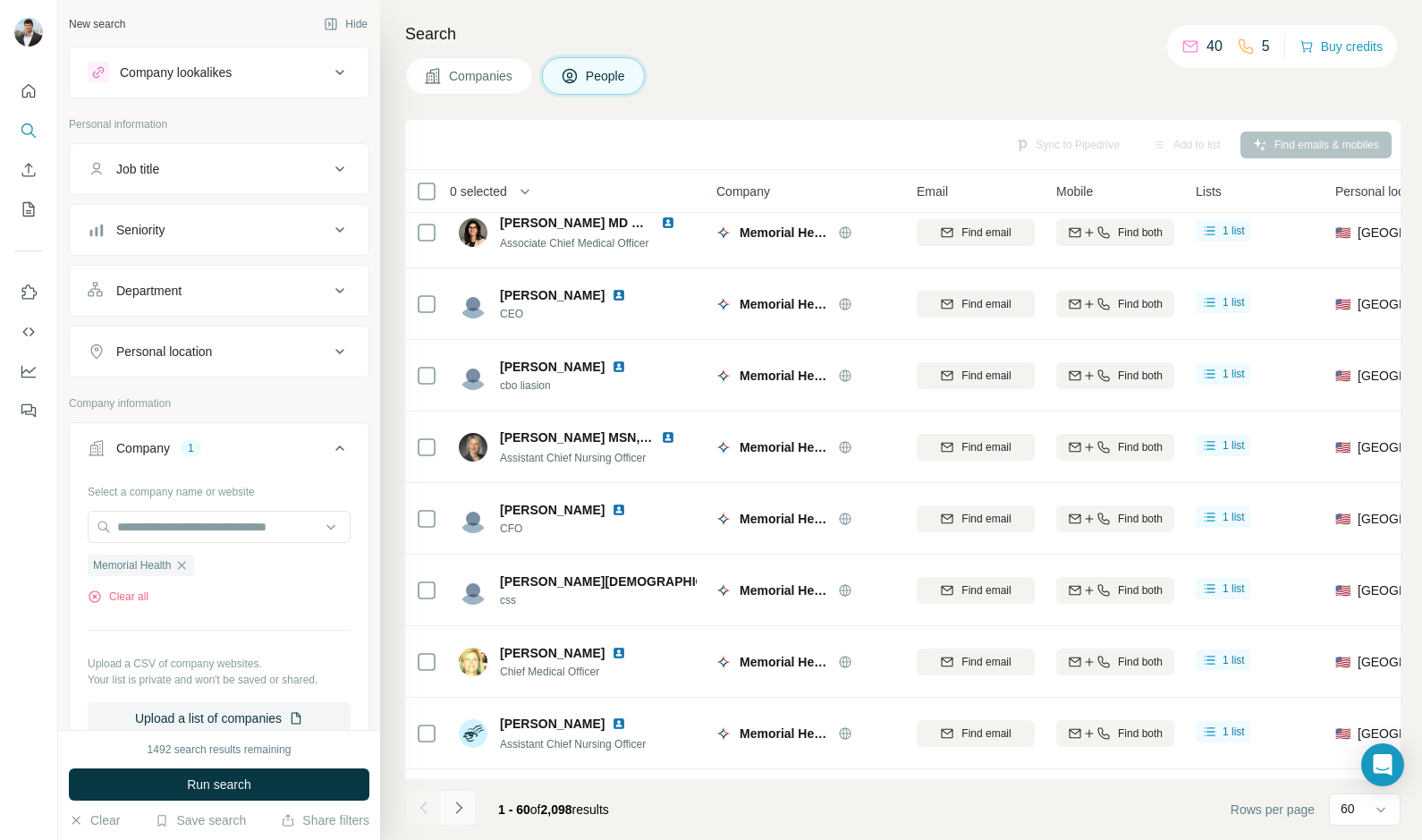
click at [457, 806] on icon "Navigate to next page" at bounding box center [458, 808] width 18 height 18
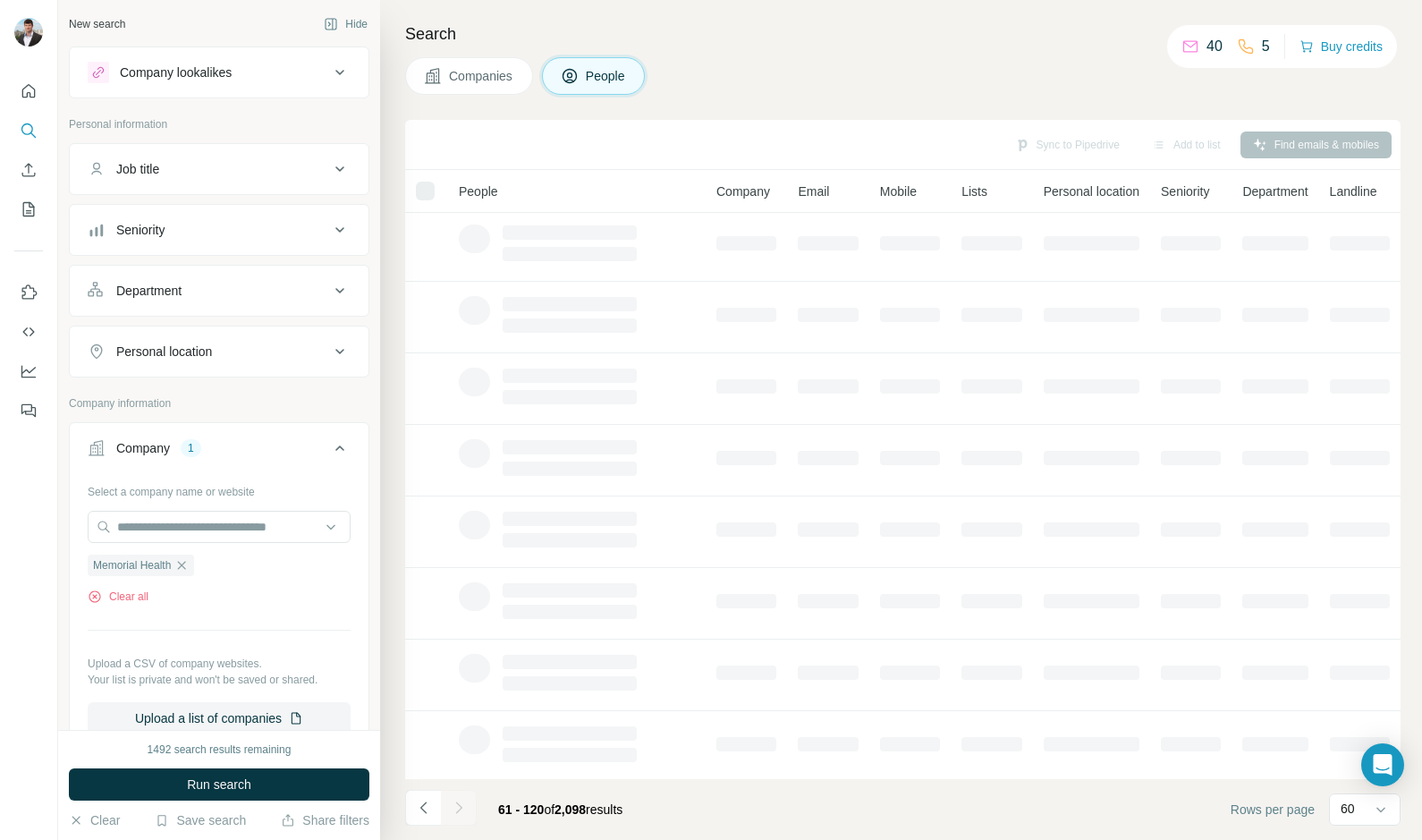
scroll to position [0, 0]
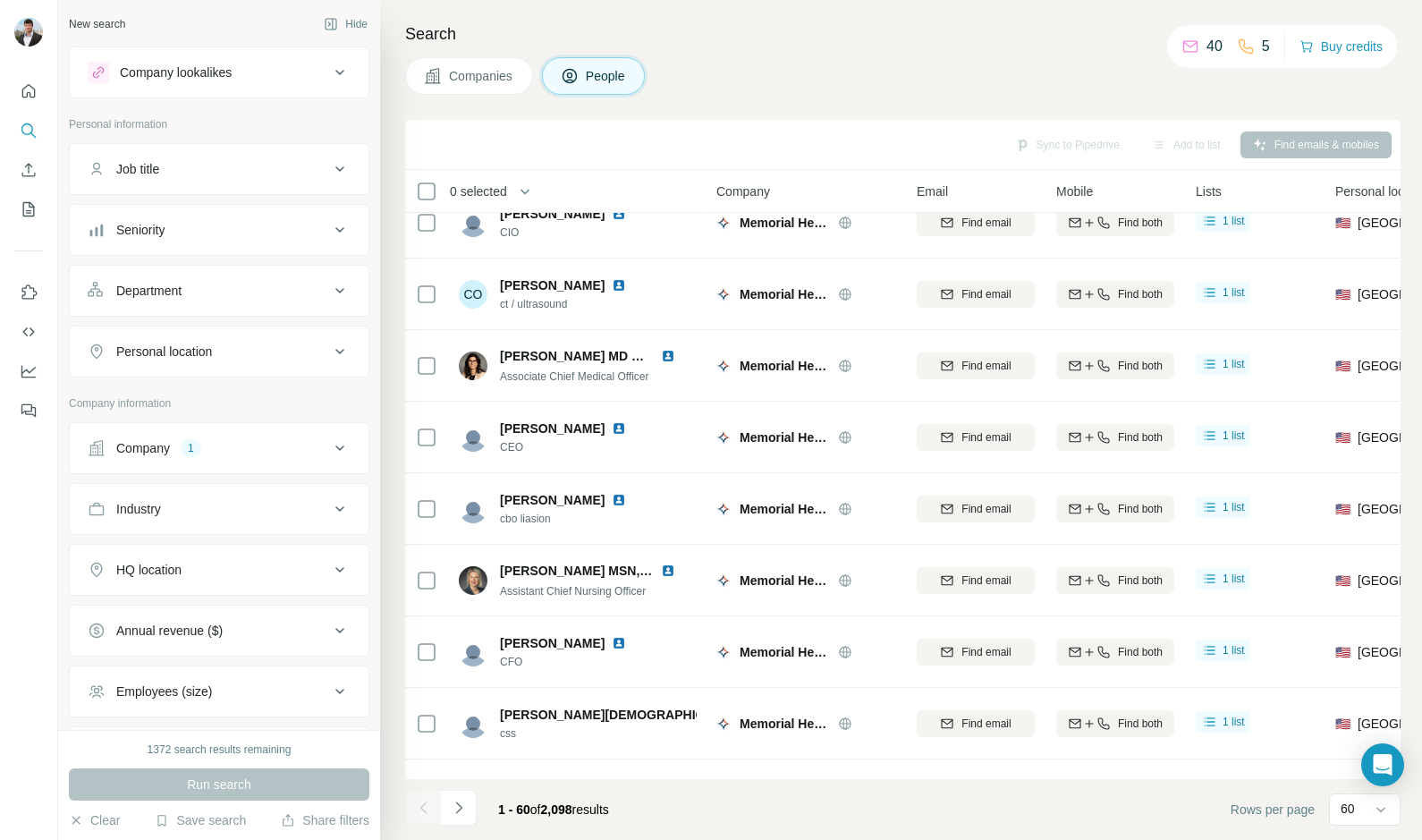
scroll to position [29, 0]
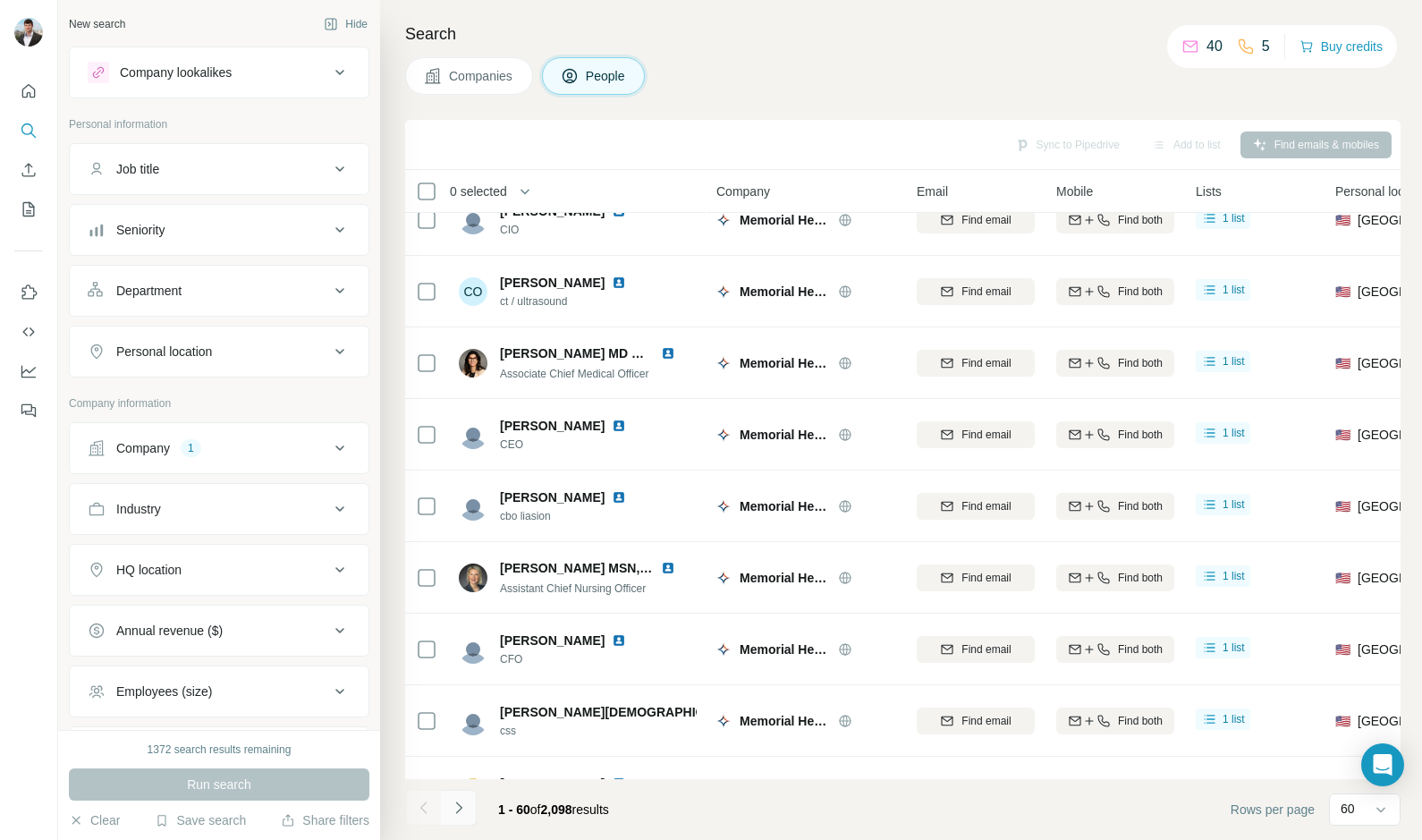
click at [453, 809] on icon "Navigate to next page" at bounding box center [458, 808] width 18 height 18
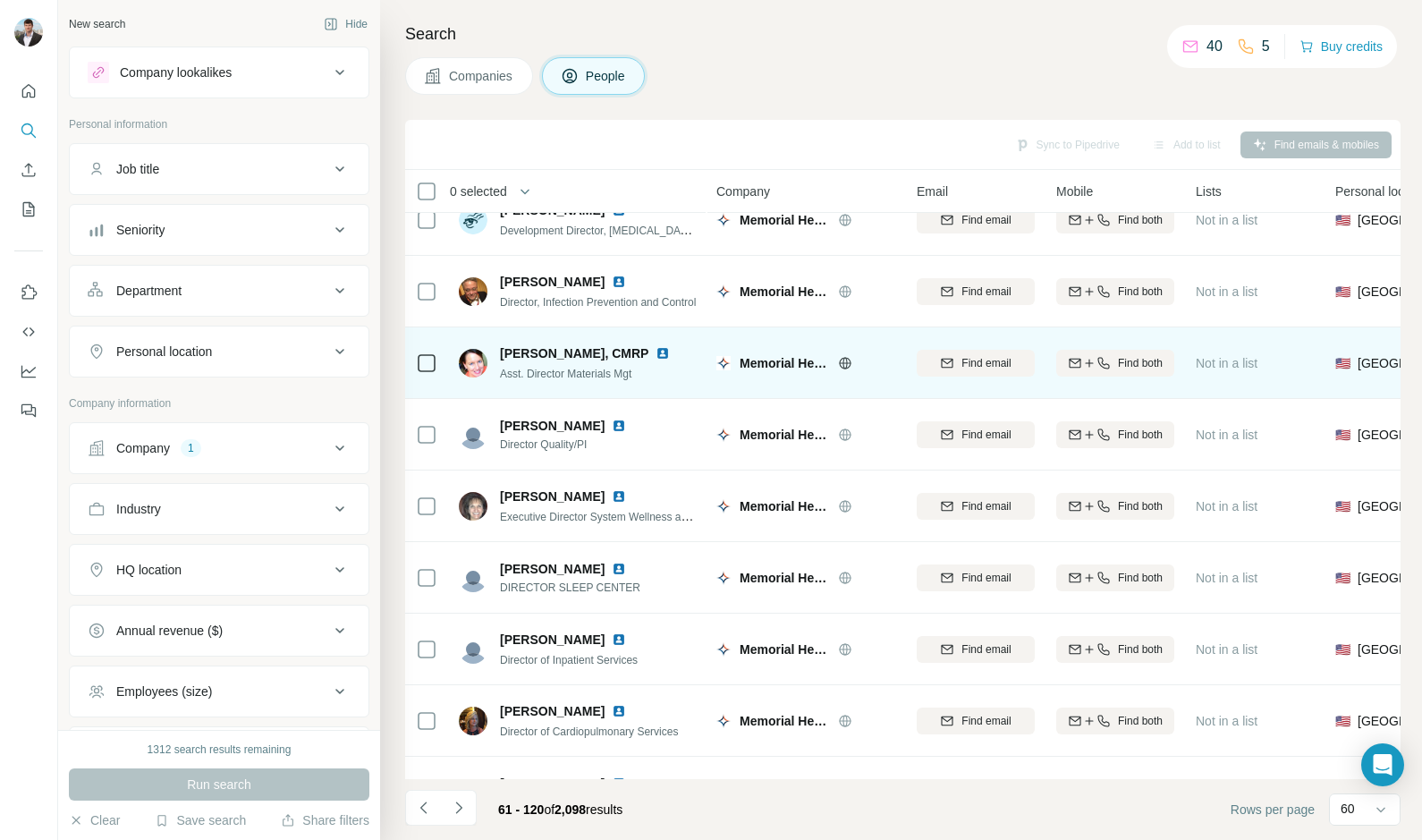
scroll to position [0, 0]
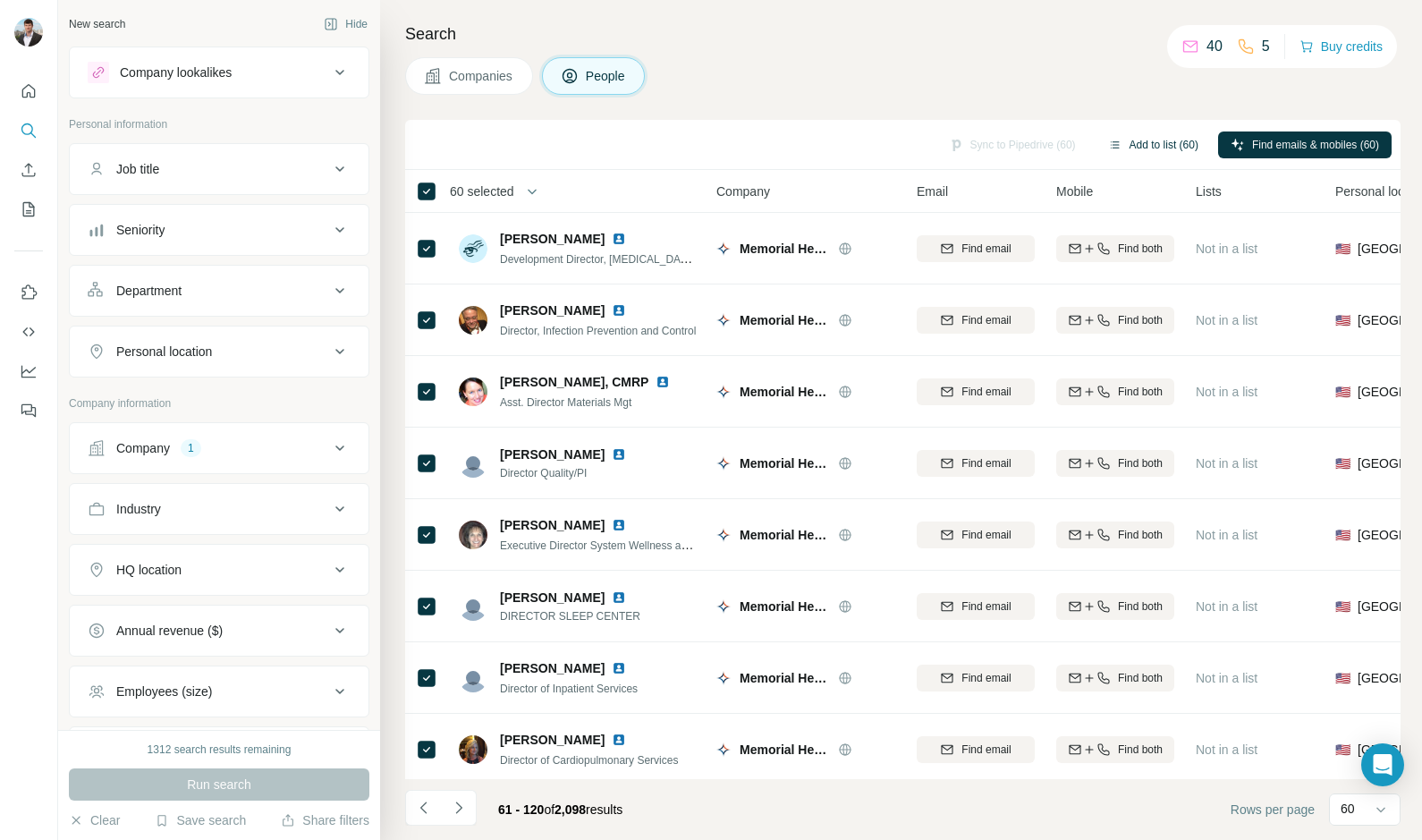
click at [1122, 144] on button "Add to list (60)" at bounding box center [1154, 144] width 116 height 27
click at [1139, 139] on button "Add to list (60)" at bounding box center [1154, 144] width 116 height 27
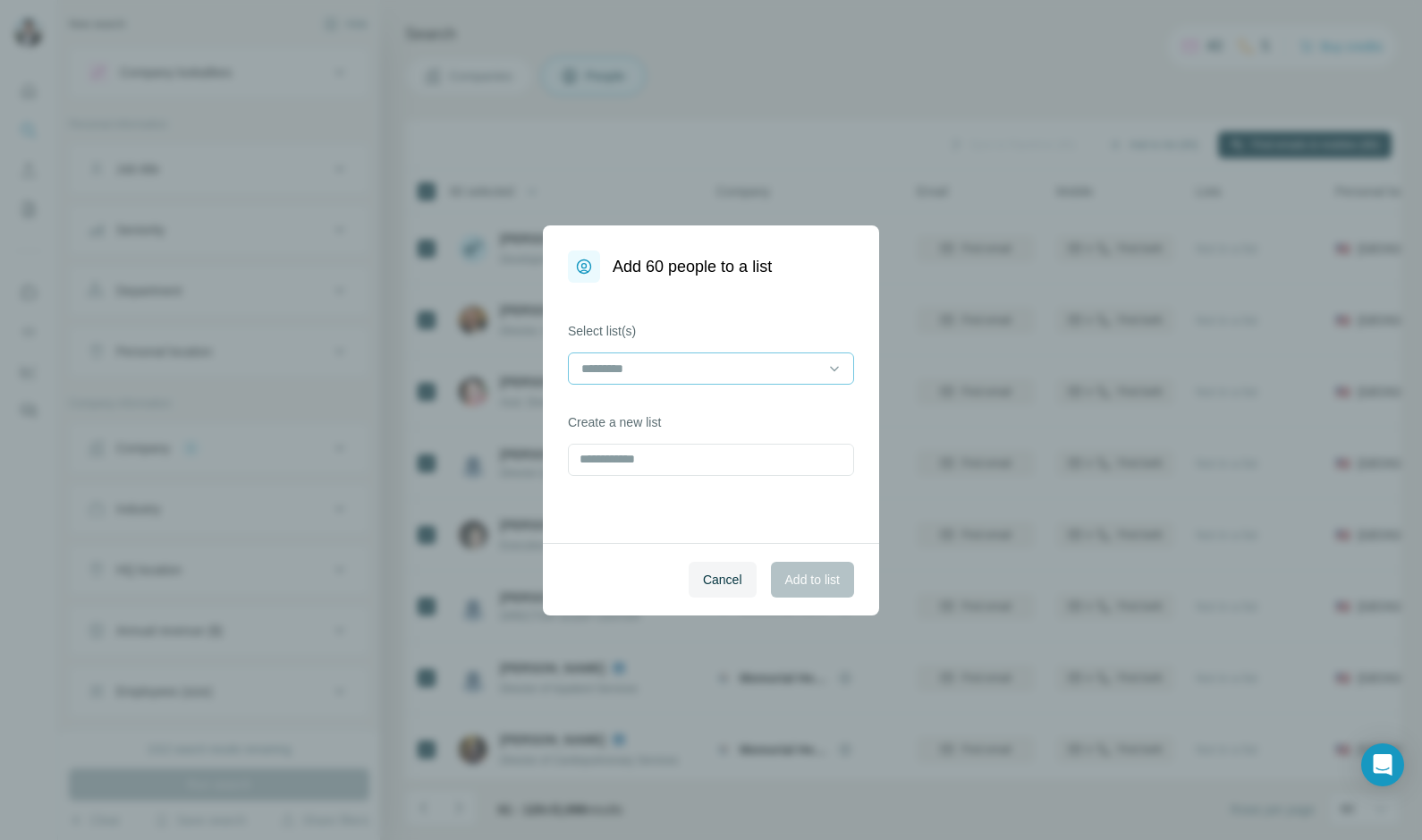
click at [759, 357] on div at bounding box center [701, 369] width 241 height 31
click at [703, 404] on div "Memorial" at bounding box center [711, 409] width 256 height 18
click at [801, 567] on button "Add to list" at bounding box center [812, 580] width 83 height 36
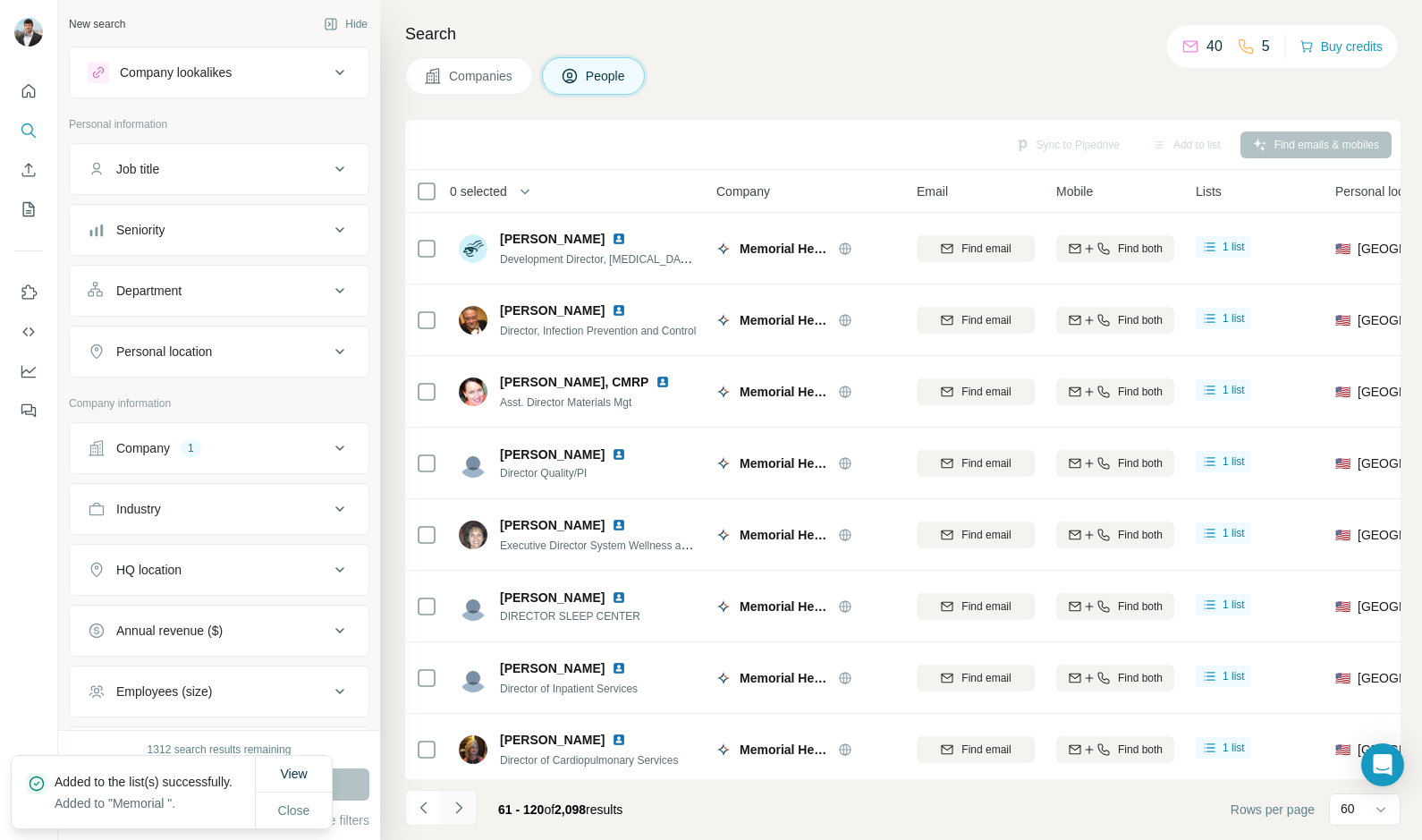
click at [461, 806] on icon "Navigate to next page" at bounding box center [458, 808] width 18 height 18
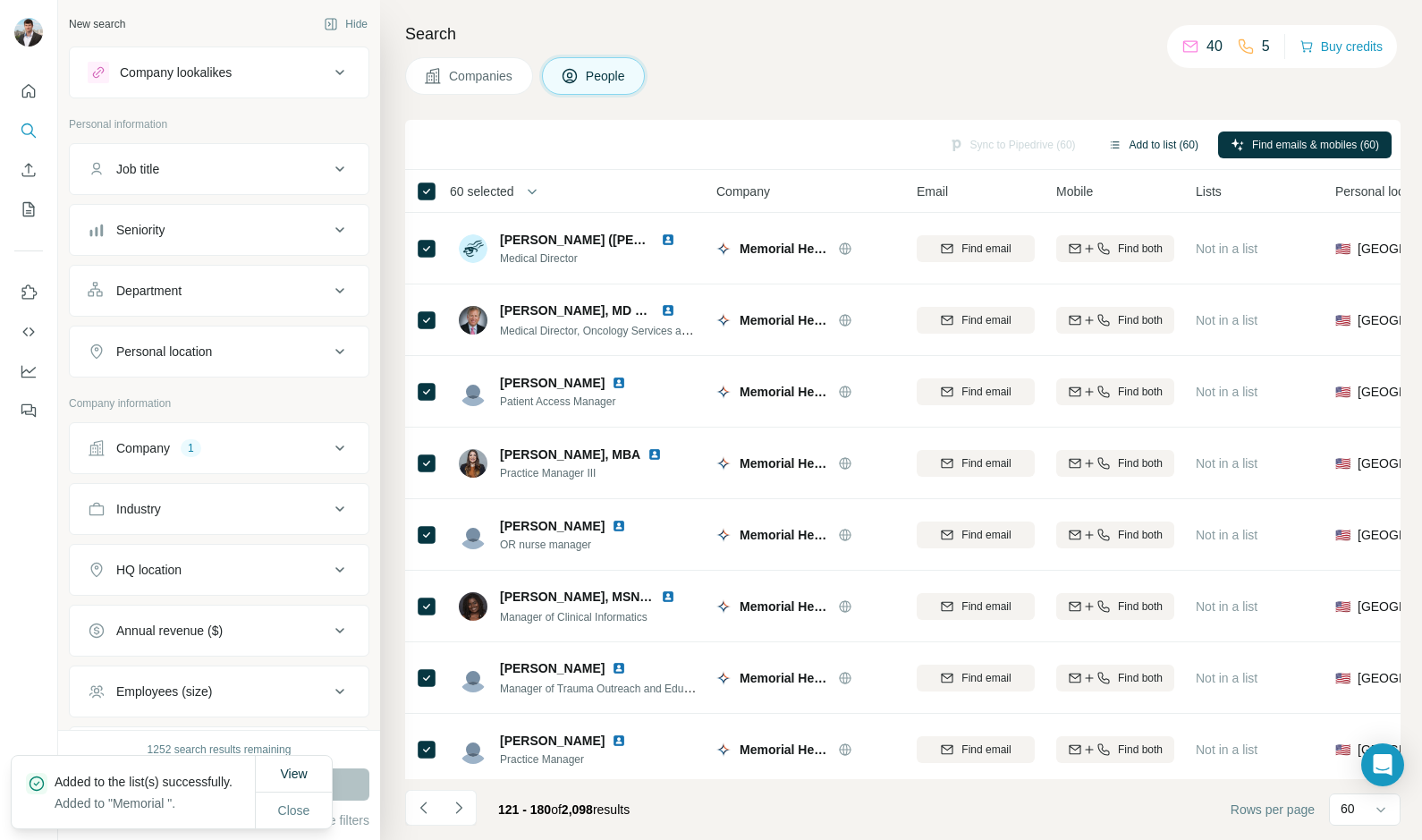
click at [1135, 141] on button "Add to list (60)" at bounding box center [1154, 144] width 116 height 27
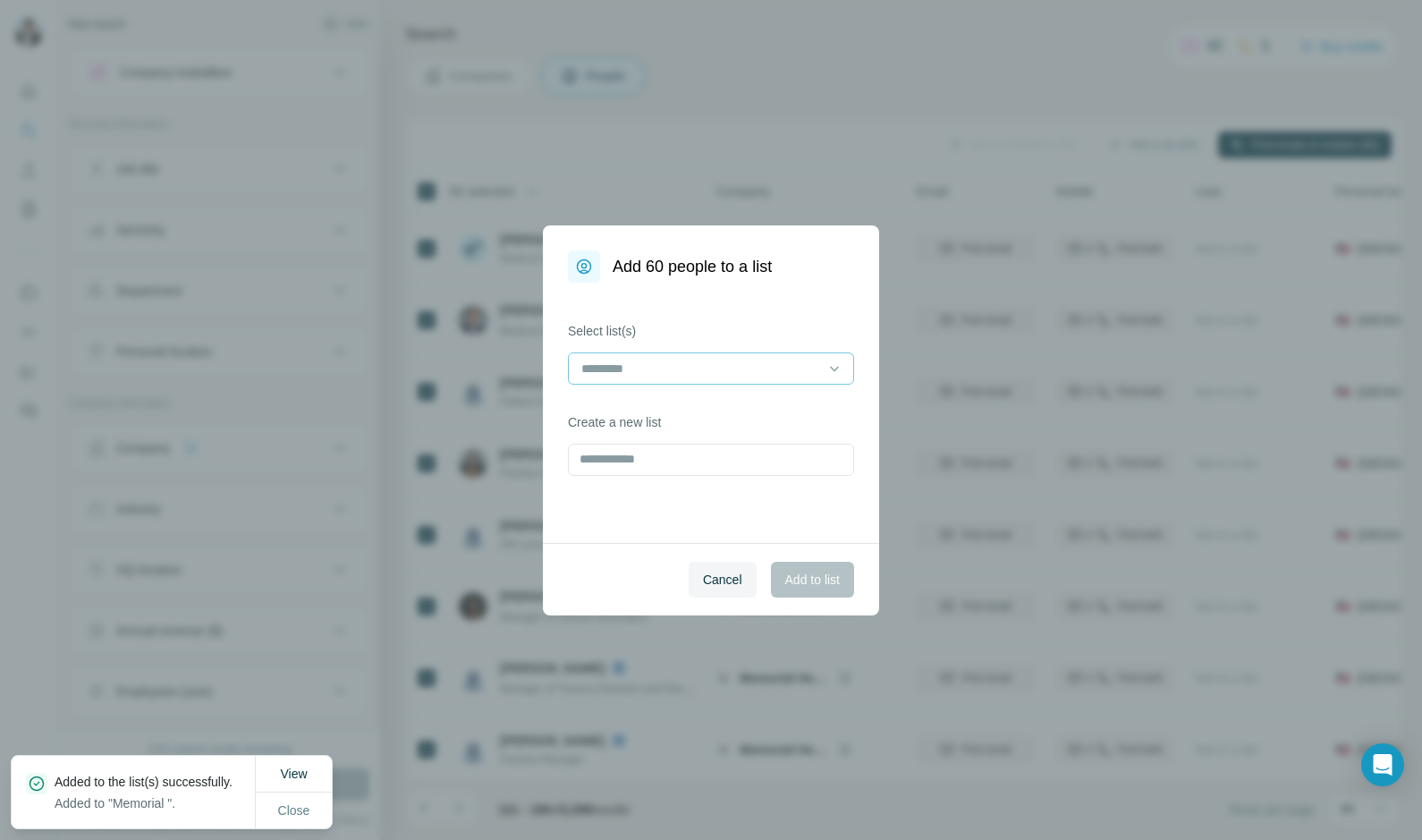
click at [736, 363] on input at bounding box center [701, 369] width 241 height 20
click at [697, 402] on div "Memorial" at bounding box center [711, 409] width 256 height 18
click at [793, 572] on span "Add to list" at bounding box center [812, 580] width 55 height 18
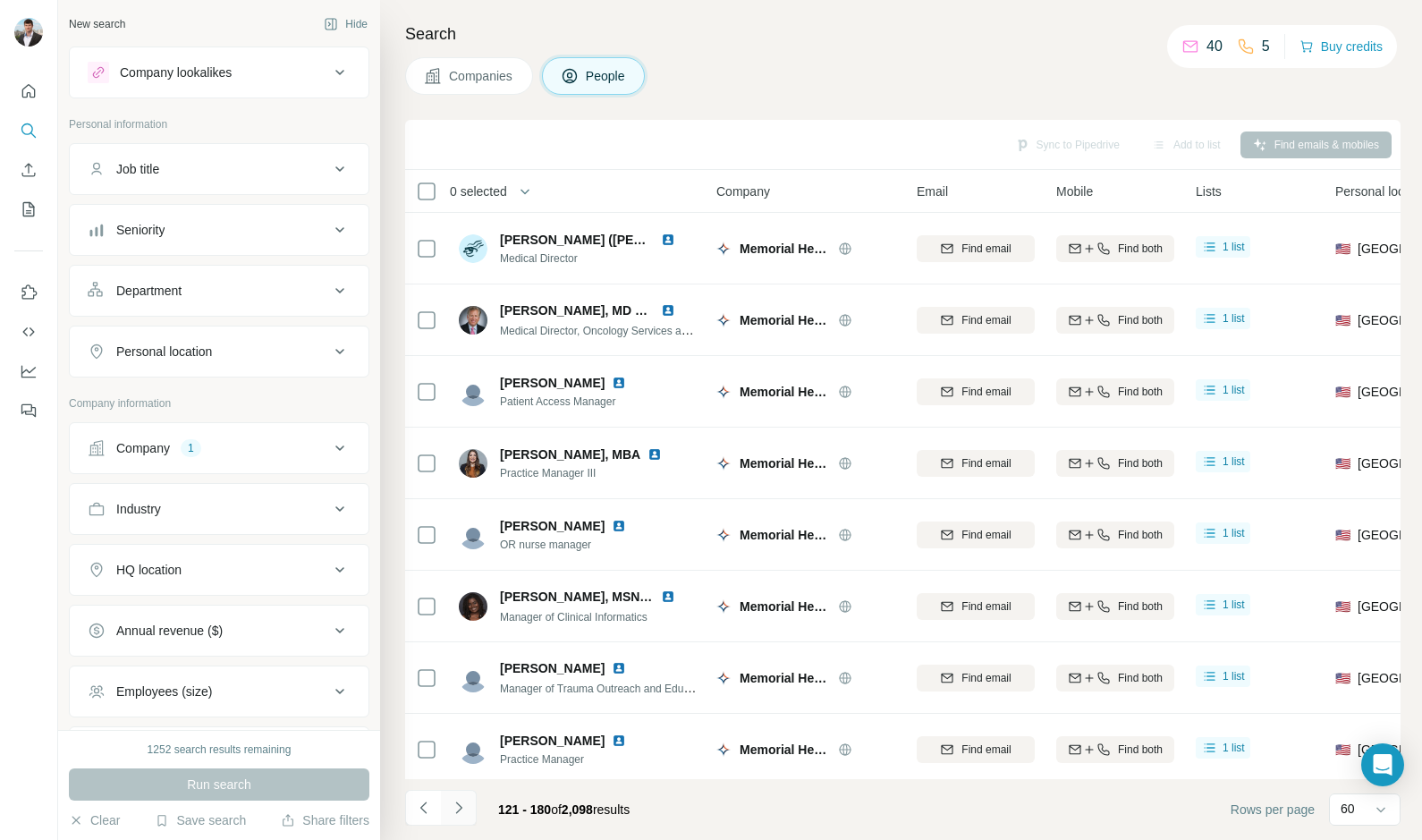
click at [461, 808] on icon "Navigate to next page" at bounding box center [458, 808] width 18 height 18
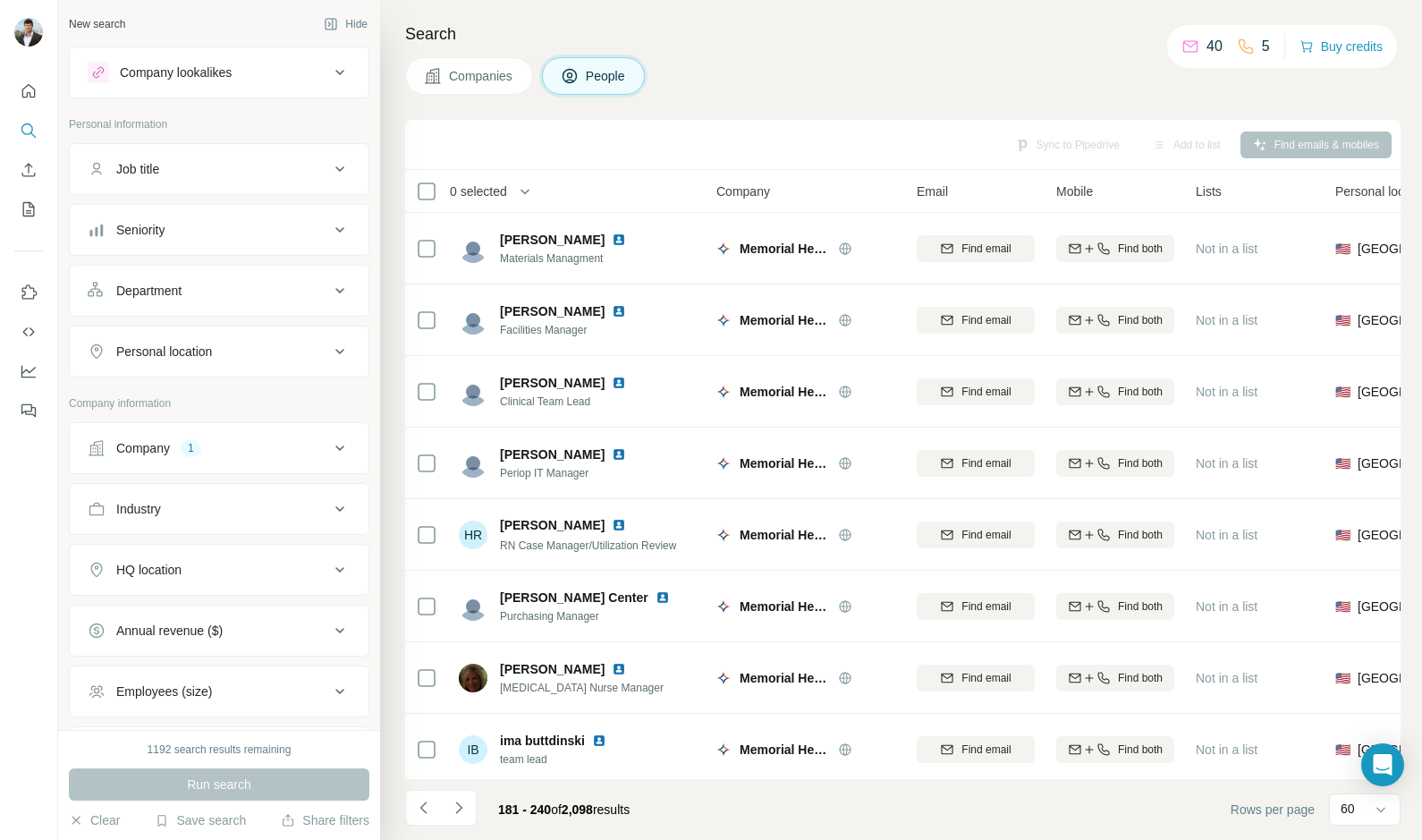
click at [484, 183] on span "0 selected" at bounding box center [477, 191] width 57 height 18
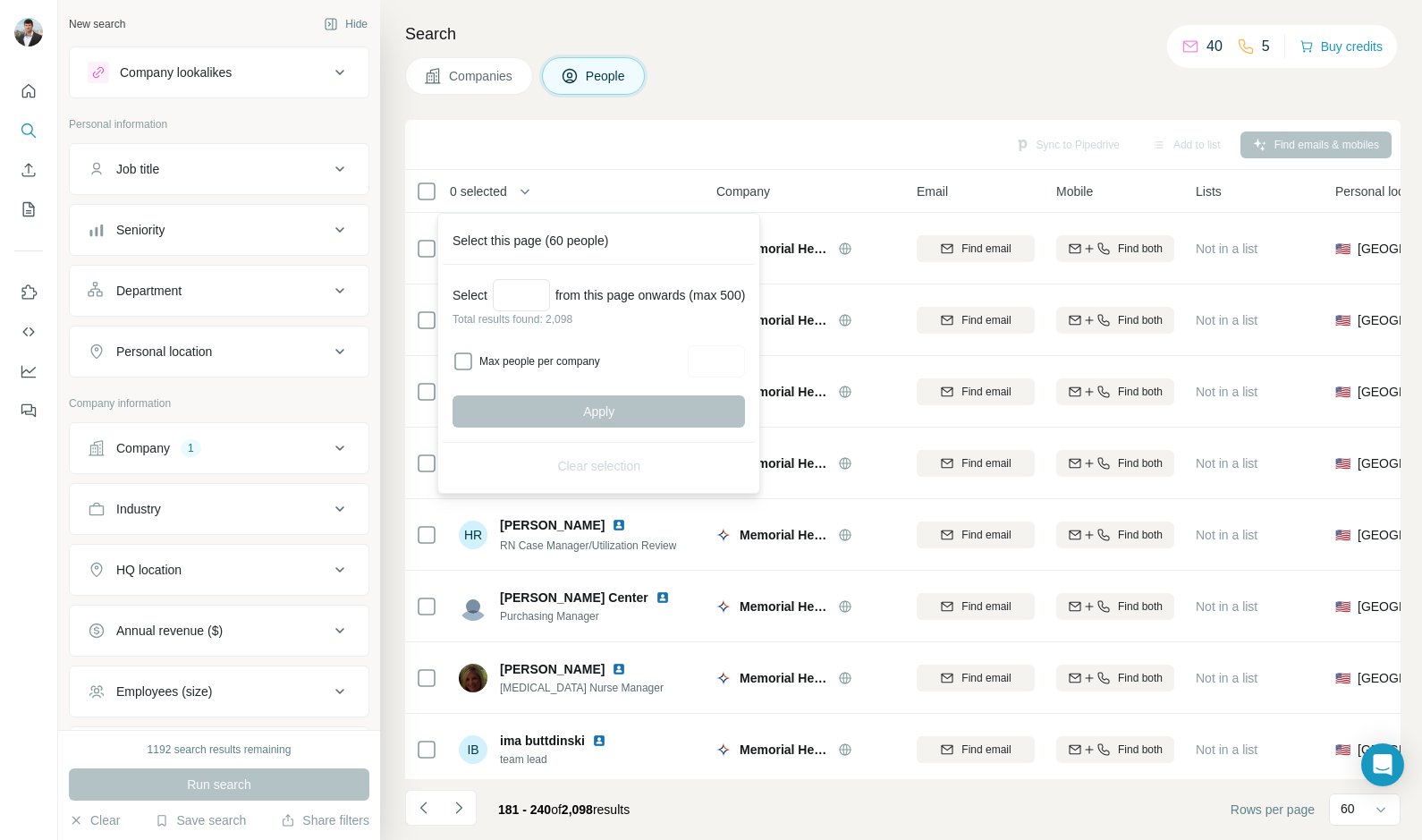
click at [438, 136] on div "Sync to Pipedrive Add to list Find emails & mobiles" at bounding box center [903, 143] width 978 height 31
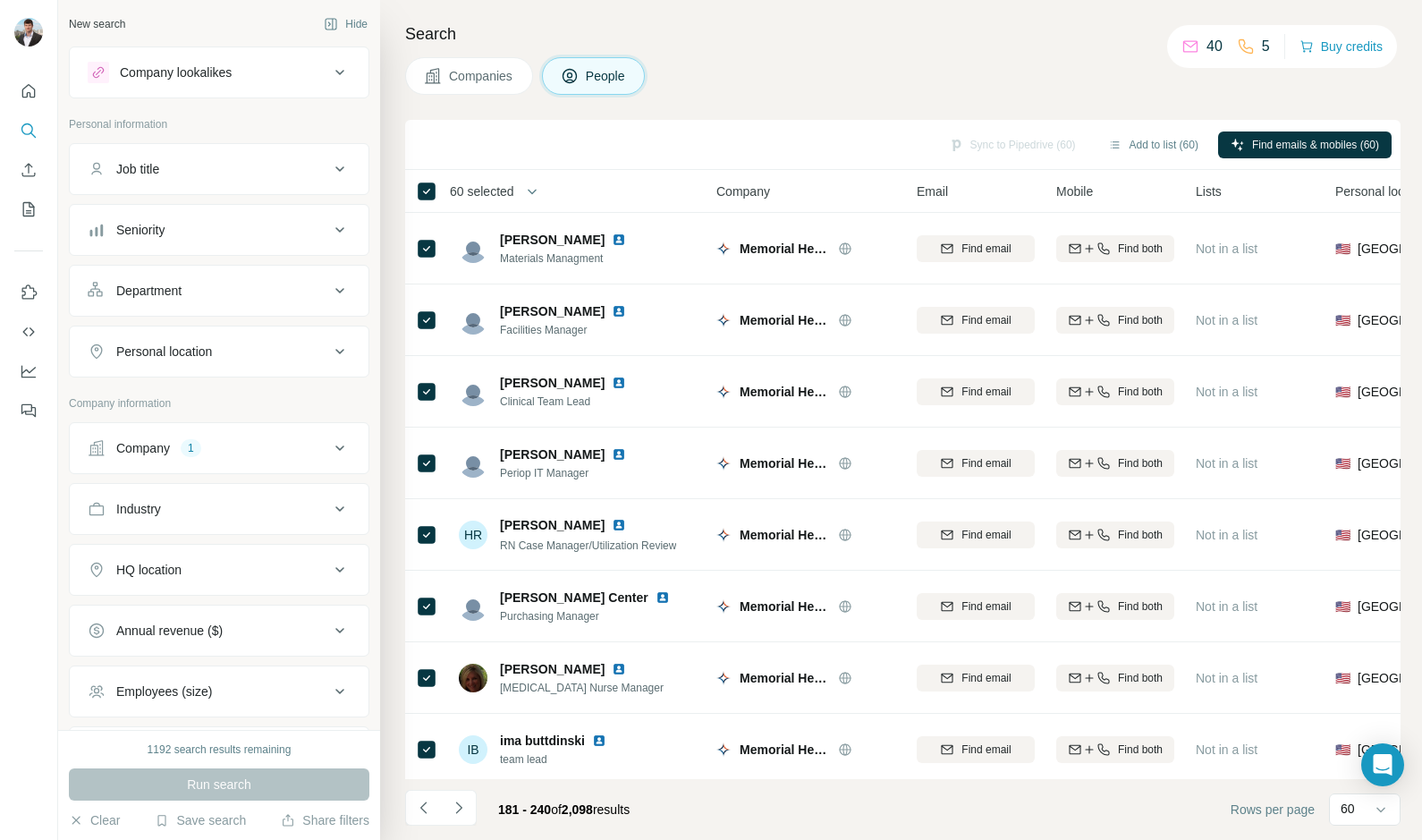
click at [481, 196] on span "60 selected" at bounding box center [481, 191] width 65 height 18
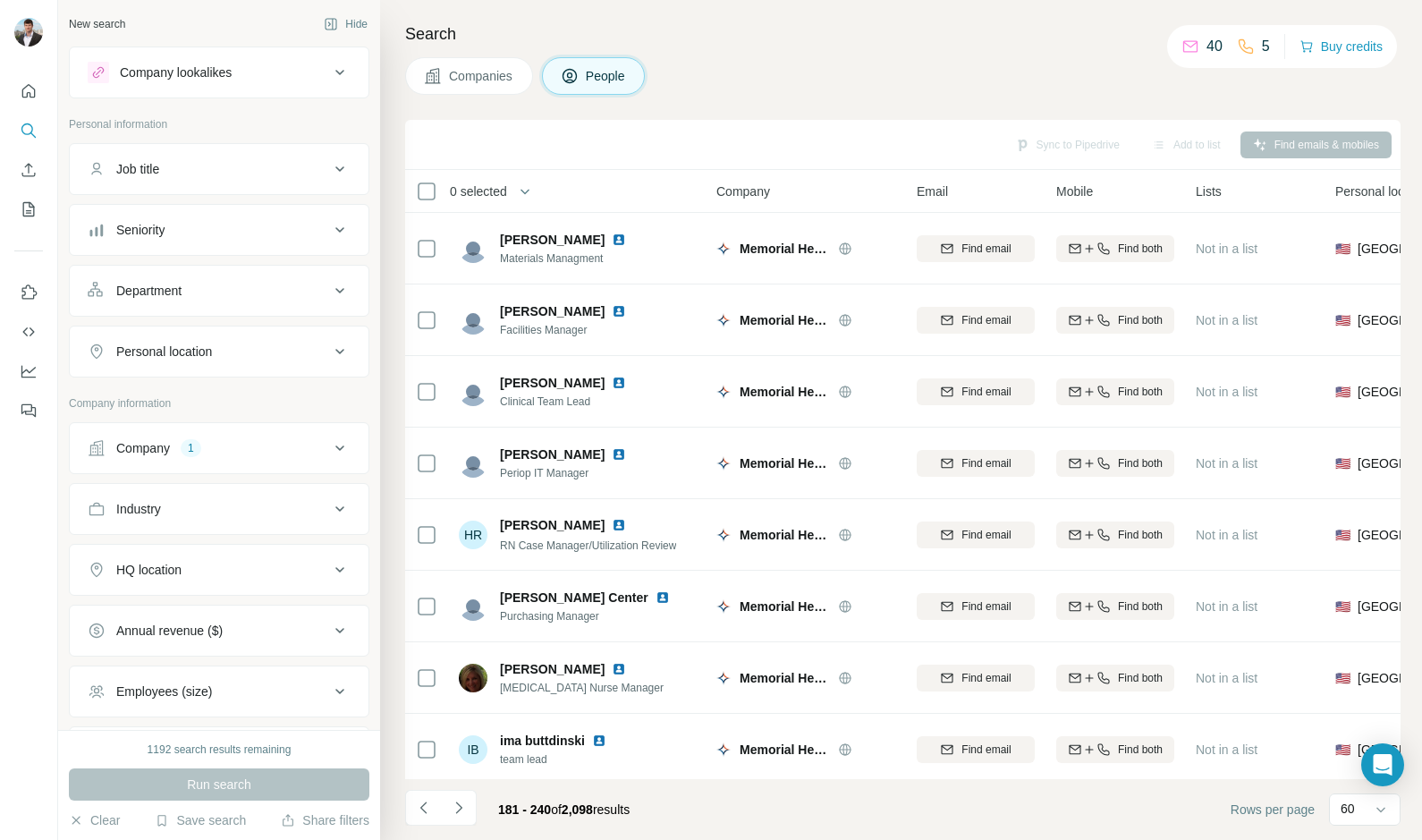
click at [482, 187] on span "0 selected" at bounding box center [477, 191] width 57 height 18
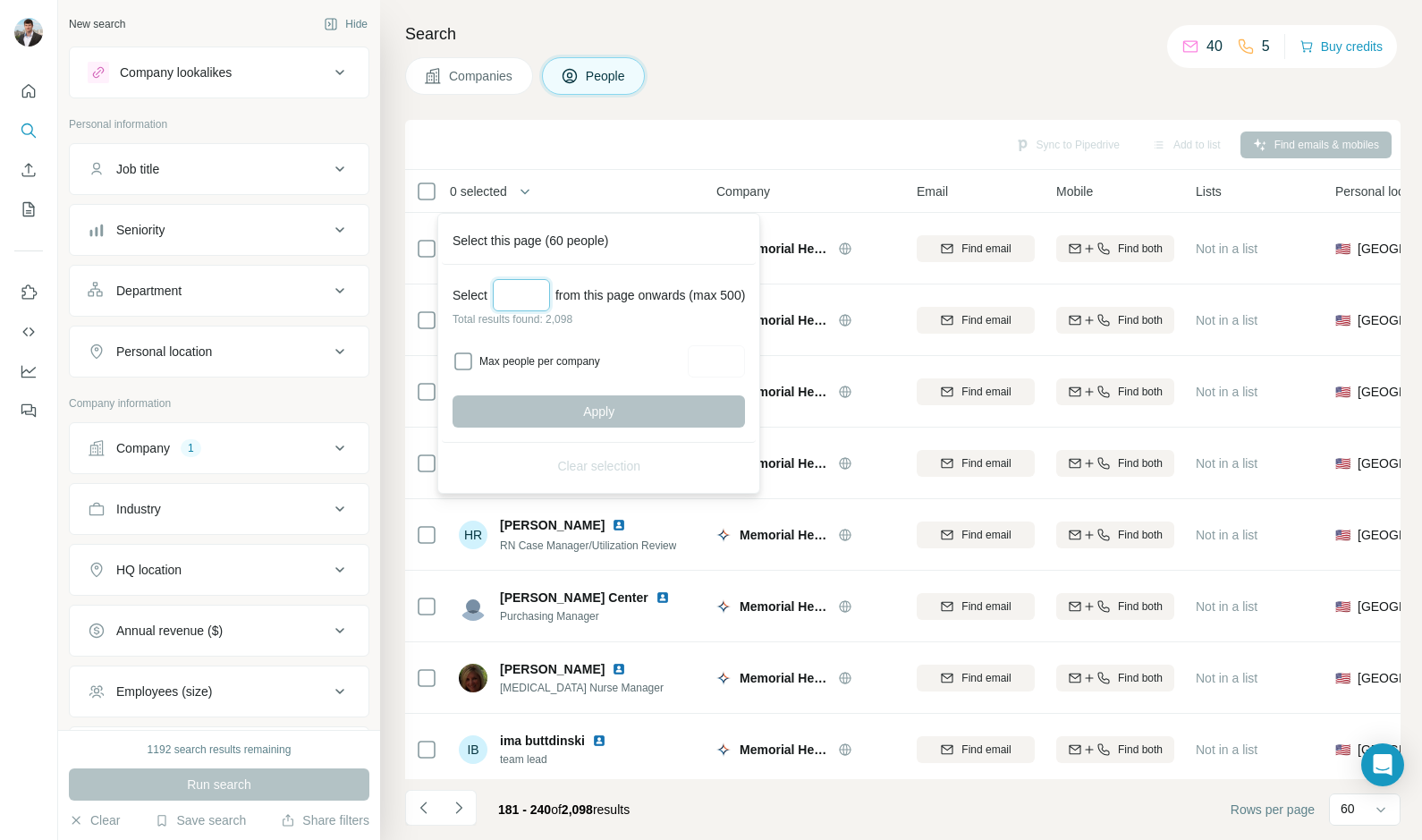
click at [522, 286] on input "Select a number (up to 500)" at bounding box center [521, 295] width 57 height 32
type input "*"
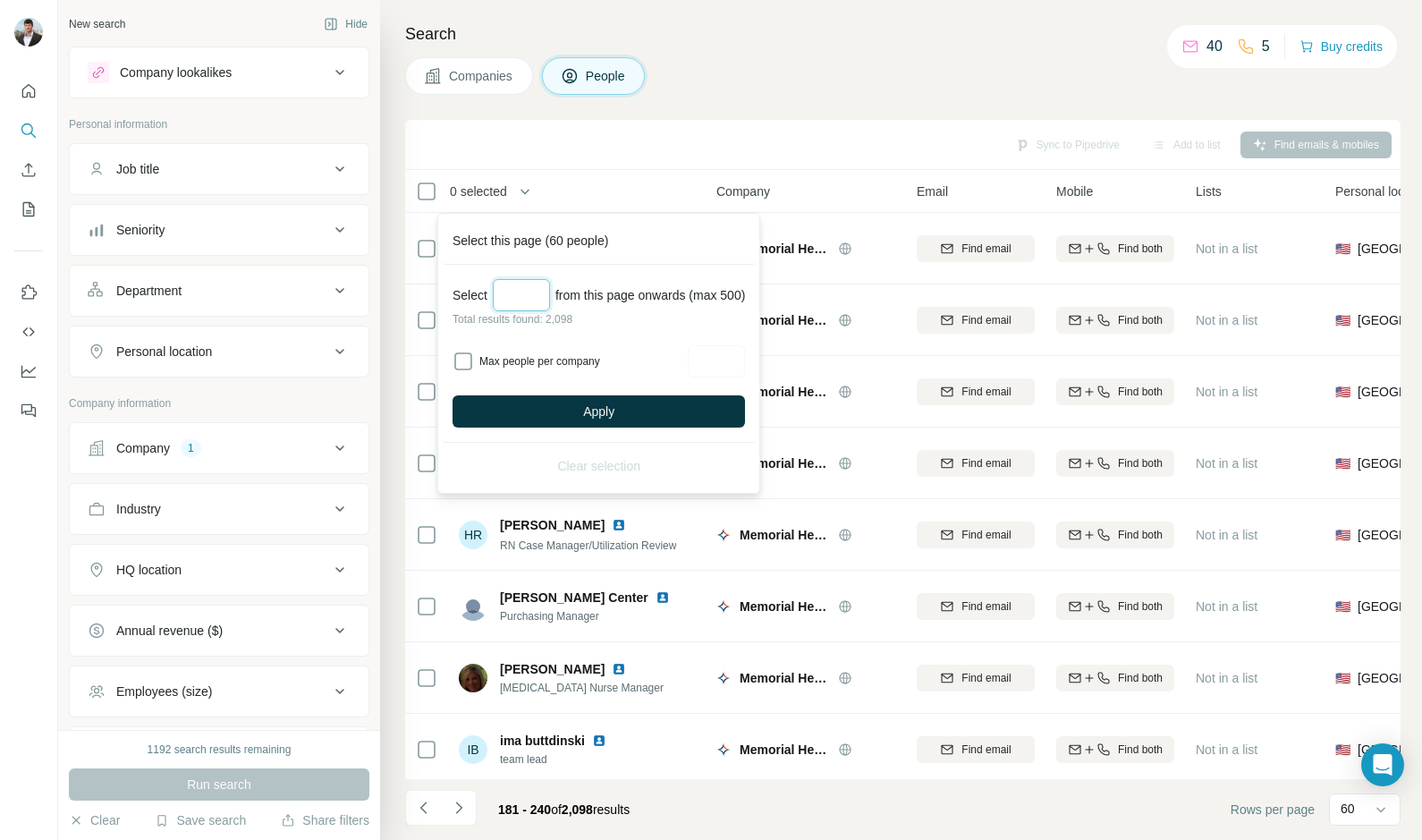
type input "*"
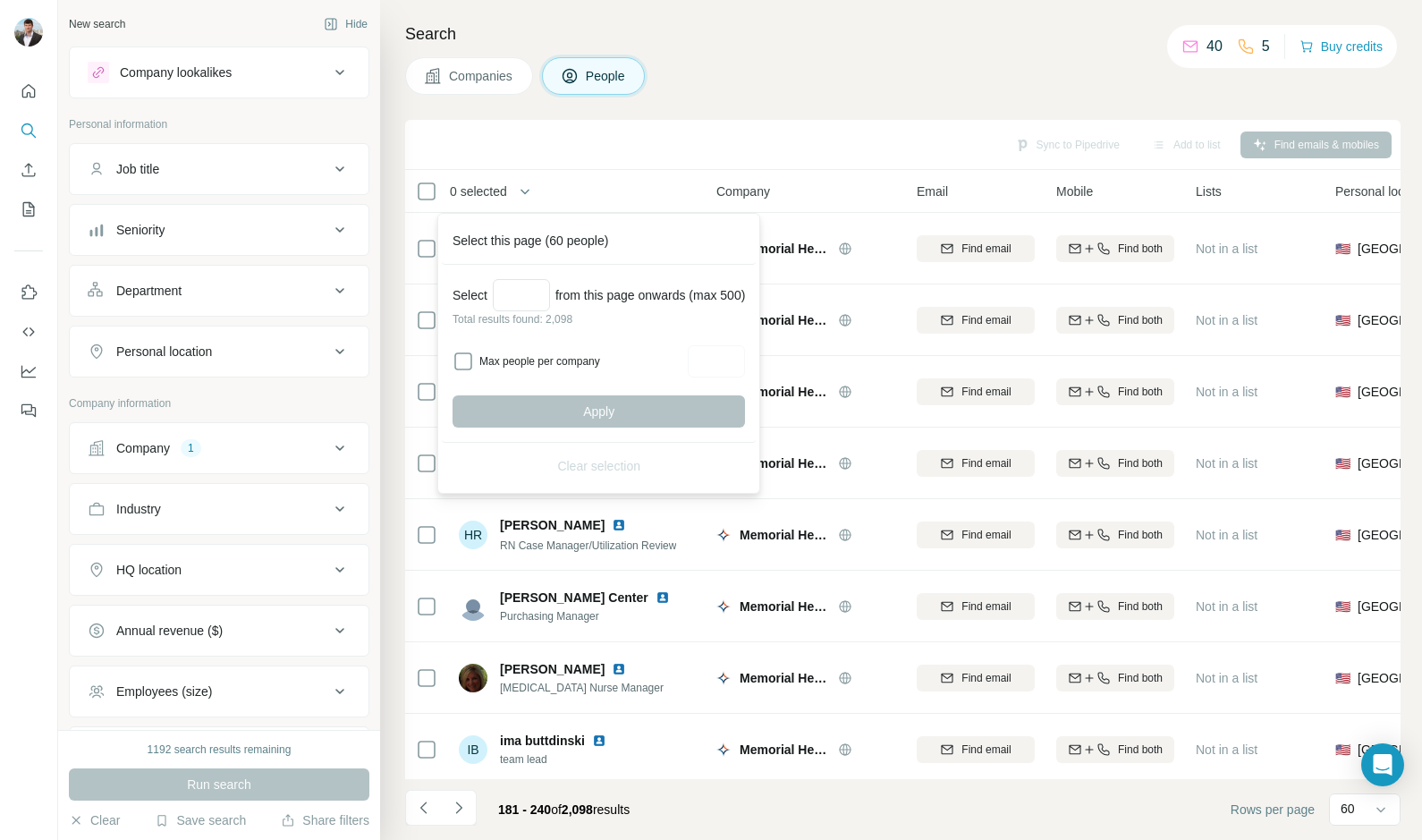
click at [761, 91] on div "Companies People" at bounding box center [903, 76] width 995 height 38
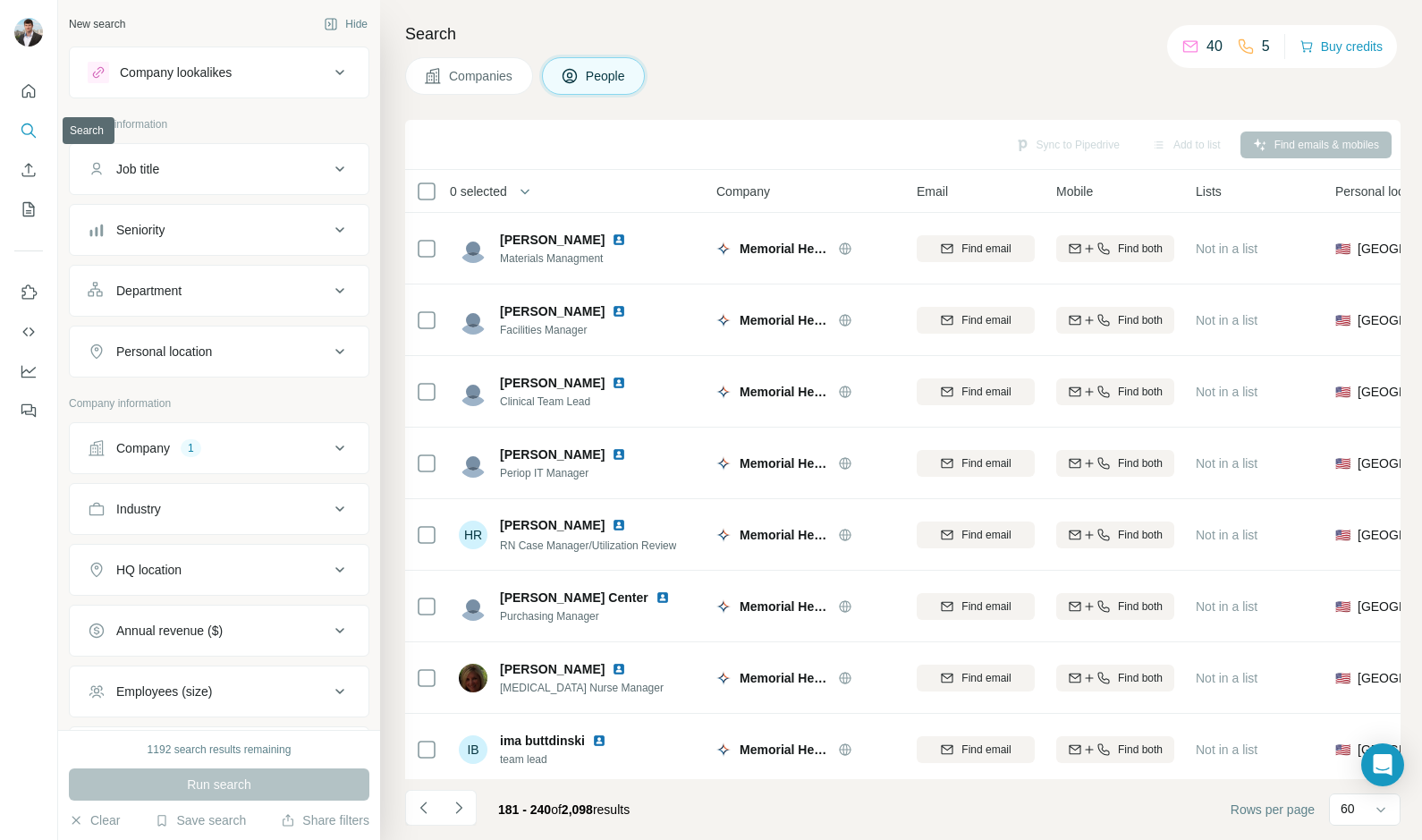
click at [29, 129] on icon "Search" at bounding box center [29, 131] width 18 height 18
click at [31, 92] on icon "Quick start" at bounding box center [29, 92] width 18 height 18
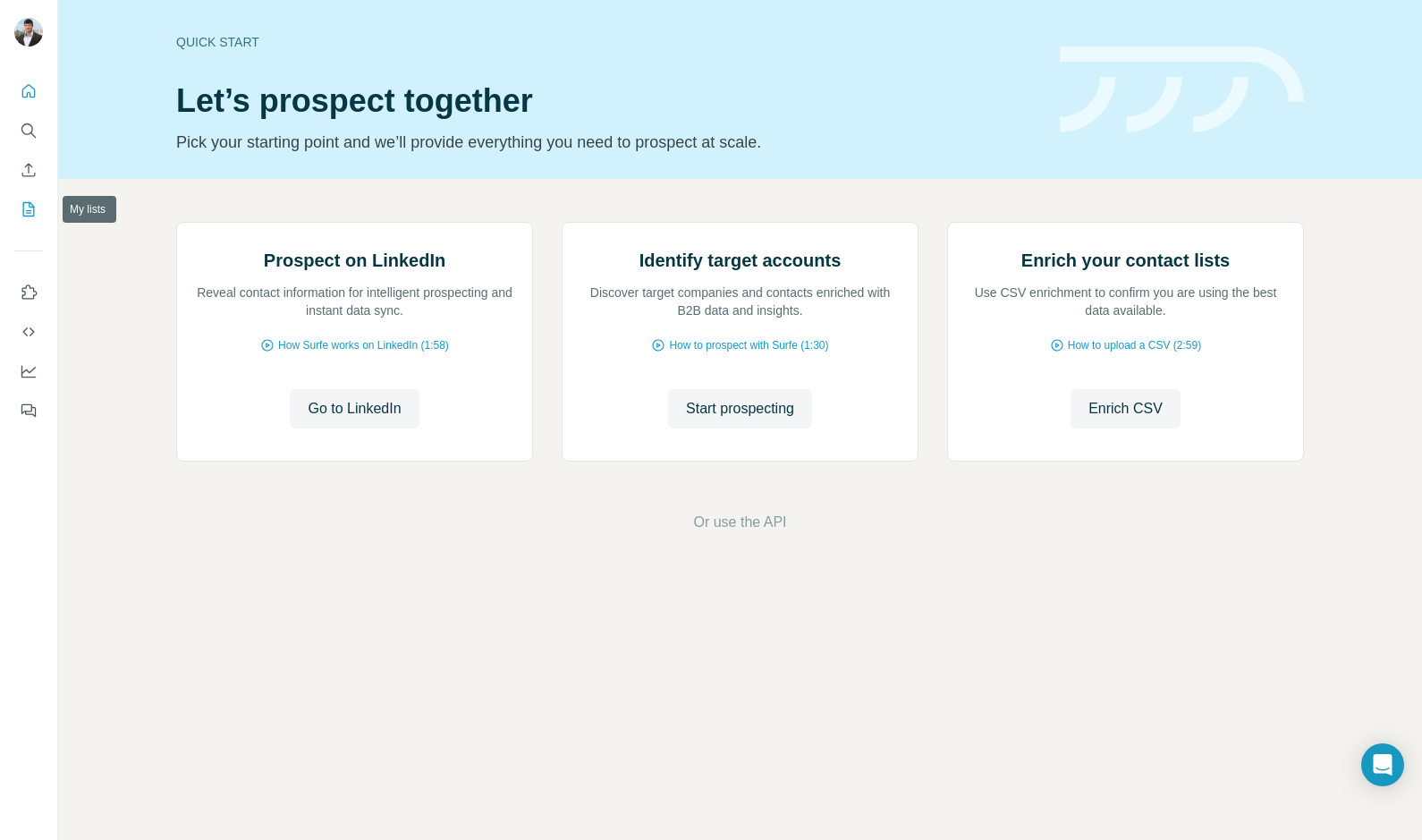
click at [31, 208] on icon "My lists" at bounding box center [29, 209] width 18 height 18
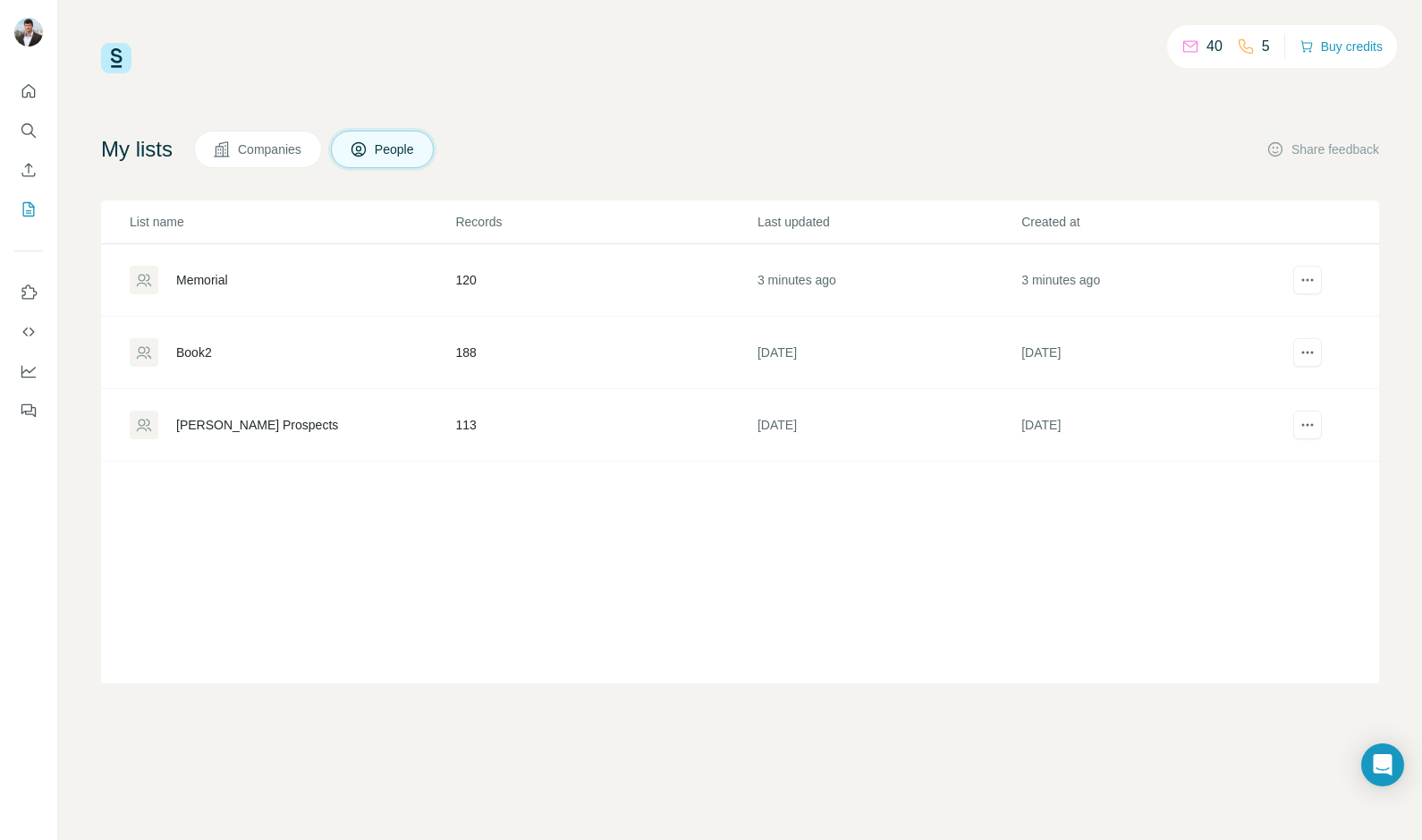
click at [236, 275] on div "Memorial" at bounding box center [291, 280] width 324 height 29
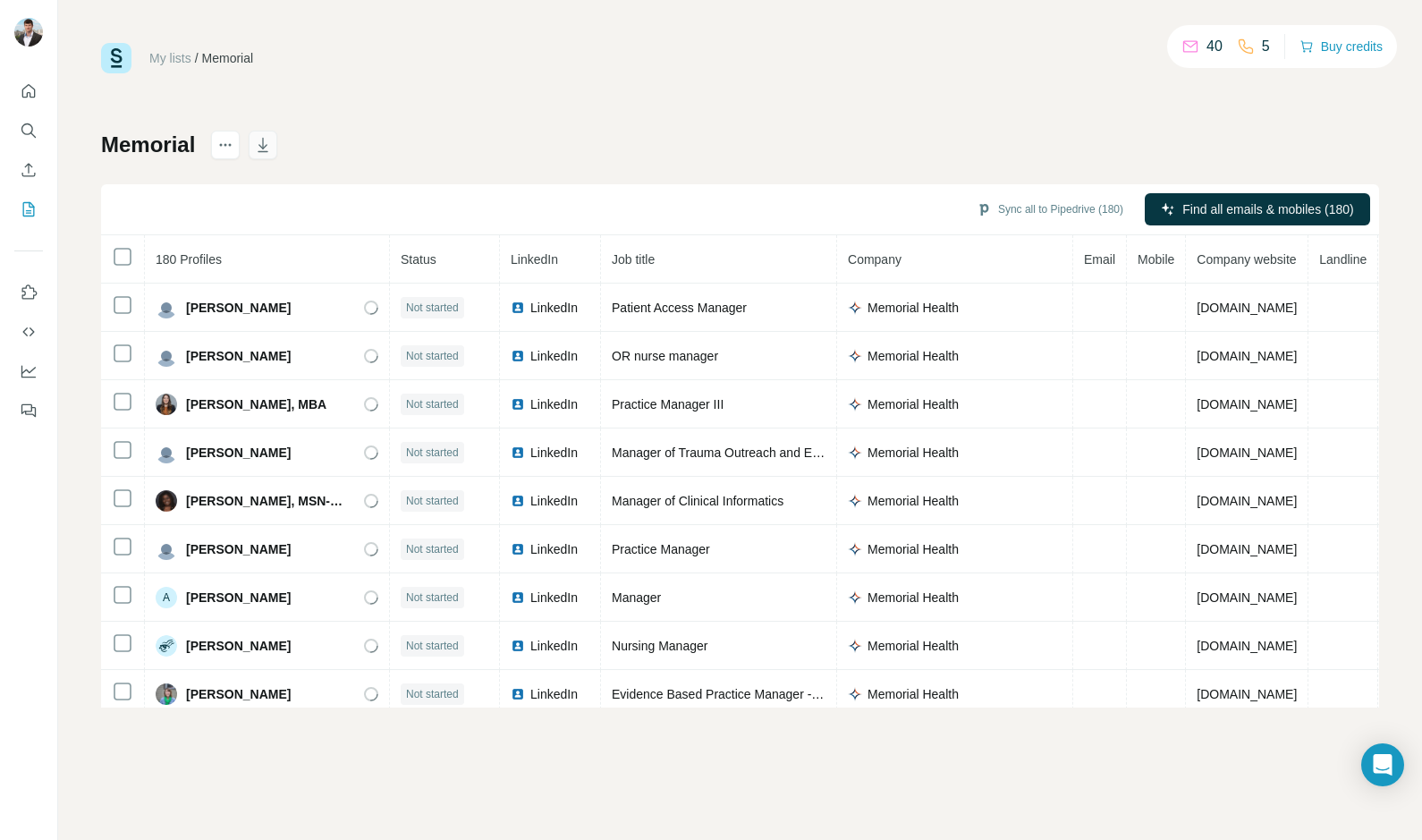
click at [267, 142] on icon "button" at bounding box center [263, 144] width 18 height 18
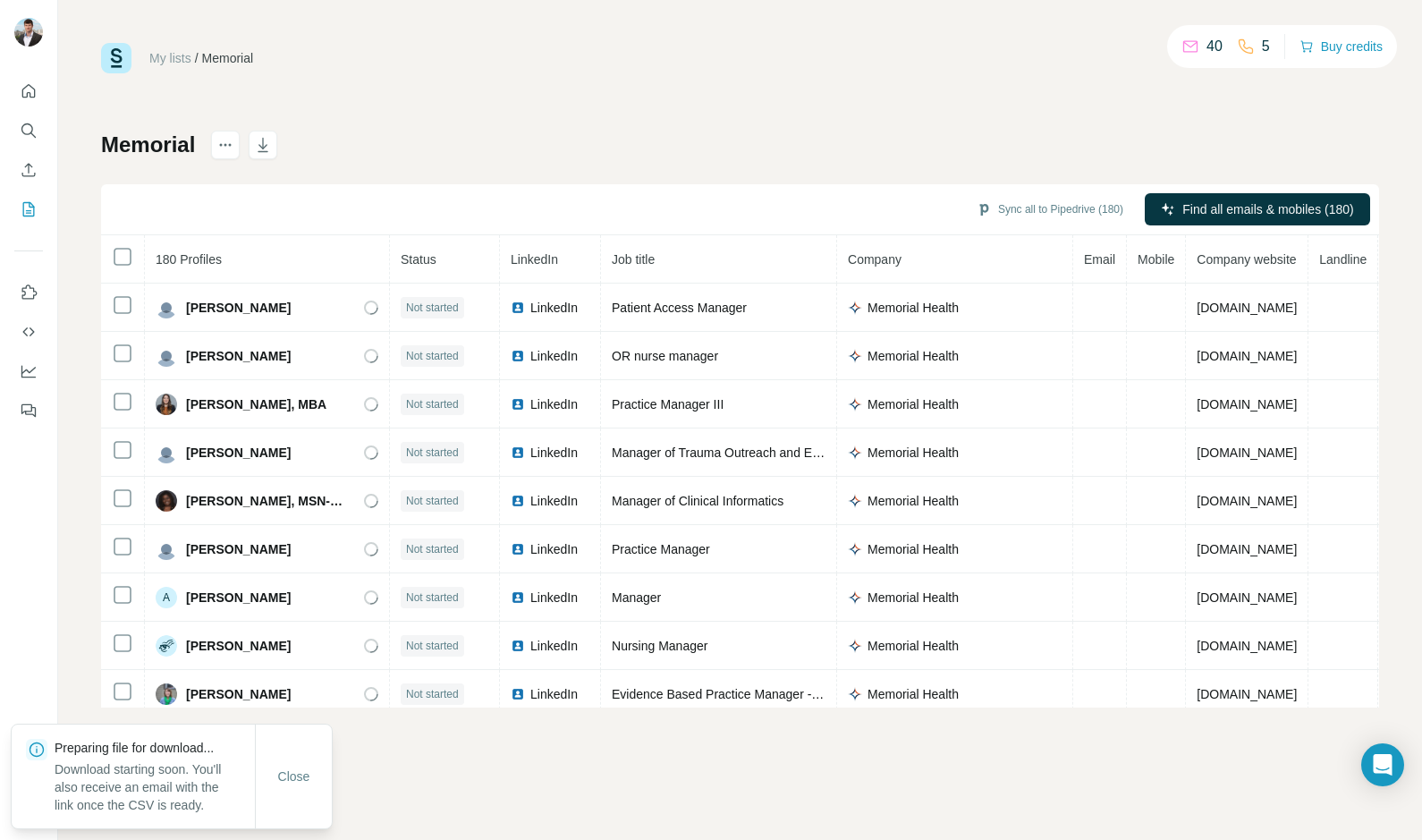
click at [571, 102] on div "My lists / Memorial 40 5 Buy credits Memorial Sync all to Pipedrive (180) Find …" at bounding box center [739, 375] width 1279 height 665
click at [231, 141] on icon "actions" at bounding box center [225, 144] width 18 height 18
click at [454, 107] on div "My lists / Memorial 40 5 Buy credits Memorial Sync all to Pipedrive (180) Find …" at bounding box center [739, 375] width 1279 height 665
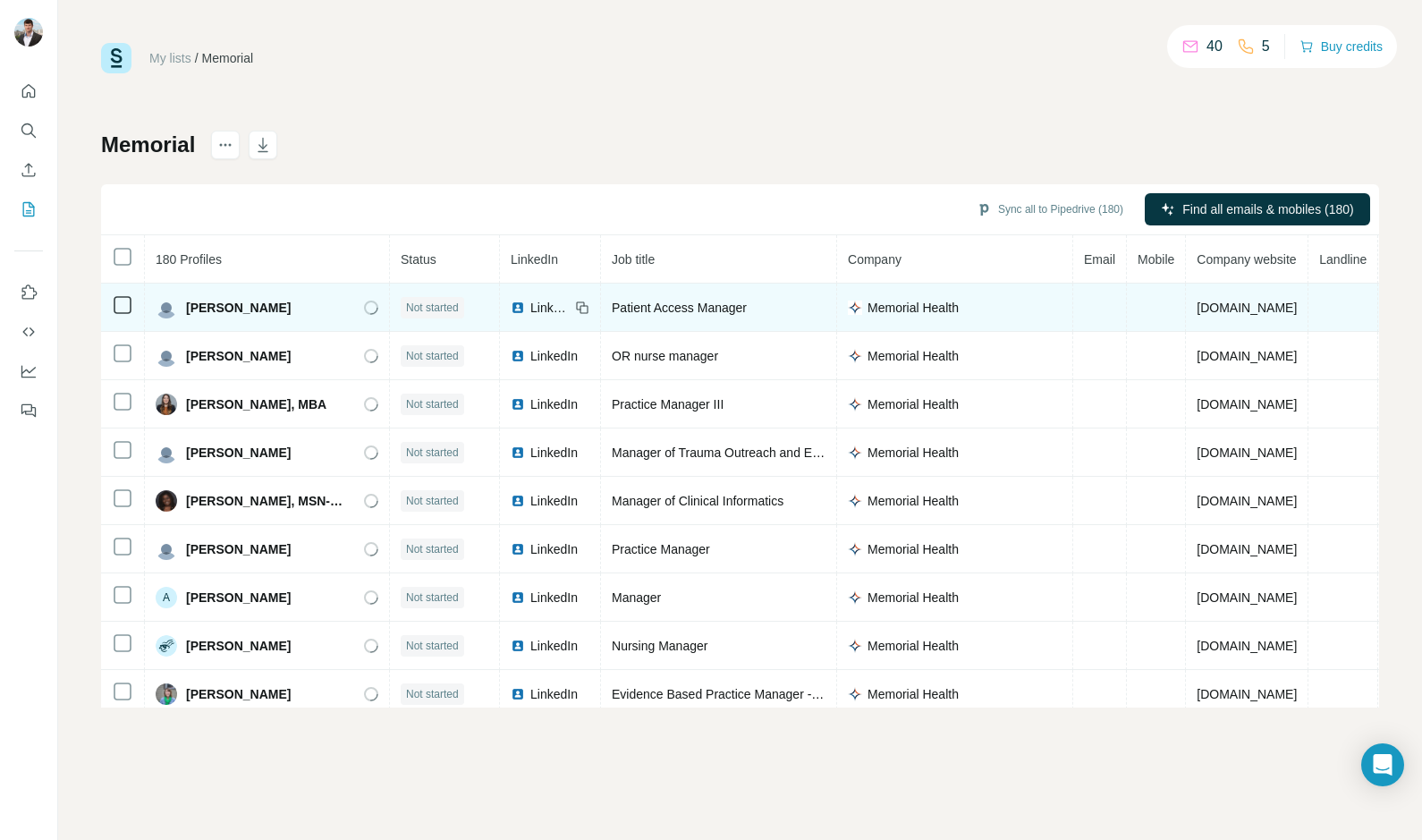
click at [543, 303] on span "LinkedIn" at bounding box center [549, 308] width 39 height 18
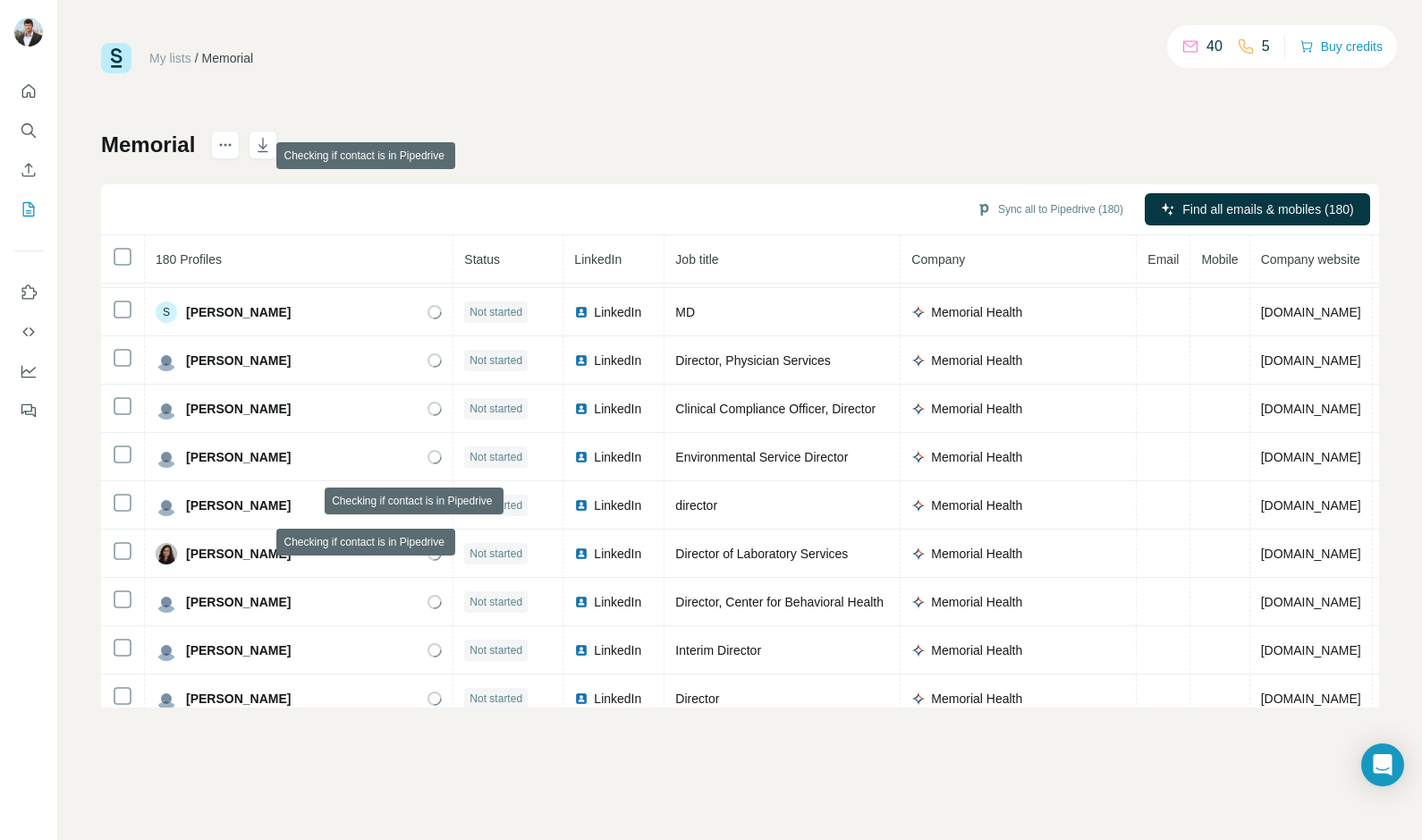
scroll to position [5382, 0]
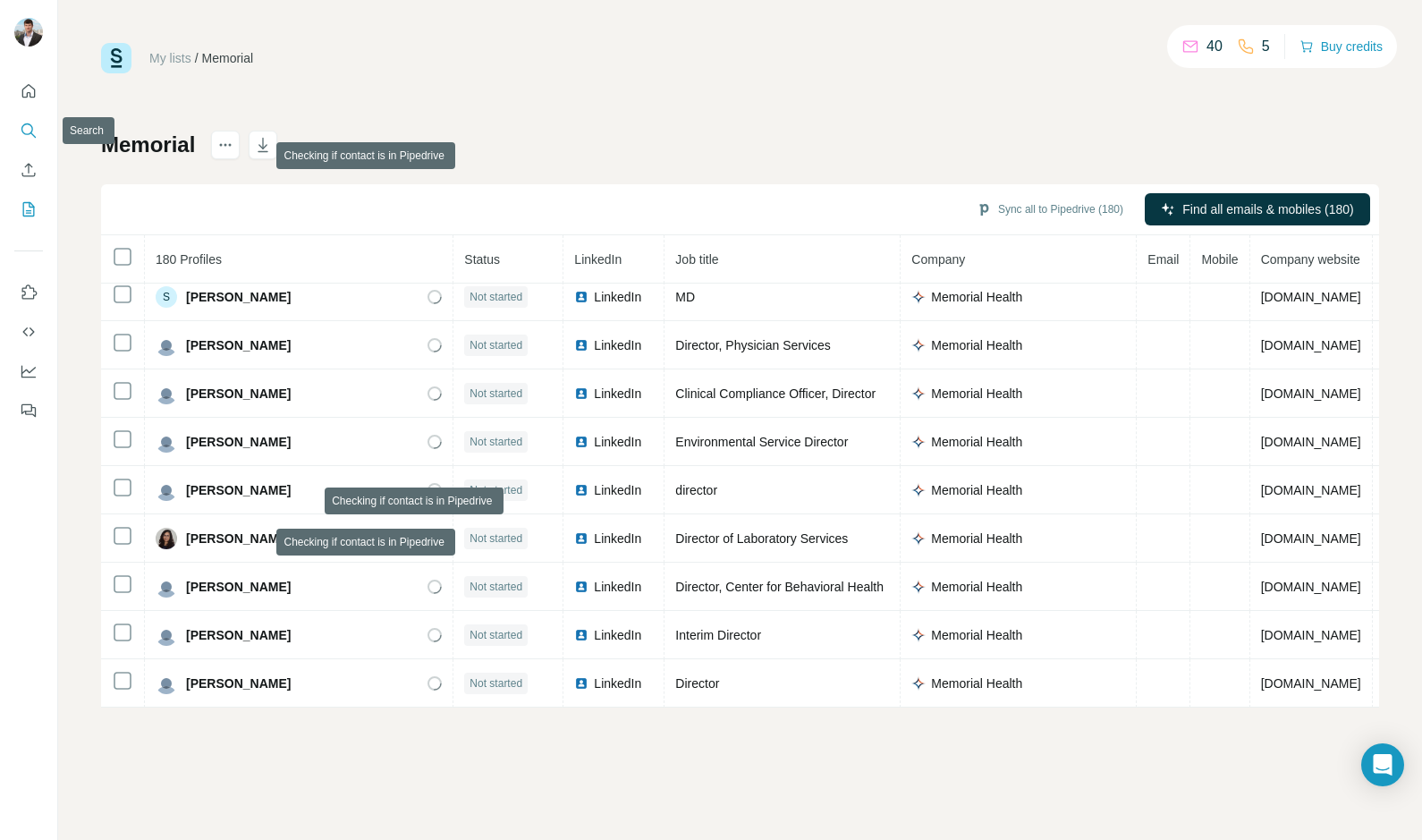
click at [29, 135] on icon "Search" at bounding box center [28, 130] width 12 height 12
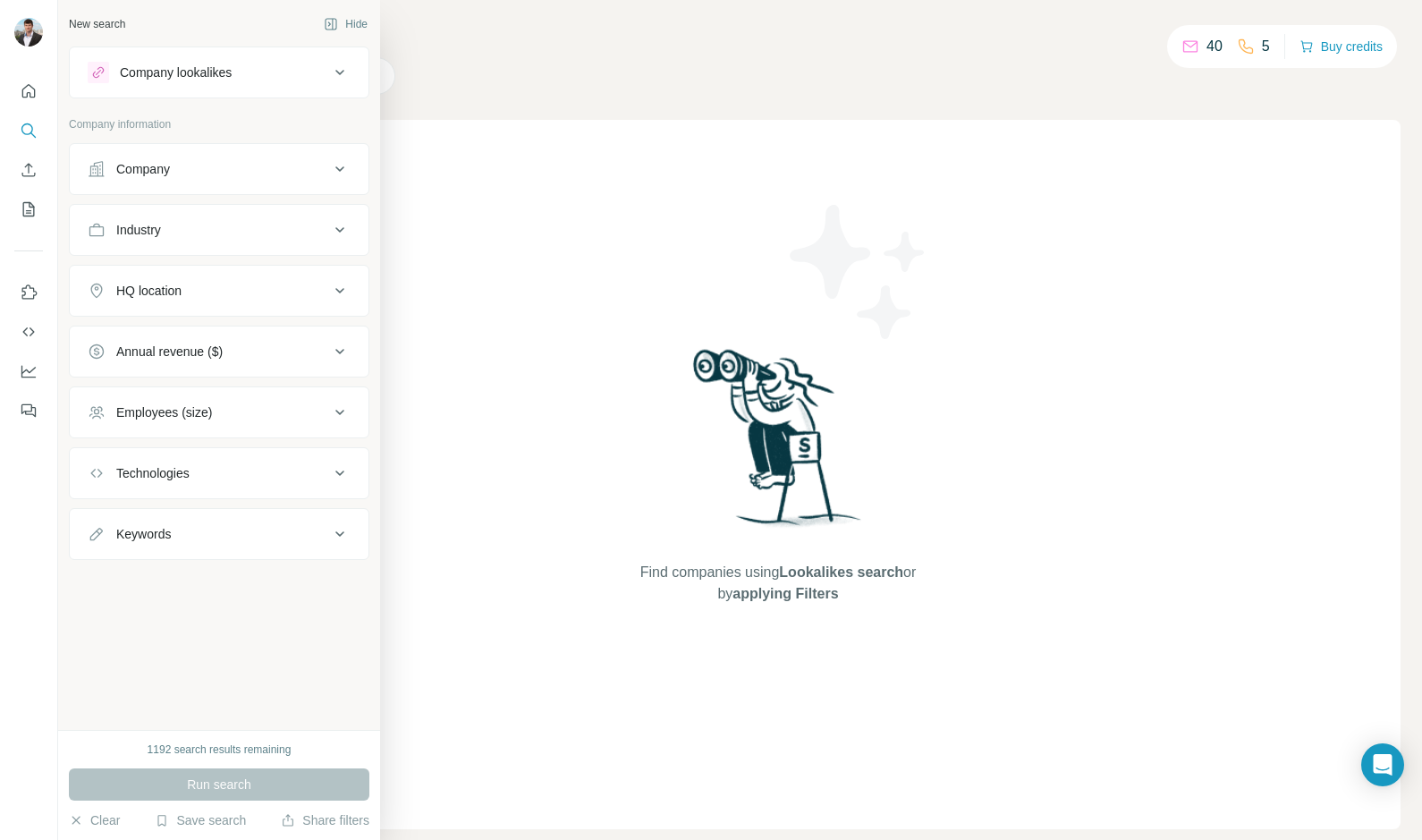
click at [190, 170] on div "Company" at bounding box center [208, 169] width 241 height 18
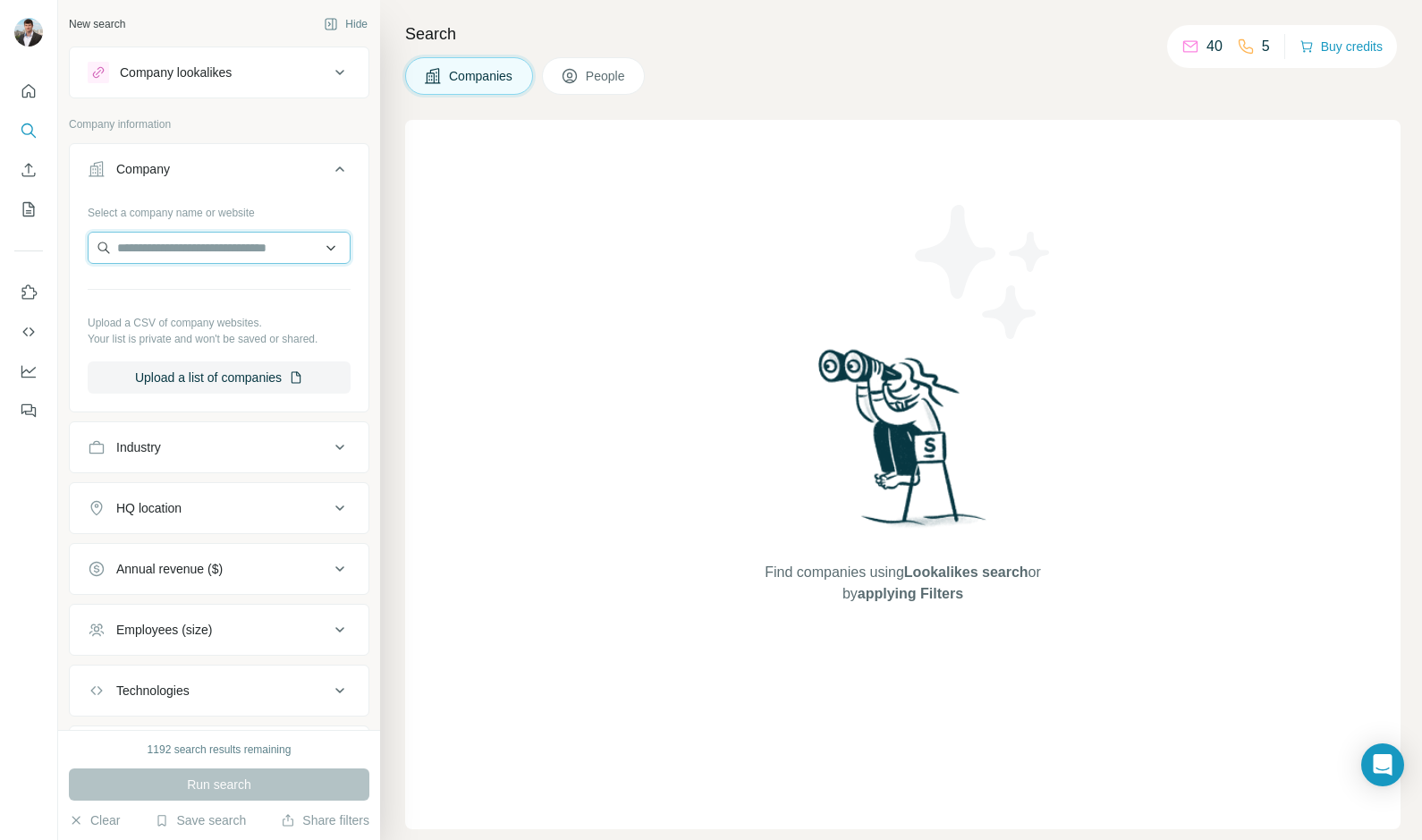
click at [206, 253] on input "text" at bounding box center [219, 247] width 263 height 32
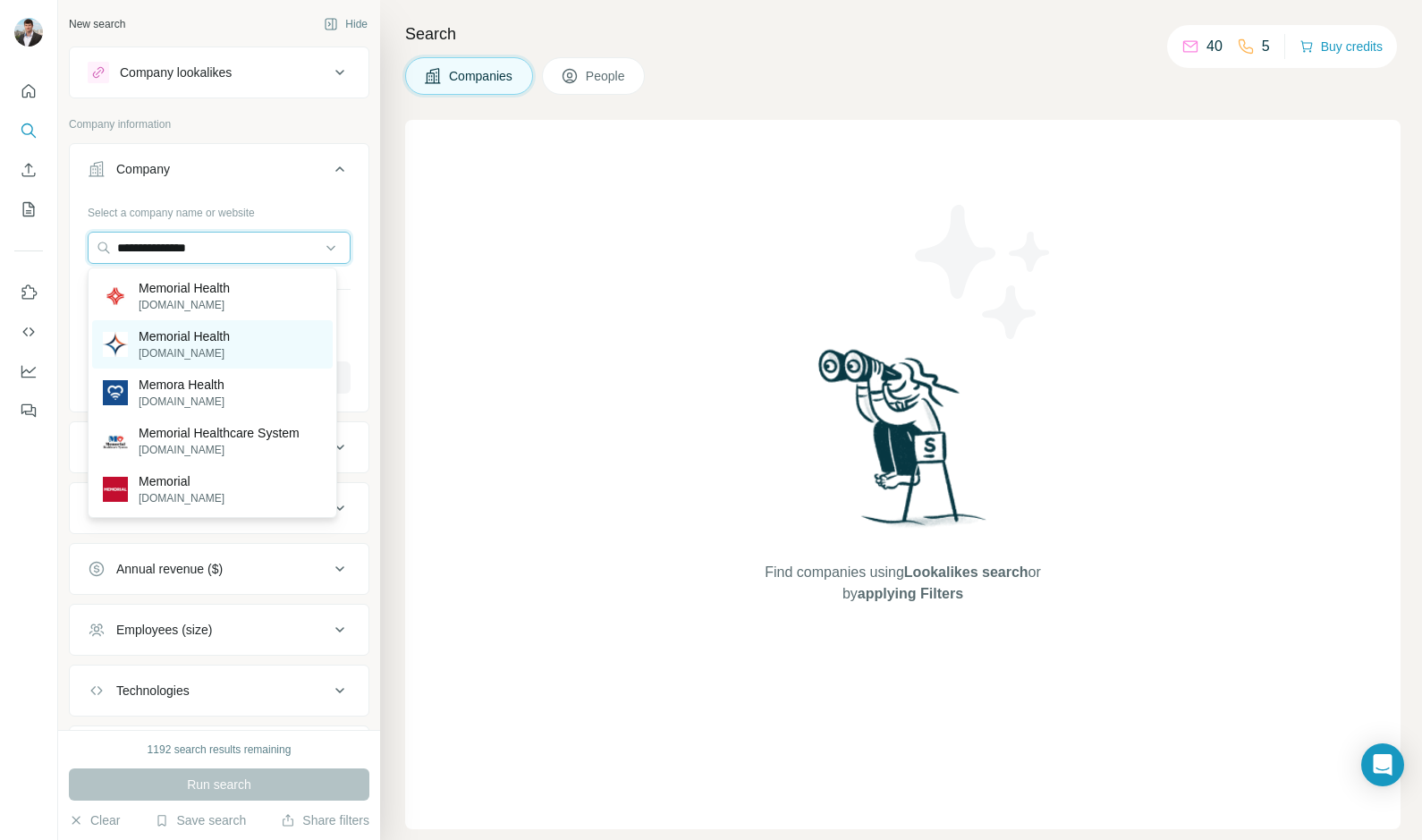
type input "**********"
click at [204, 337] on p "Memorial Health" at bounding box center [184, 337] width 92 height 18
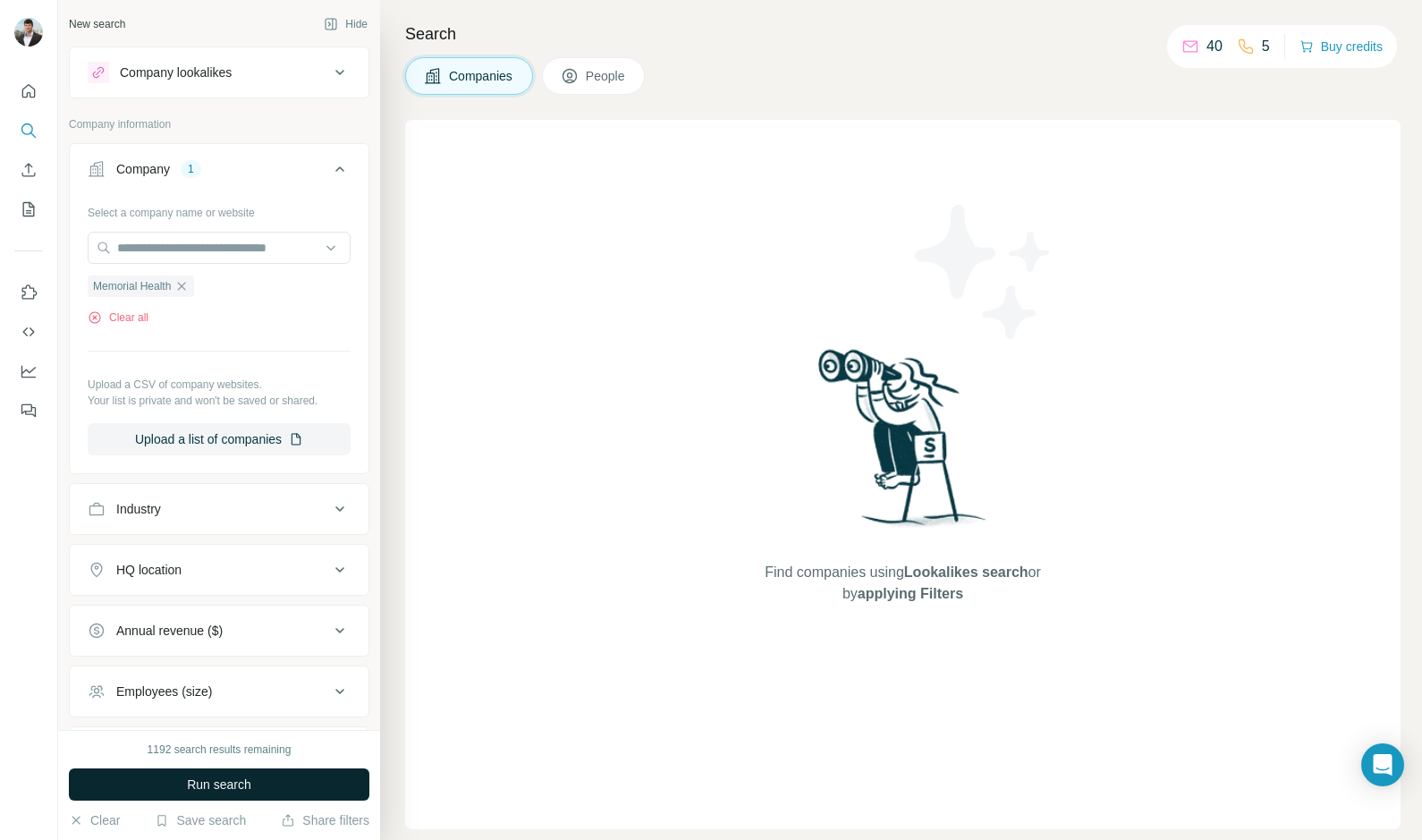
click at [228, 781] on span "Run search" at bounding box center [219, 784] width 65 height 18
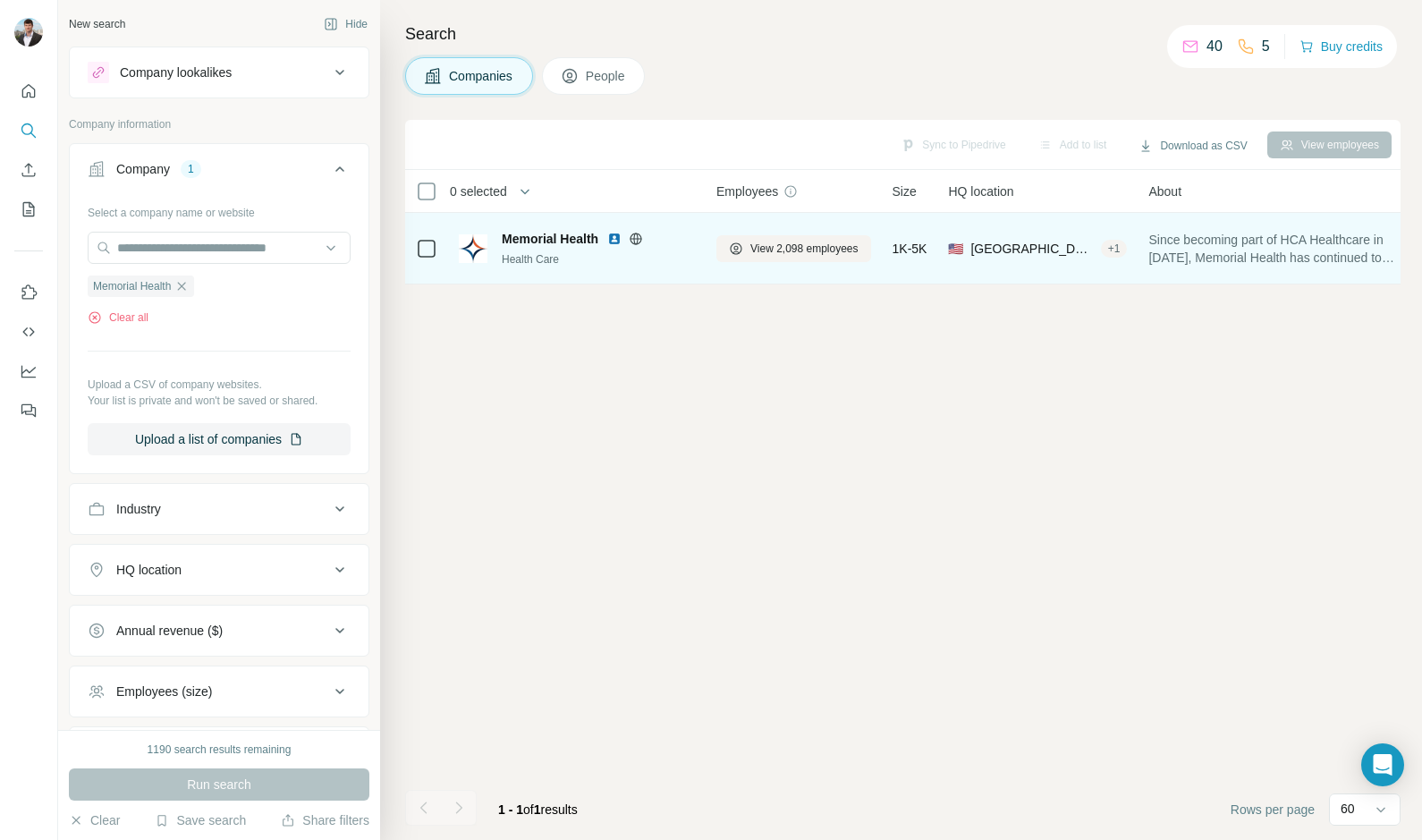
click at [453, 244] on td "Memorial Health Health Care" at bounding box center [577, 249] width 257 height 72
click at [437, 240] on td at bounding box center [427, 249] width 43 height 72
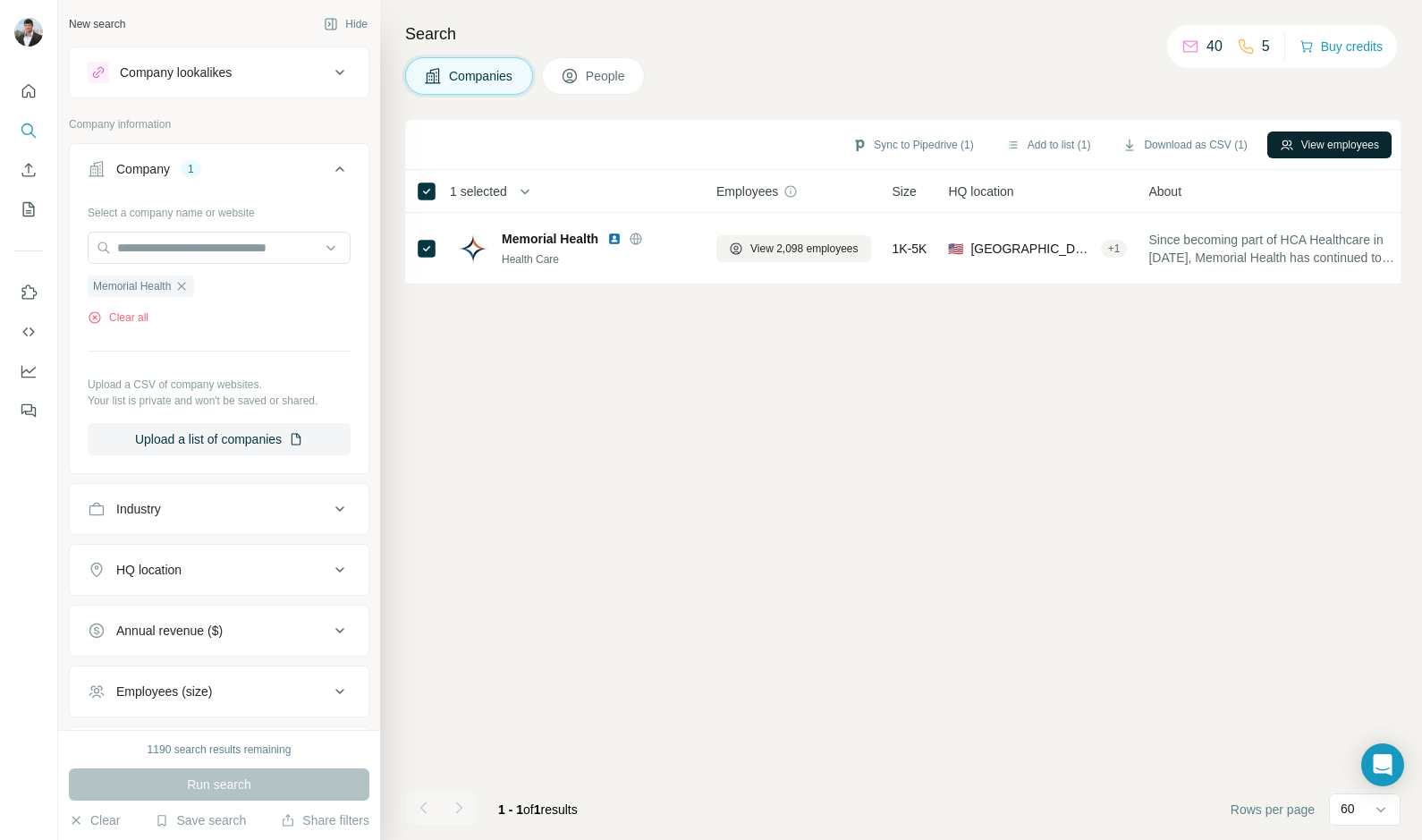
click at [1352, 137] on button "View employees" at bounding box center [1329, 144] width 125 height 27
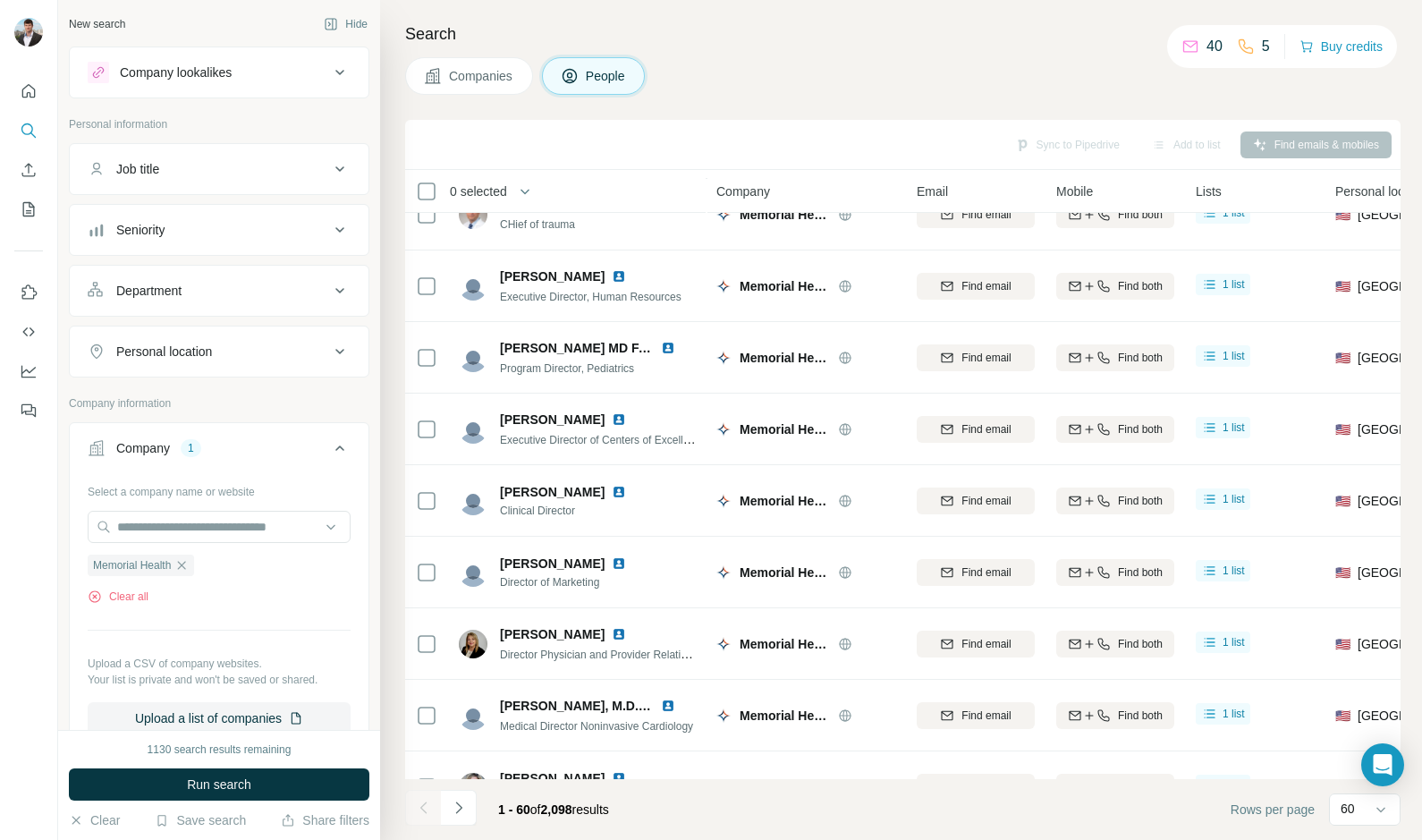
scroll to position [3737, 0]
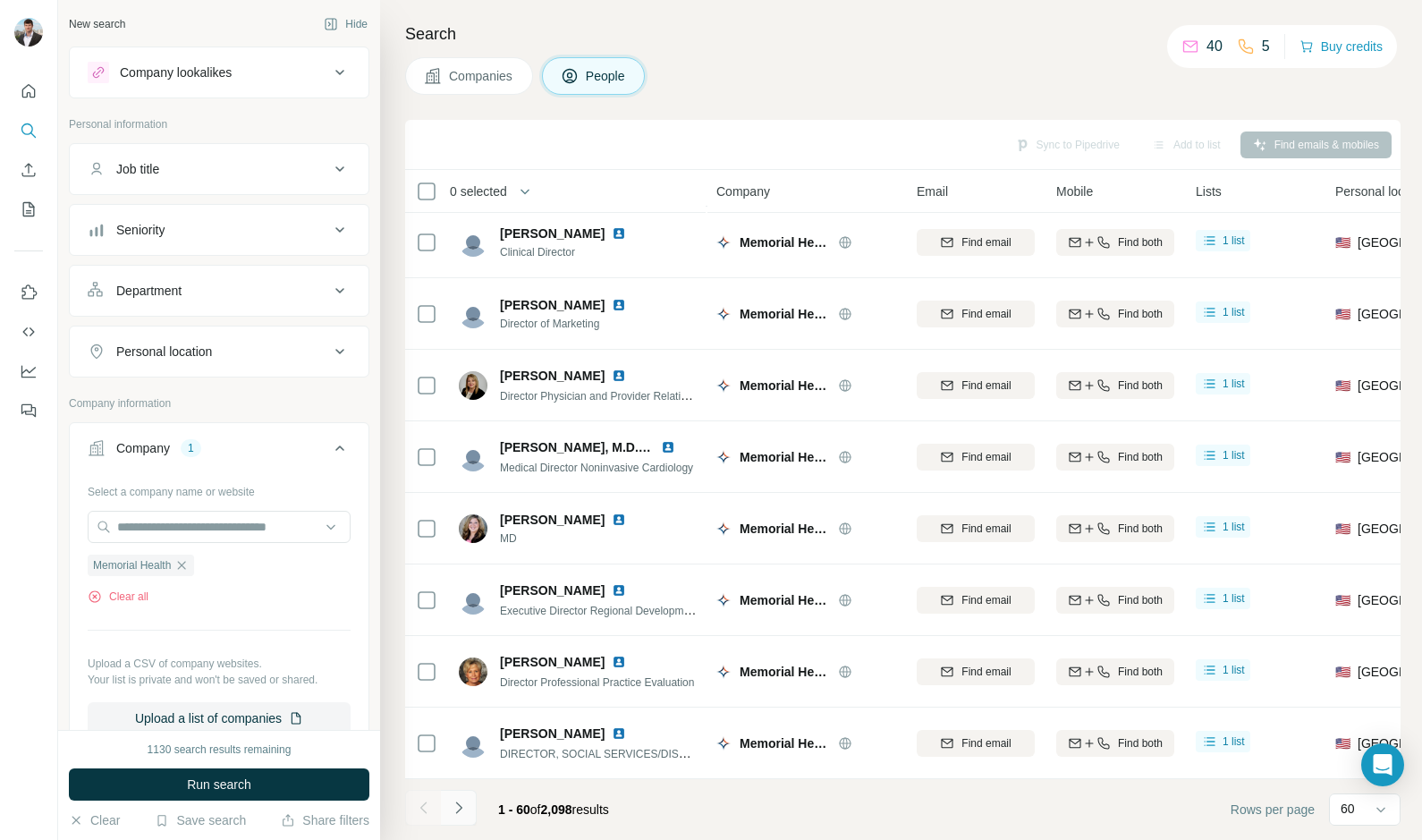
click at [453, 814] on icon "Navigate to next page" at bounding box center [458, 808] width 18 height 18
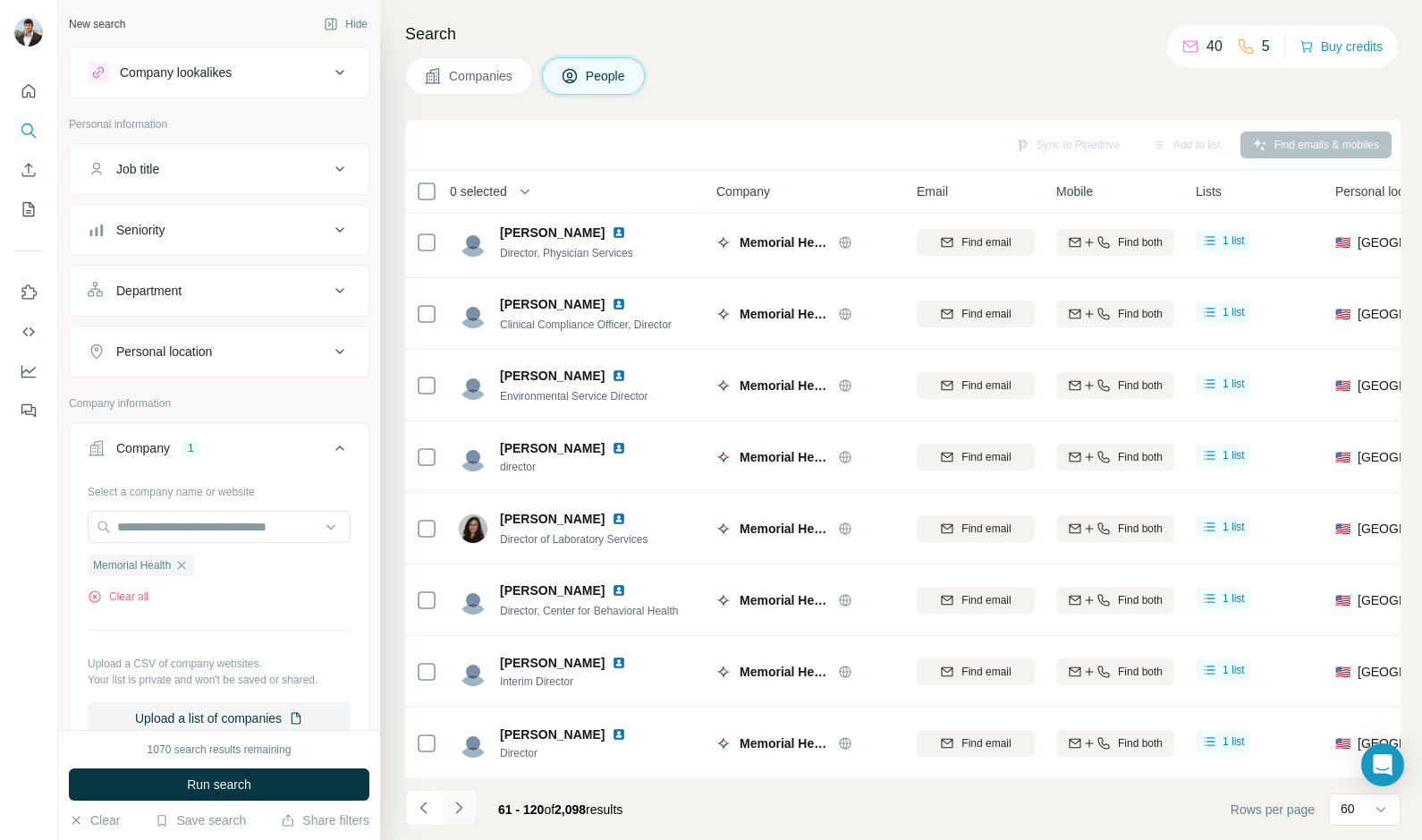
click at [461, 811] on icon "Navigate to next page" at bounding box center [458, 808] width 18 height 18
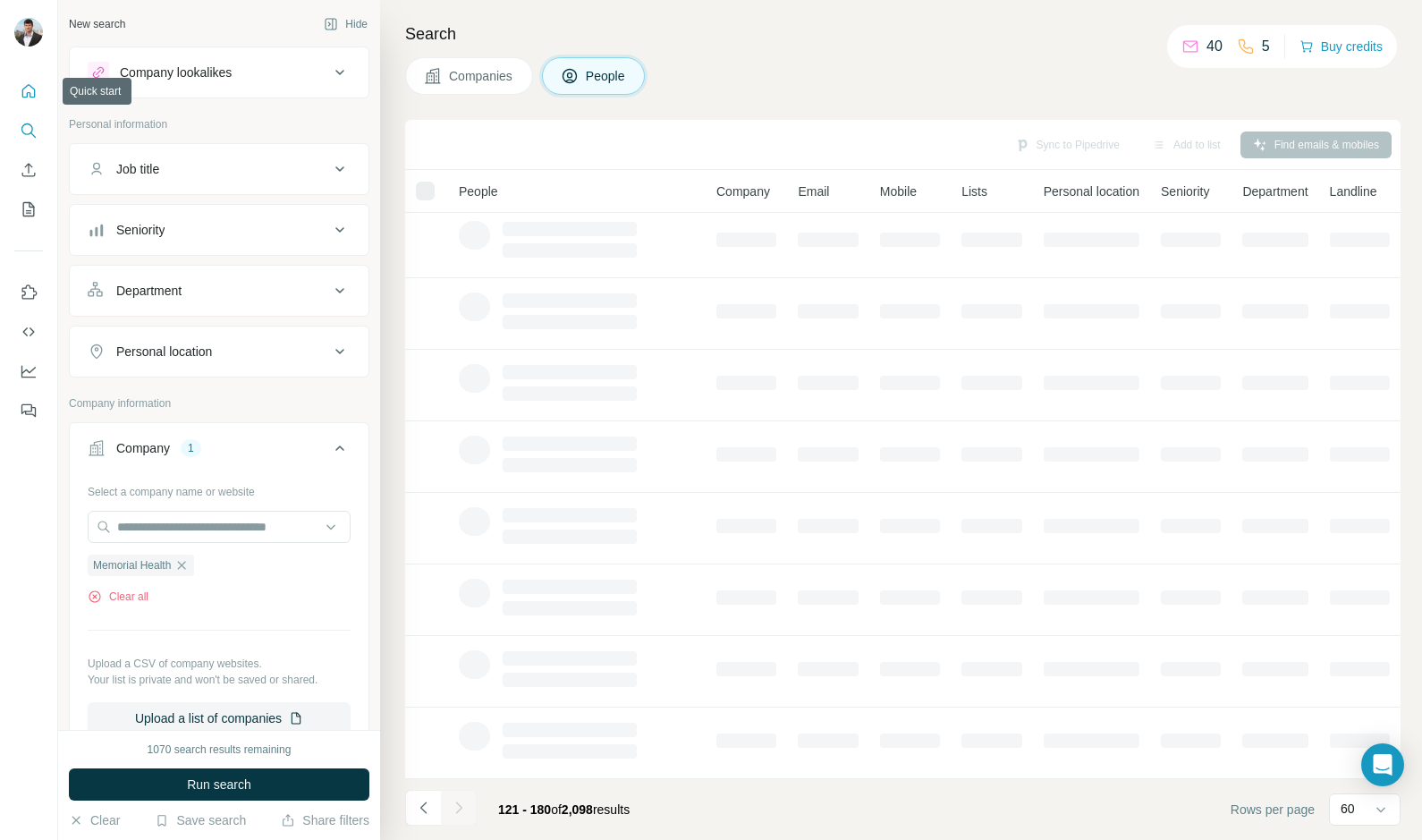
click at [32, 90] on icon "Quick start" at bounding box center [29, 92] width 18 height 18
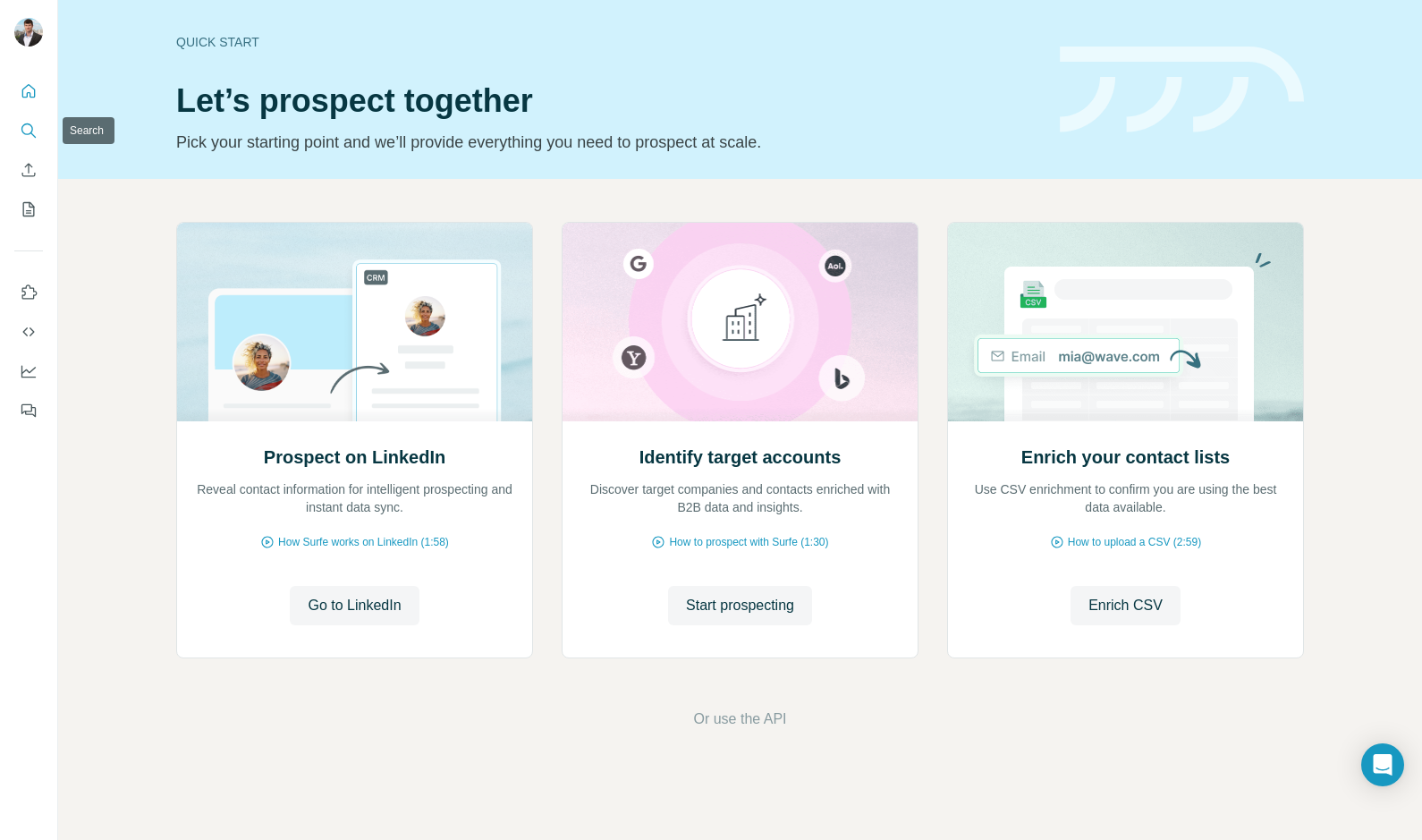
click at [32, 118] on button "Search" at bounding box center [28, 131] width 29 height 32
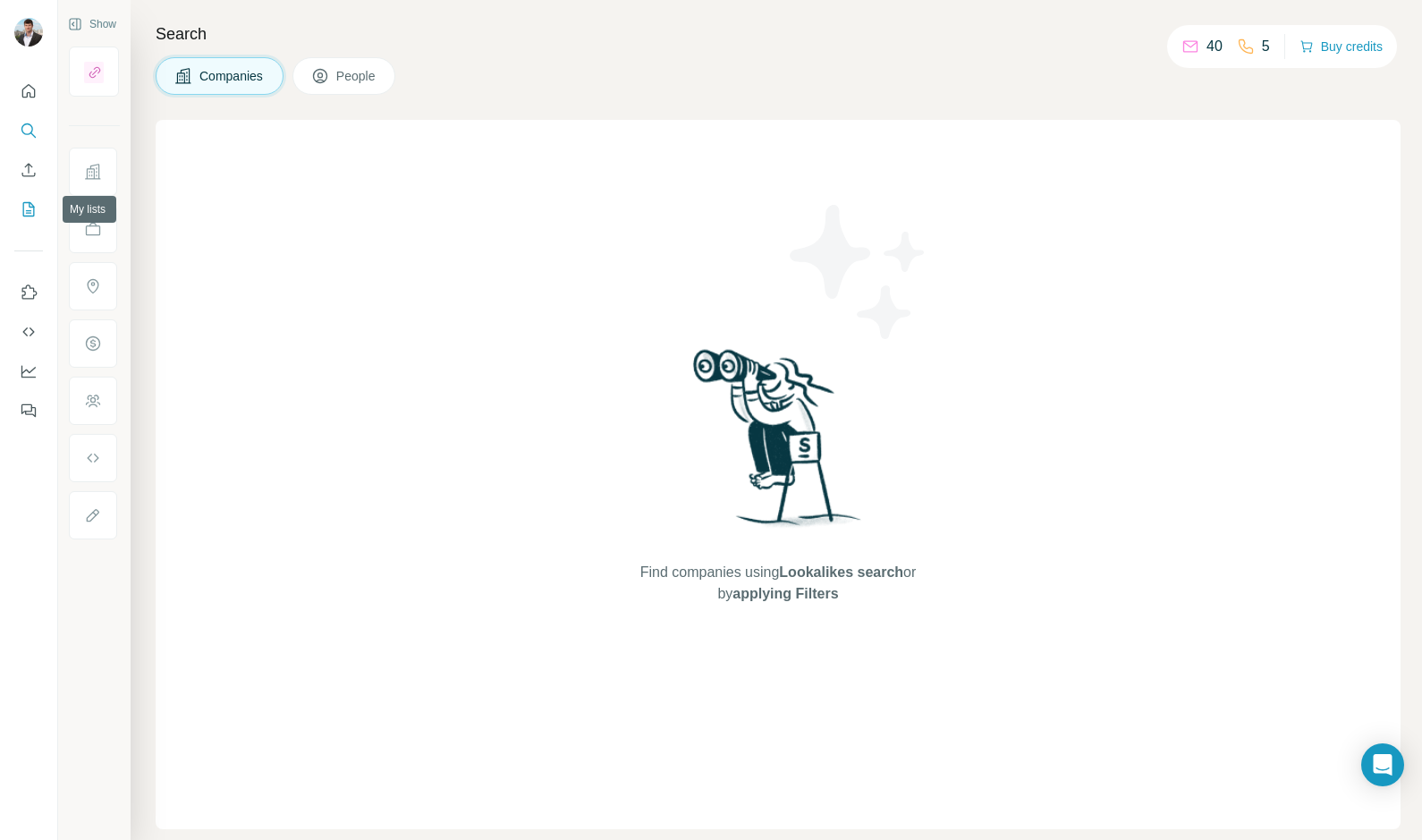
click at [24, 207] on icon "My lists" at bounding box center [29, 209] width 18 height 18
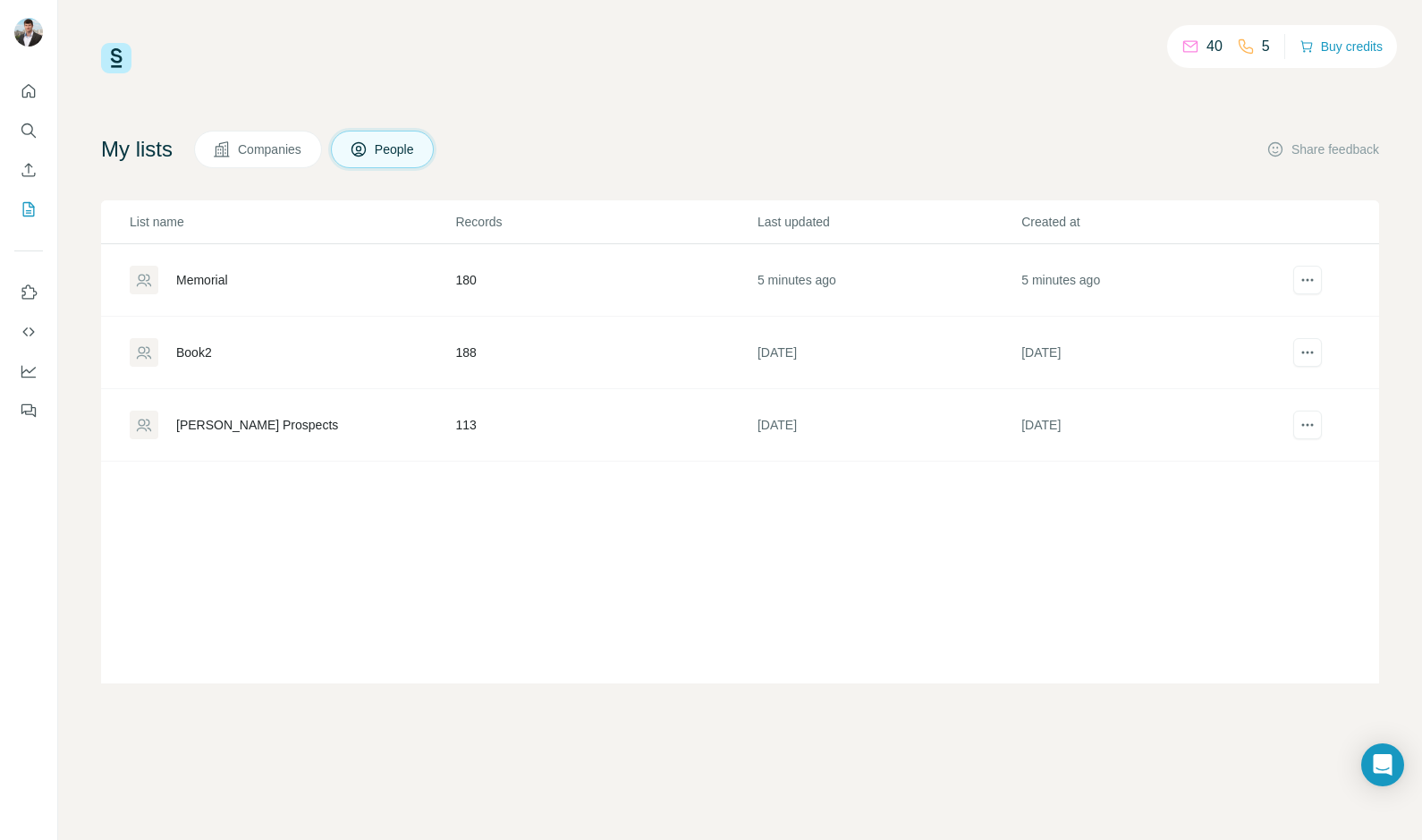
click at [344, 271] on div "Memorial" at bounding box center [291, 280] width 324 height 29
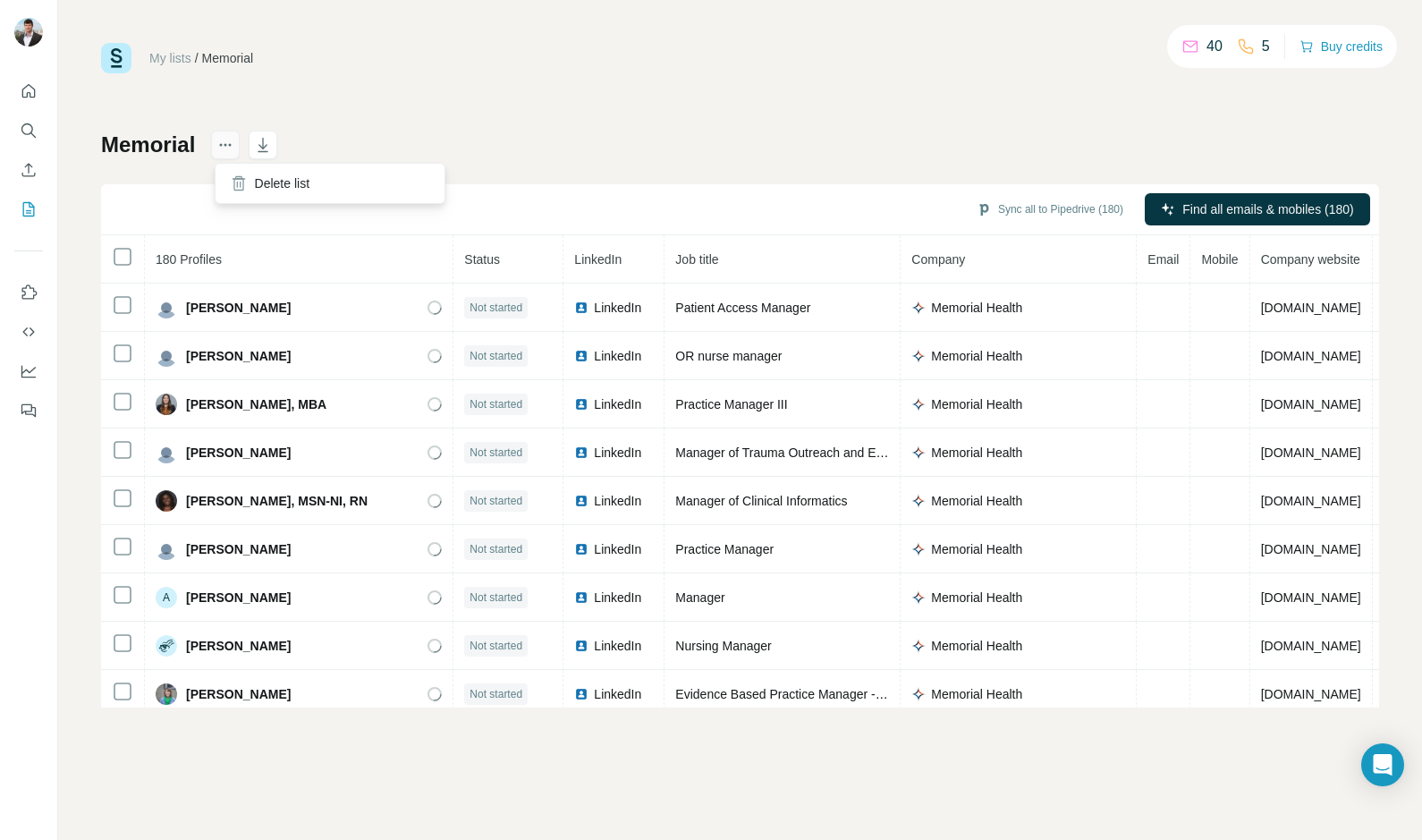
click at [235, 155] on button "actions" at bounding box center [225, 144] width 29 height 29
click at [246, 177] on icon at bounding box center [239, 183] width 18 height 18
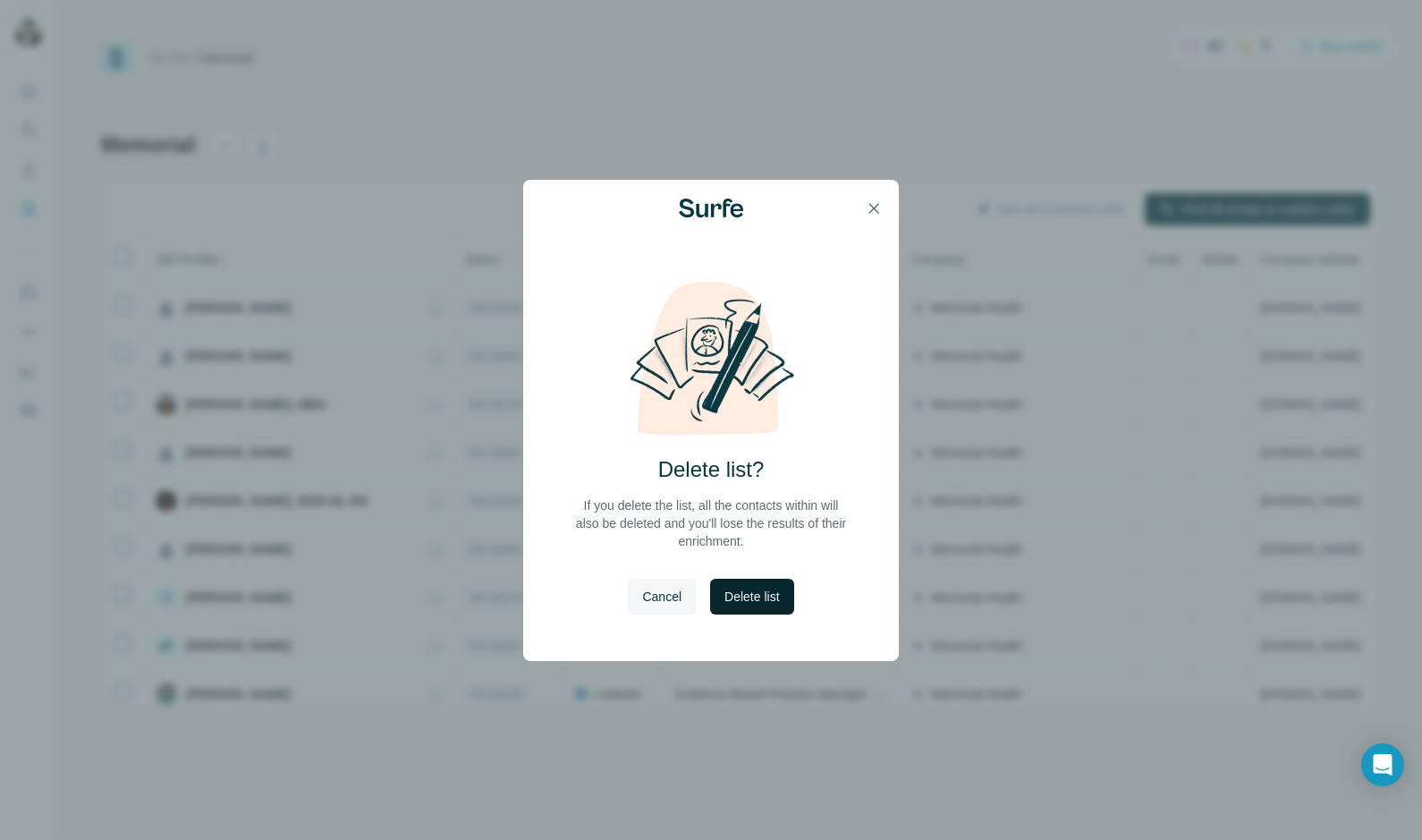
click at [729, 582] on button "Delete list" at bounding box center [751, 597] width 83 height 36
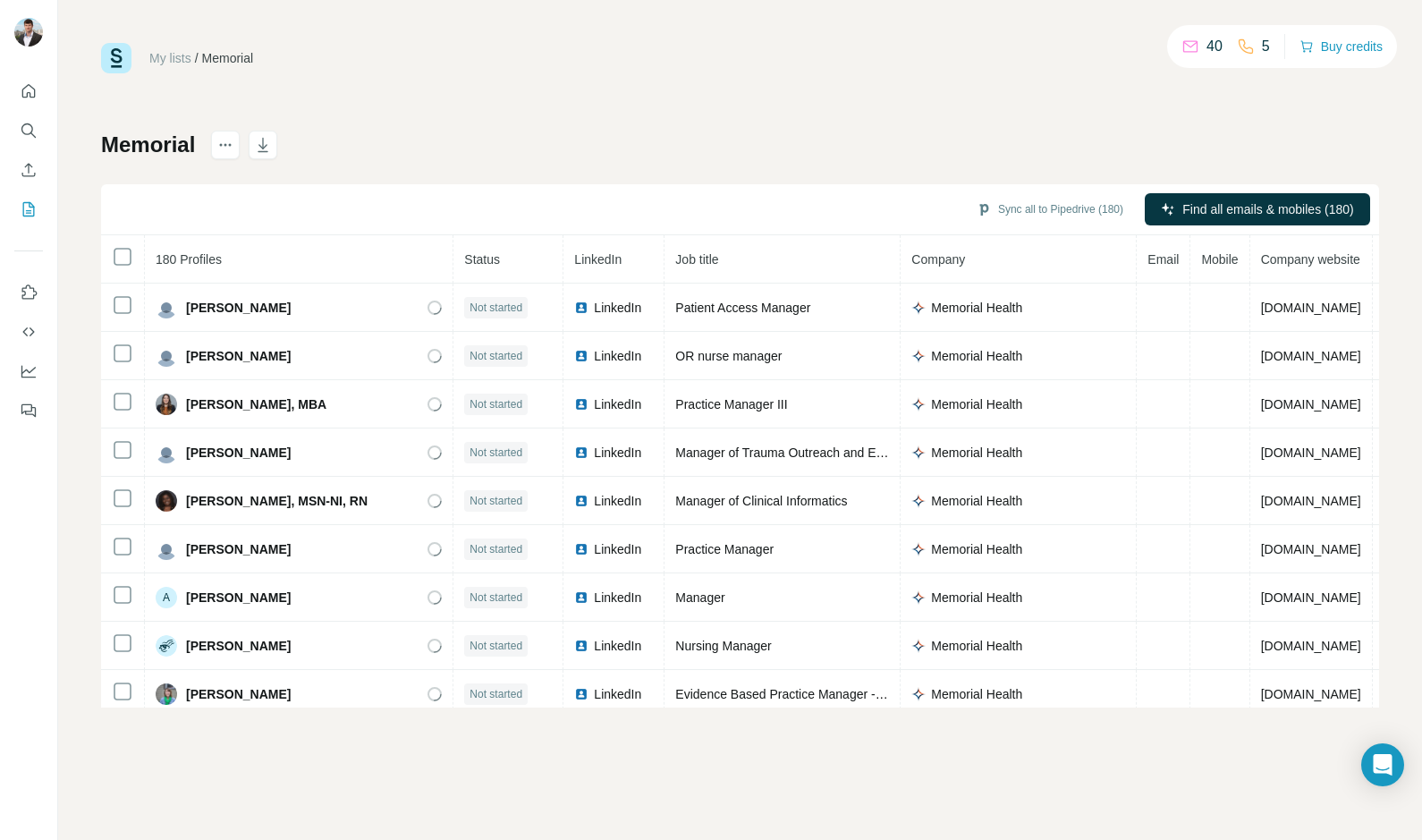
click at [436, 101] on div "My lists / Memorial 40 5 Buy credits Memorial Sync all to Pipedrive (180) Find …" at bounding box center [739, 375] width 1279 height 665
click at [29, 86] on icon "Quick start" at bounding box center [29, 92] width 18 height 18
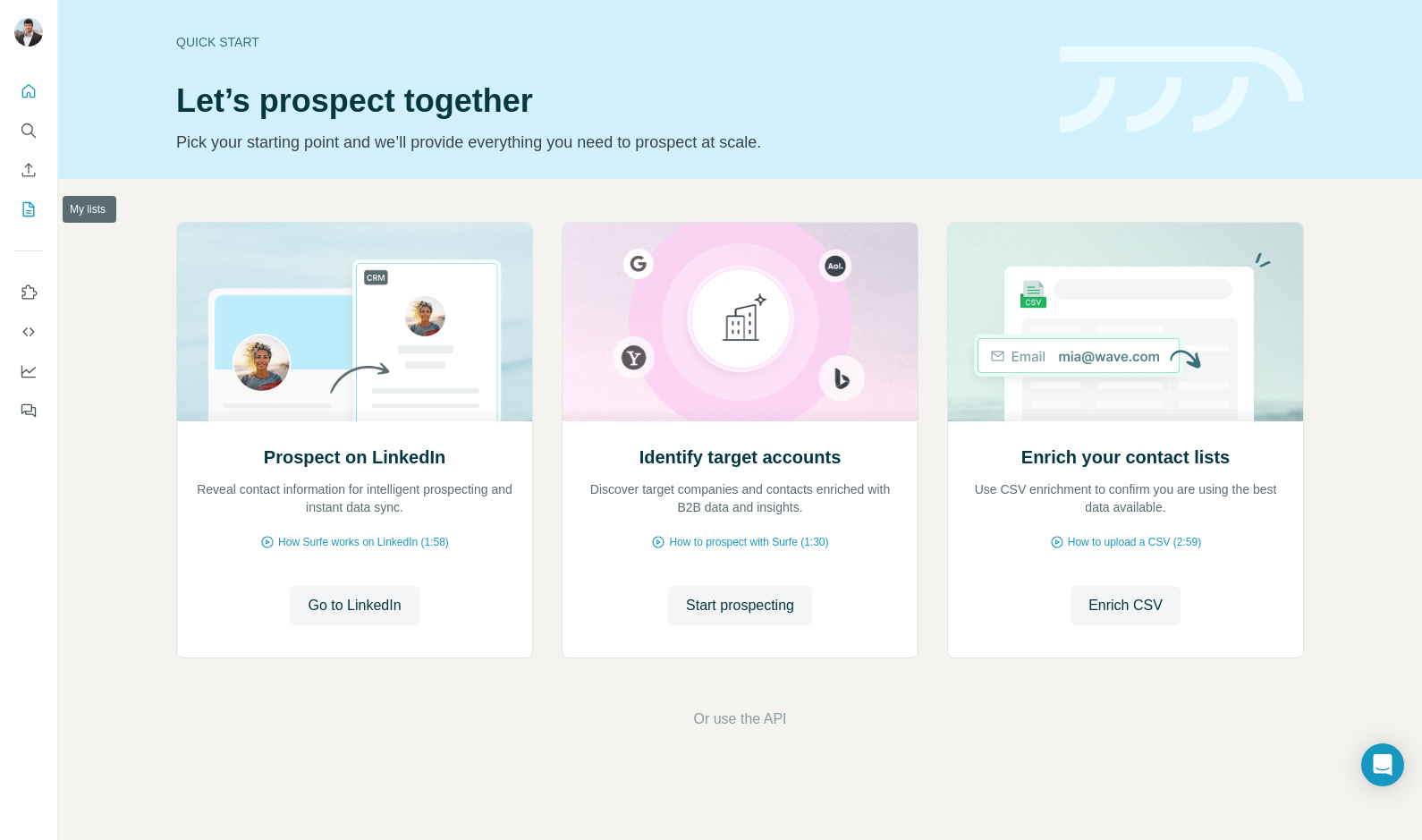
click at [33, 215] on icon "My lists" at bounding box center [29, 209] width 12 height 14
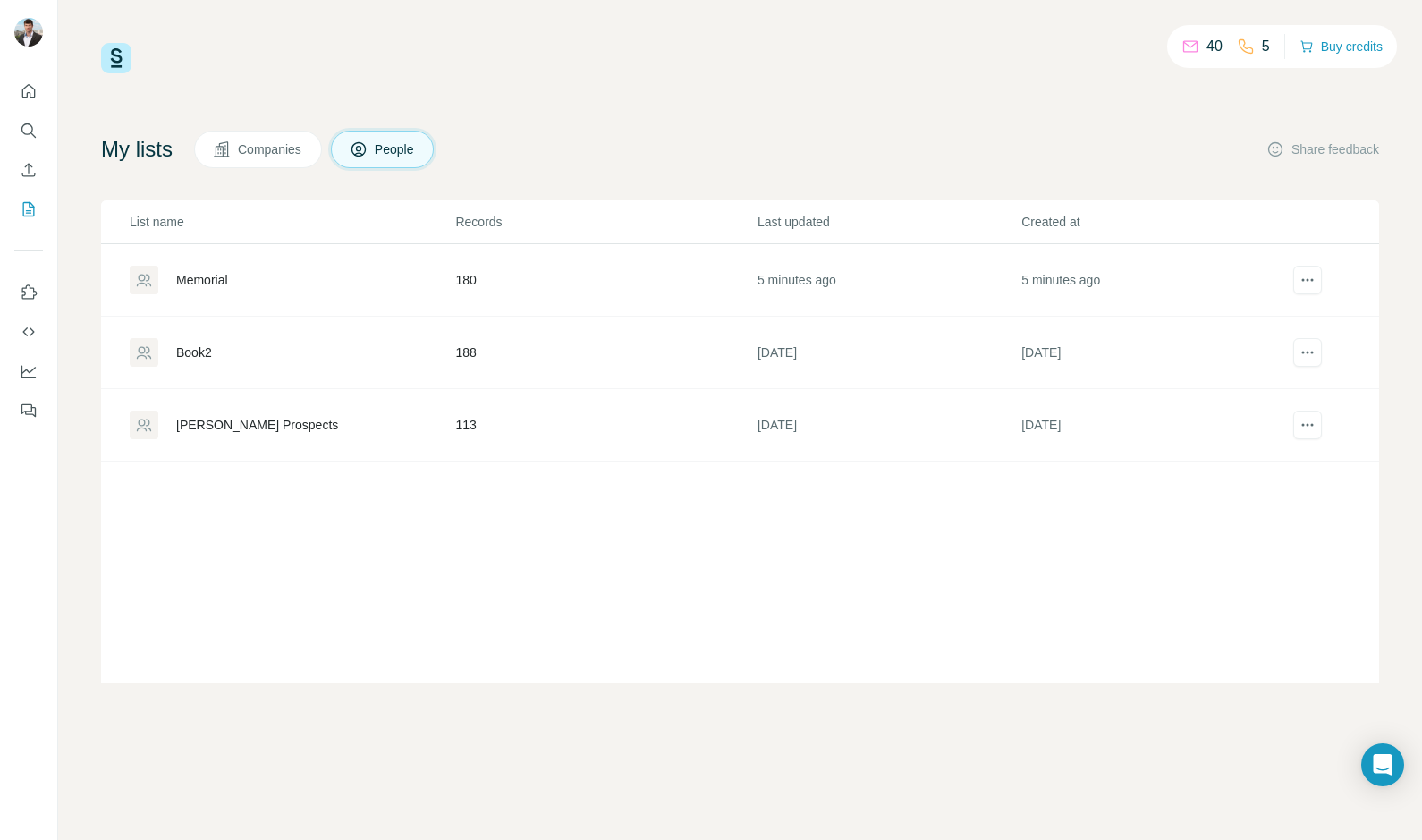
click at [199, 297] on td "Memorial" at bounding box center [277, 280] width 354 height 73
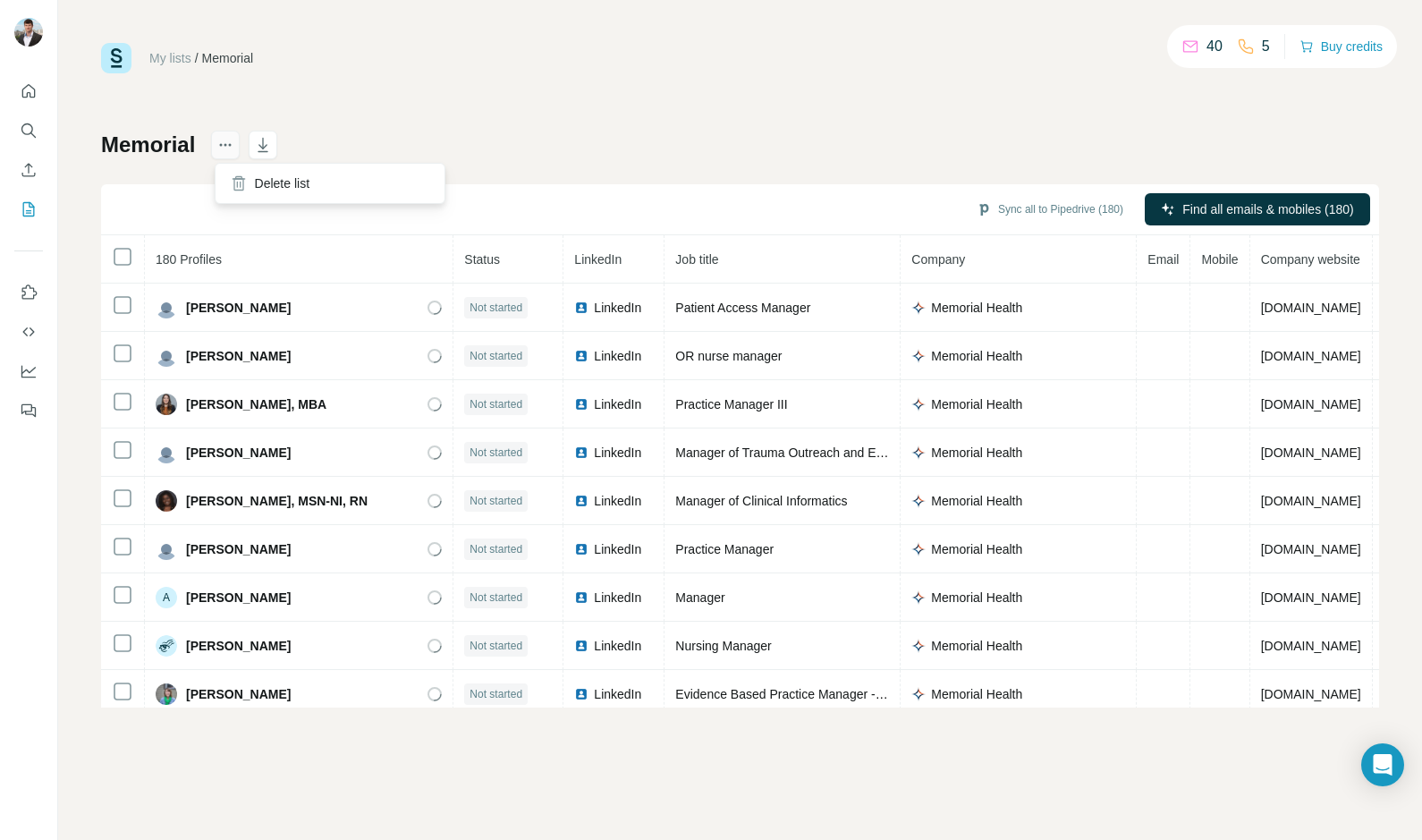
click at [220, 146] on icon "actions" at bounding box center [225, 144] width 18 height 18
click at [257, 185] on div "Delete list" at bounding box center [330, 183] width 222 height 32
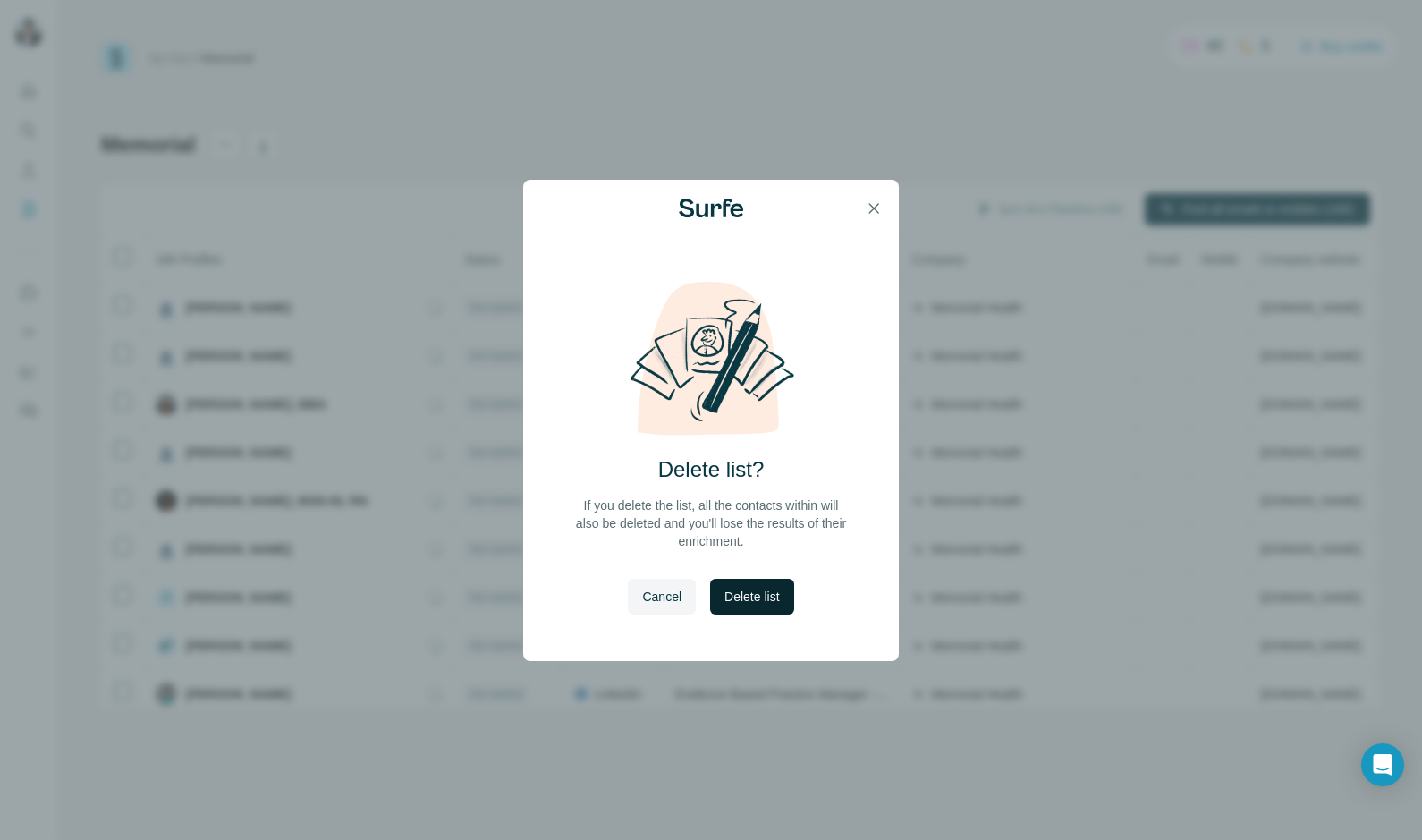
click at [726, 583] on button "Delete list" at bounding box center [751, 597] width 83 height 36
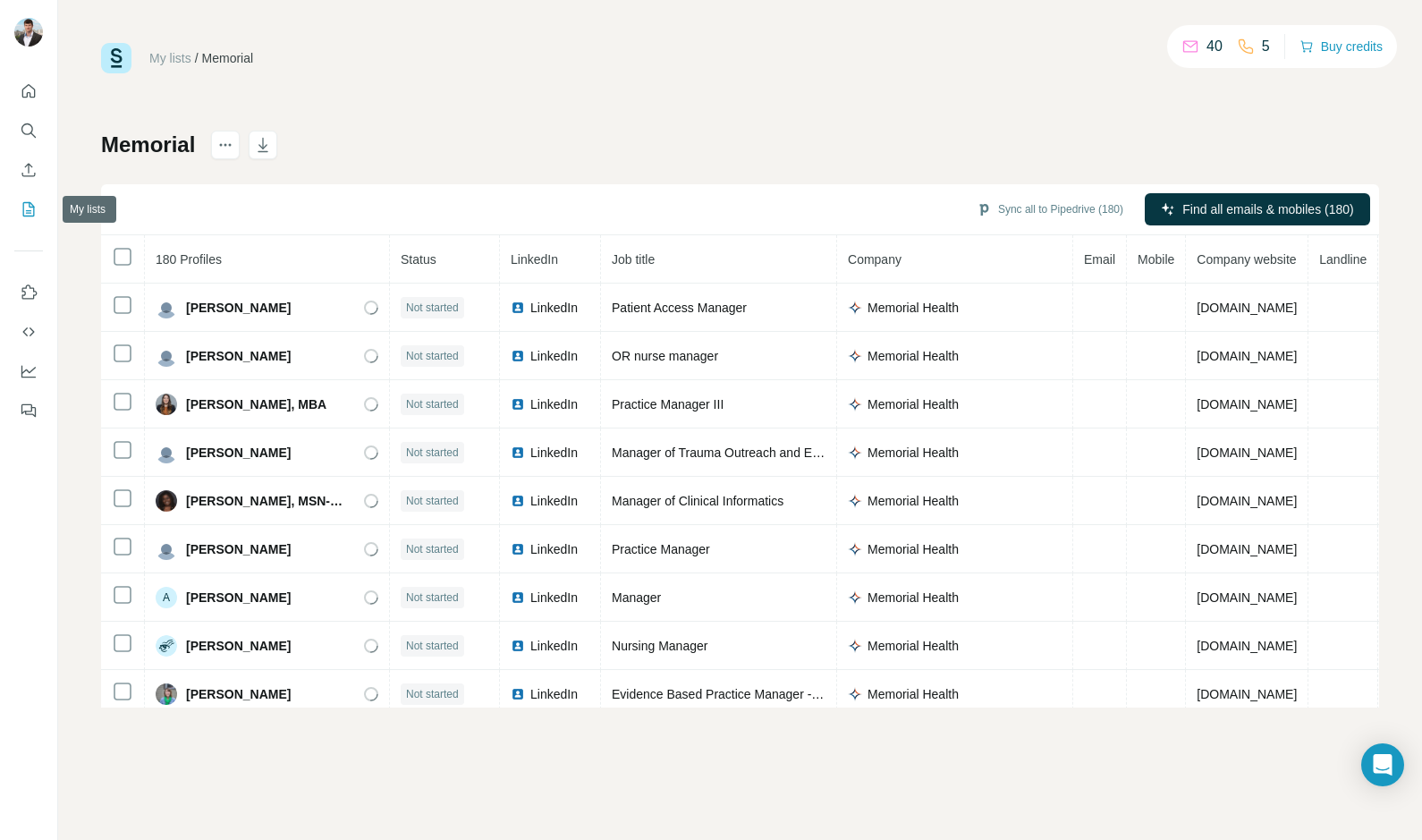
click at [33, 214] on icon "My lists" at bounding box center [29, 209] width 12 height 14
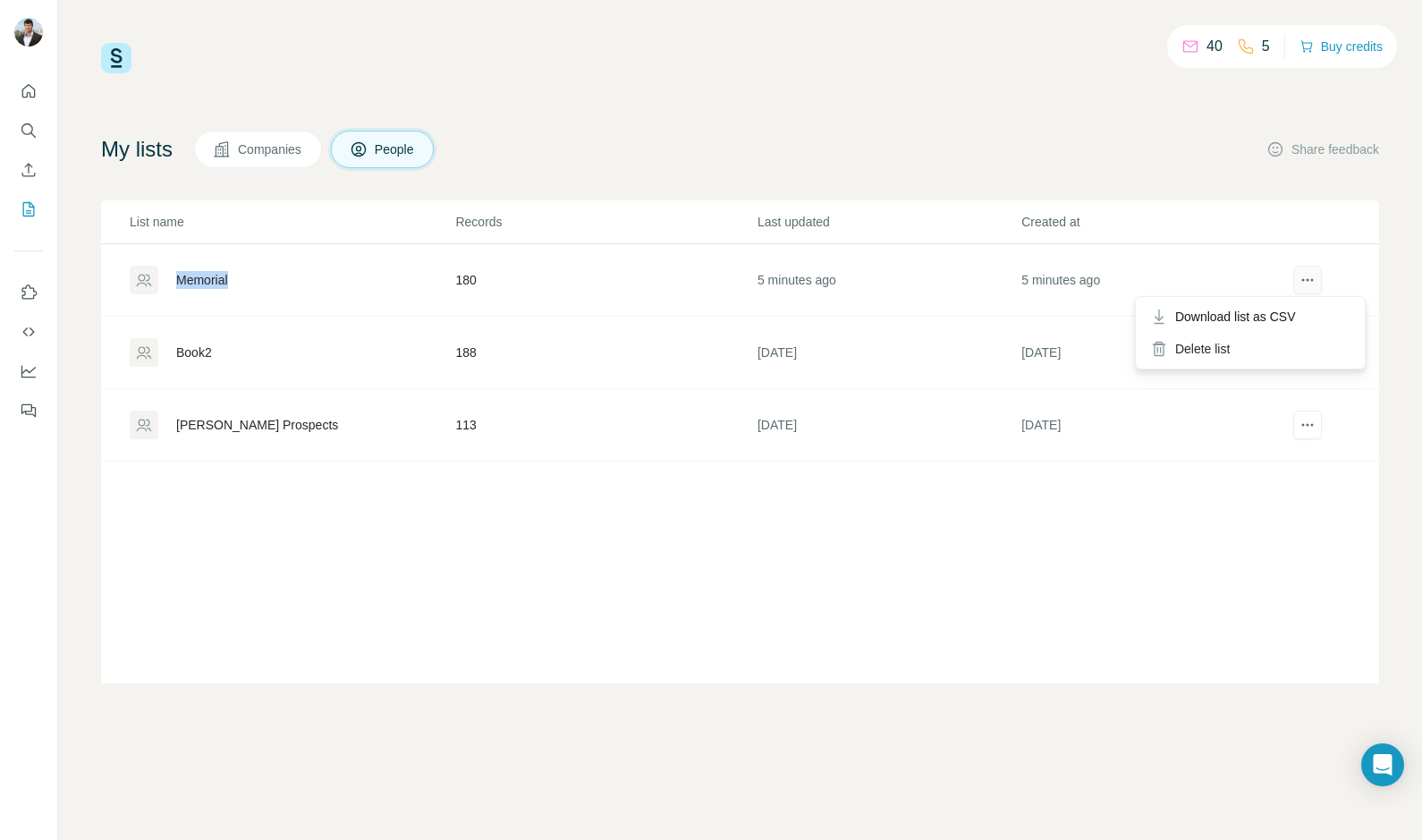
click at [1312, 285] on icon "actions" at bounding box center [1307, 280] width 18 height 18
click at [1219, 345] on div "Delete list" at bounding box center [1250, 349] width 222 height 32
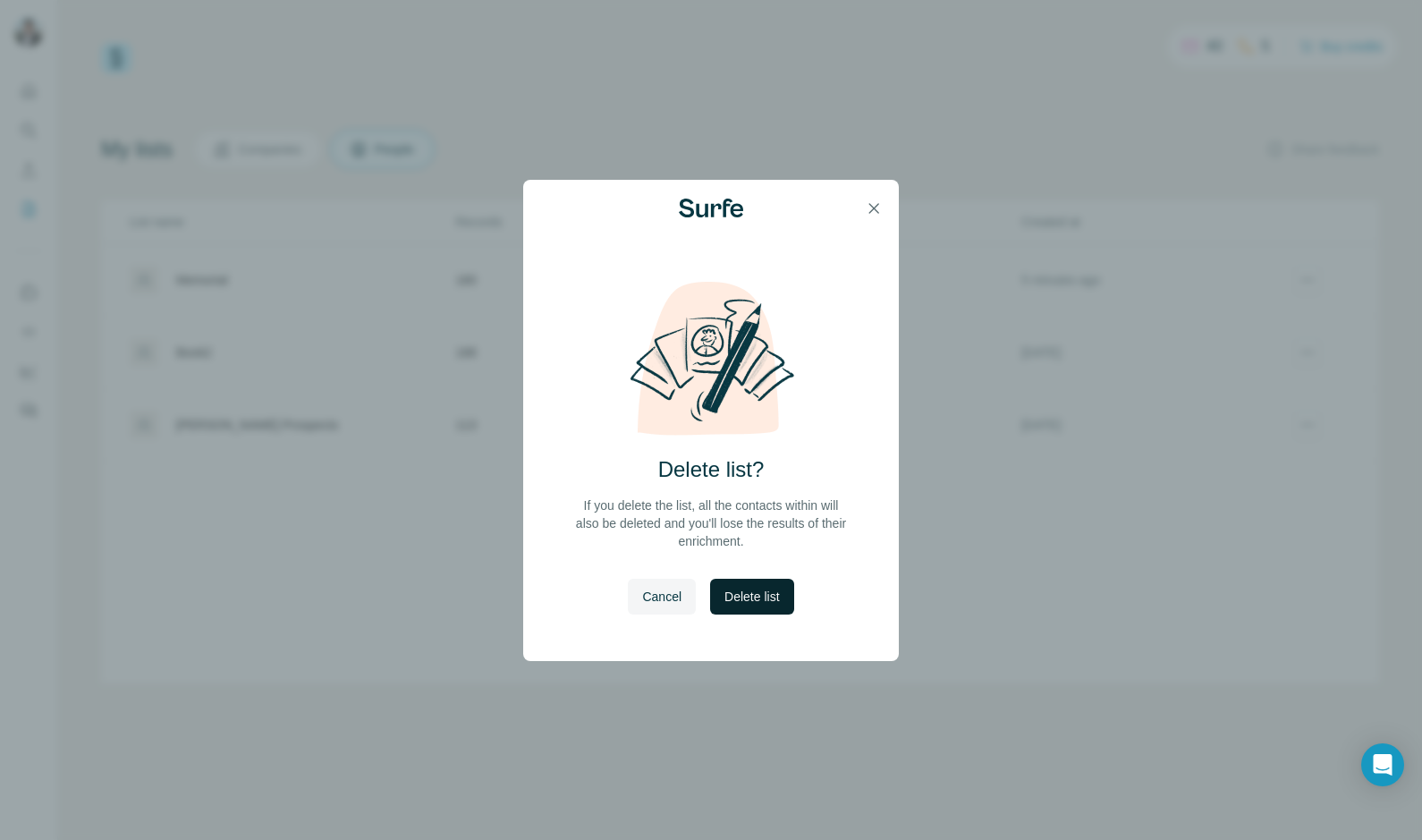
click at [743, 584] on button "Delete list" at bounding box center [751, 597] width 83 height 36
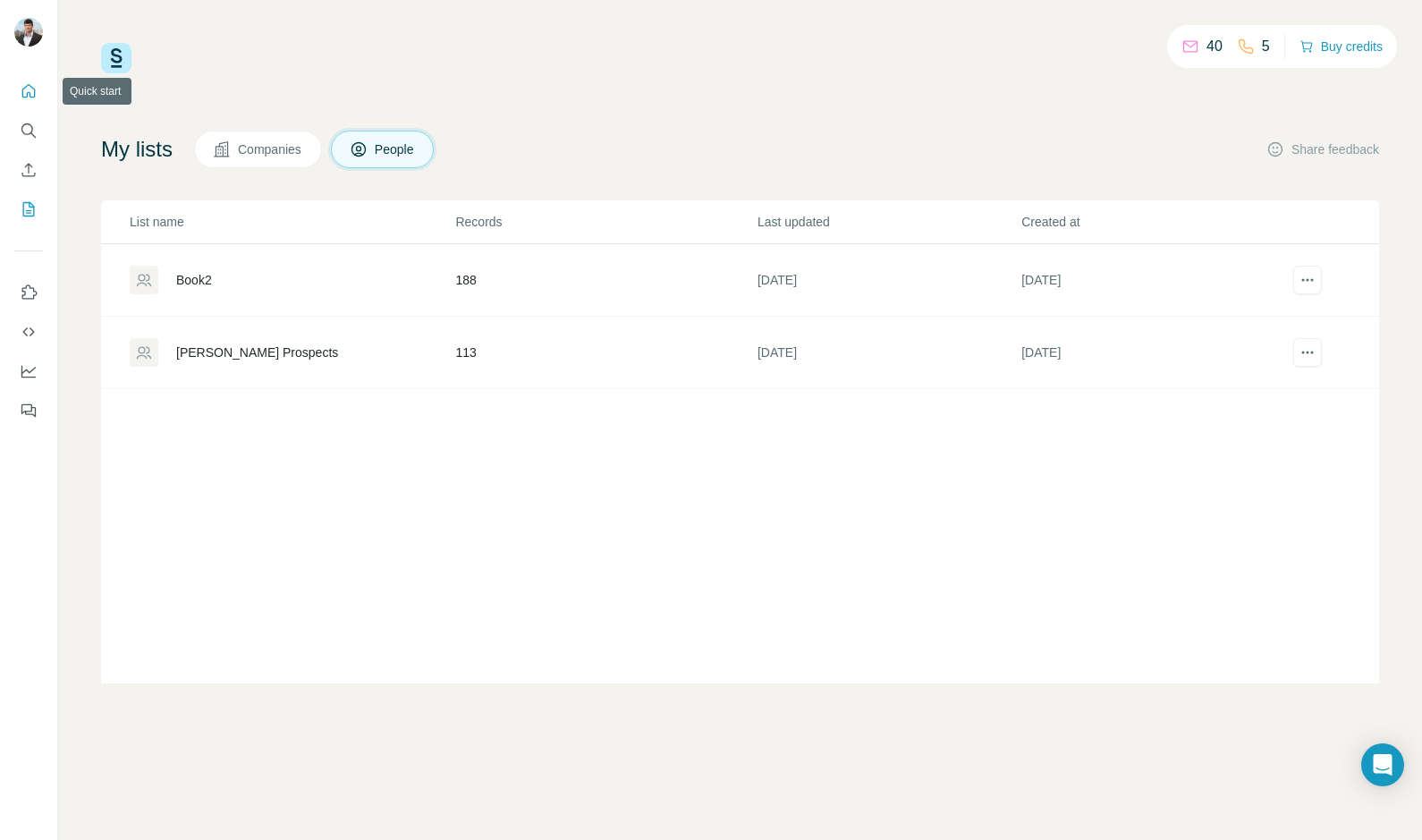
click at [31, 97] on icon "Quick start" at bounding box center [28, 90] width 13 height 13
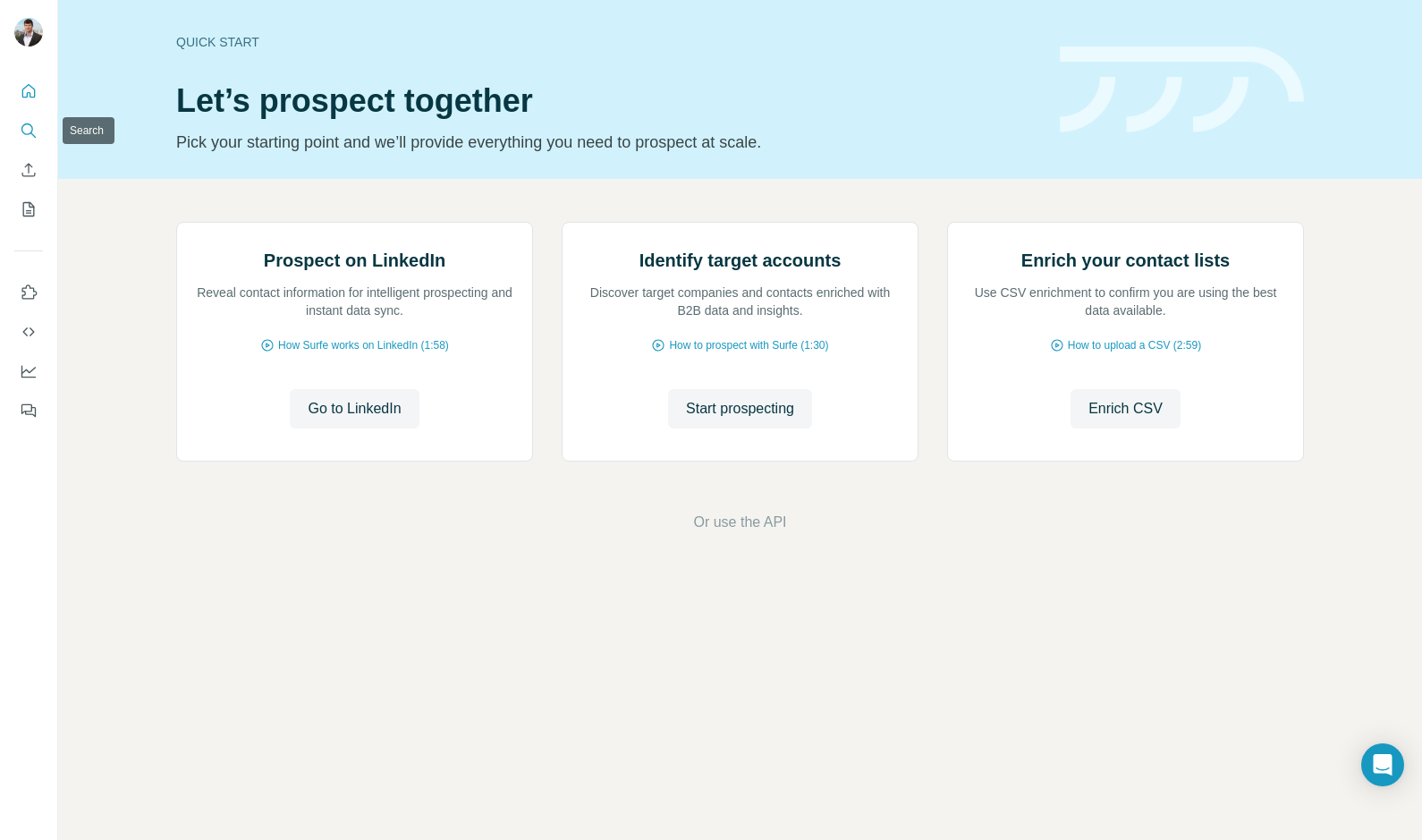
click at [31, 134] on icon "Search" at bounding box center [33, 135] width 5 height 5
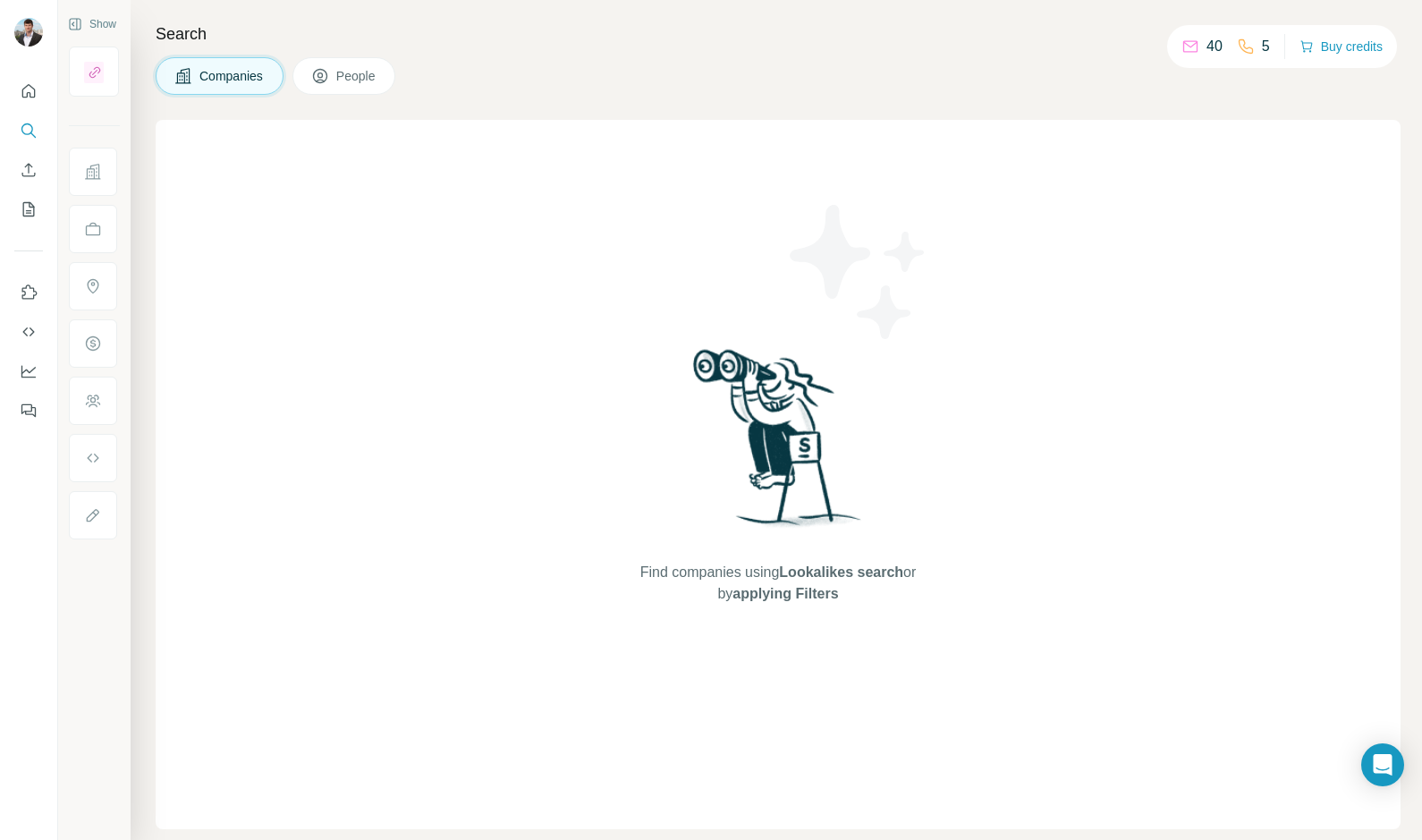
click at [100, 174] on icon at bounding box center [93, 171] width 18 height 18
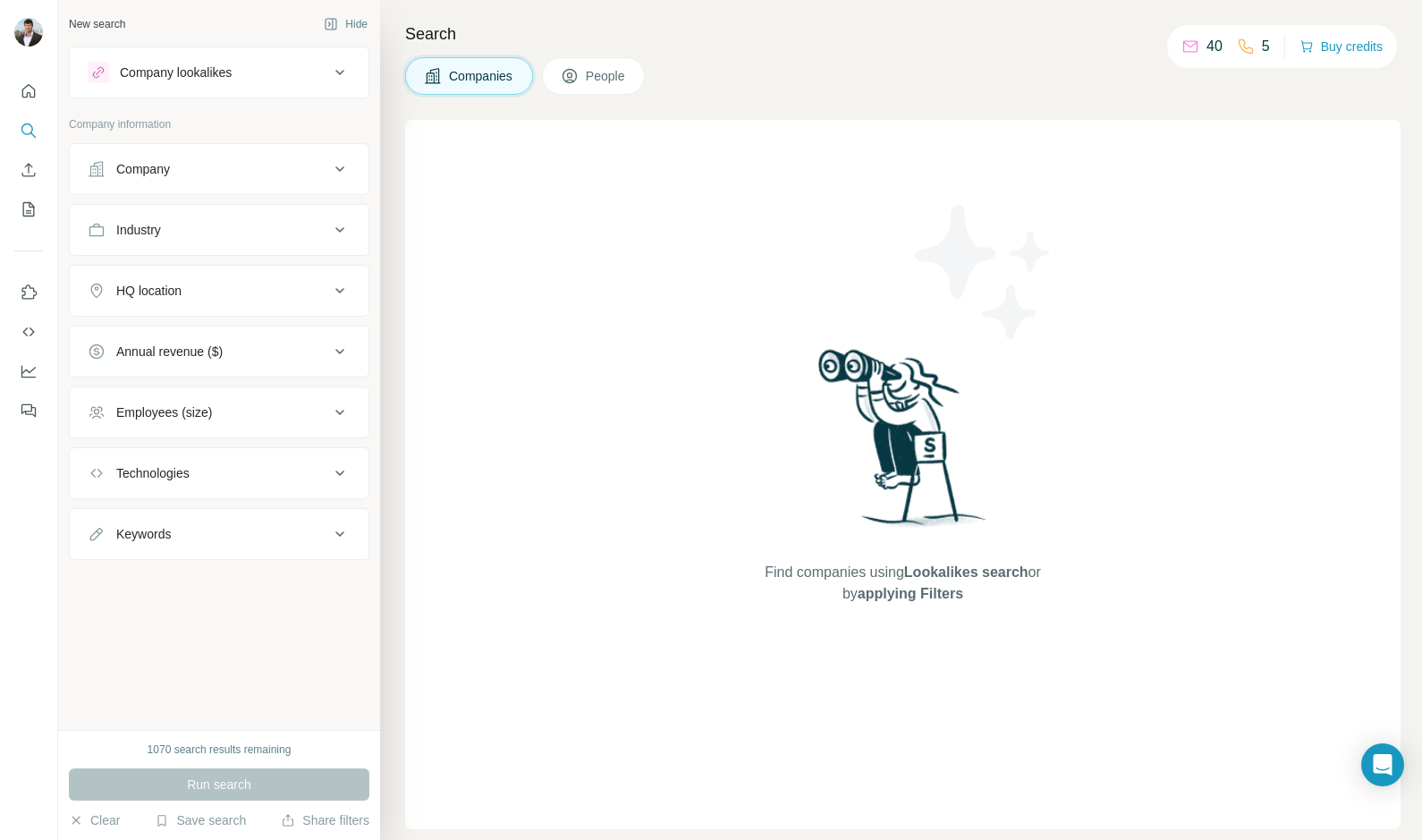
click at [146, 166] on div "Company" at bounding box center [143, 169] width 54 height 18
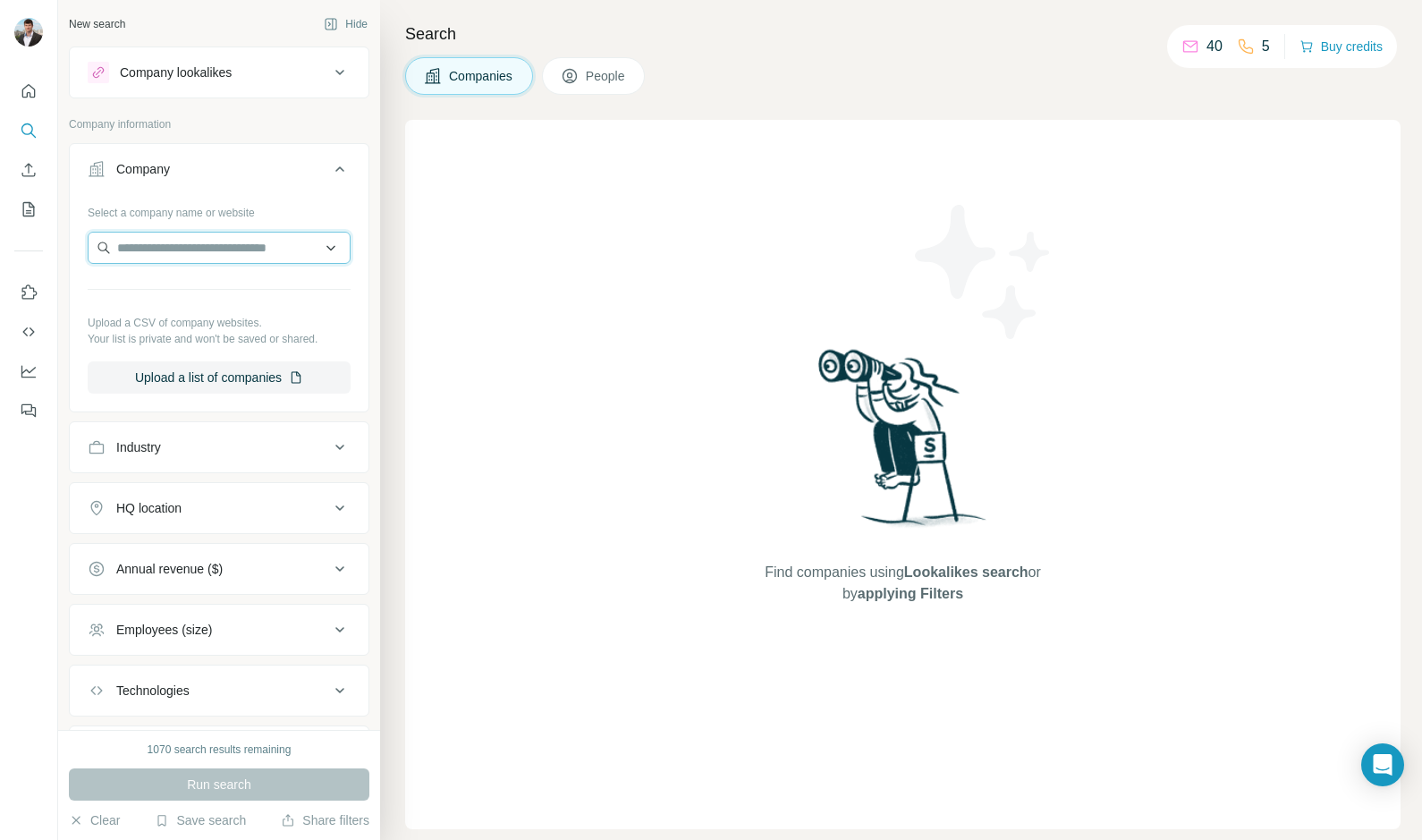
click at [205, 243] on input "text" at bounding box center [219, 247] width 263 height 32
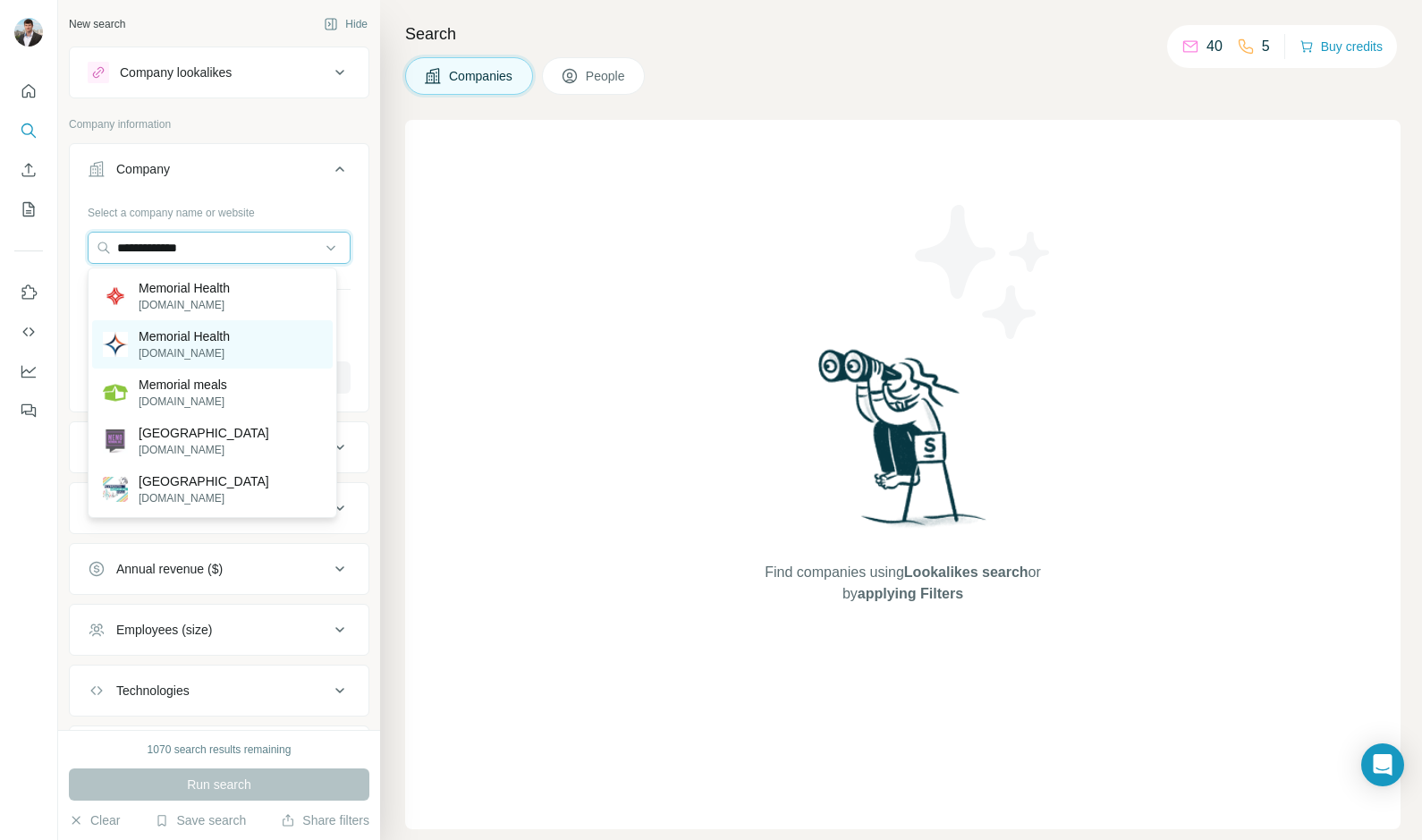
type input "**********"
click at [217, 328] on p "Memorial Health" at bounding box center [184, 337] width 92 height 18
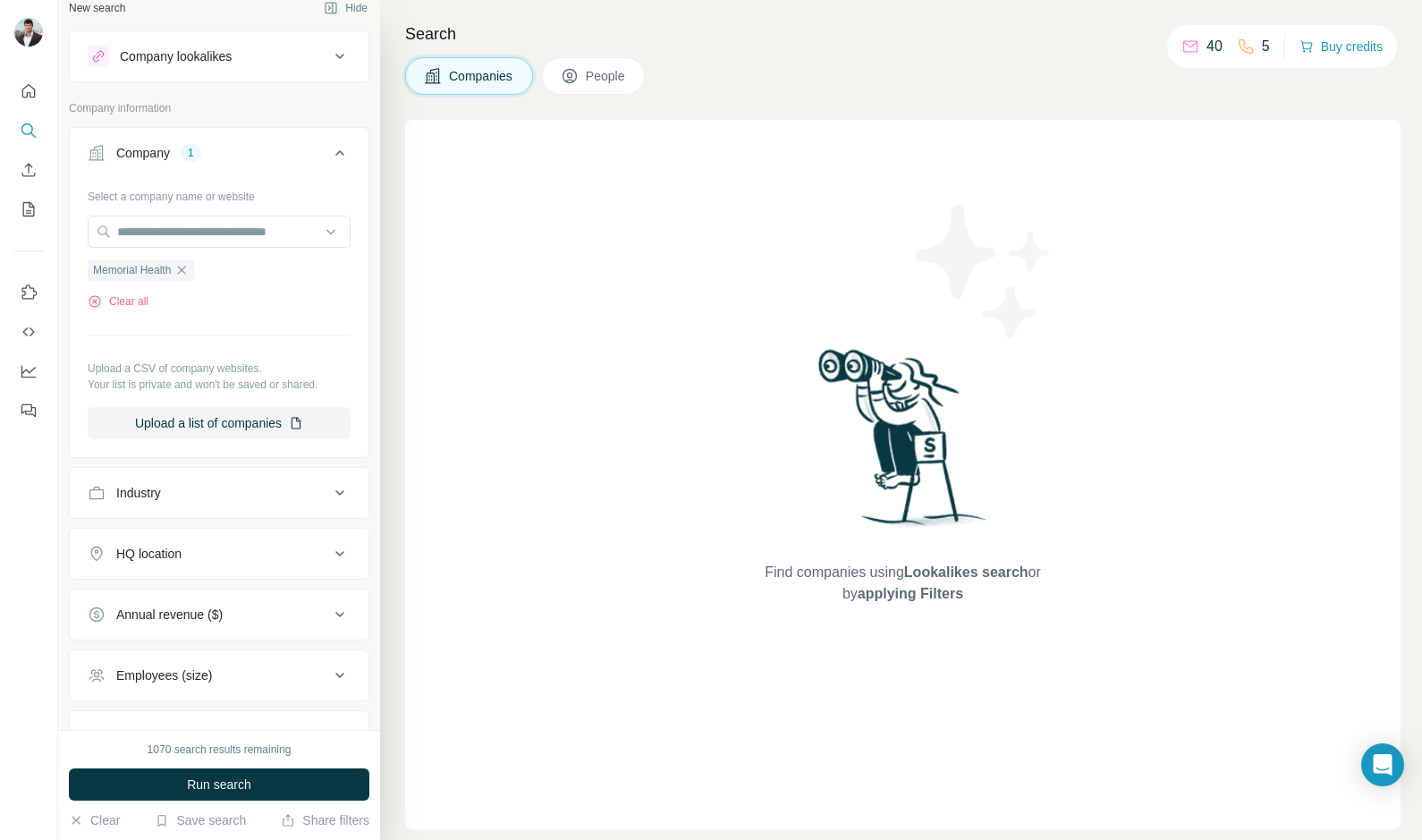
scroll to position [159, 0]
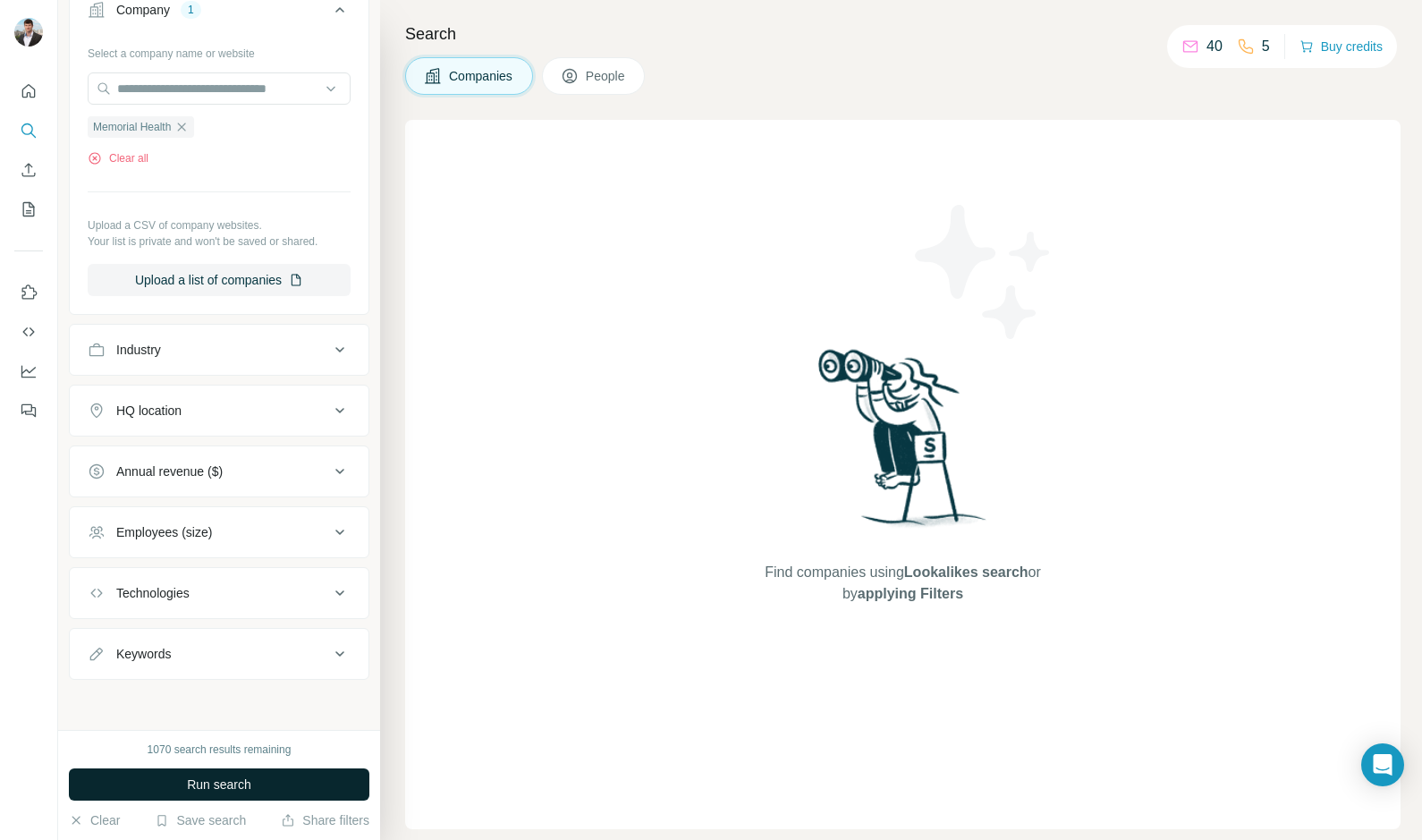
click at [210, 781] on span "Run search" at bounding box center [219, 784] width 65 height 18
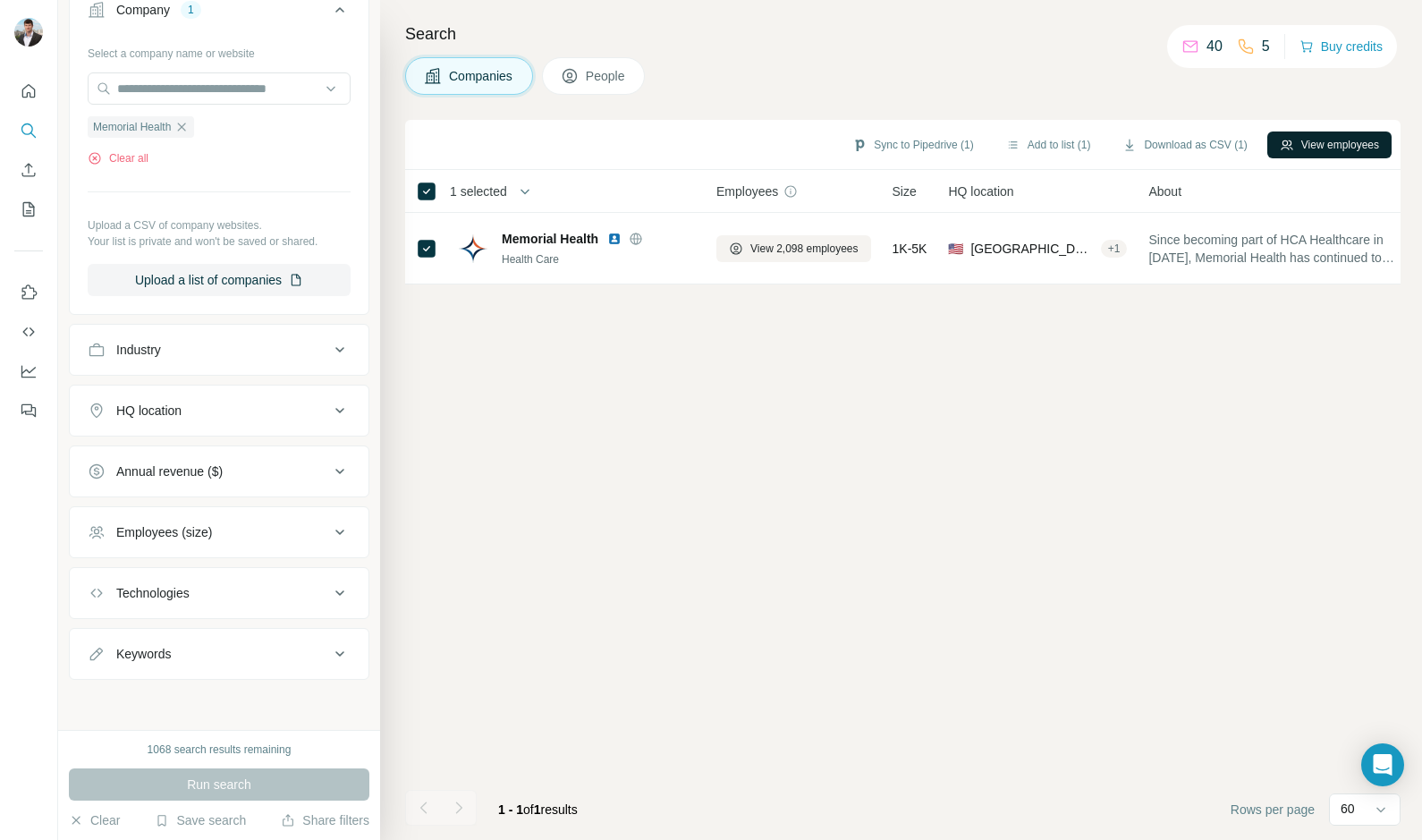
click at [1308, 144] on button "View employees" at bounding box center [1329, 144] width 125 height 27
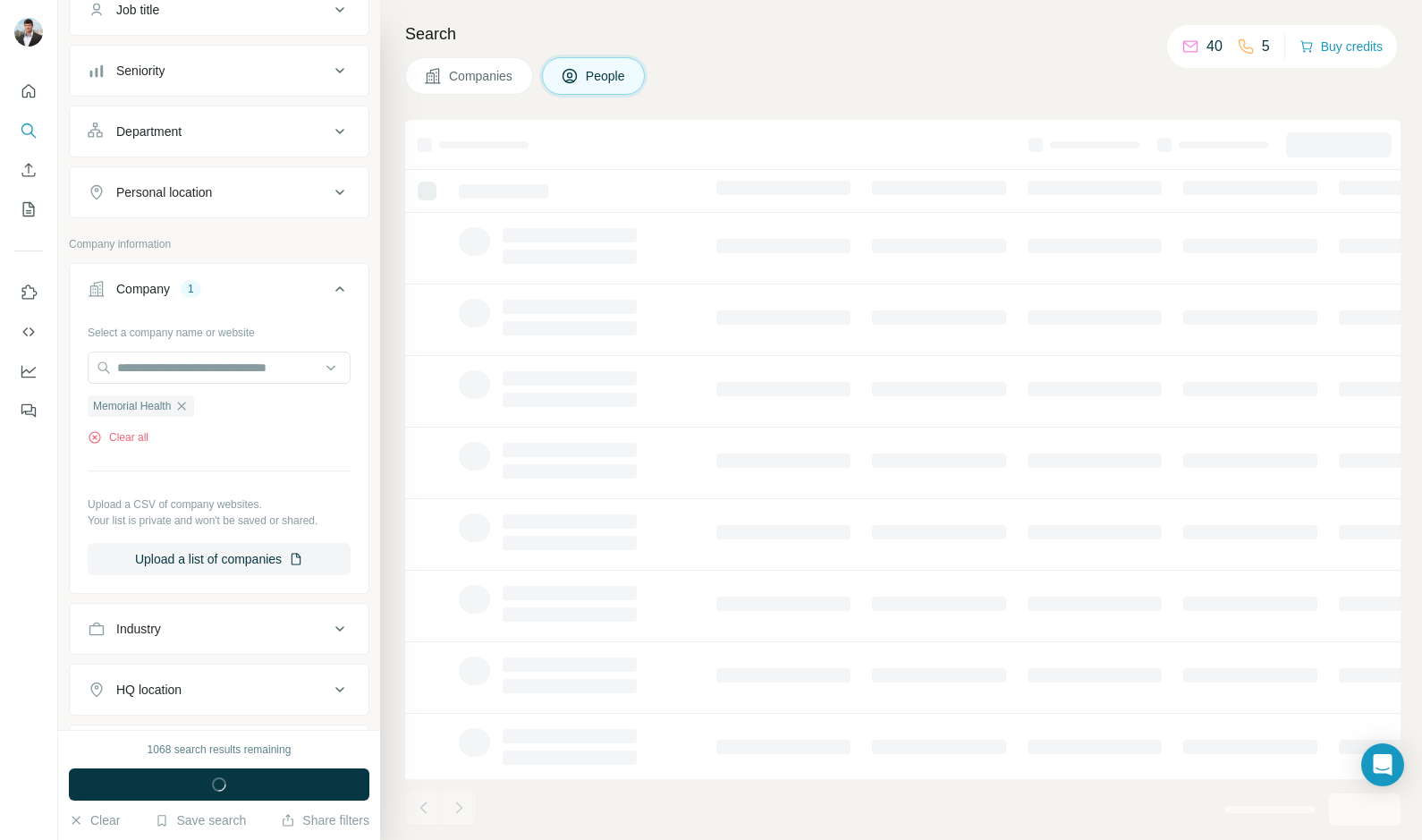
scroll to position [438, 0]
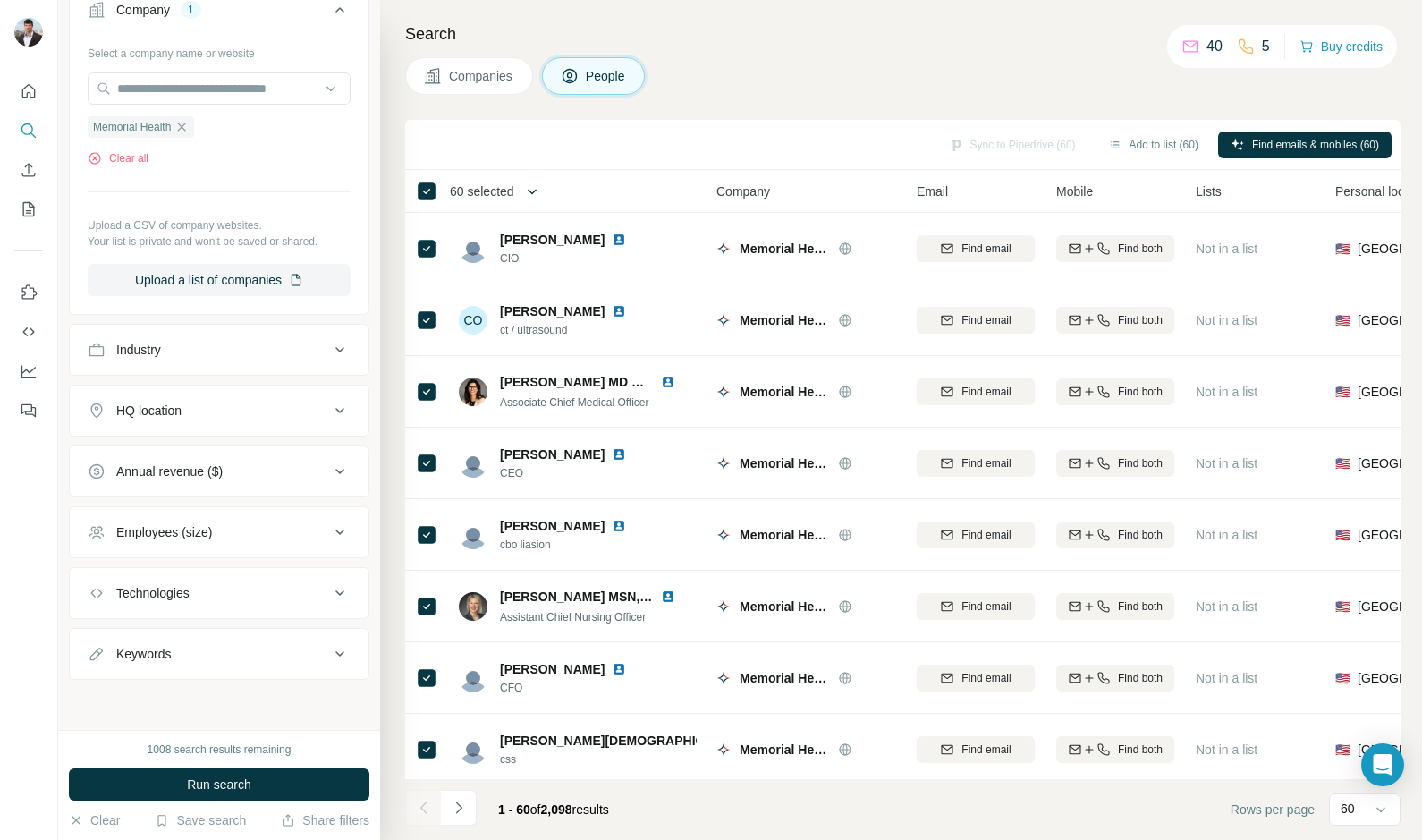
click at [537, 199] on icon "button" at bounding box center [532, 191] width 18 height 18
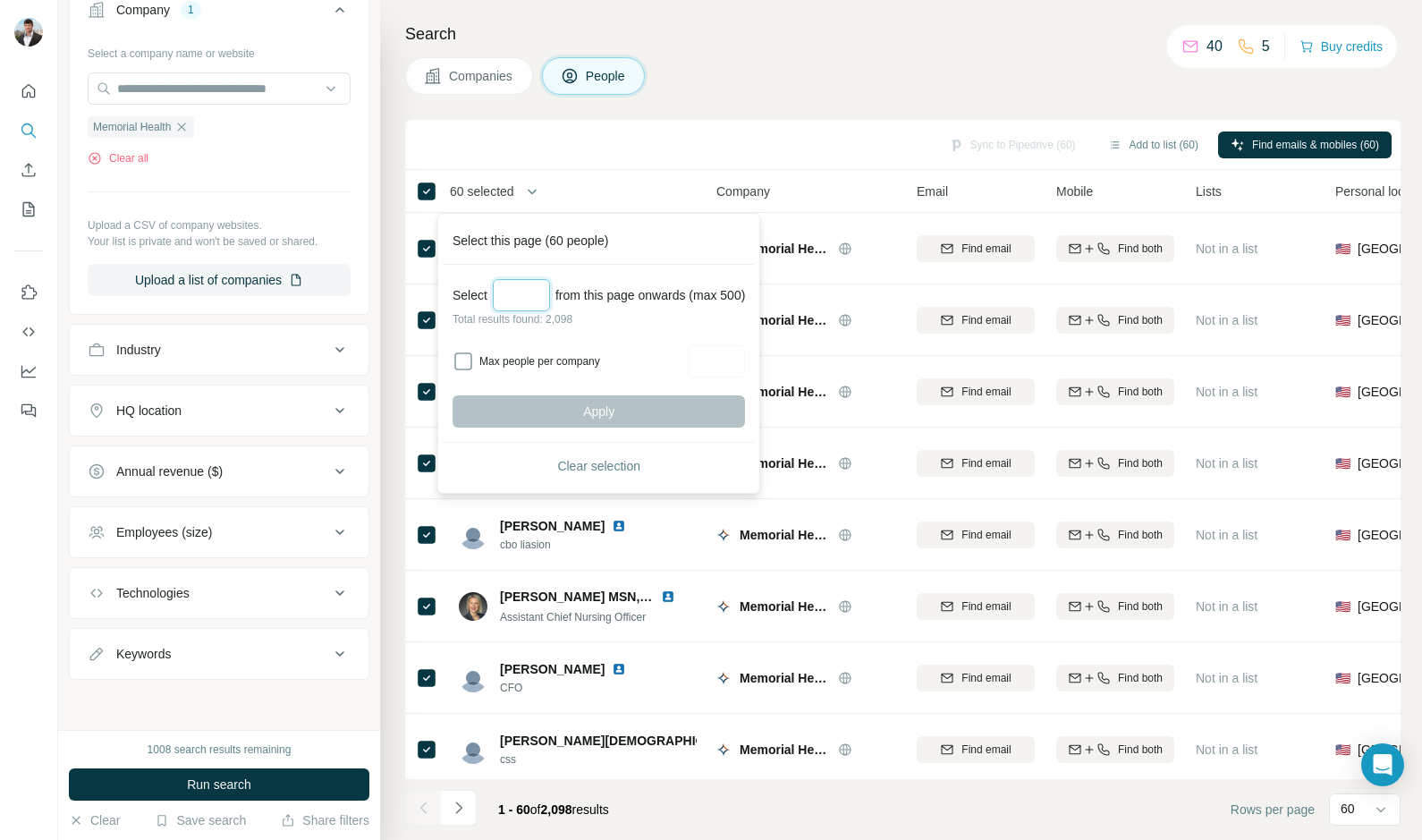
click at [525, 309] on input "Select a number (up to 500)" at bounding box center [521, 295] width 57 height 32
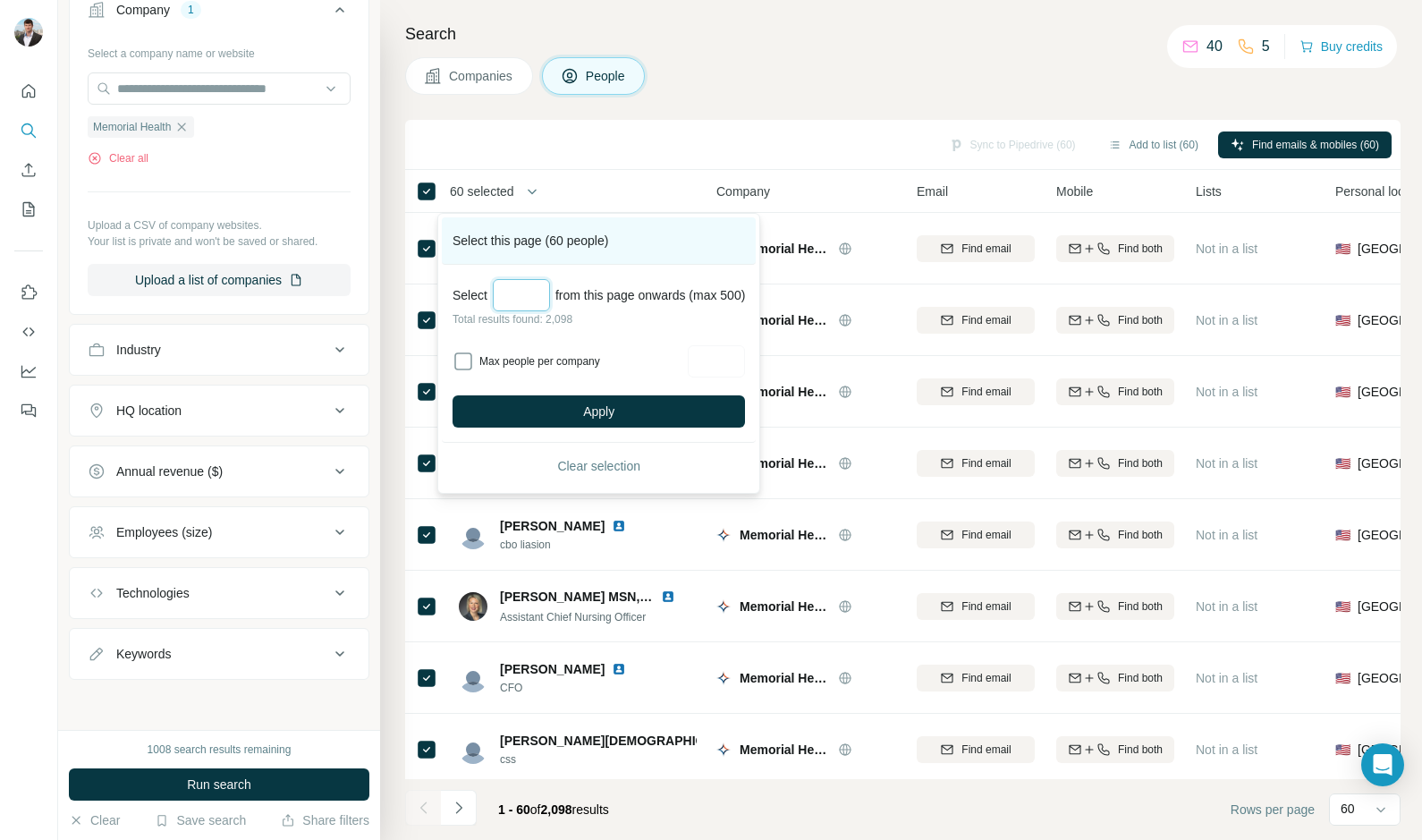
type input "***"
click at [679, 221] on div "Select this page (60 people)" at bounding box center [598, 241] width 314 height 48
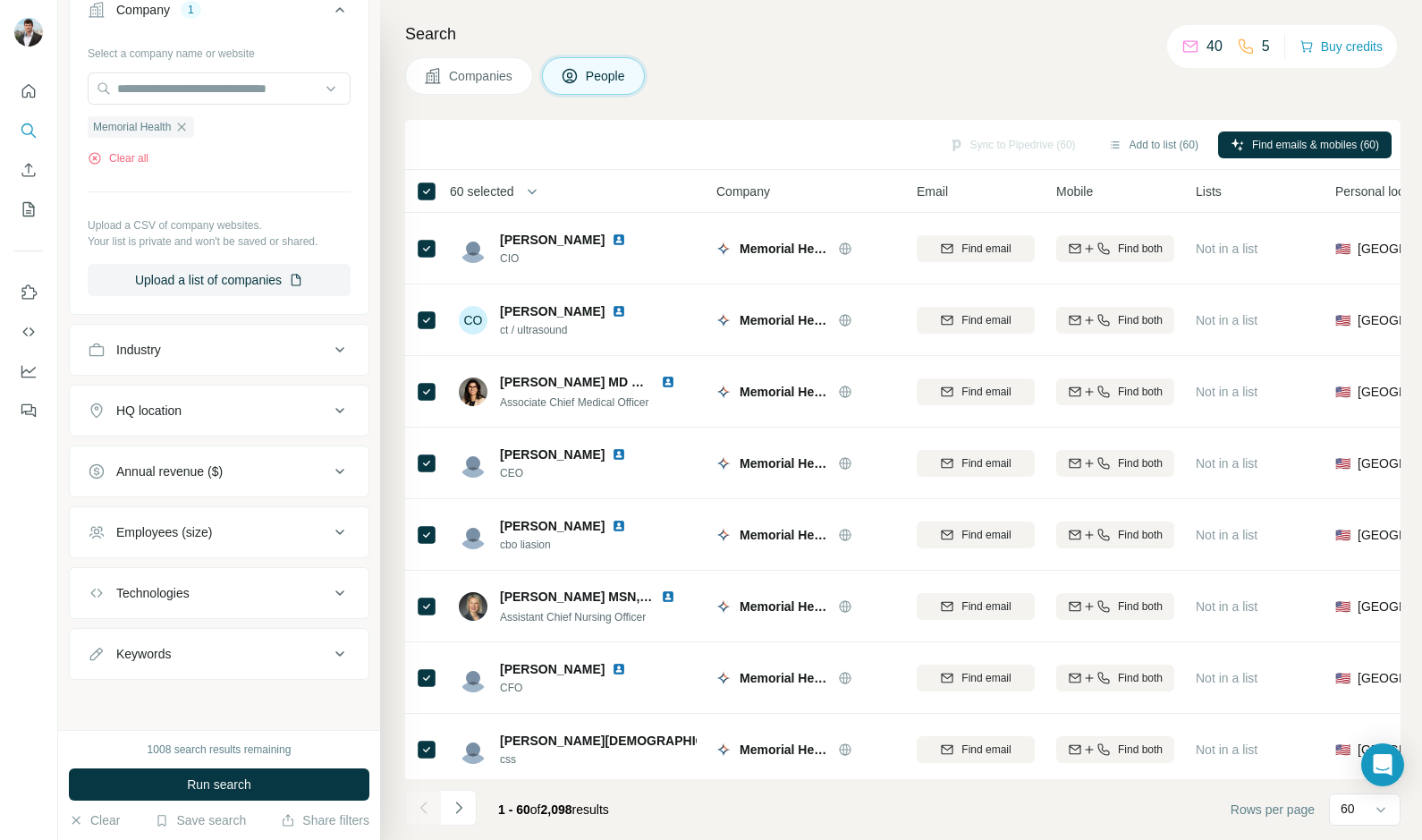
click at [475, 184] on span "60 selected" at bounding box center [481, 191] width 65 height 18
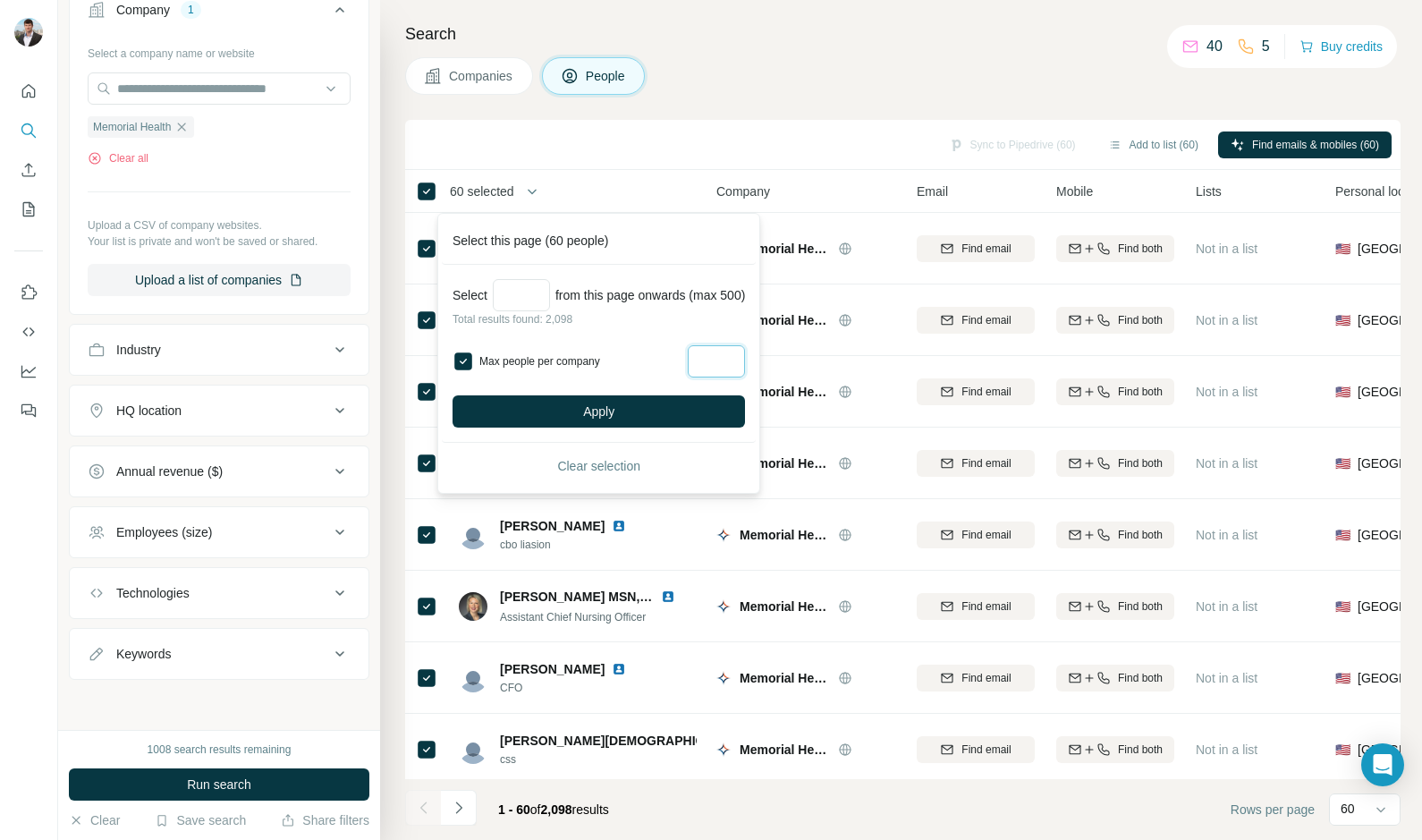
click at [727, 371] on input "Max people per company" at bounding box center [715, 361] width 57 height 32
click at [563, 407] on button "Apply" at bounding box center [598, 412] width 292 height 32
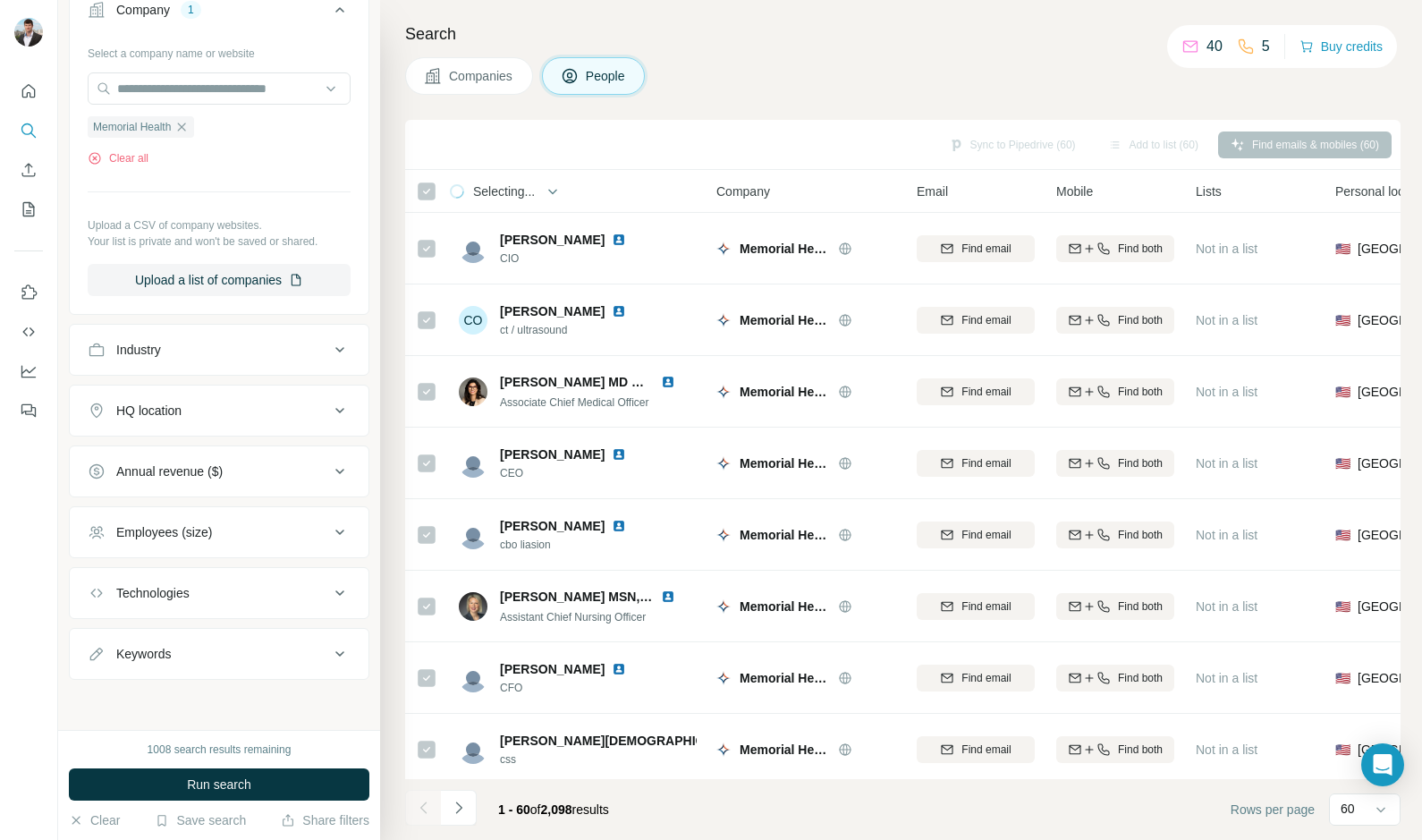
click at [1131, 141] on div "Add to list (60)" at bounding box center [1154, 144] width 116 height 27
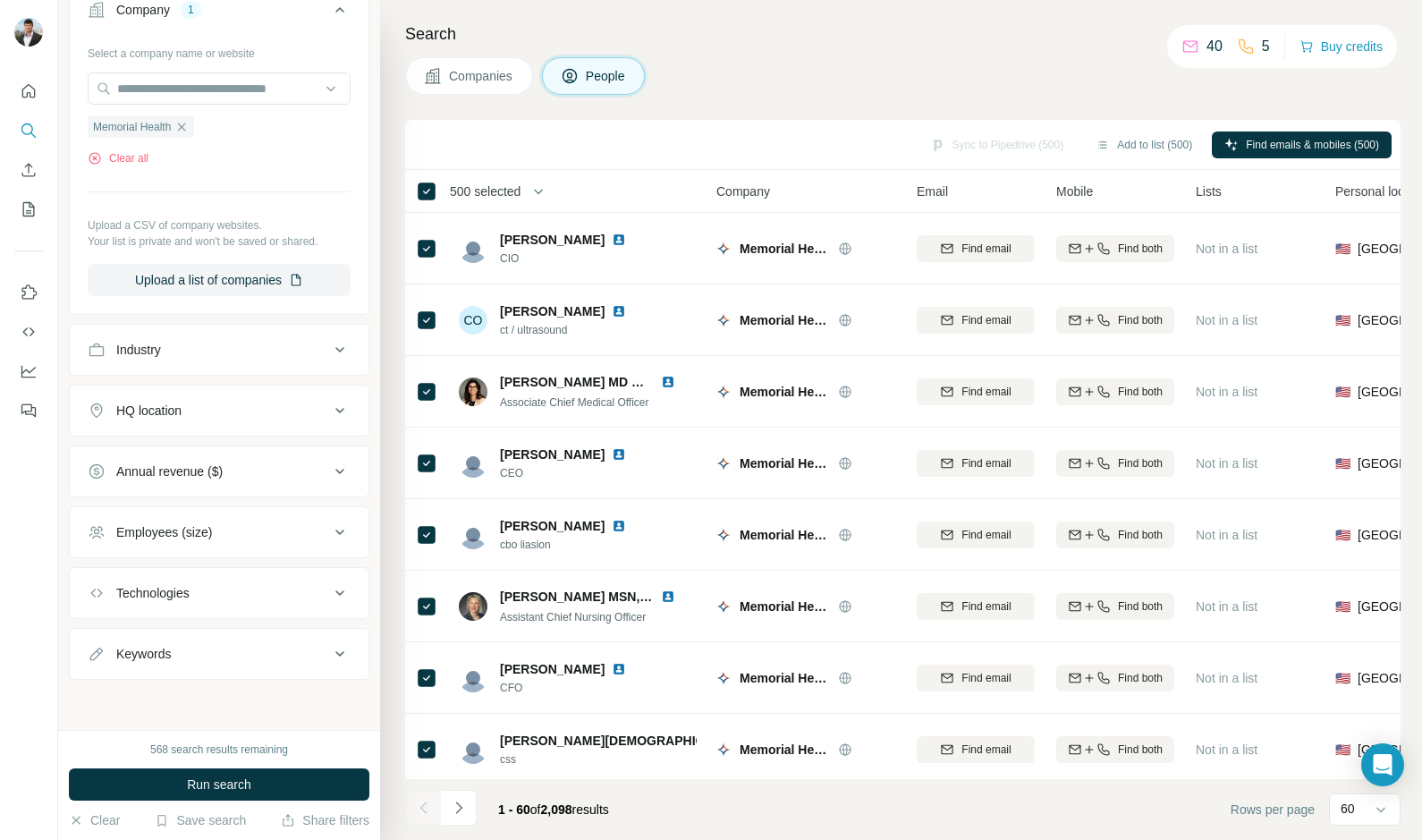
click at [1131, 141] on button "Add to list (500)" at bounding box center [1144, 144] width 122 height 27
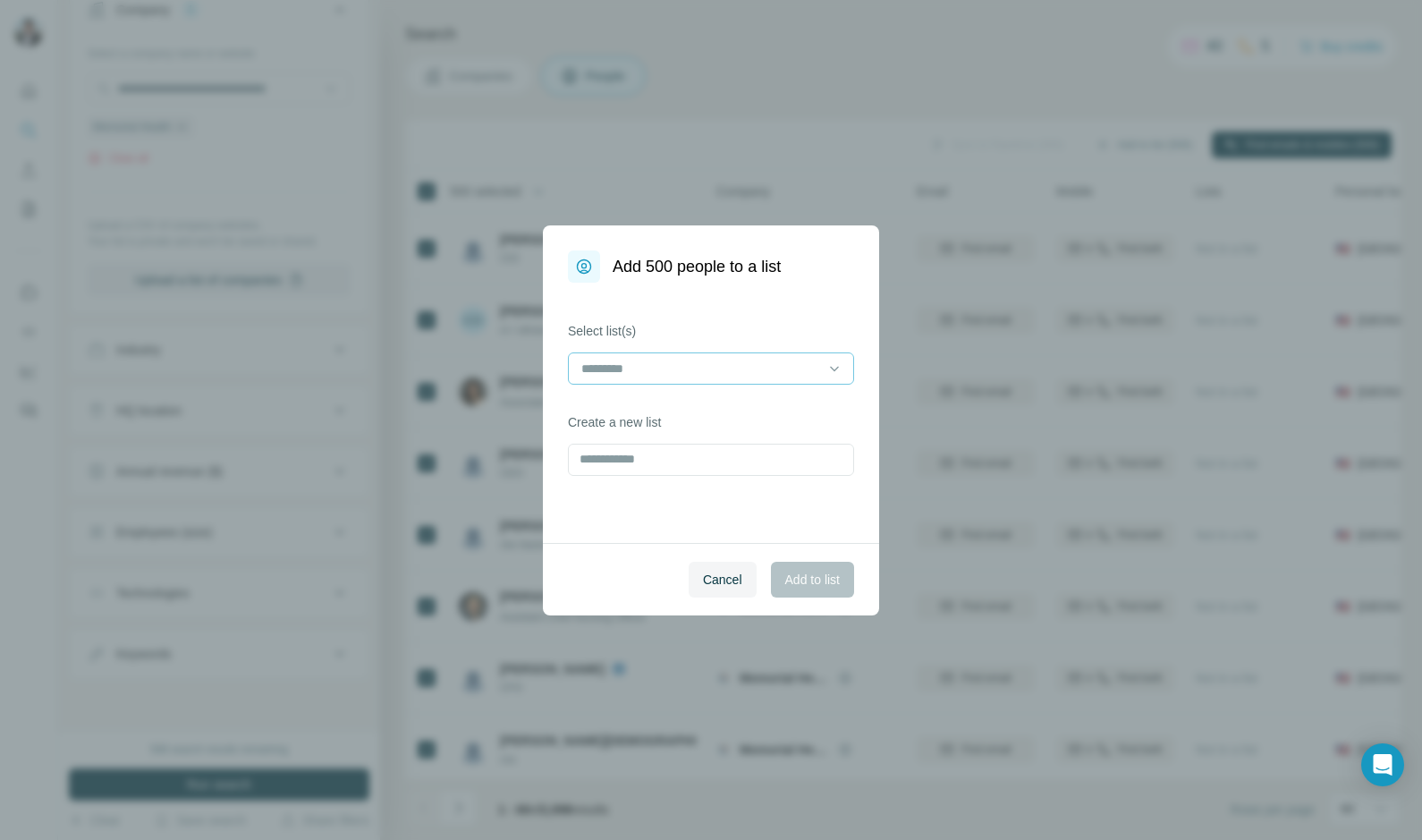
click at [700, 365] on input at bounding box center [701, 369] width 241 height 20
click at [712, 334] on label "Select list(s)" at bounding box center [711, 331] width 286 height 18
click at [662, 452] on input "text" at bounding box center [711, 459] width 286 height 32
type input "********"
click at [815, 572] on span "Add to list" at bounding box center [812, 580] width 55 height 18
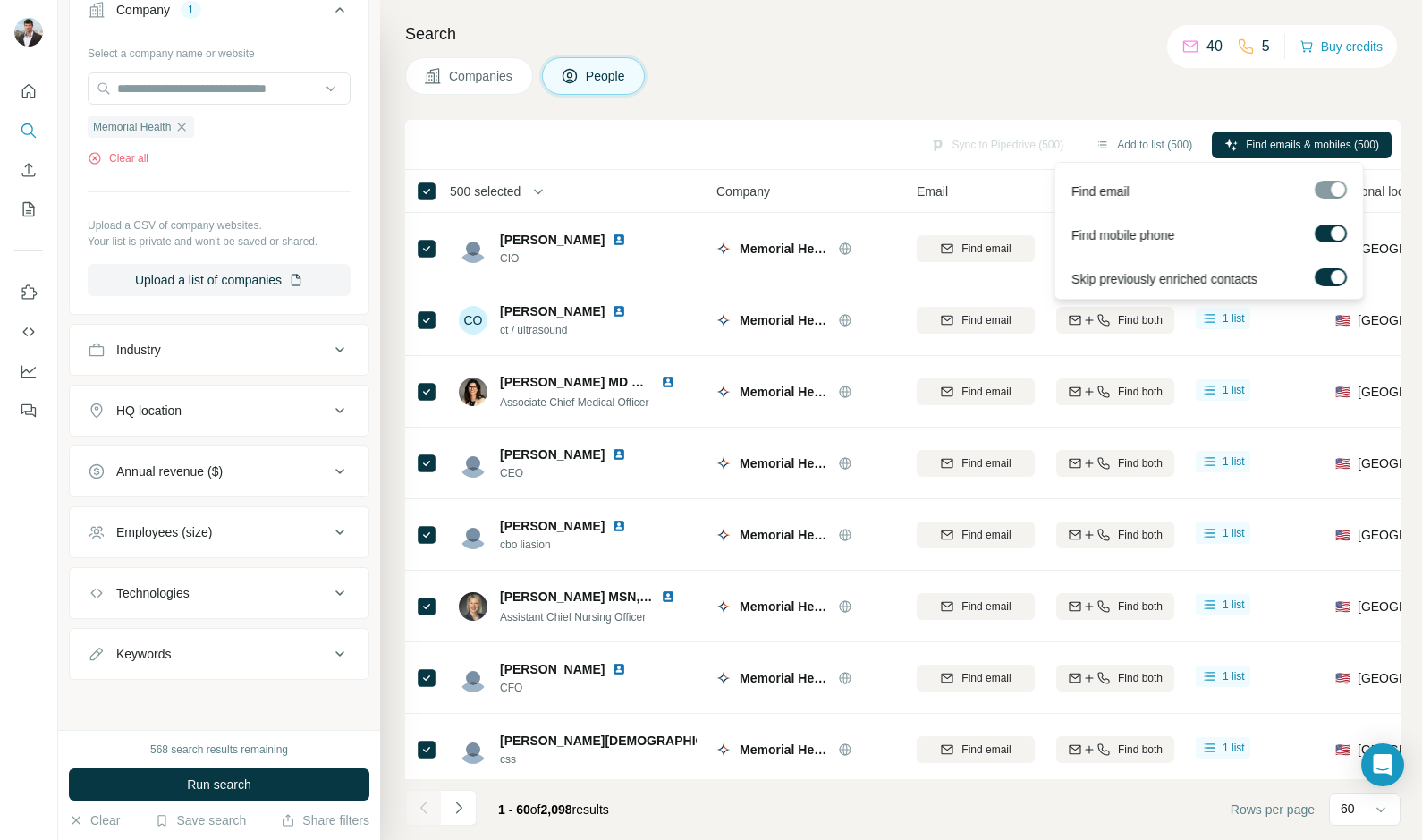
click at [1333, 228] on div at bounding box center [1338, 233] width 14 height 14
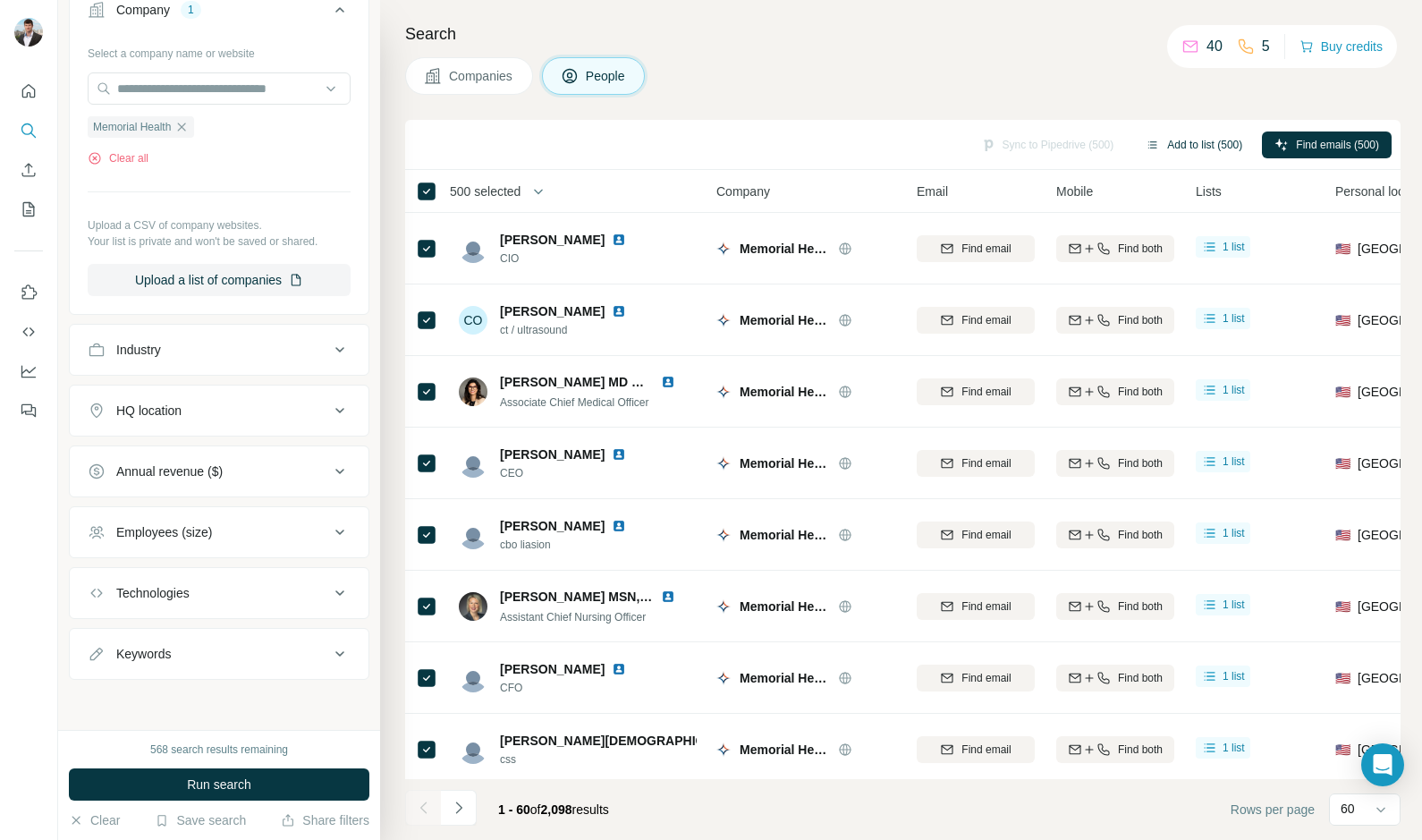
click at [1146, 140] on icon "button" at bounding box center [1153, 144] width 14 height 14
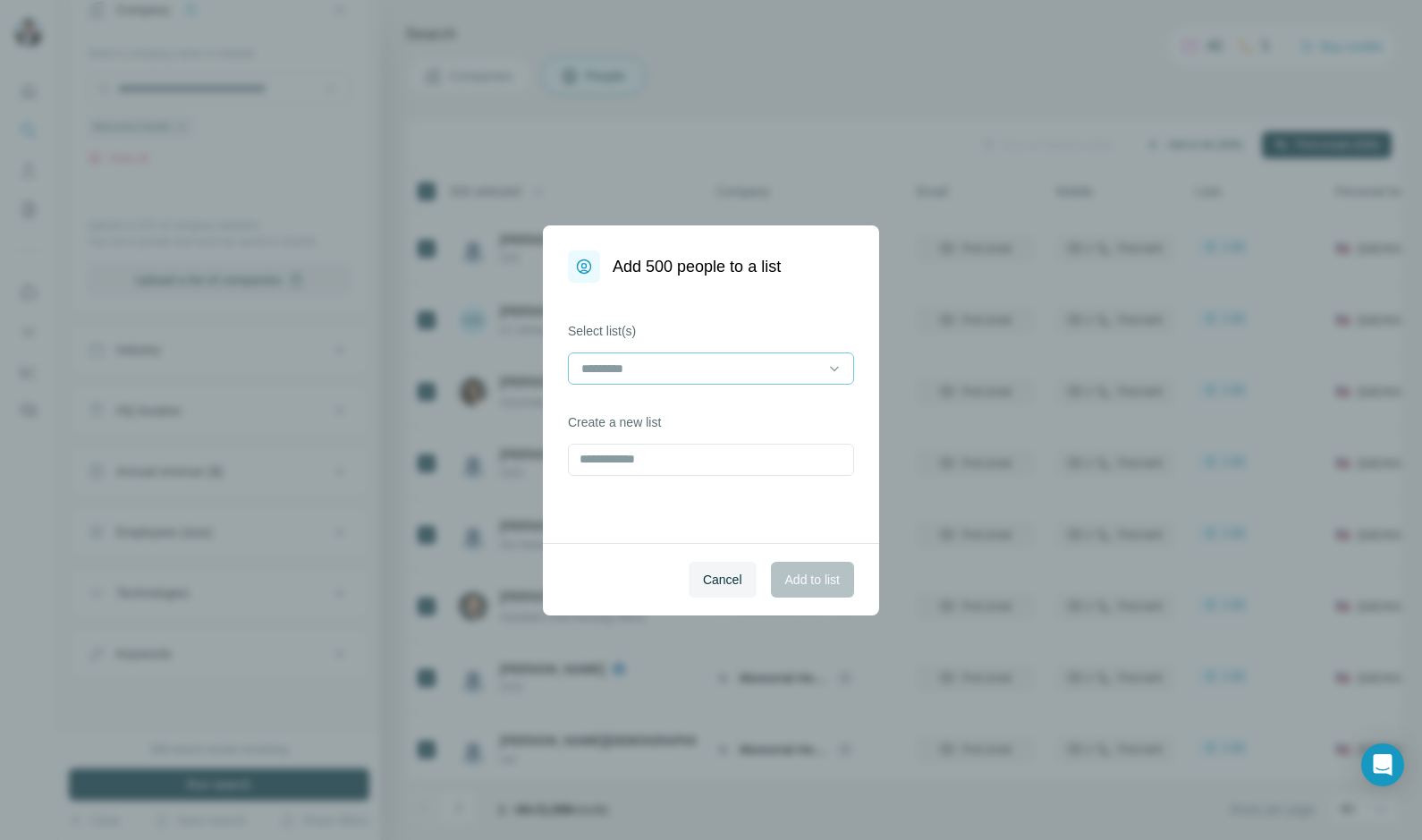
click at [664, 363] on input at bounding box center [701, 369] width 241 height 20
click at [767, 166] on div "Add 500 people to a list Select list(s) Create a new list Cancel Add to list" at bounding box center [711, 420] width 1422 height 840
click at [871, 104] on div "Add 500 people to a list Select list(s) Create a new list Cancel Add to list" at bounding box center [711, 420] width 1422 height 840
click at [714, 575] on span "Cancel" at bounding box center [721, 580] width 39 height 18
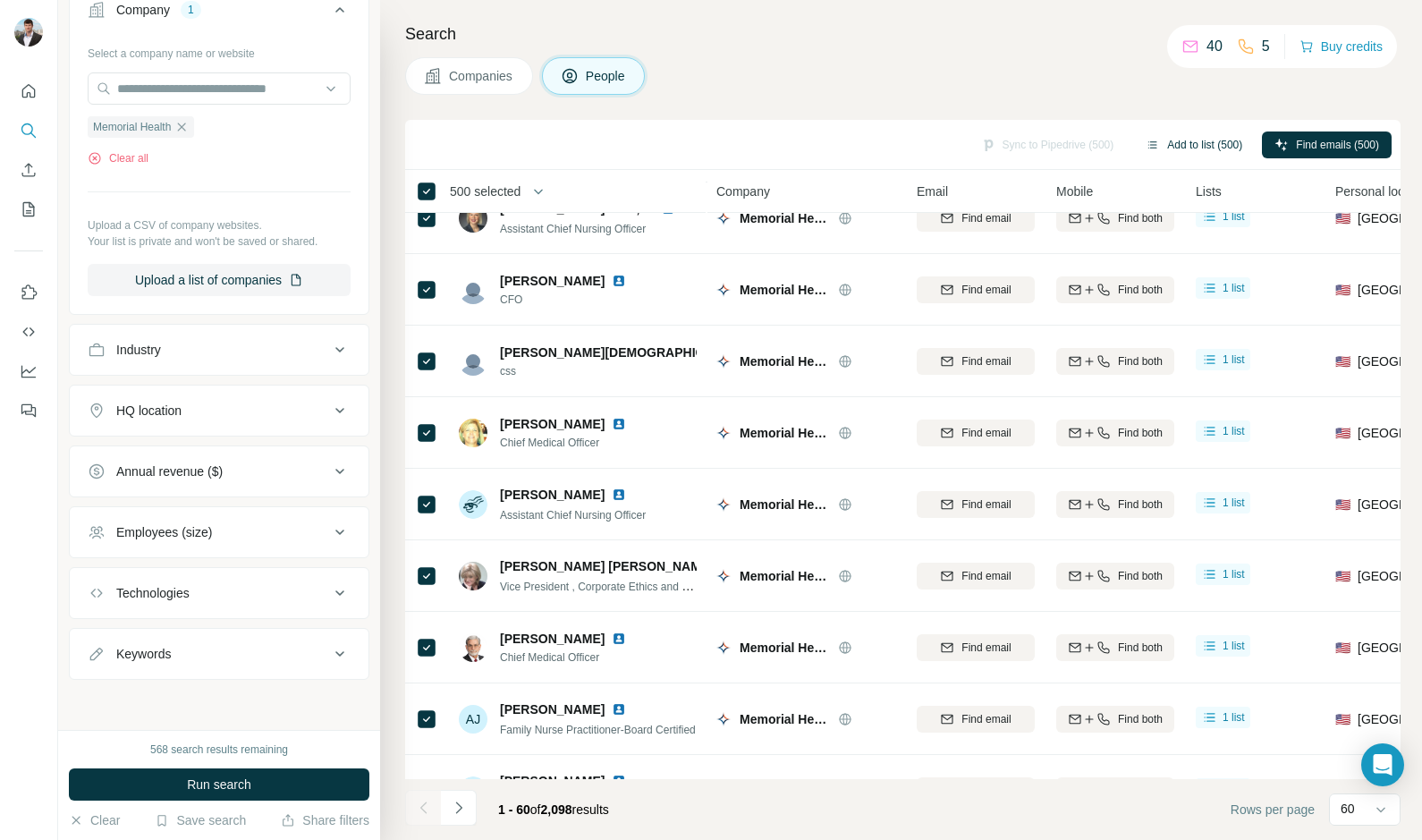
scroll to position [159, 0]
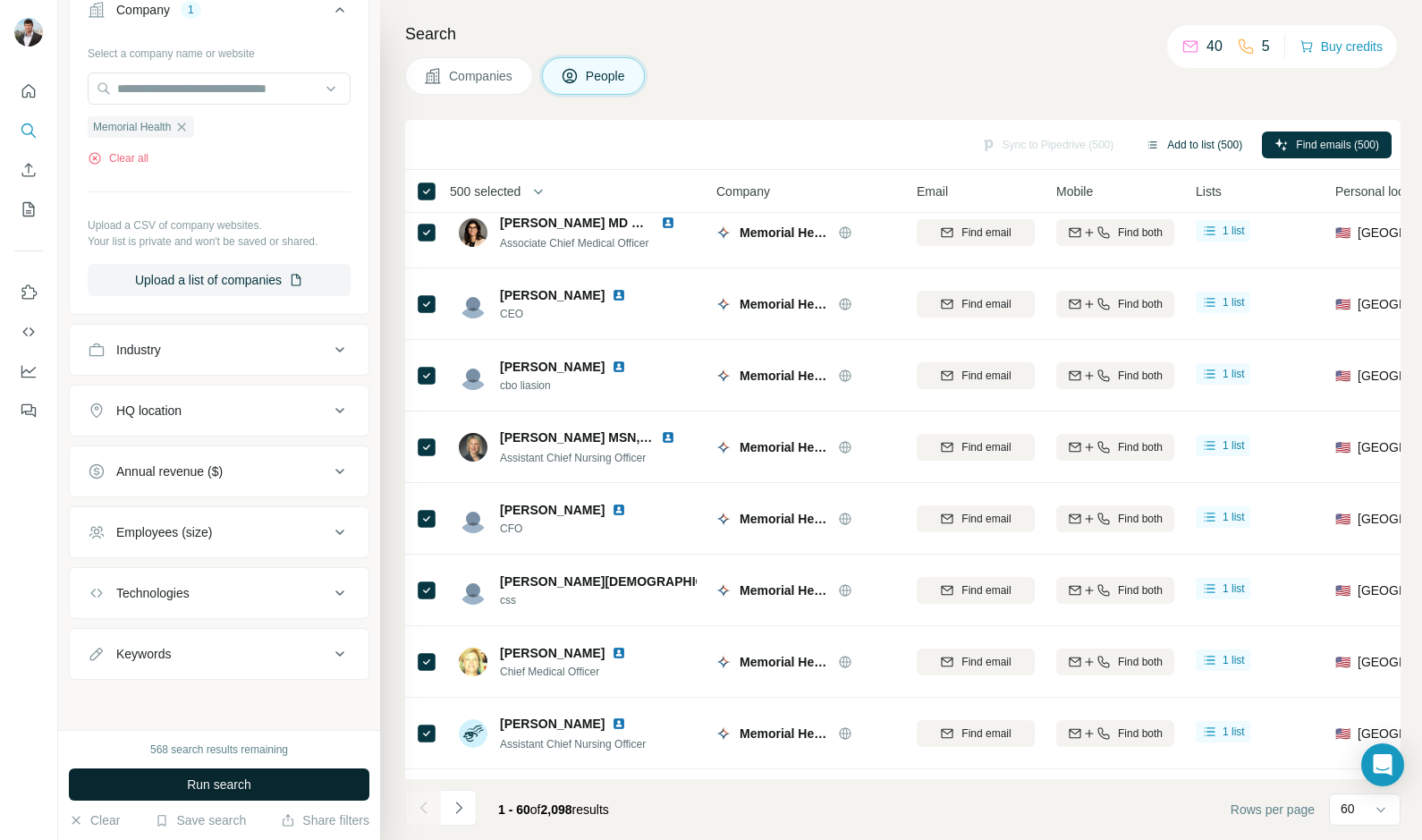
click at [255, 780] on button "Run search" at bounding box center [219, 784] width 301 height 32
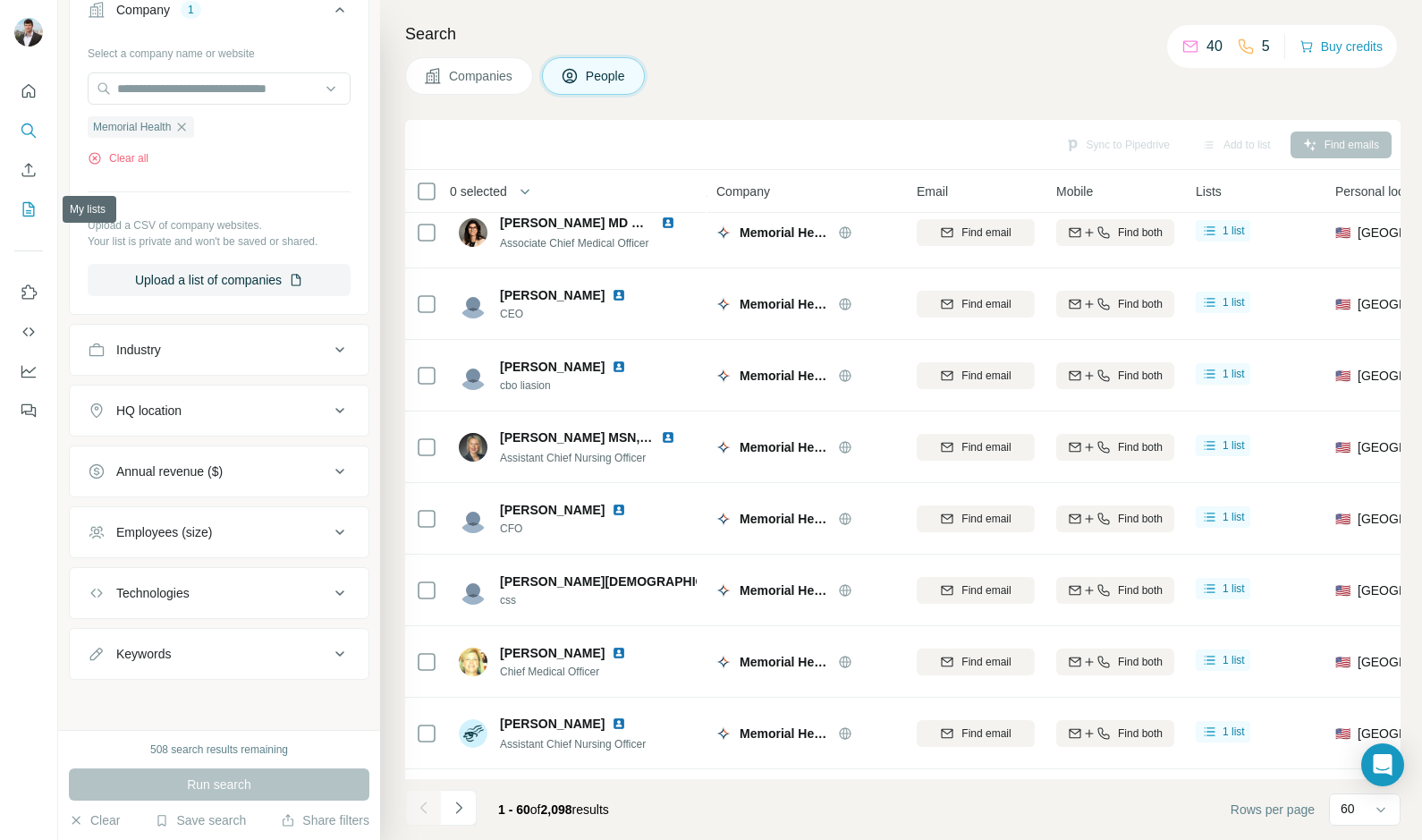
click at [28, 200] on icon "My lists" at bounding box center [29, 209] width 18 height 18
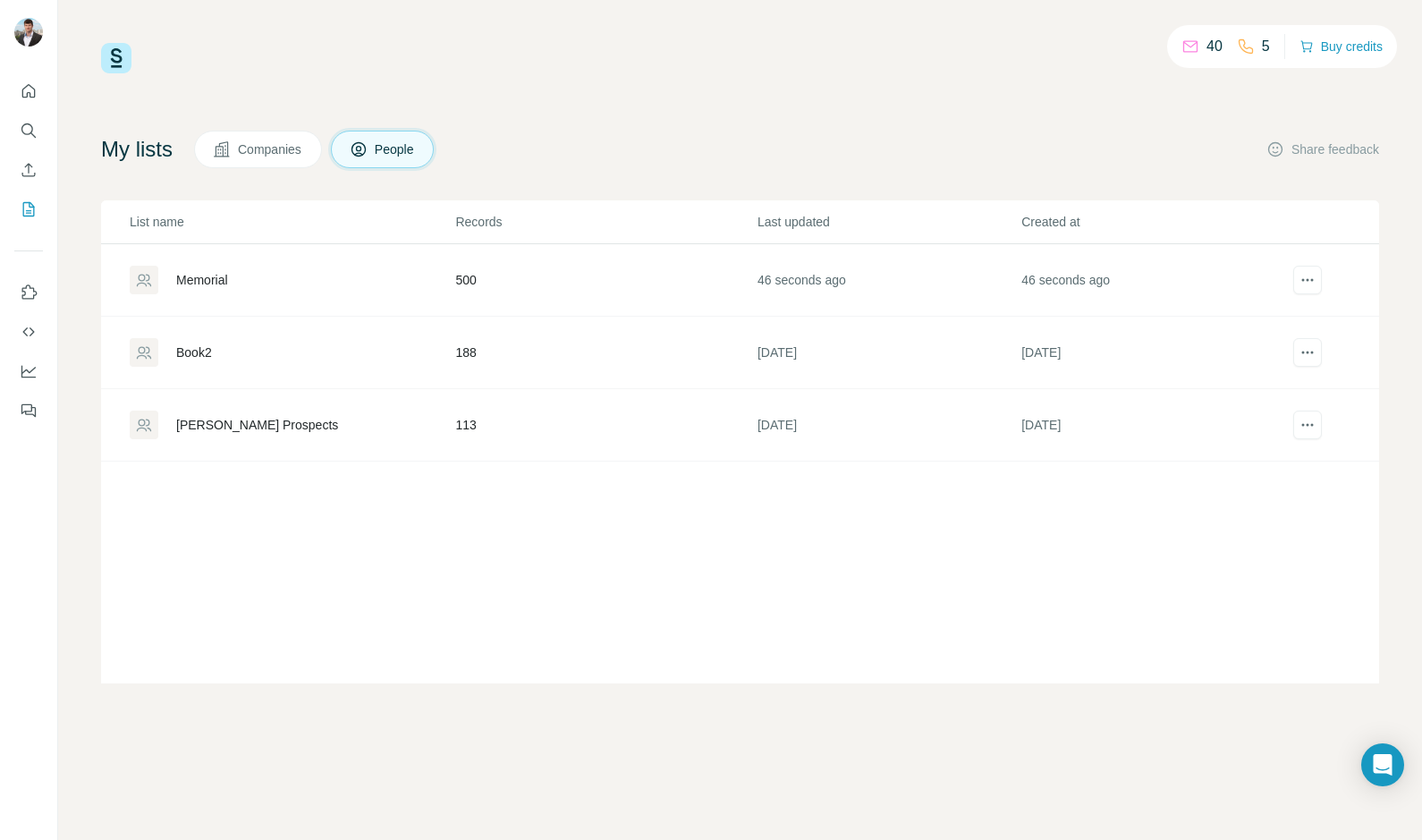
click at [210, 274] on div "Memorial" at bounding box center [202, 280] width 52 height 18
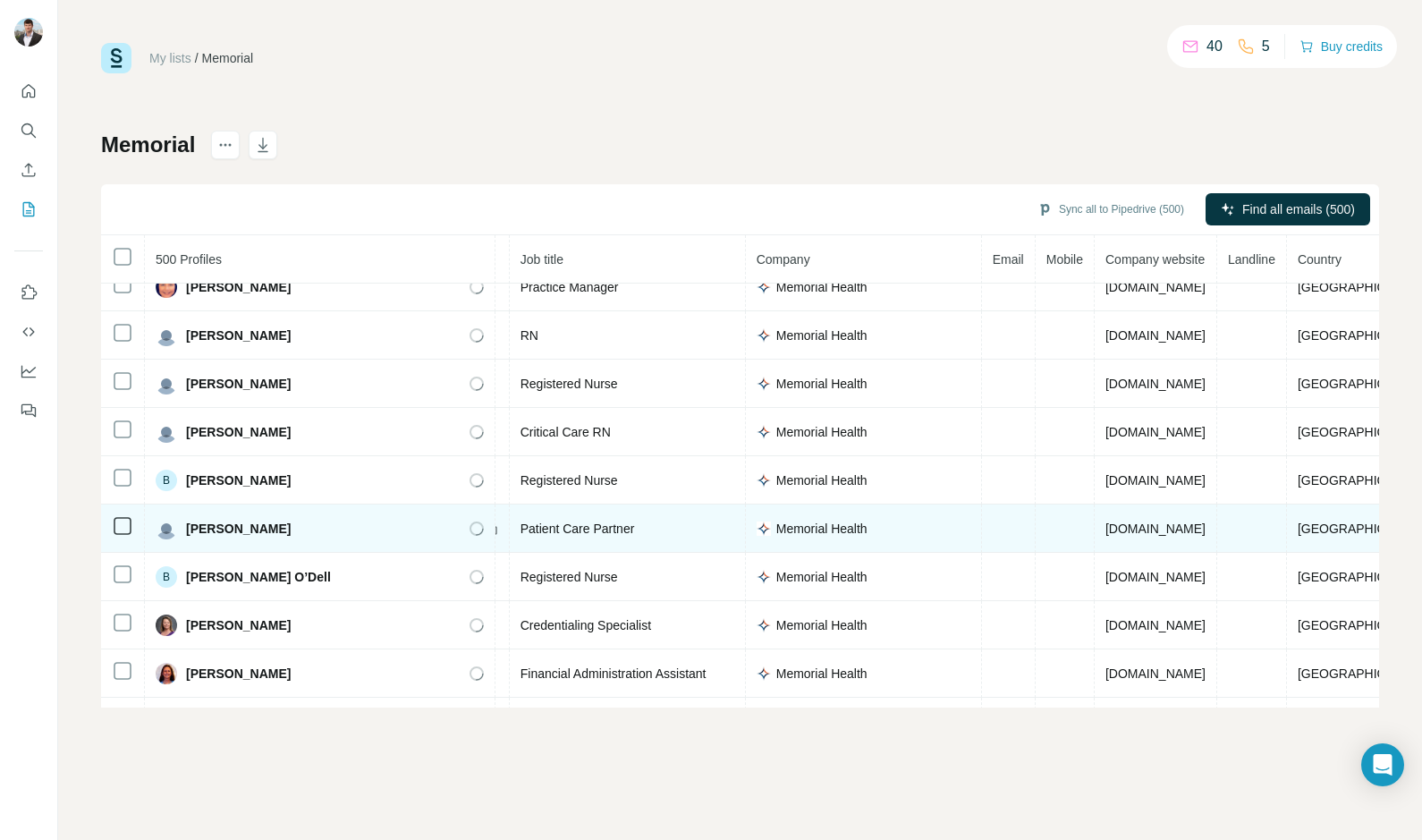
scroll to position [10235, 196]
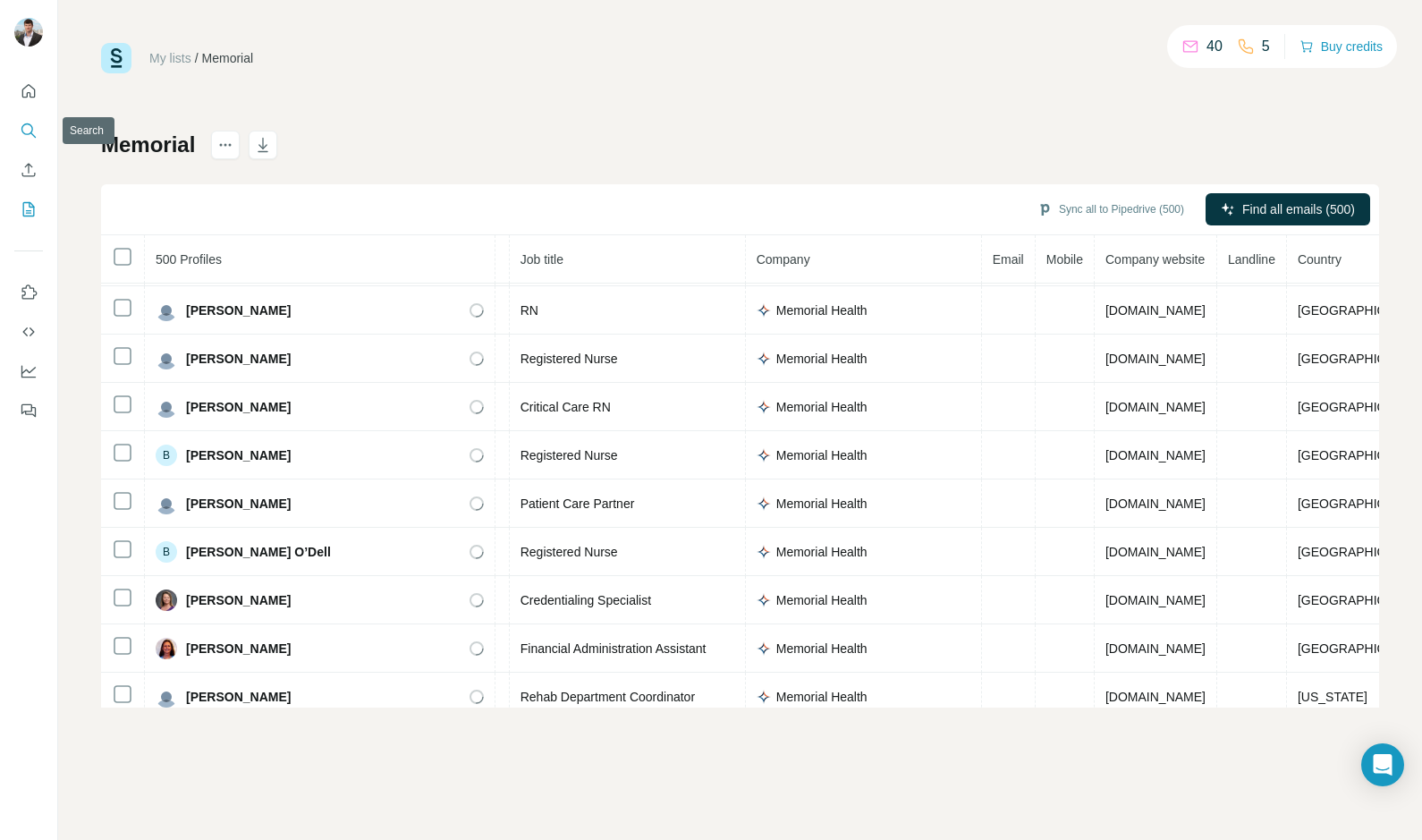
click at [29, 131] on icon "Search" at bounding box center [29, 131] width 18 height 18
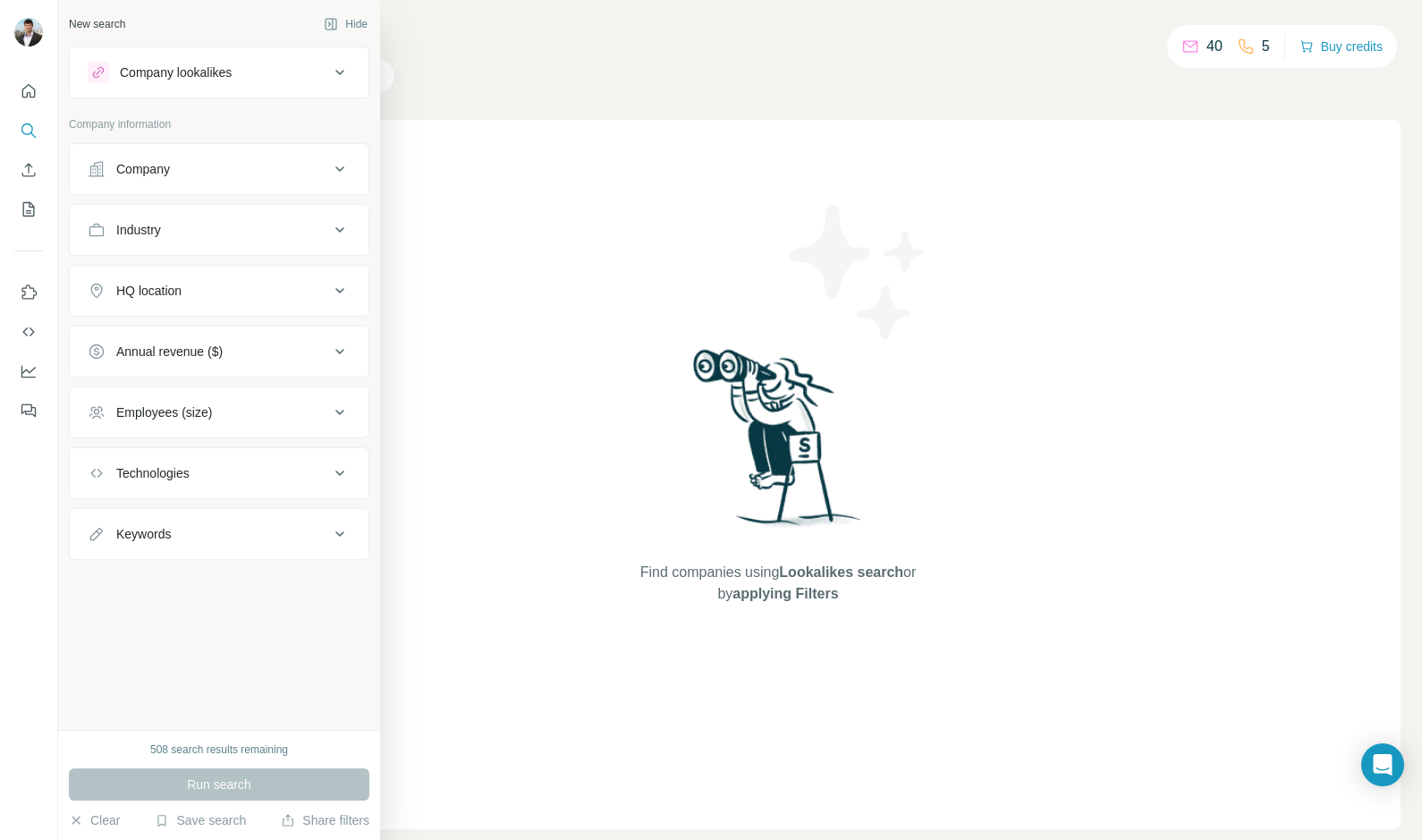
click at [113, 170] on div "Company" at bounding box center [208, 169] width 241 height 18
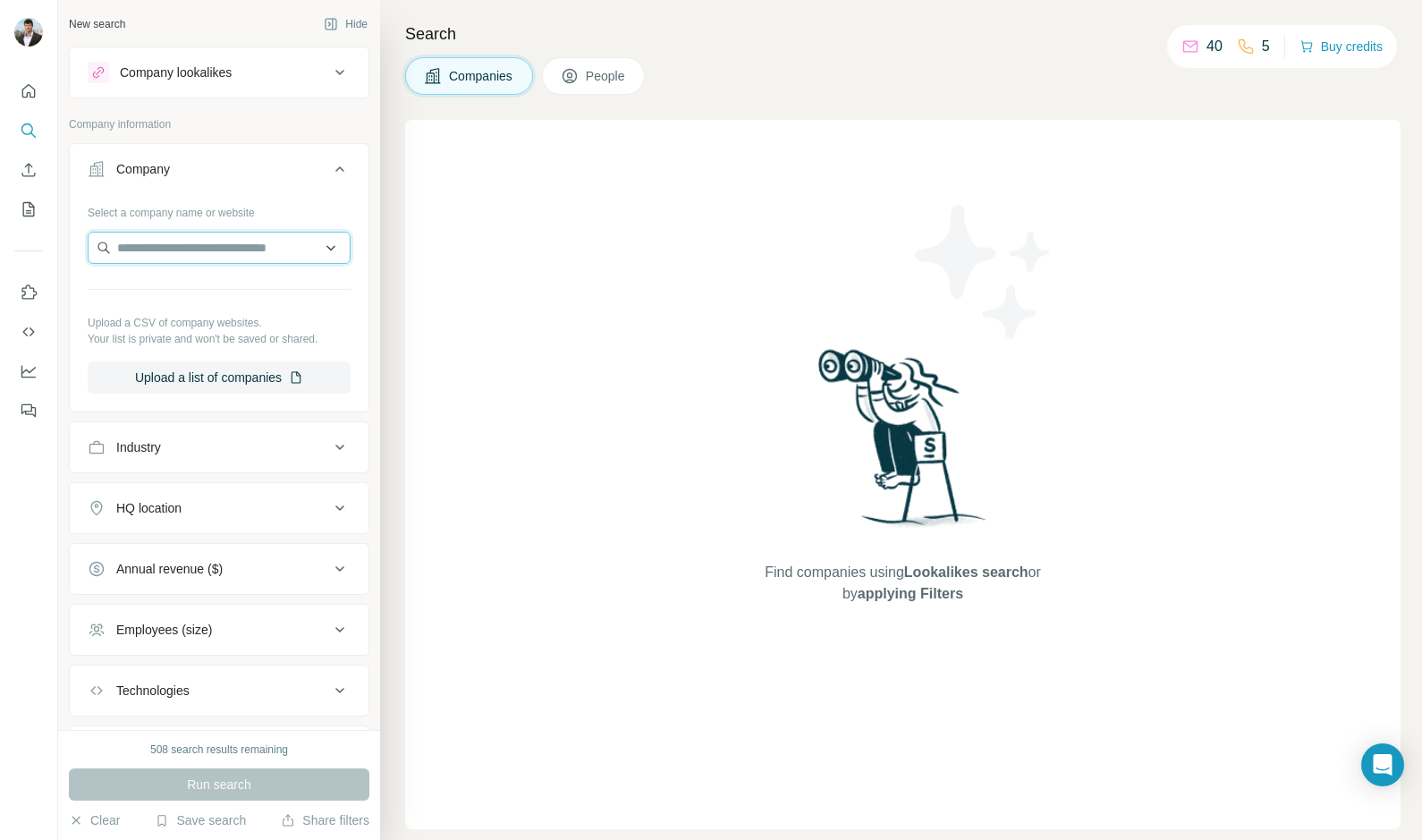
click at [142, 247] on input "text" at bounding box center [219, 247] width 263 height 32
click at [184, 345] on p "Your list is private and won't be saved or shared." at bounding box center [219, 339] width 263 height 16
click at [199, 253] on input "text" at bounding box center [219, 247] width 263 height 32
type input "**********"
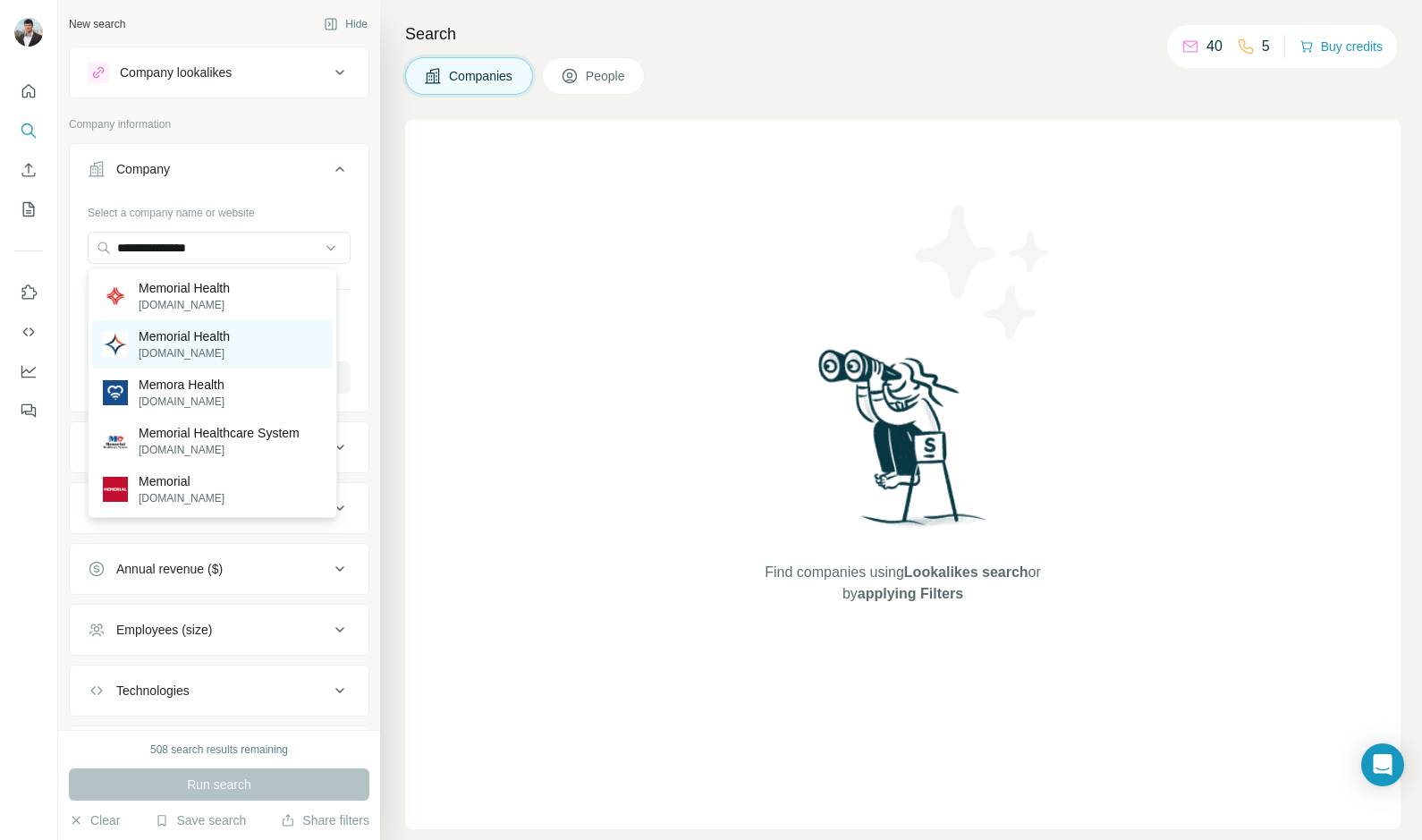
click at [144, 345] on p "Memorial Health" at bounding box center [184, 337] width 92 height 18
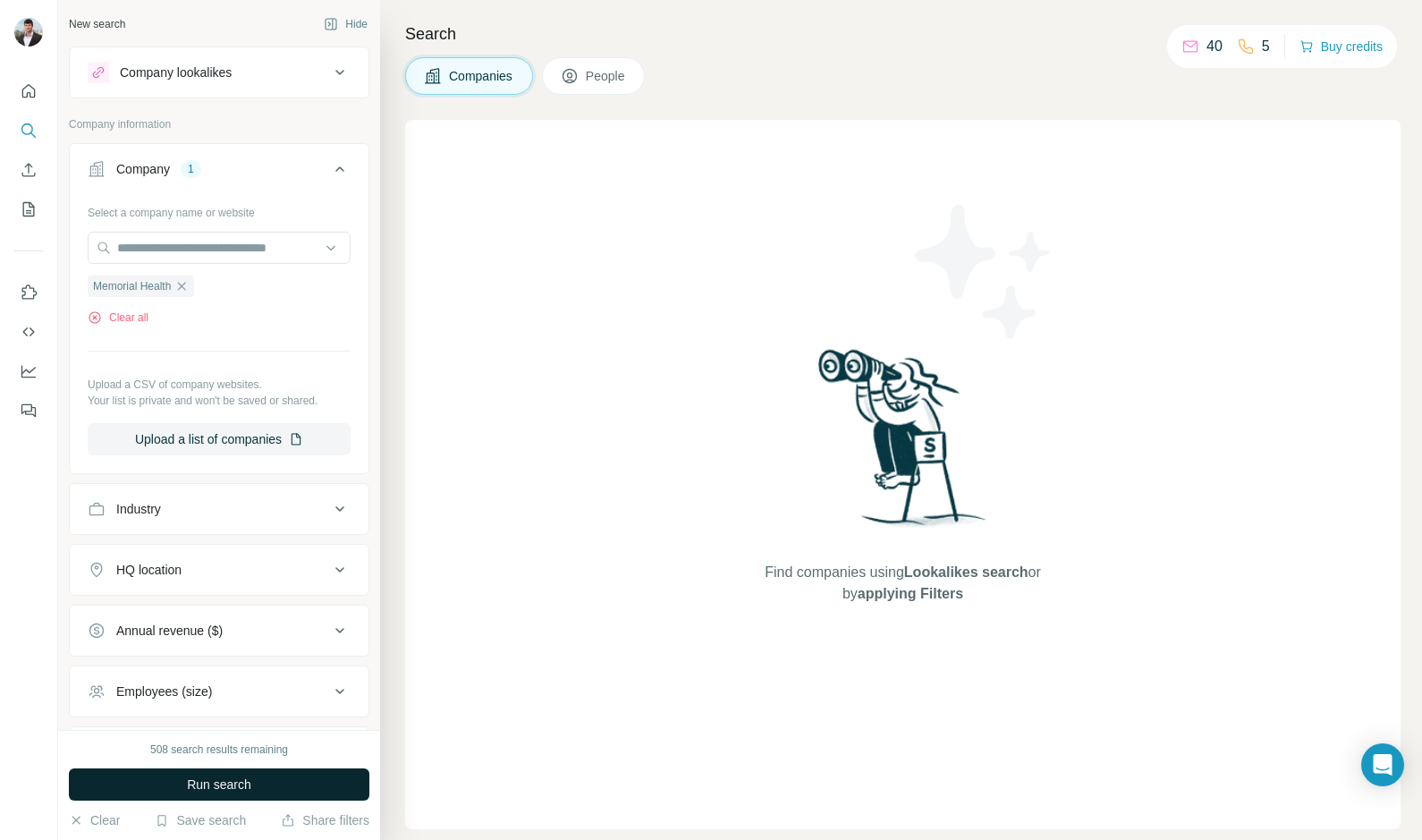
click at [202, 777] on span "Run search" at bounding box center [219, 784] width 65 height 18
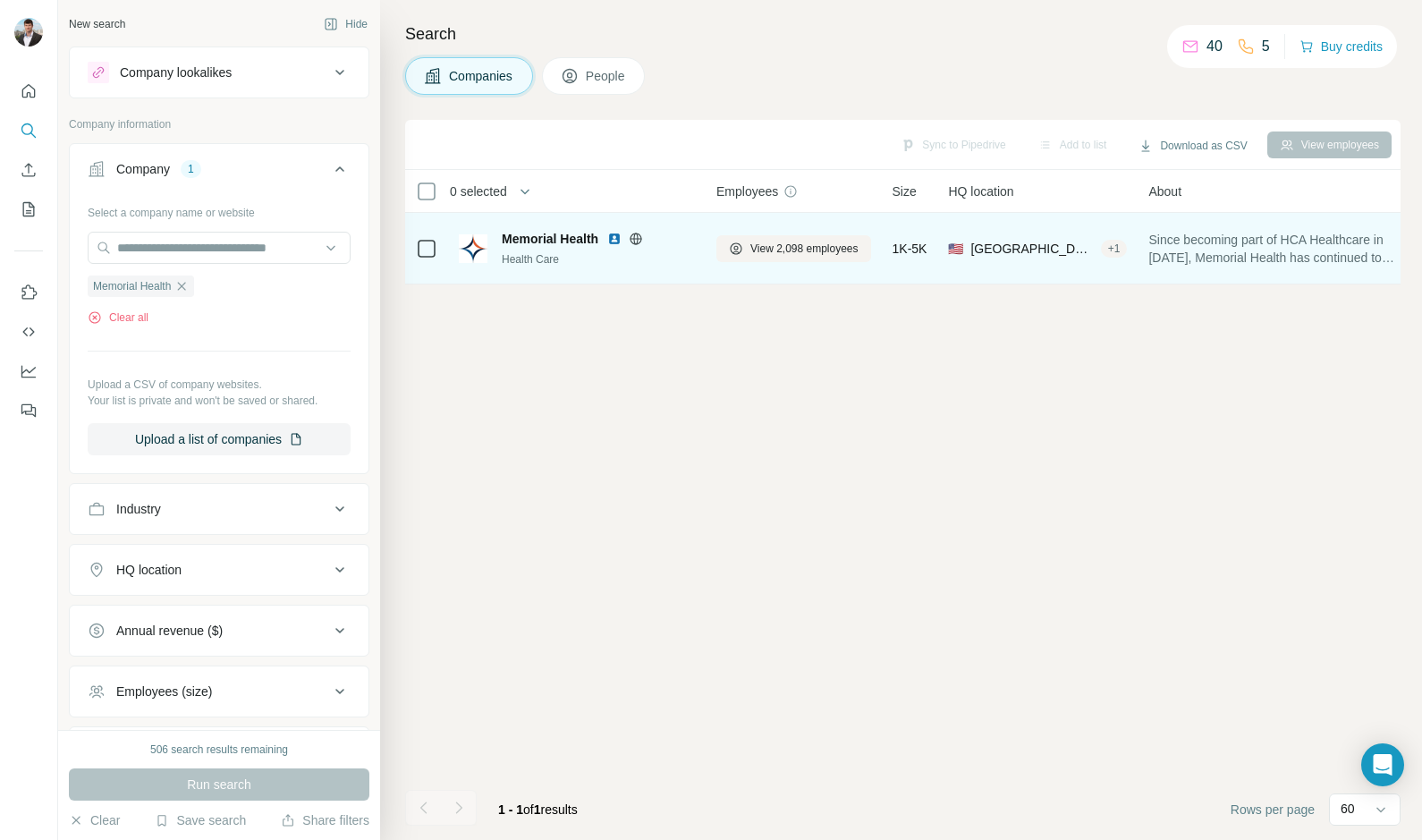
click at [424, 232] on div at bounding box center [427, 247] width 22 height 49
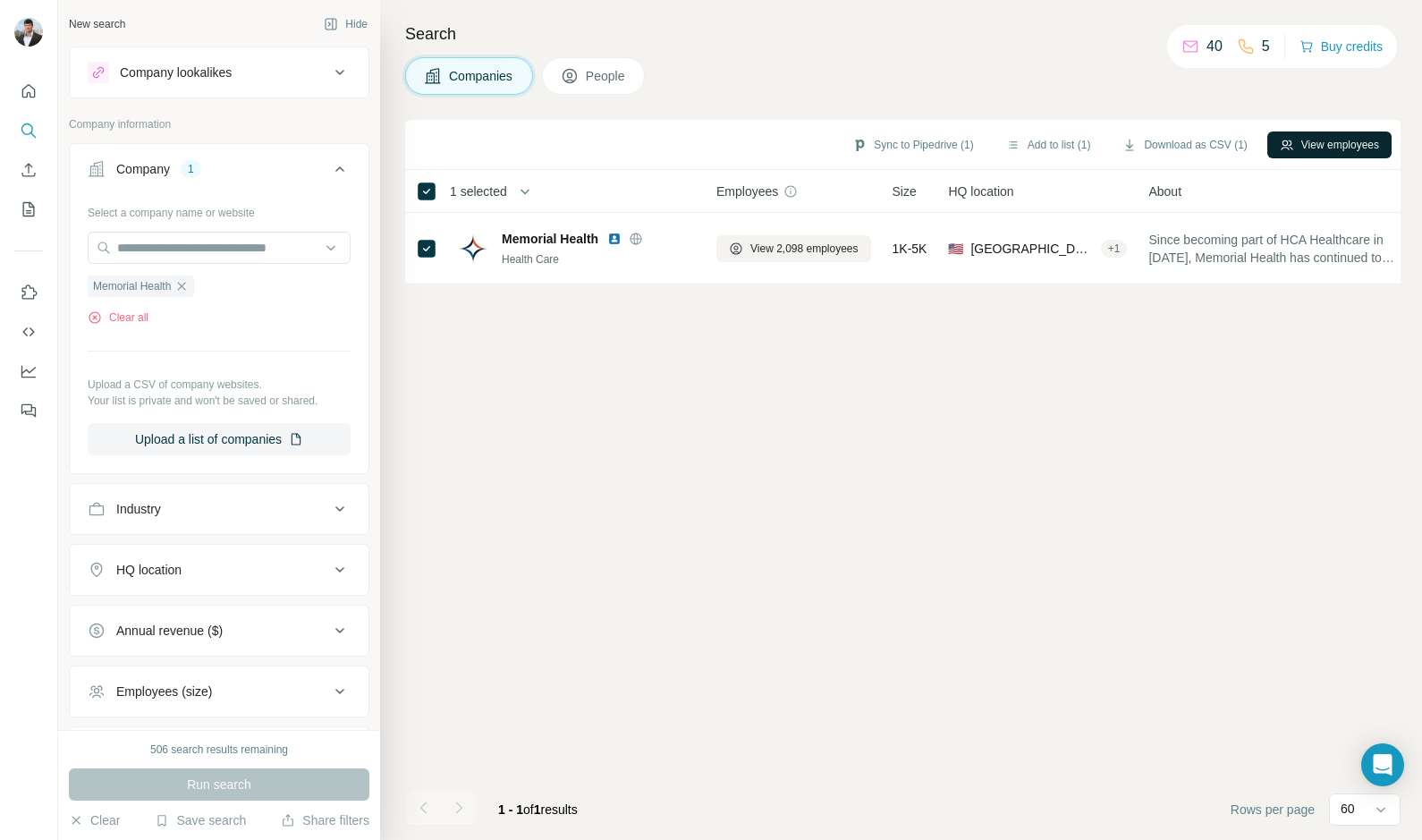
click at [1291, 139] on button "View employees" at bounding box center [1329, 144] width 125 height 27
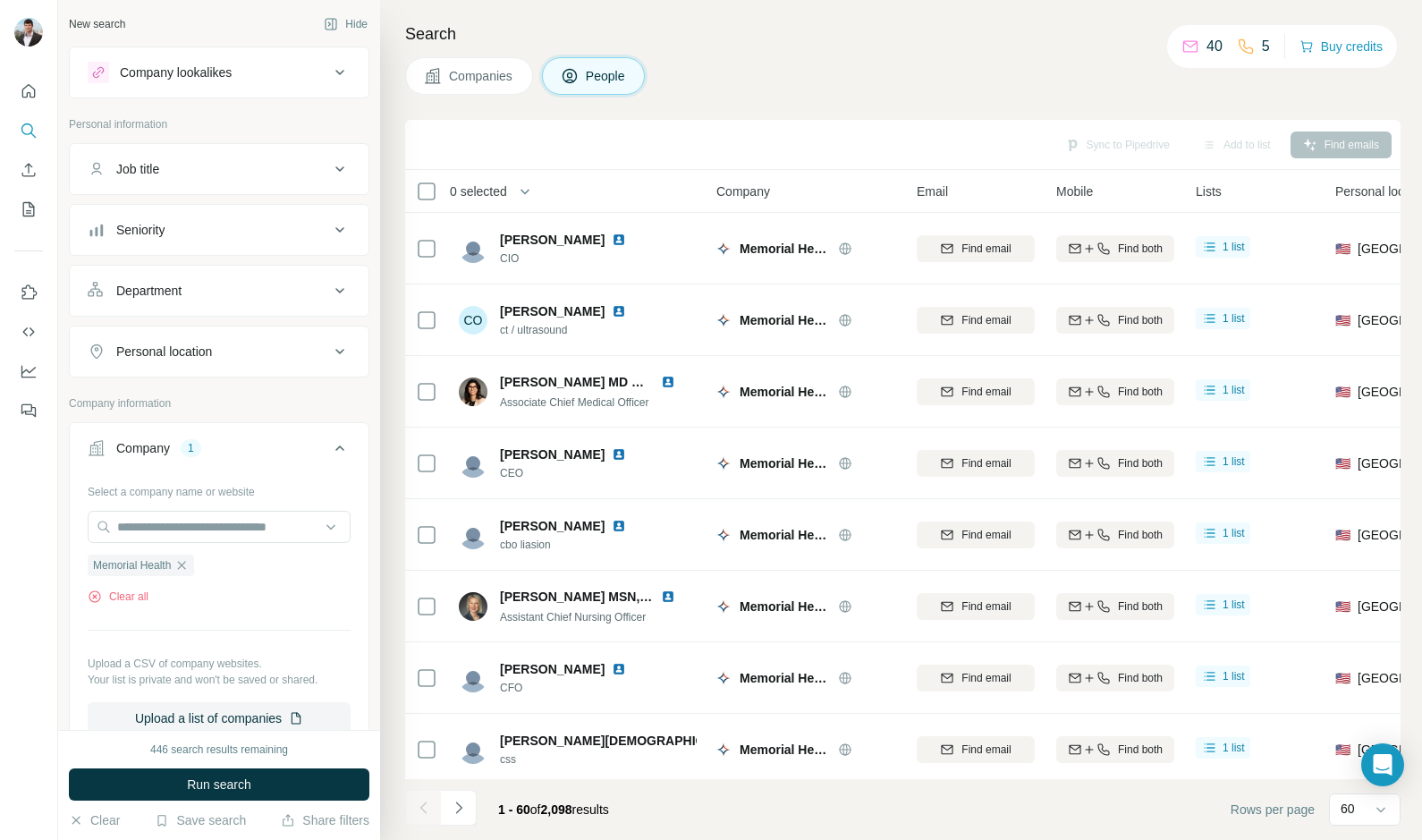
click at [458, 193] on span "0 selected" at bounding box center [477, 191] width 57 height 18
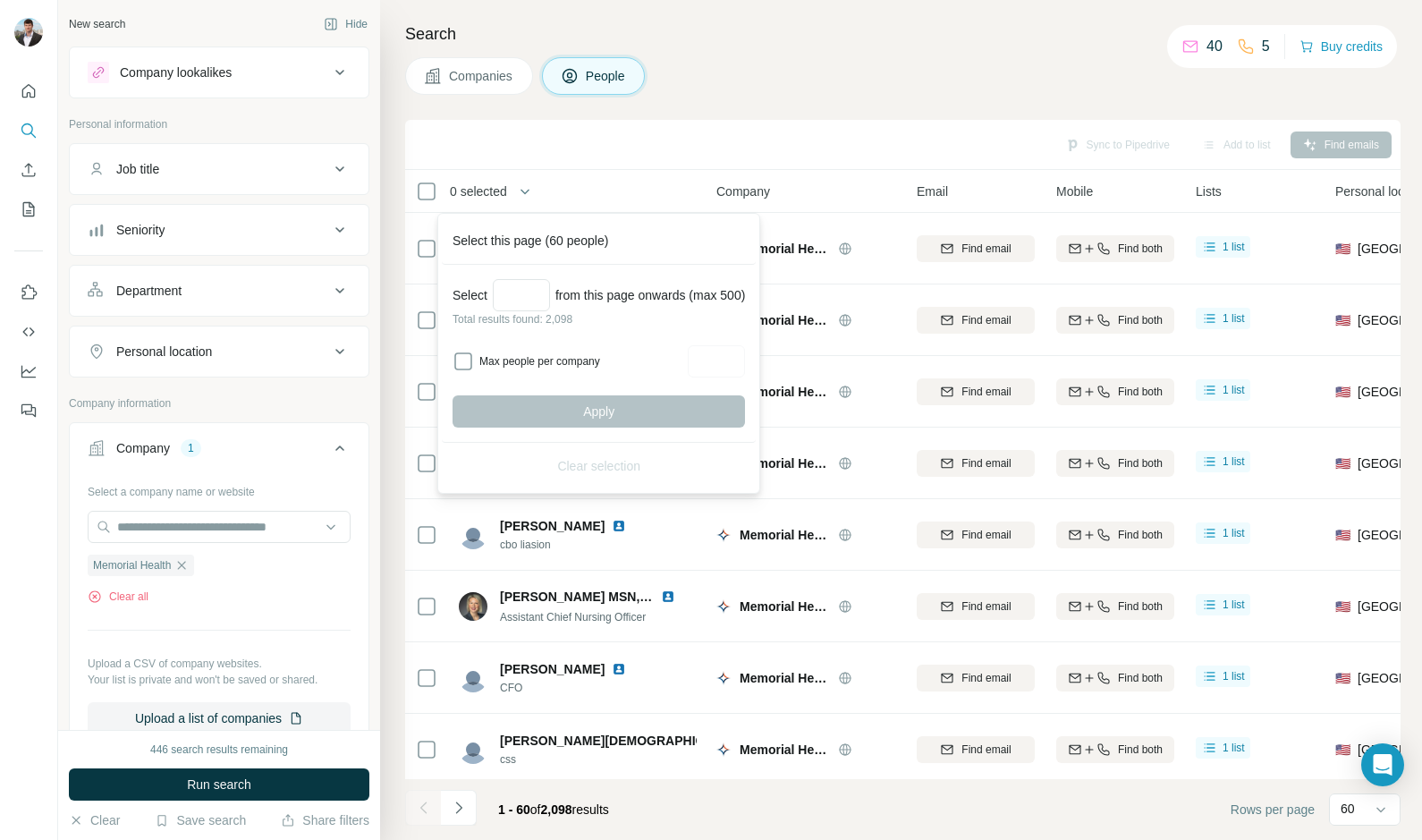
click at [596, 162] on div "Sync to Pipedrive Add to list Find emails" at bounding box center [903, 144] width 995 height 50
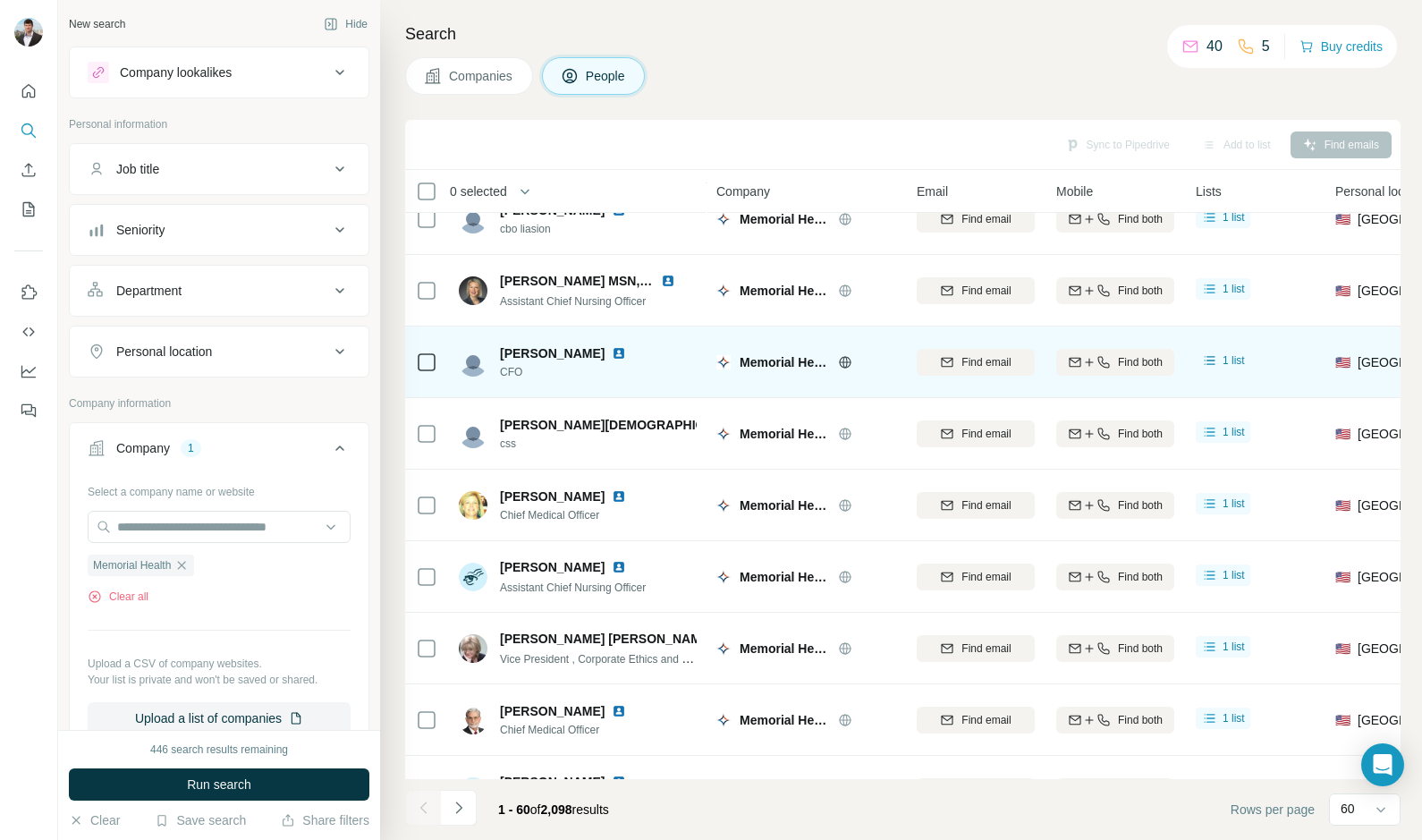
scroll to position [577, 0]
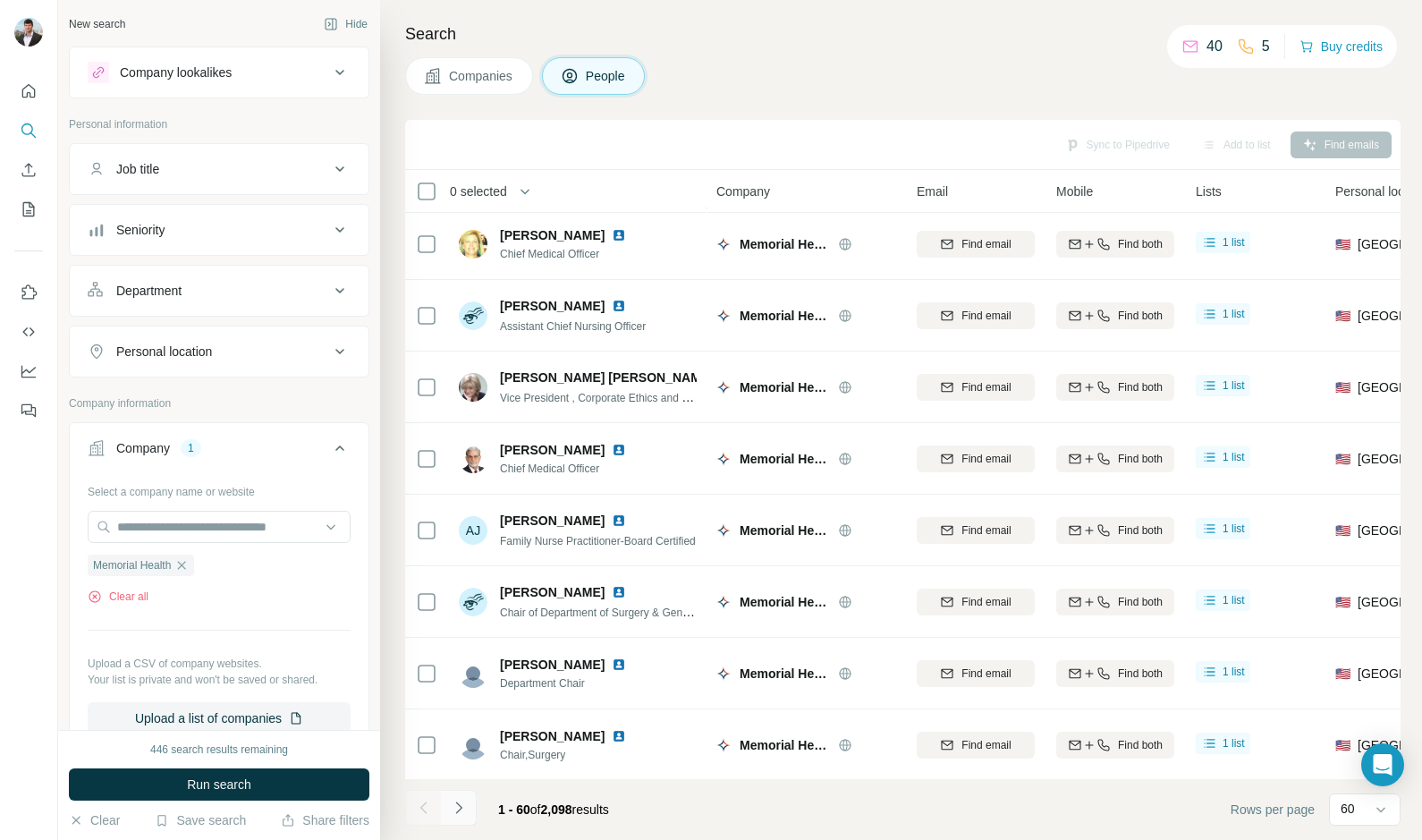
click at [469, 804] on button "Navigate to next page" at bounding box center [458, 808] width 36 height 36
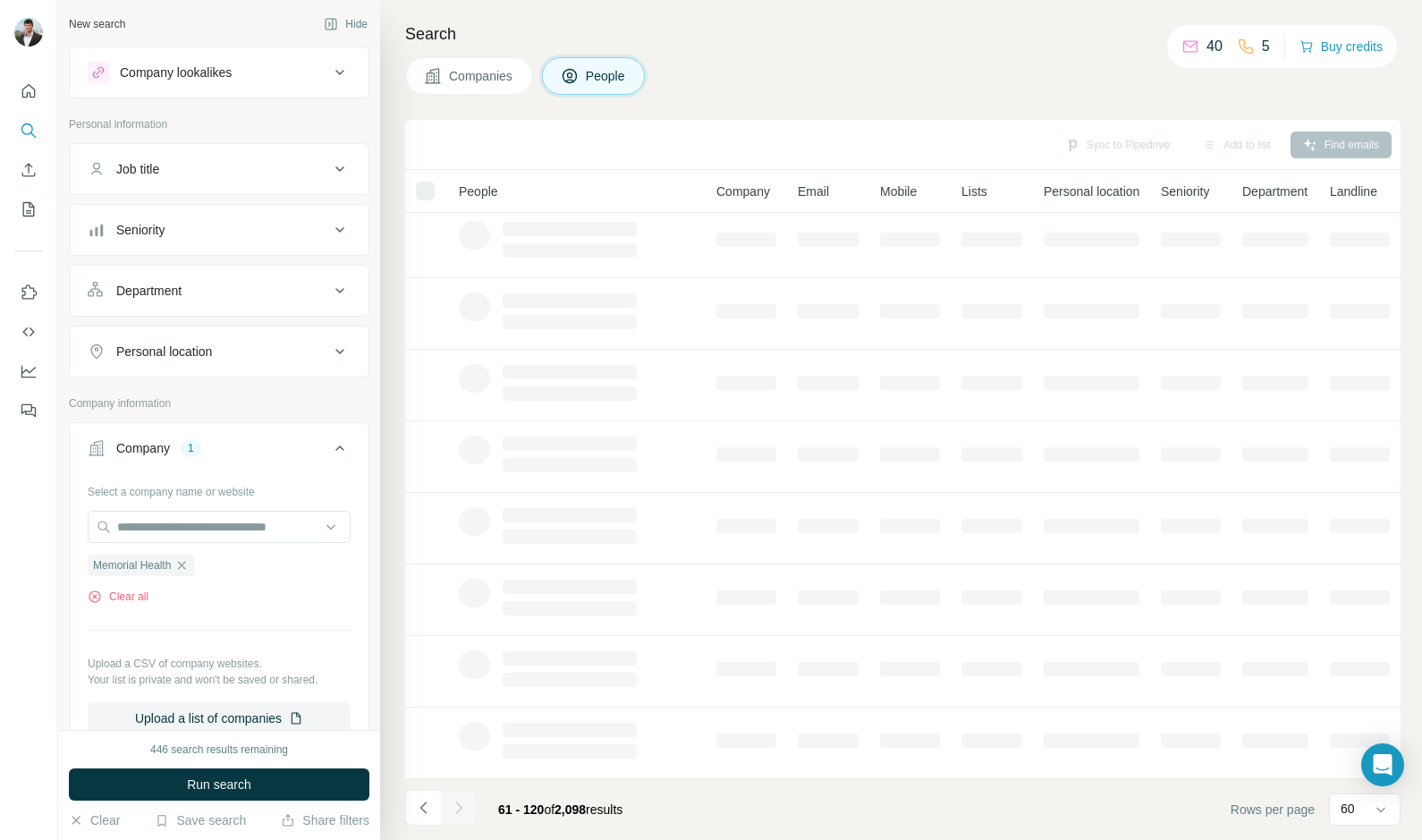
scroll to position [159, 0]
click at [463, 804] on div at bounding box center [458, 808] width 36 height 36
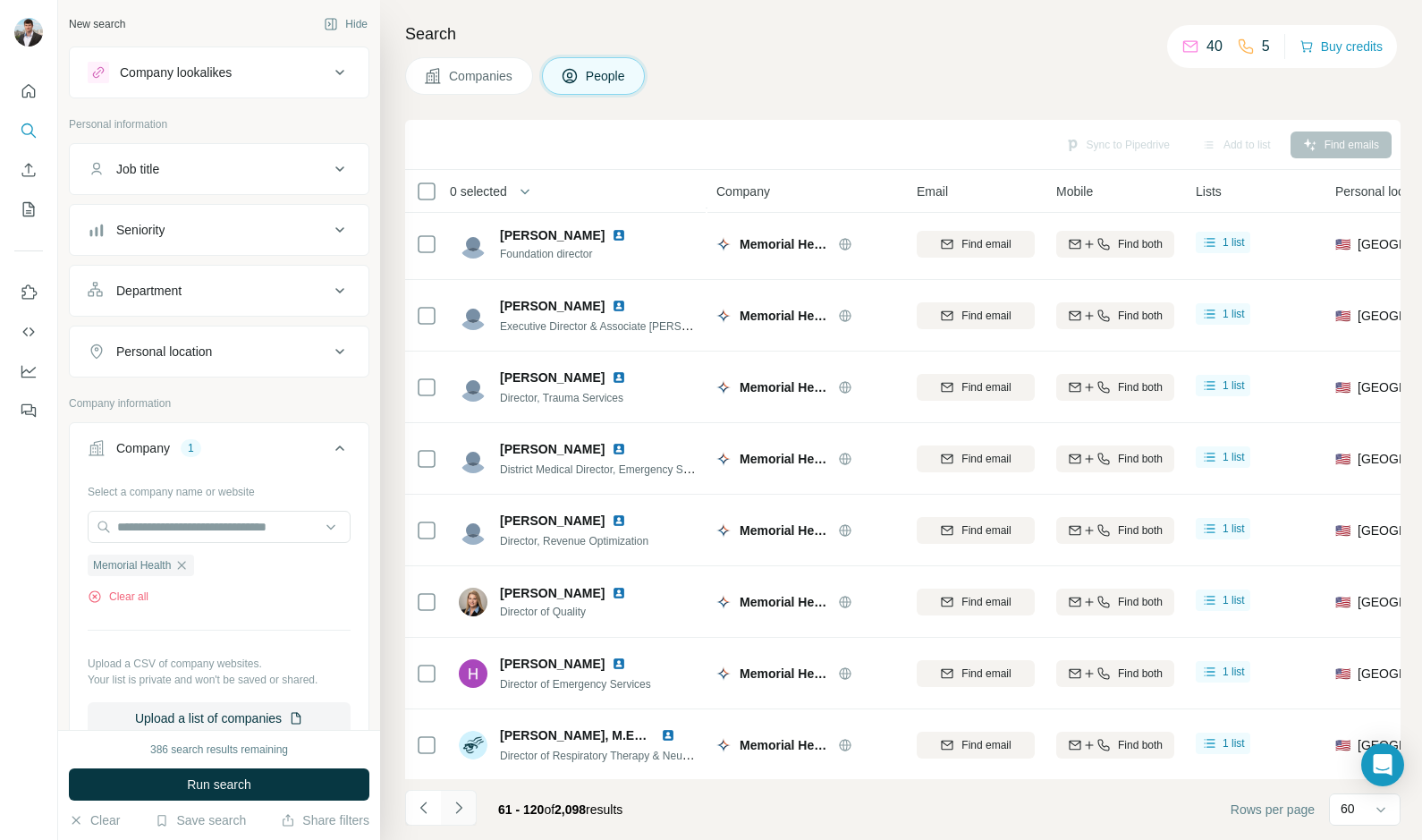
click at [449, 806] on icon "Navigate to next page" at bounding box center [458, 808] width 18 height 18
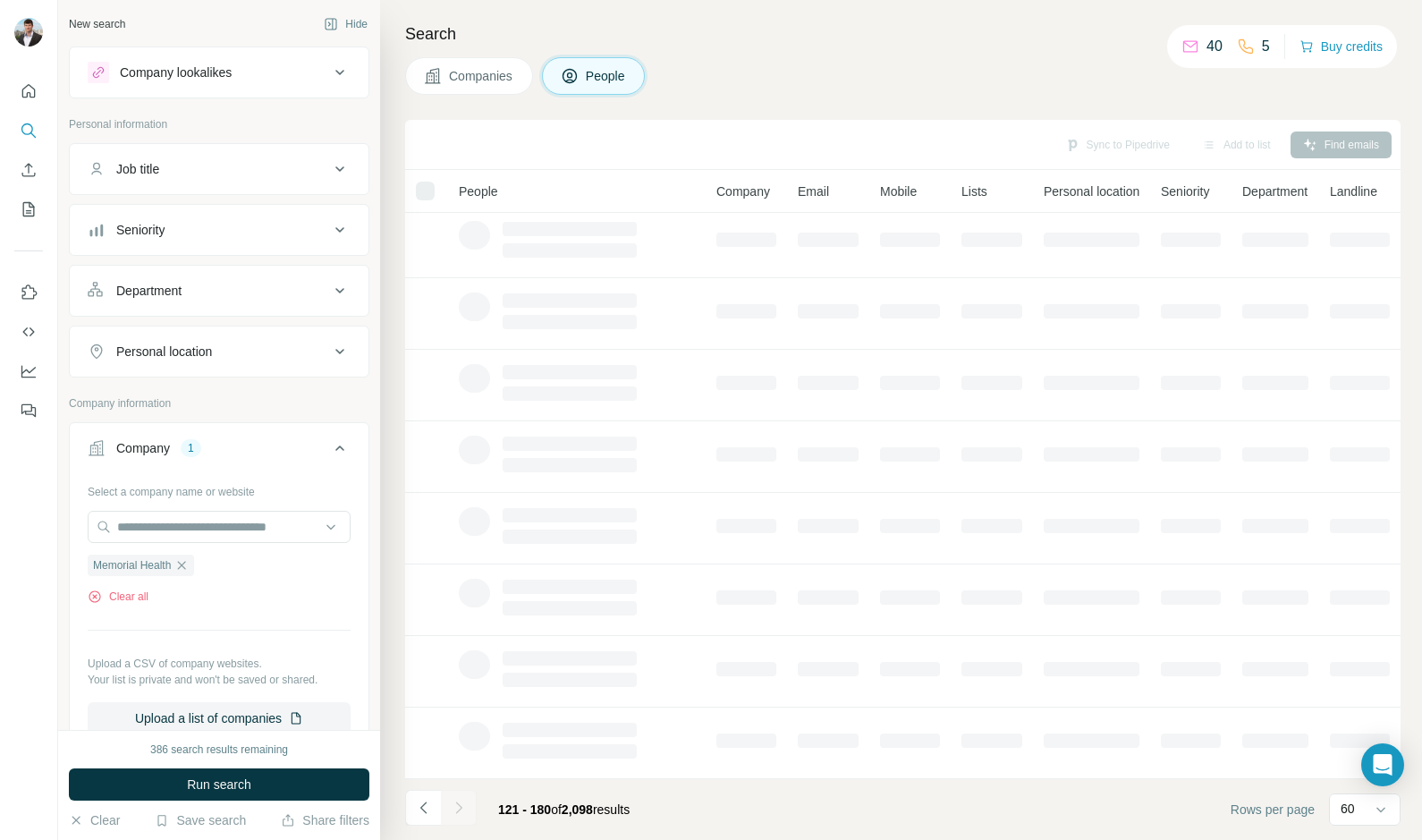
click at [456, 807] on div at bounding box center [458, 808] width 36 height 36
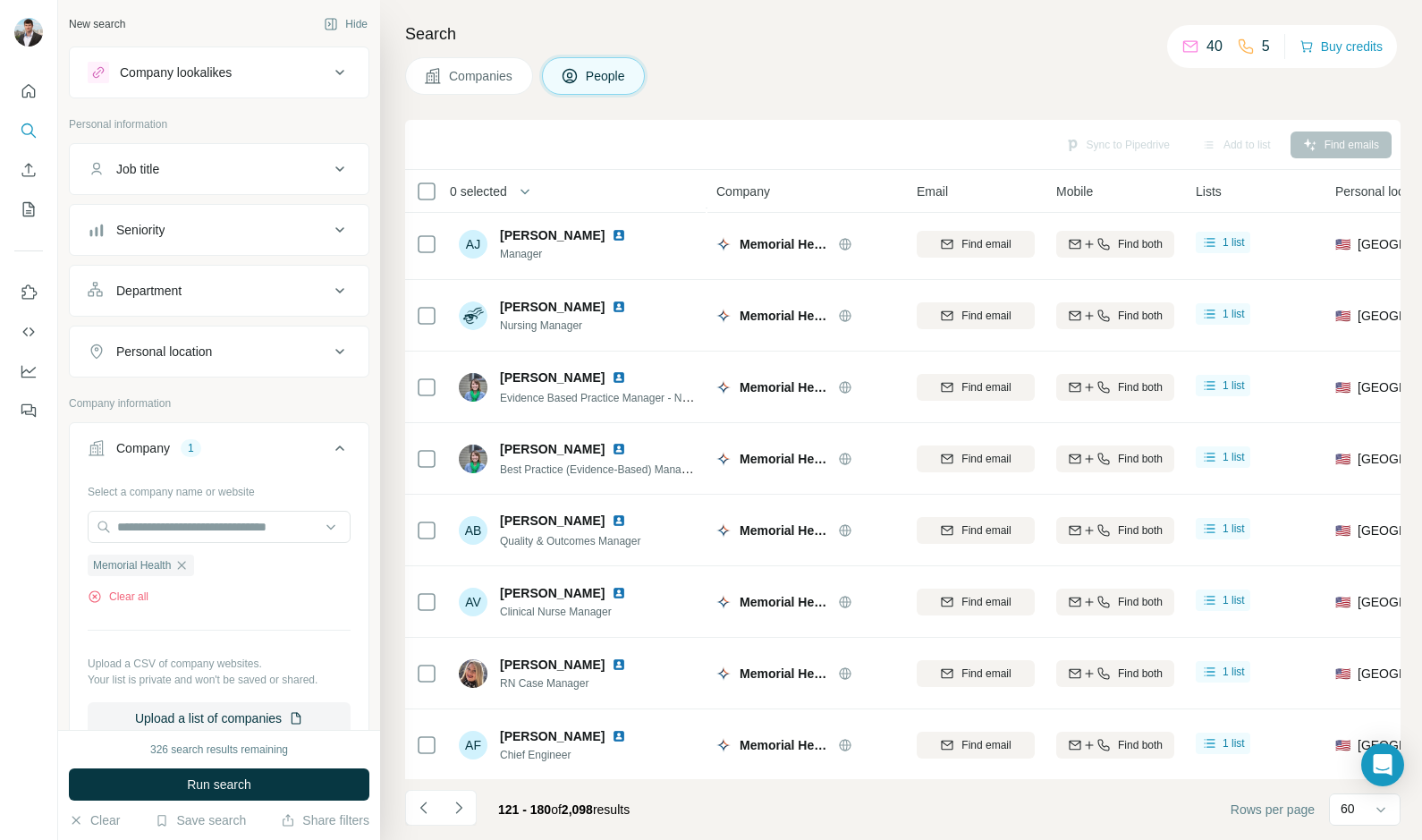
click at [456, 807] on icon "Navigate to next page" at bounding box center [458, 808] width 18 height 18
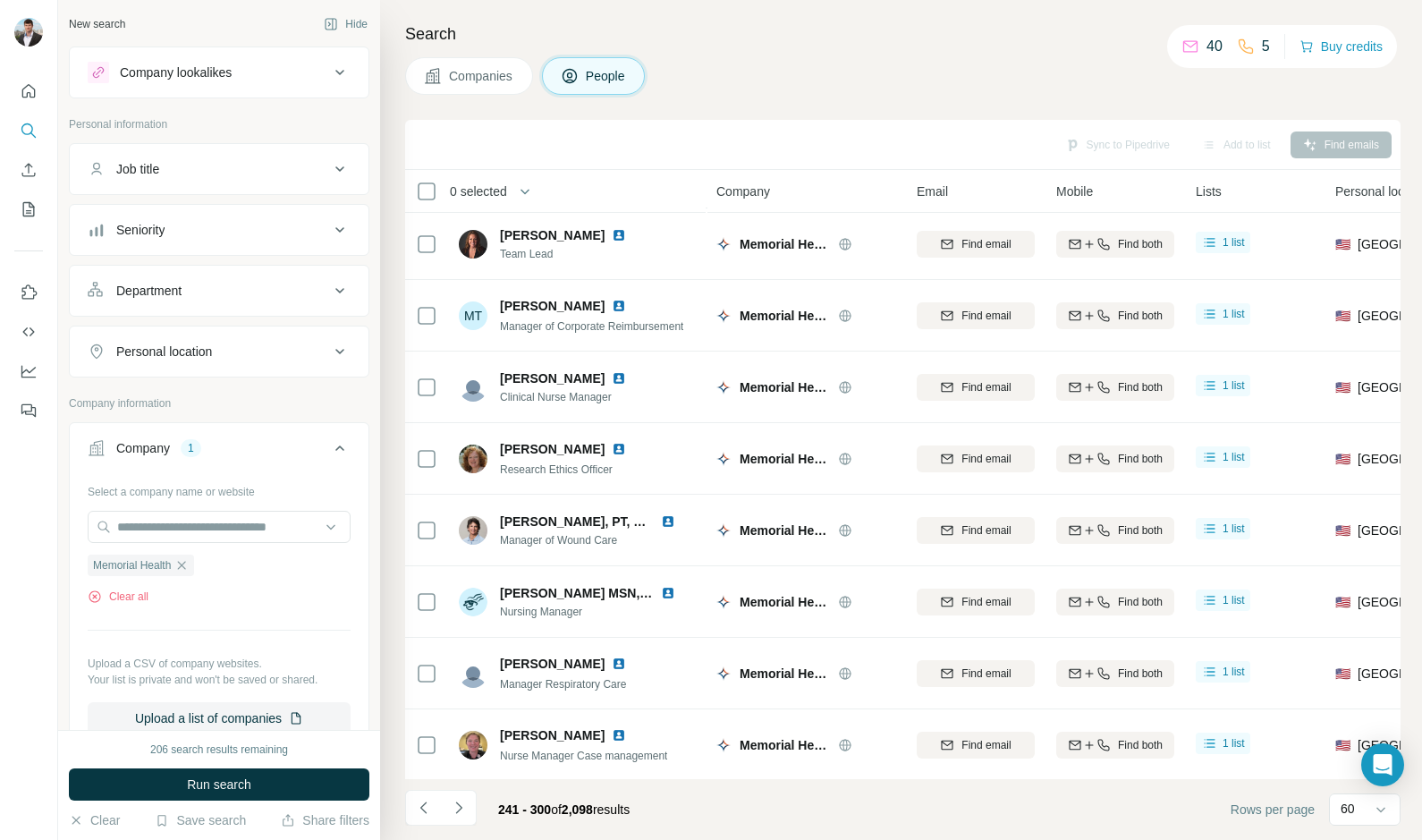
click at [456, 807] on icon "Navigate to next page" at bounding box center [458, 808] width 18 height 18
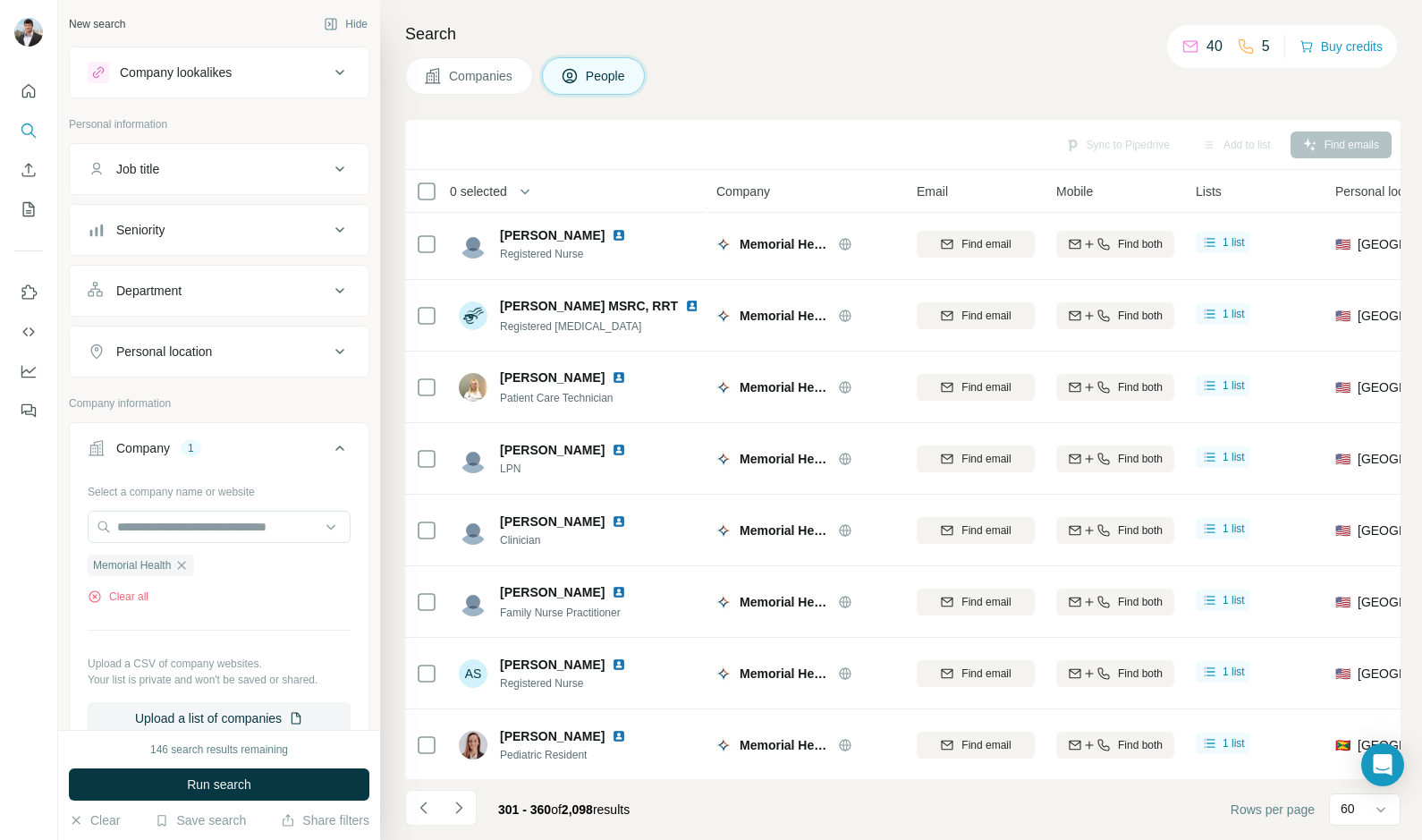
click at [456, 807] on icon "Navigate to next page" at bounding box center [458, 808] width 18 height 18
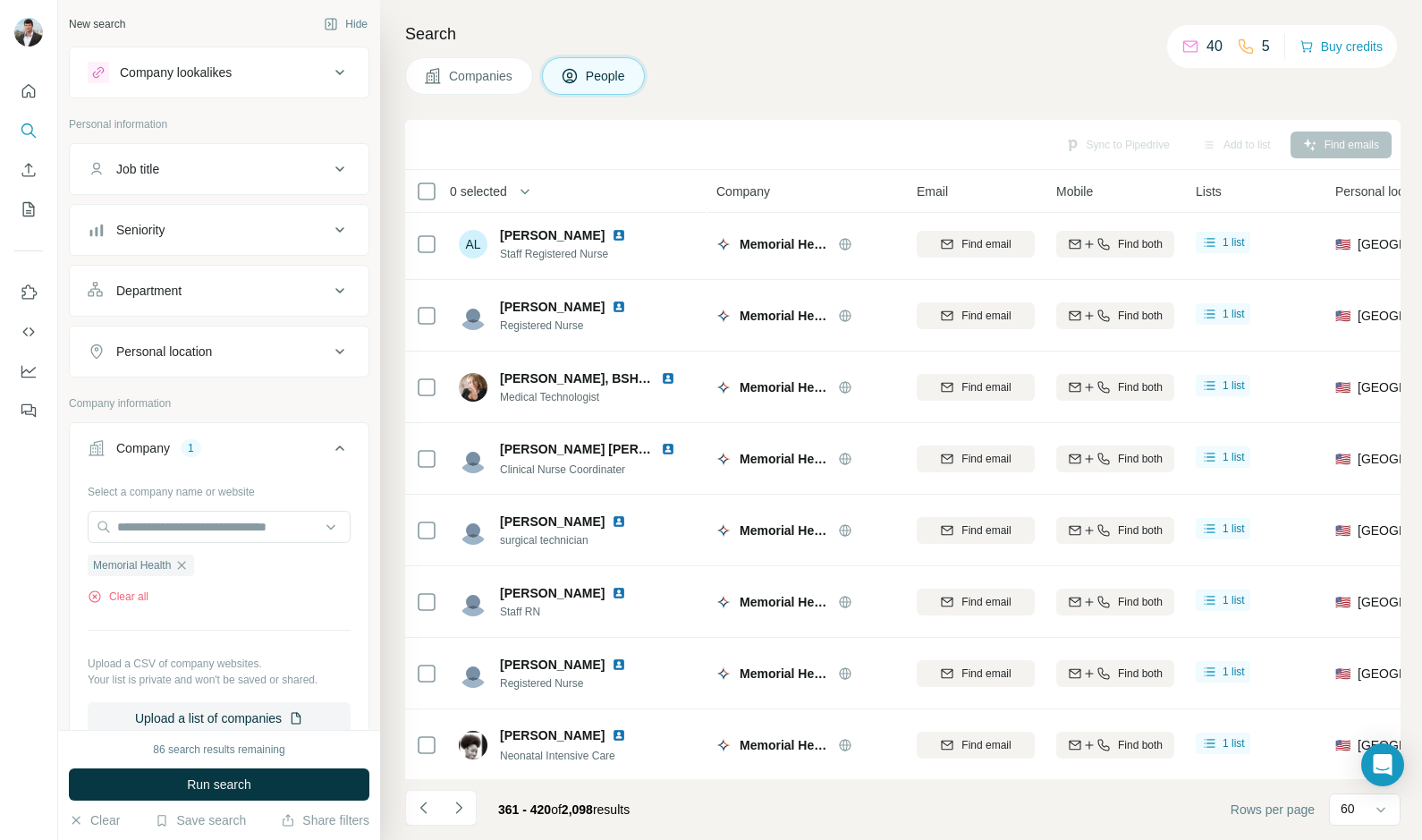
click at [456, 807] on icon "Navigate to next page" at bounding box center [458, 808] width 18 height 18
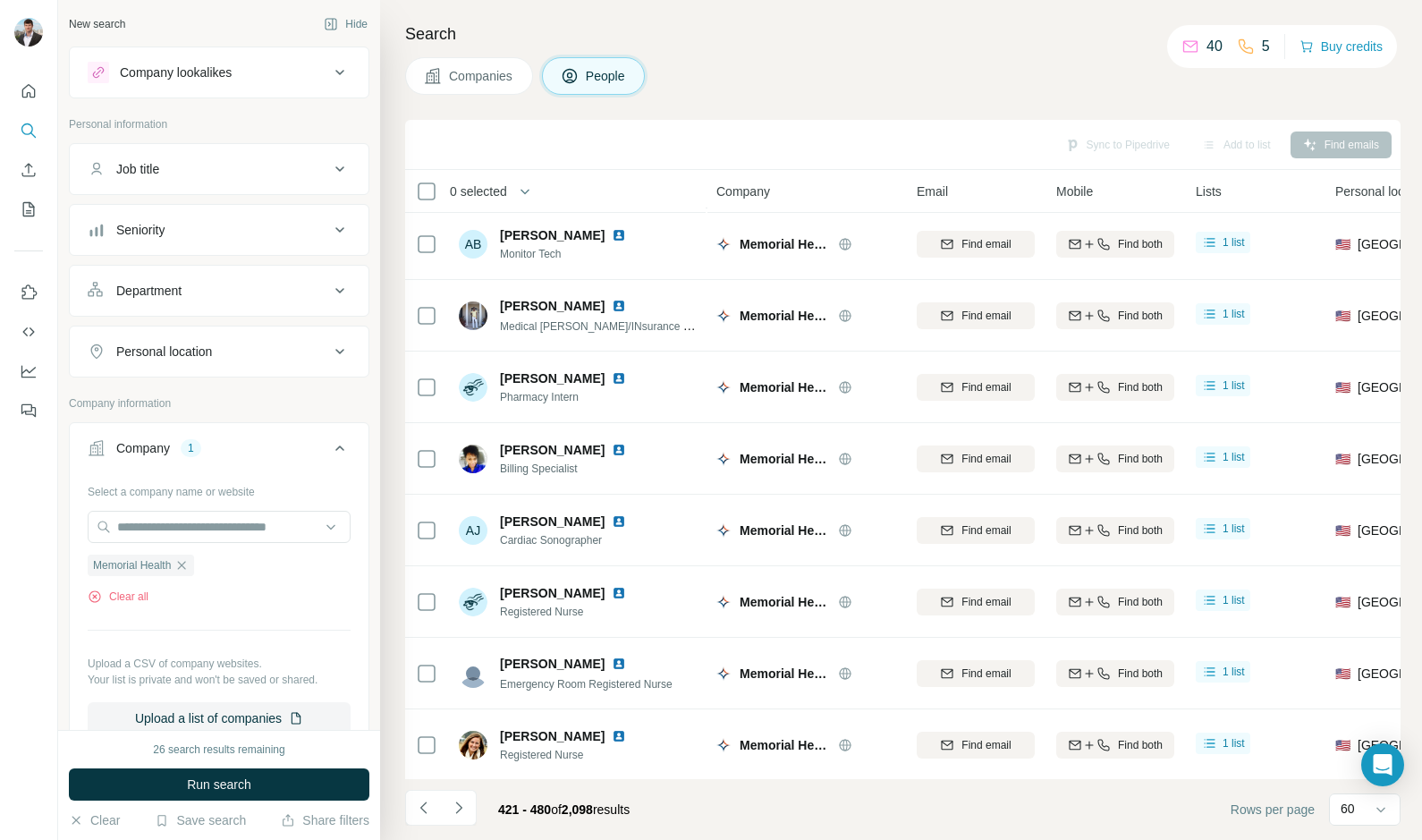
click at [456, 807] on icon "Navigate to next page" at bounding box center [458, 808] width 18 height 18
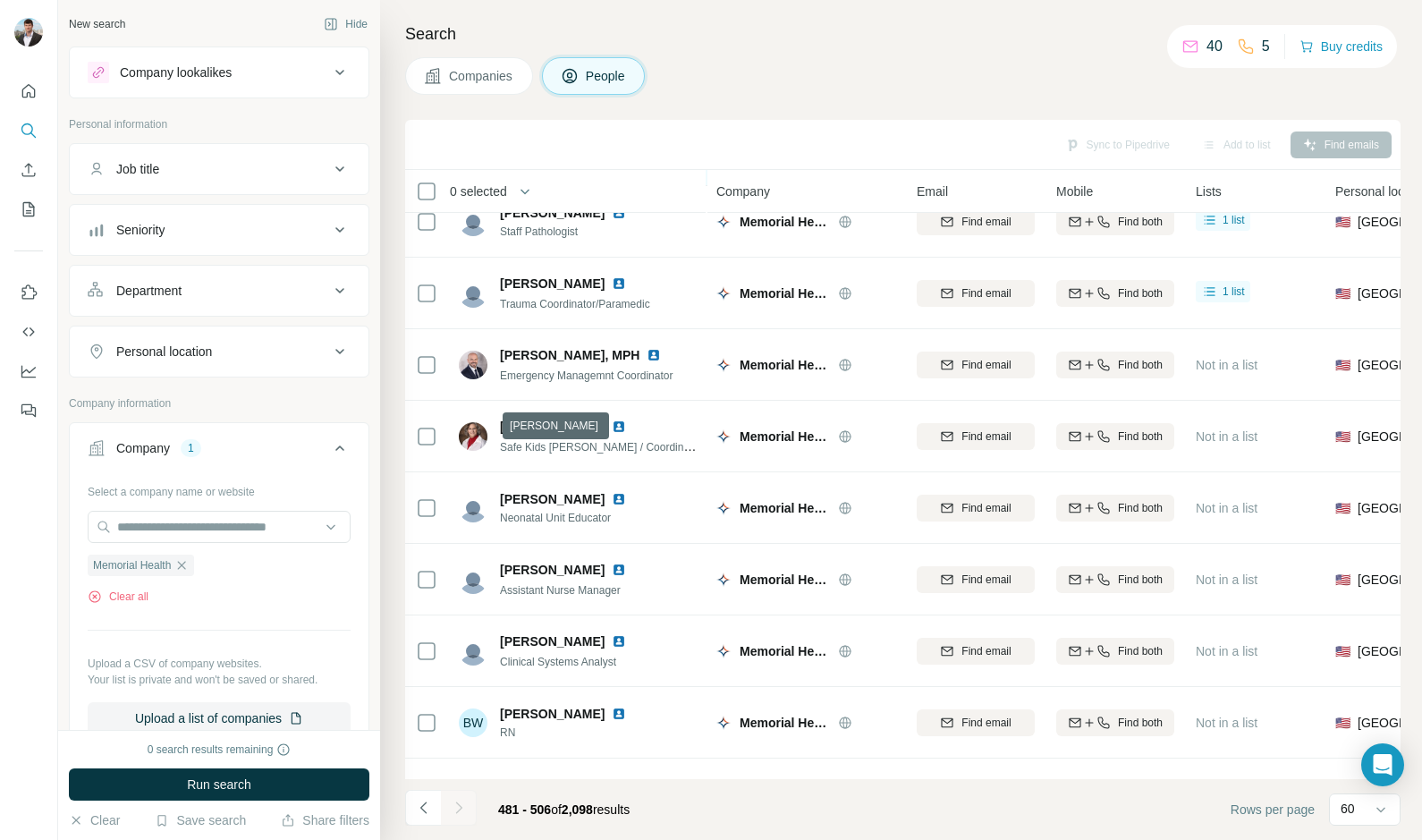
scroll to position [1304, 0]
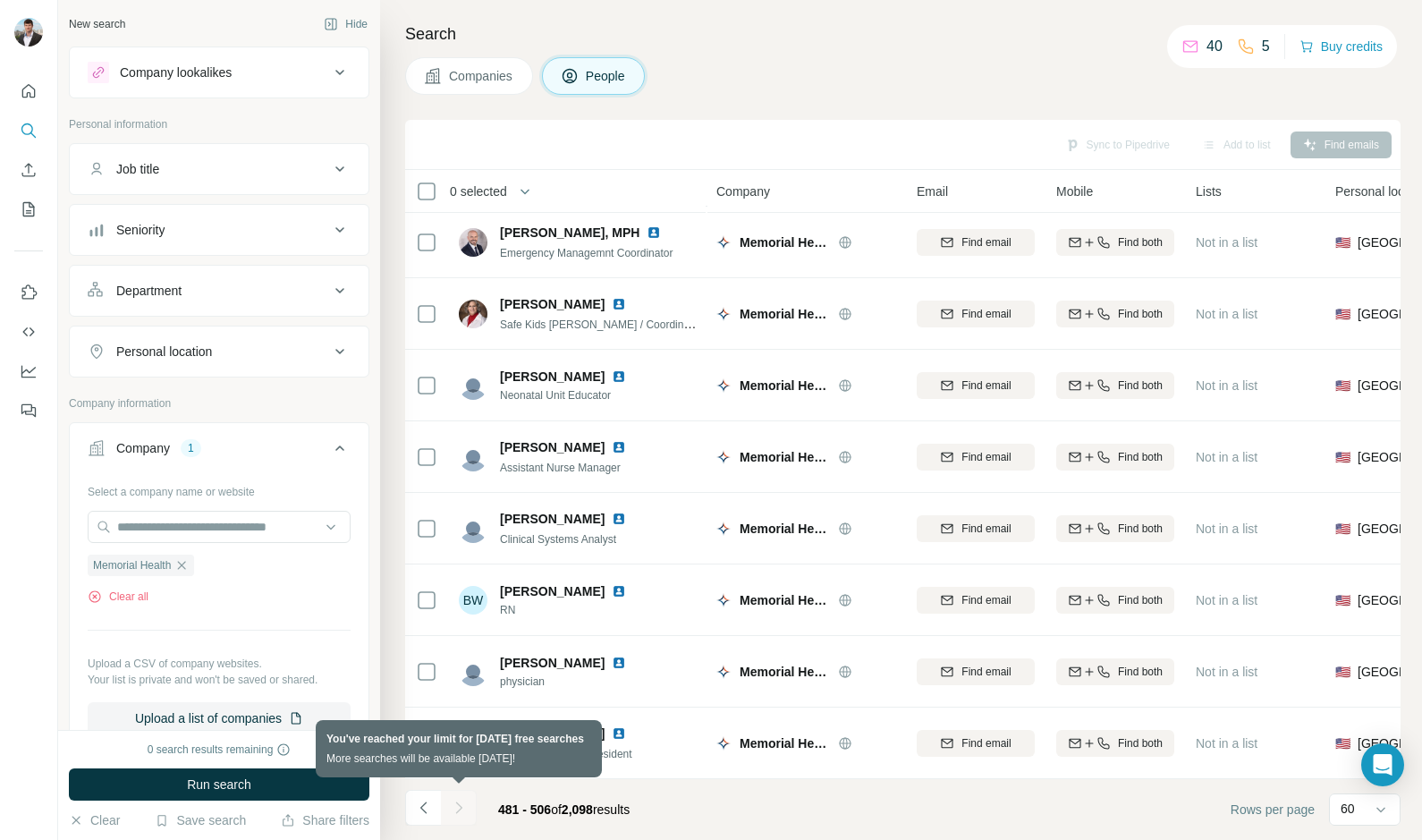
click at [464, 808] on div at bounding box center [458, 808] width 36 height 36
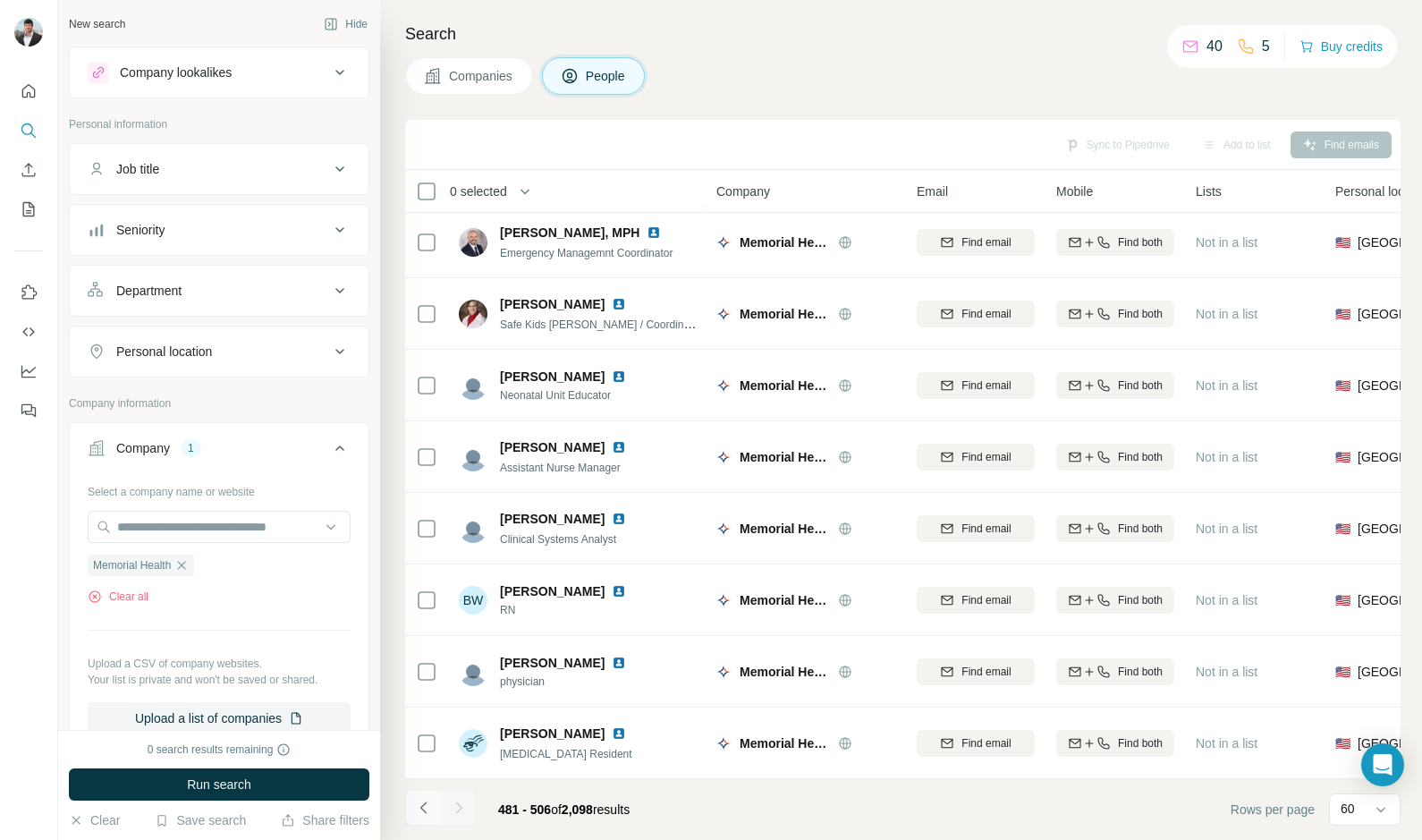
click at [423, 807] on icon "Navigate to previous page" at bounding box center [424, 808] width 18 height 18
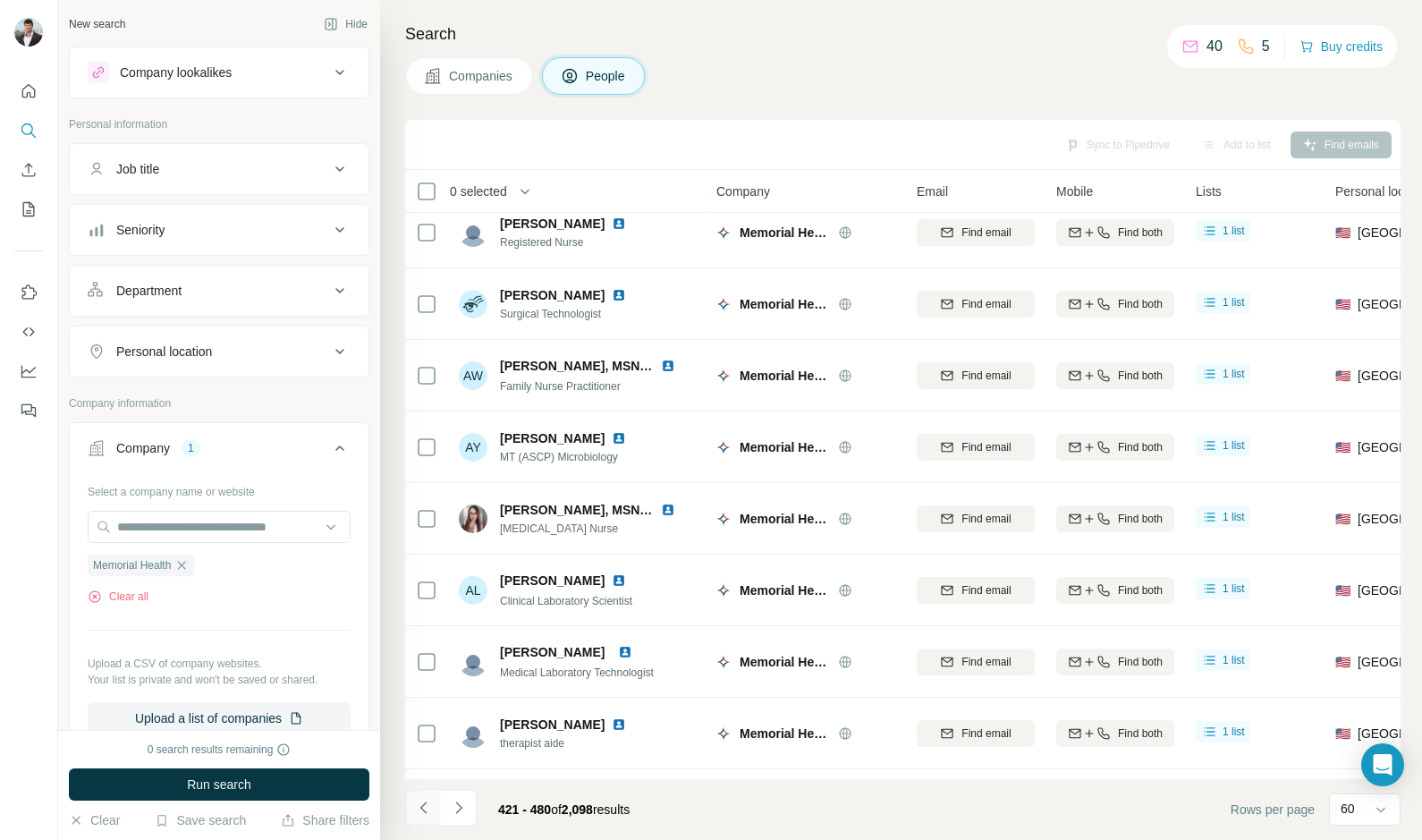
click at [423, 807] on icon "Navigate to previous page" at bounding box center [424, 808] width 18 height 18
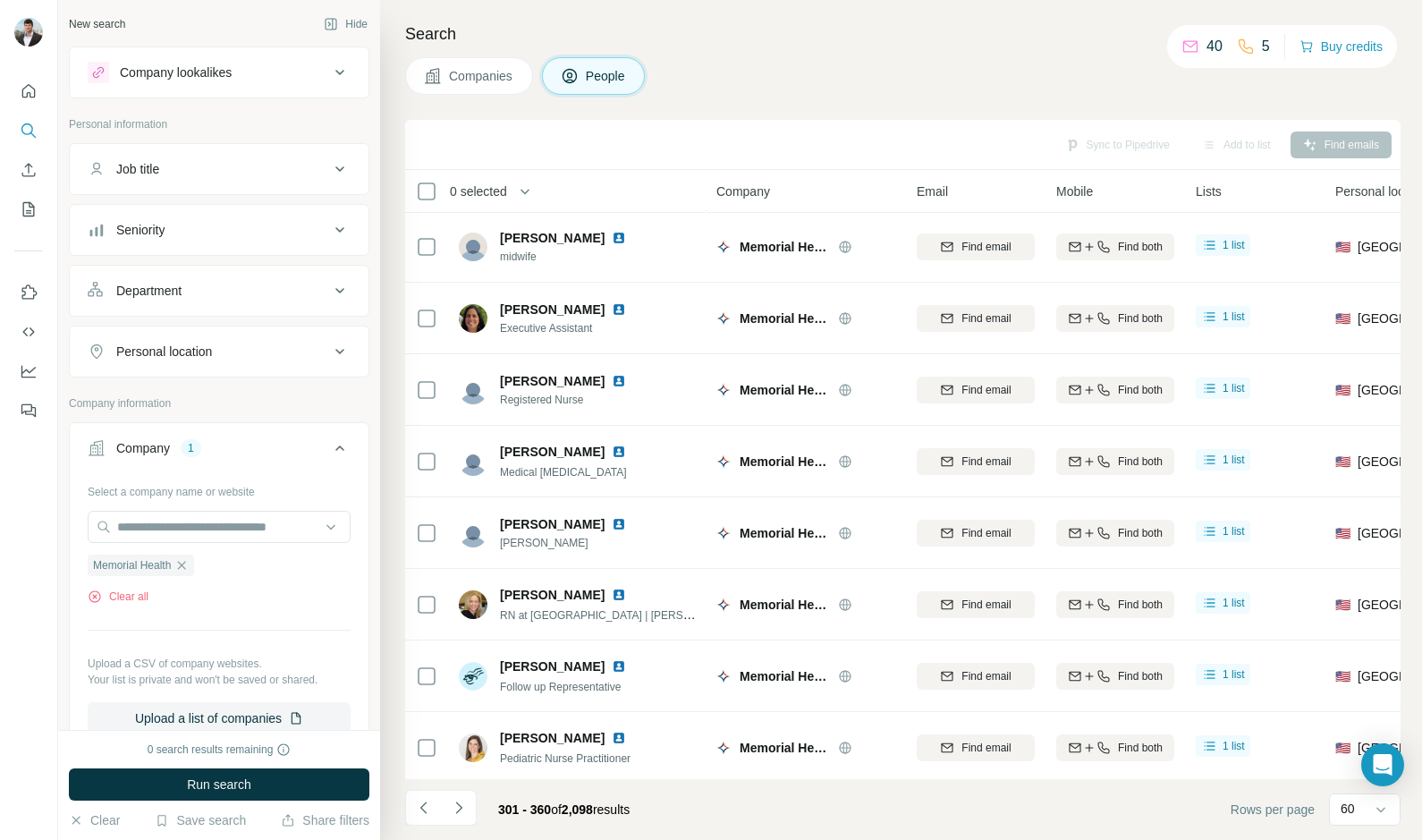
scroll to position [3737, 0]
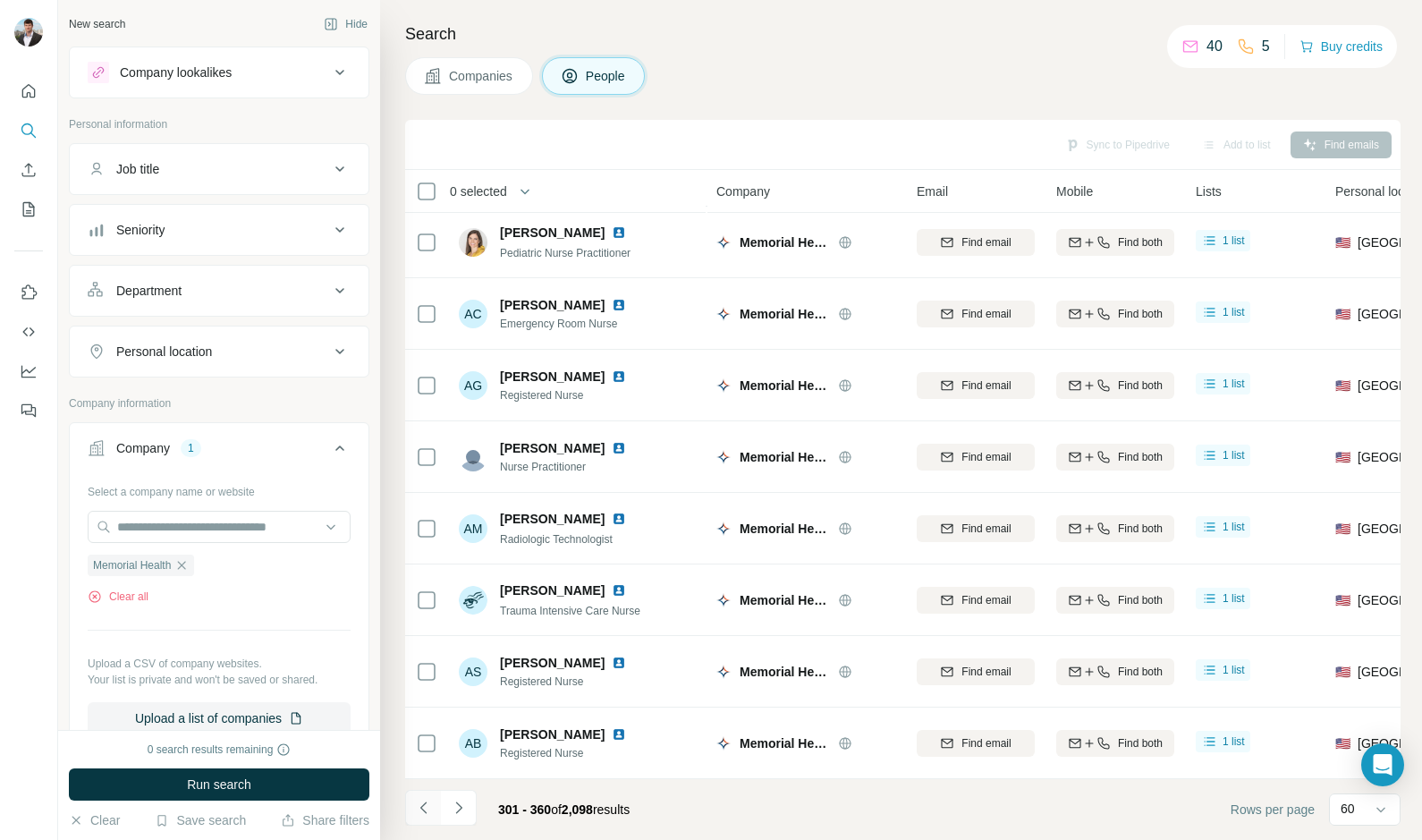
click at [427, 807] on icon "Navigate to previous page" at bounding box center [424, 808] width 18 height 18
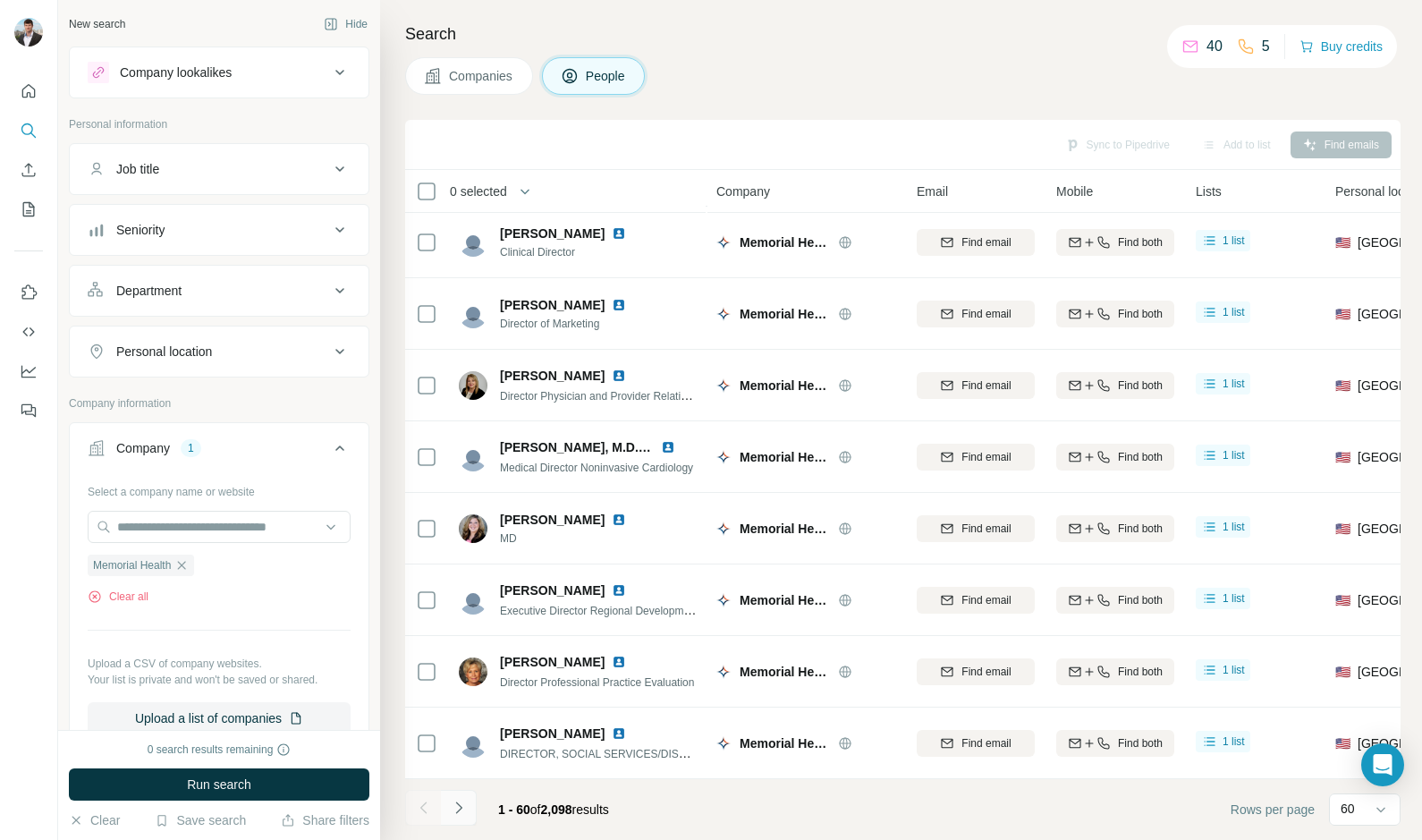
click at [457, 816] on icon "Navigate to next page" at bounding box center [458, 808] width 18 height 18
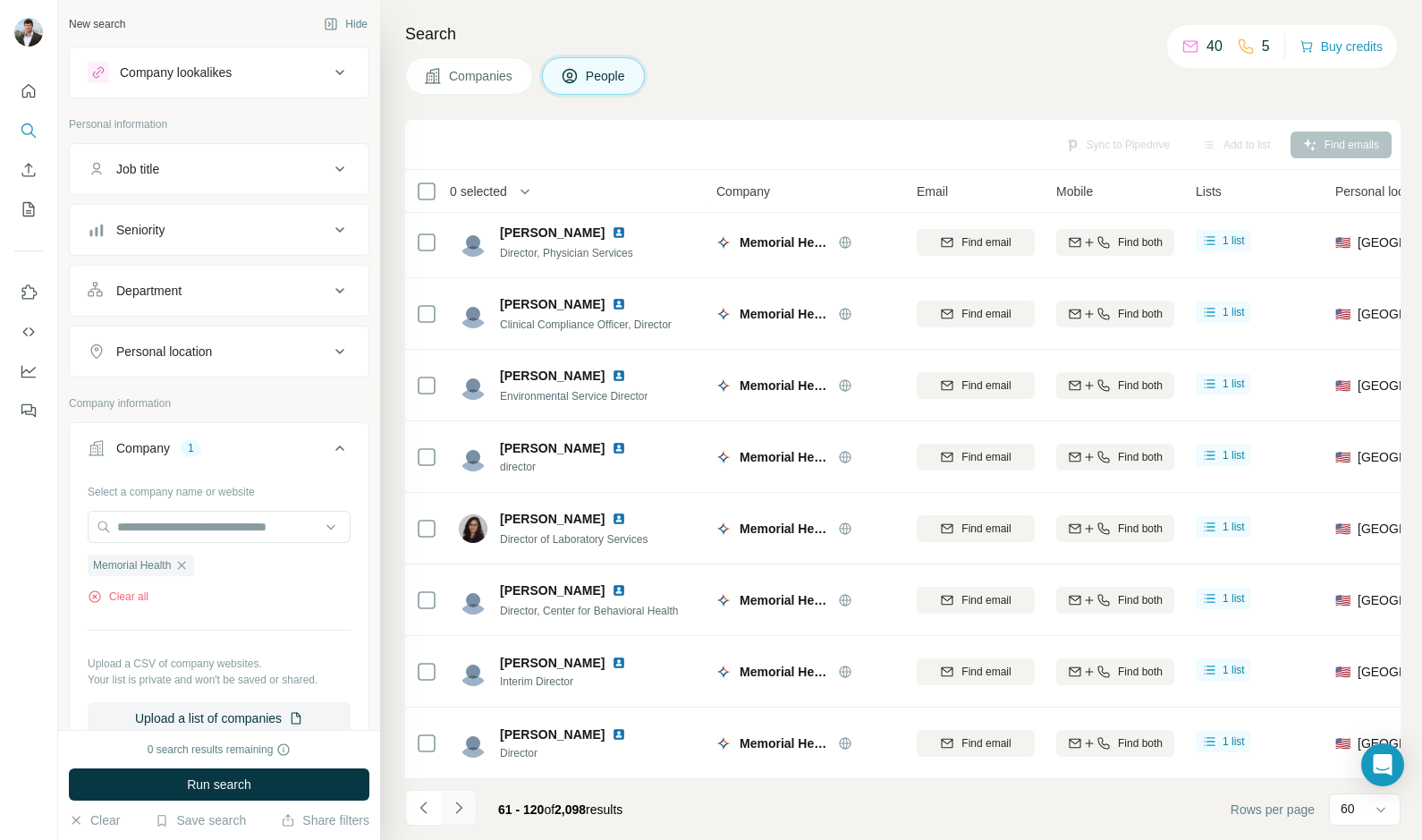
click at [453, 801] on icon "Navigate to next page" at bounding box center [458, 808] width 18 height 18
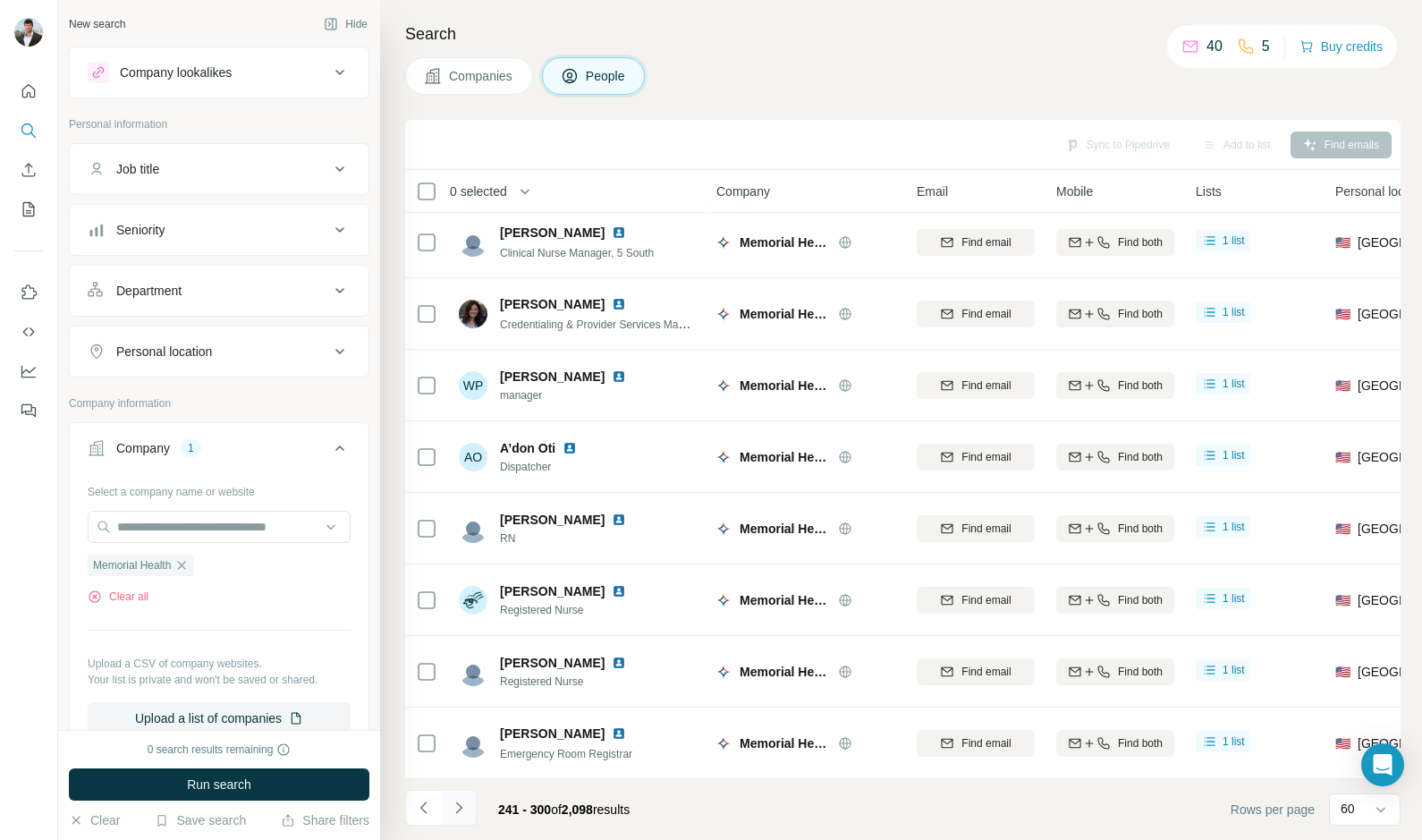
click at [452, 802] on icon "Navigate to next page" at bounding box center [458, 808] width 18 height 18
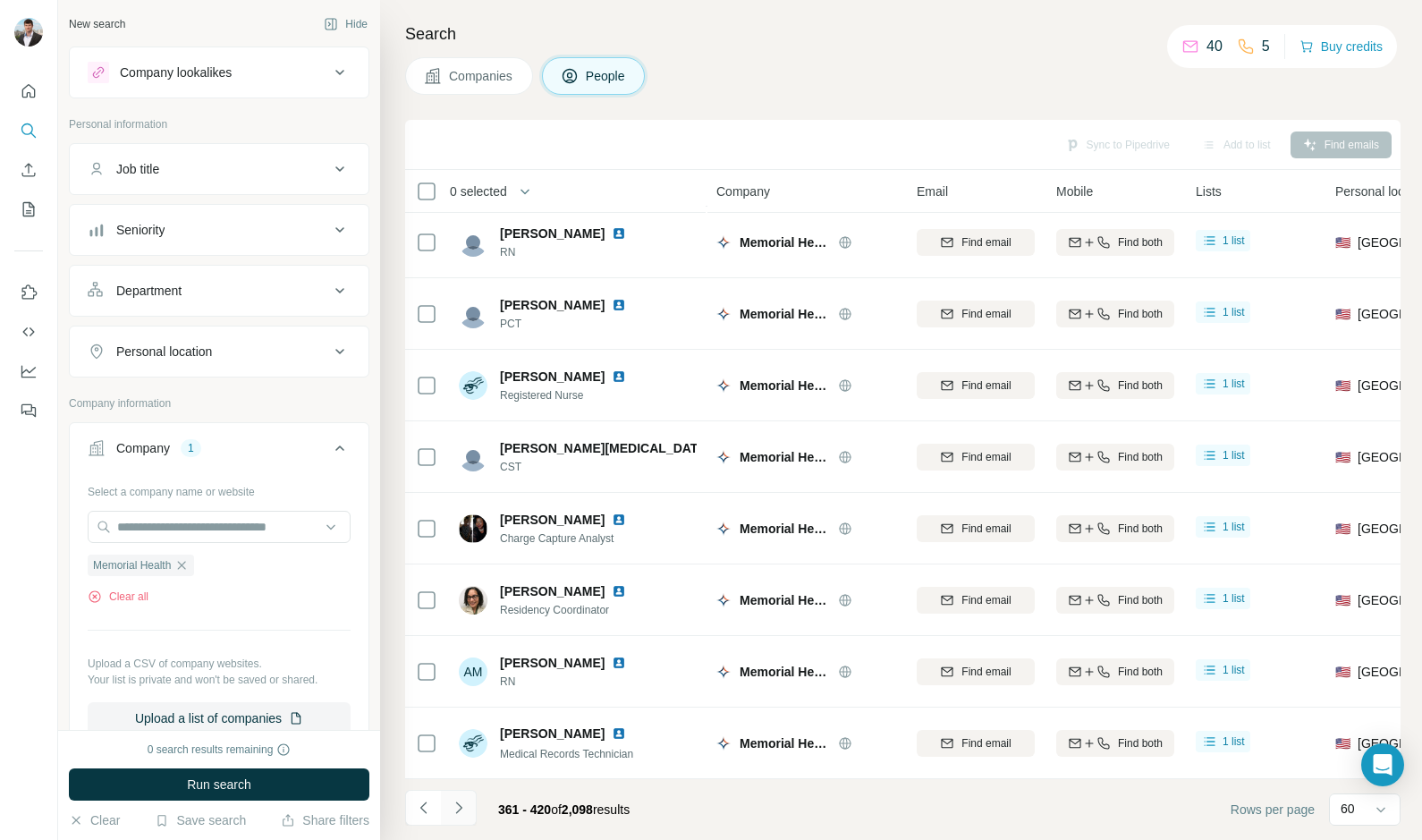
click at [452, 802] on icon "Navigate to next page" at bounding box center [458, 808] width 18 height 18
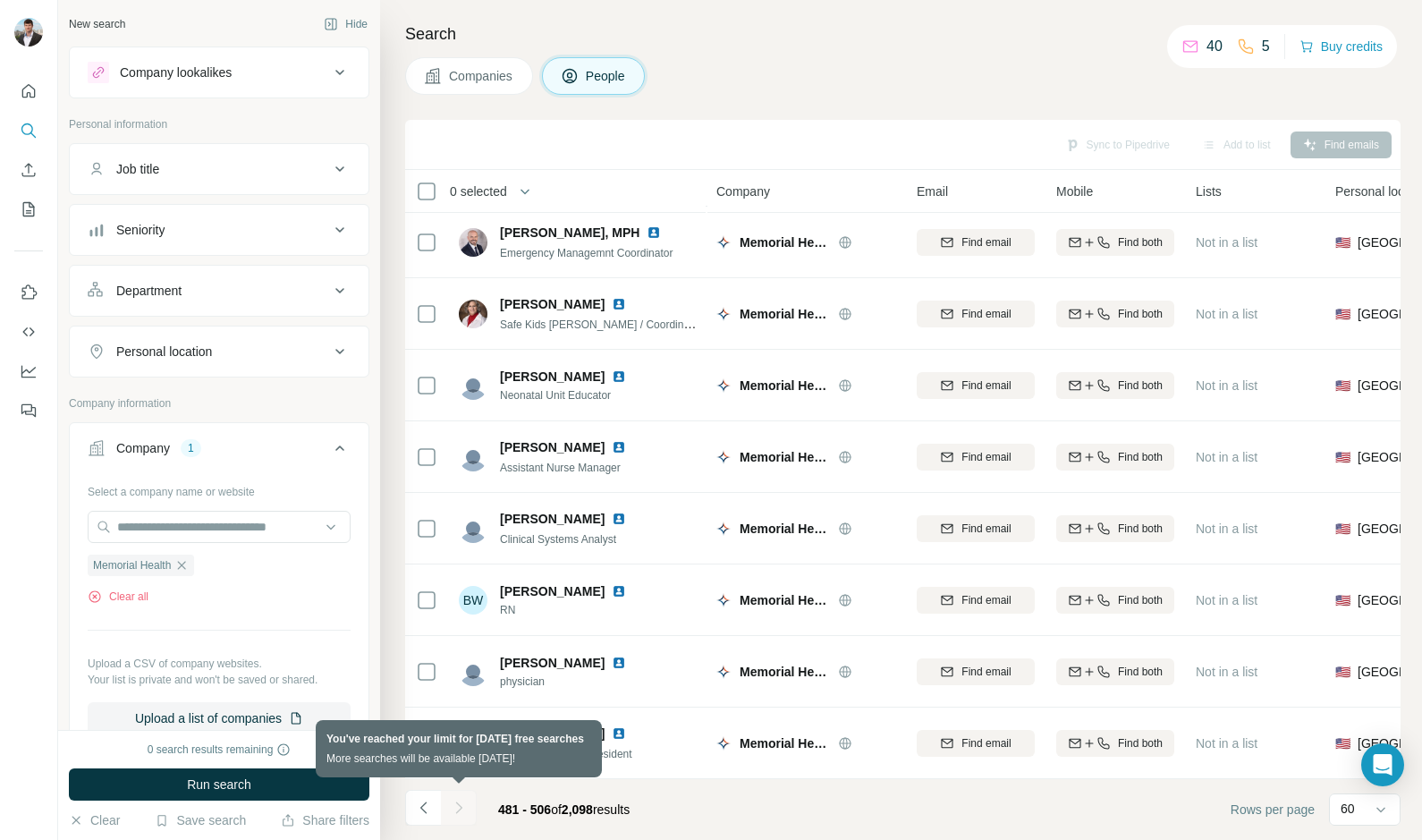
scroll to position [1304, 0]
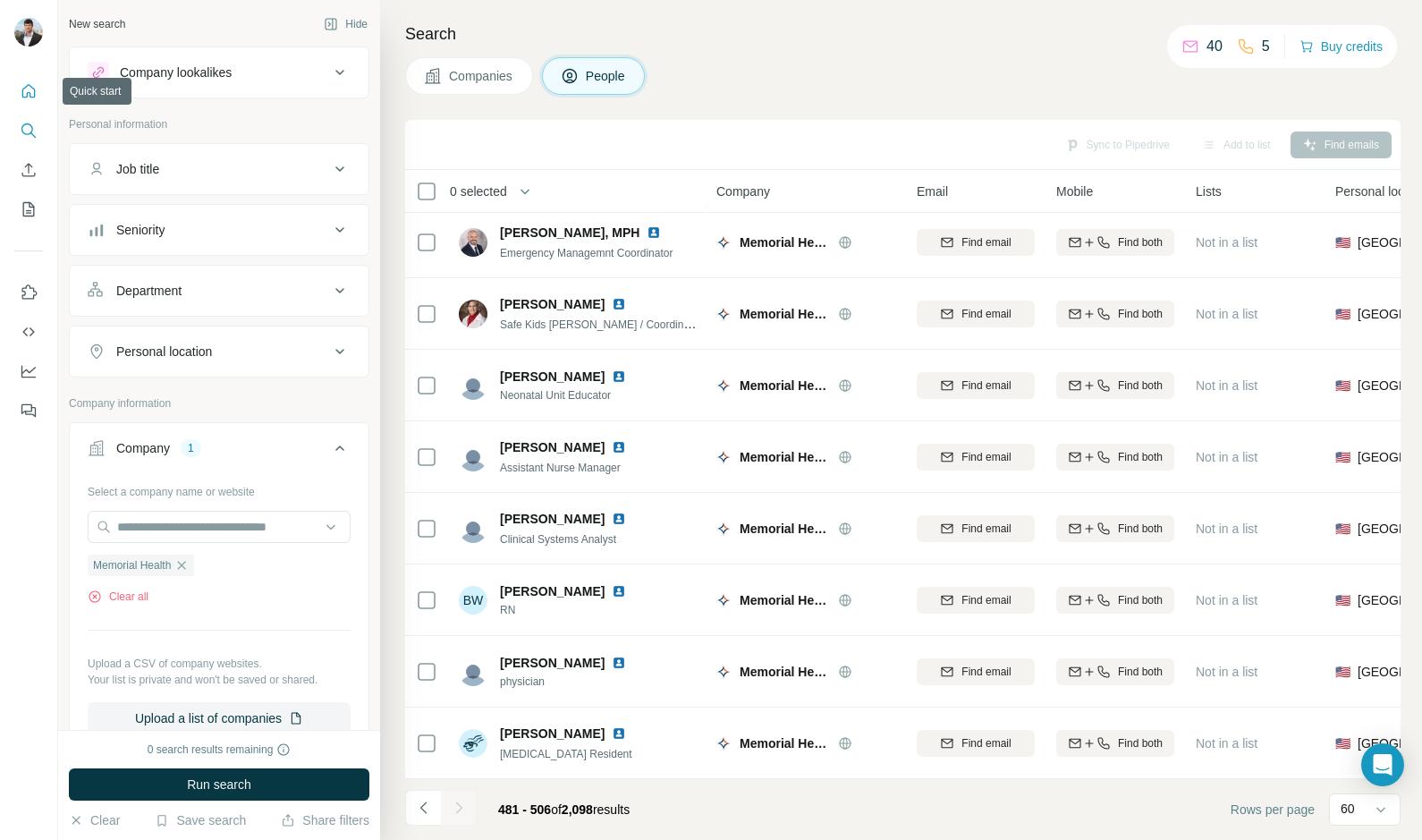
click at [29, 94] on icon "Quick start" at bounding box center [29, 92] width 18 height 18
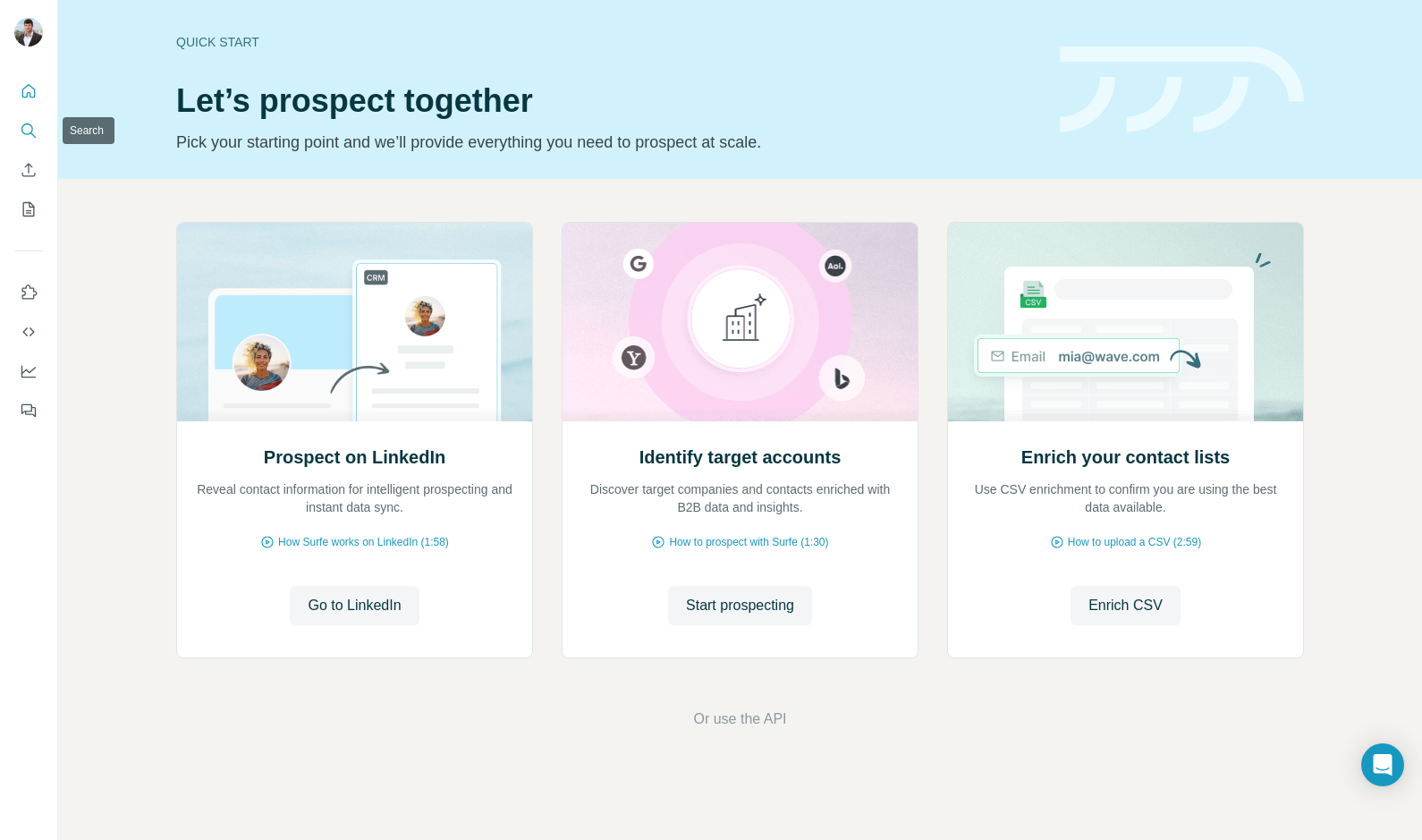
click at [17, 123] on button "Search" at bounding box center [28, 131] width 29 height 32
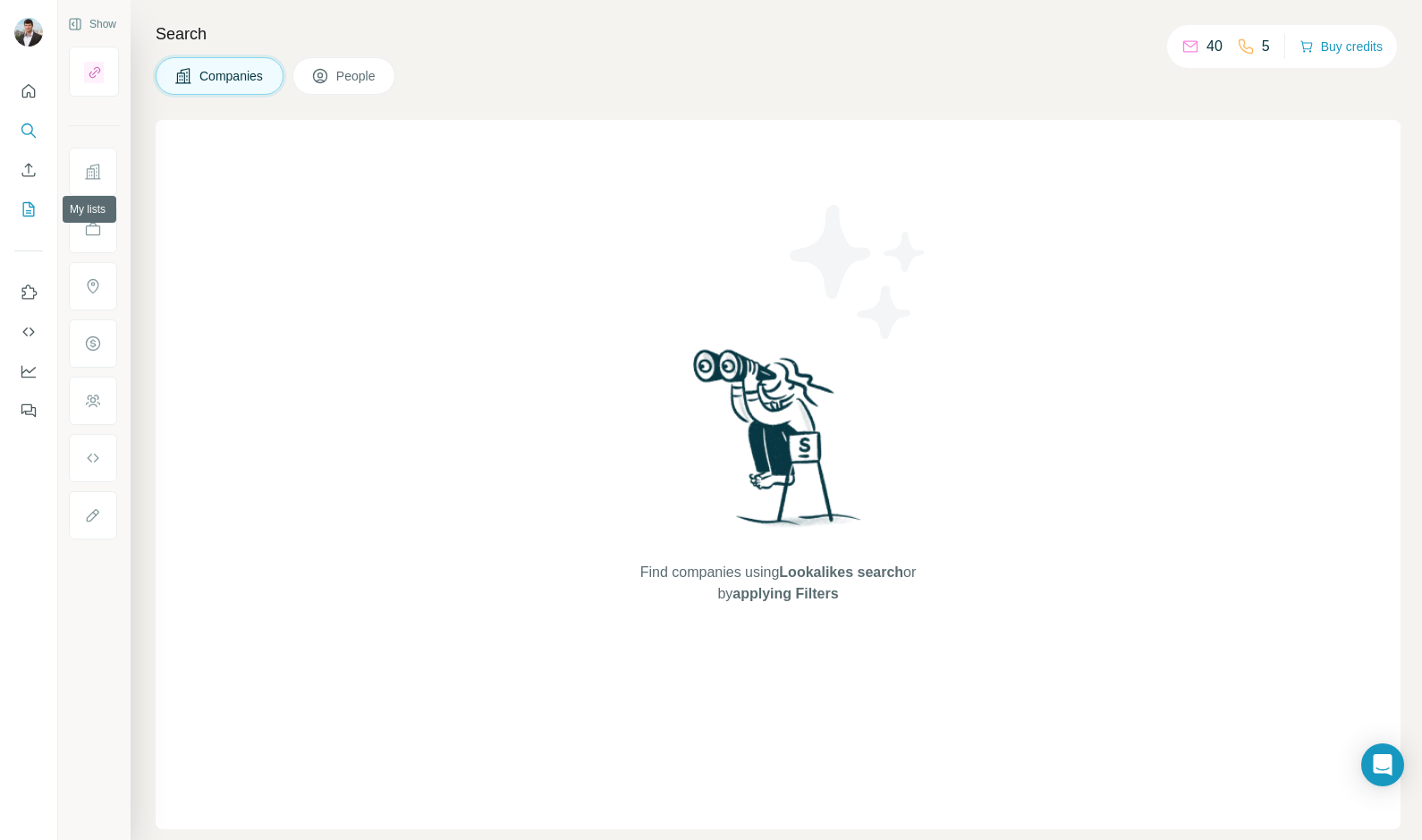
click at [20, 206] on icon "My lists" at bounding box center [29, 209] width 18 height 18
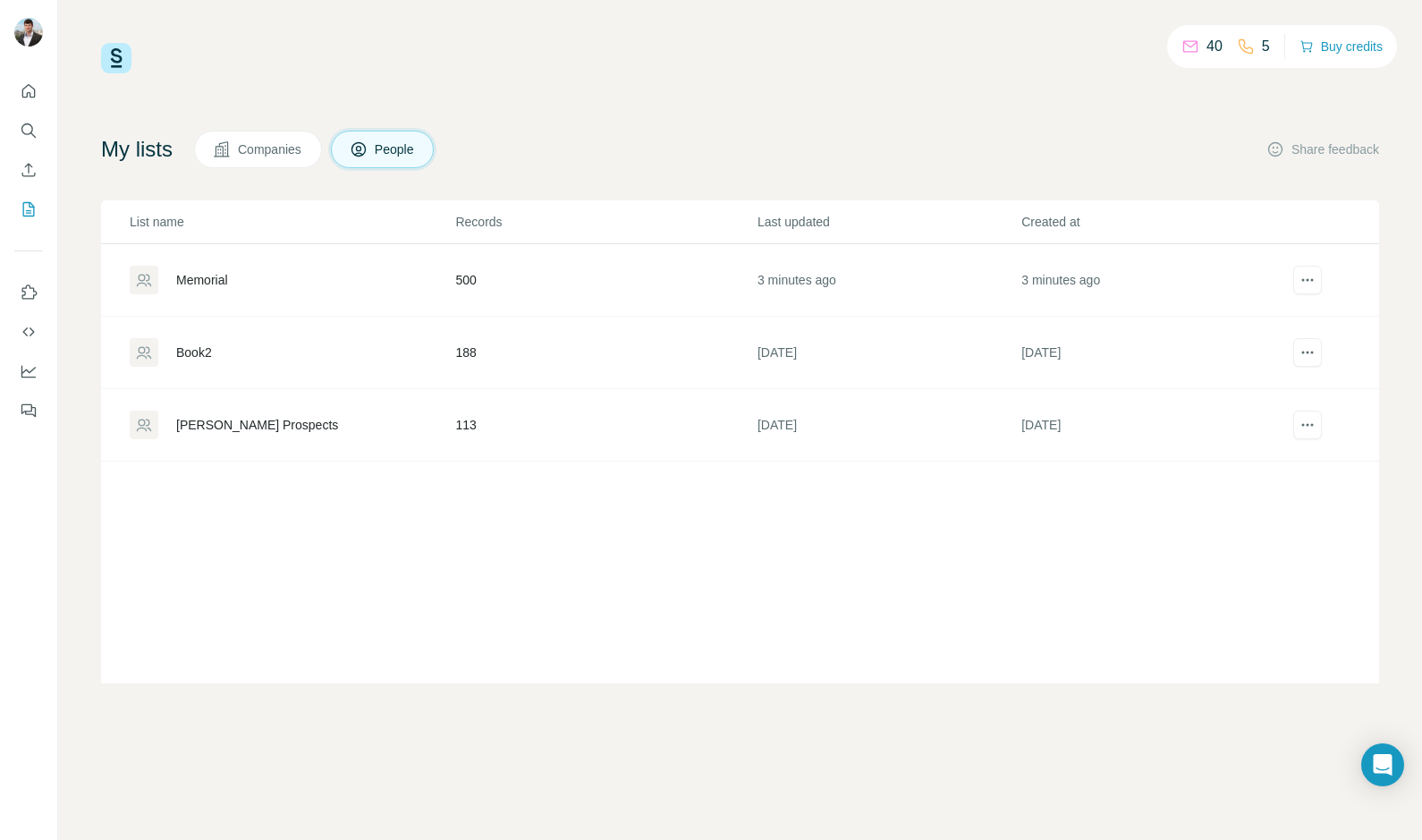
click at [216, 275] on div "Memorial" at bounding box center [202, 280] width 52 height 18
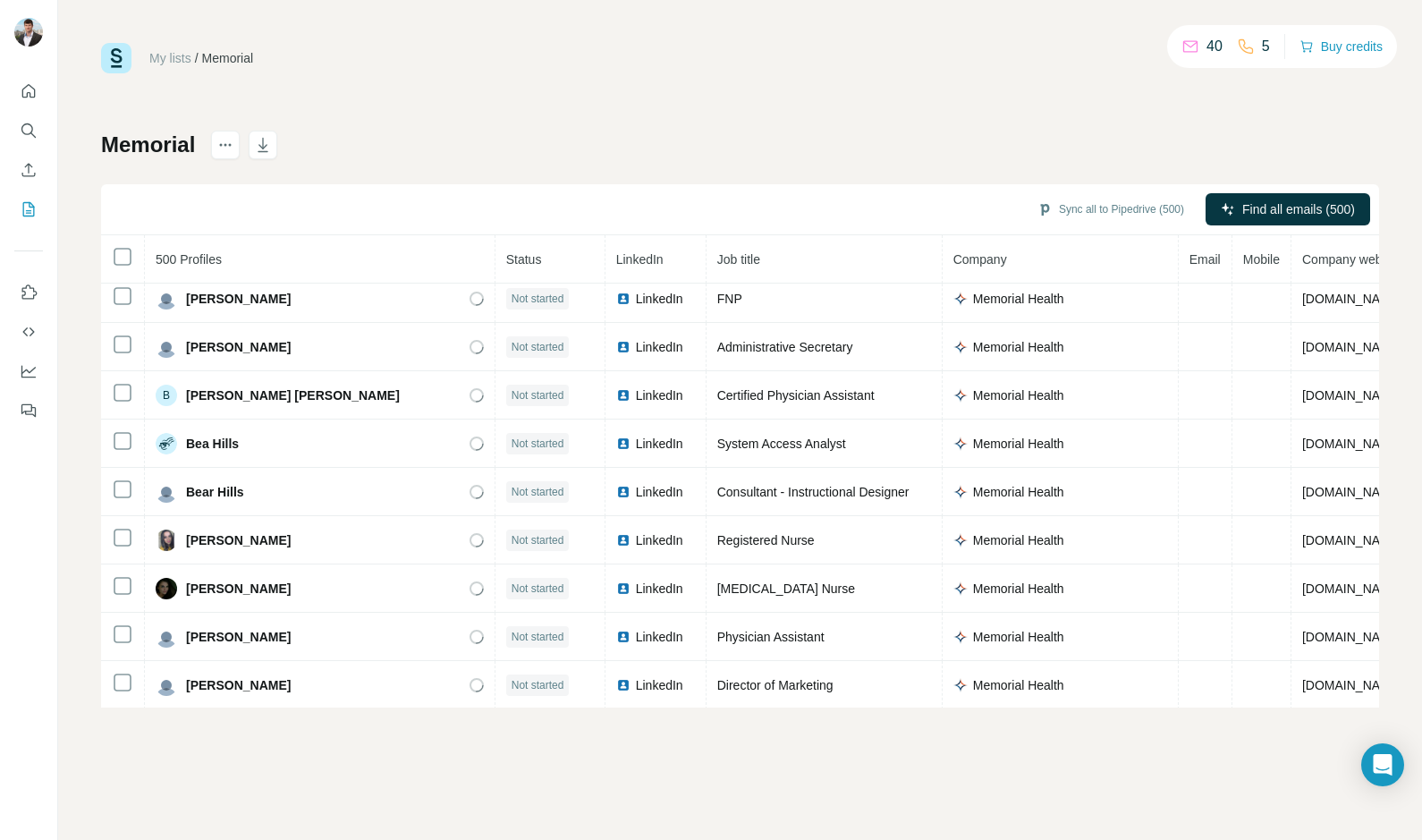
scroll to position [9040, 0]
